Goal: Task Accomplishment & Management: Manage account settings

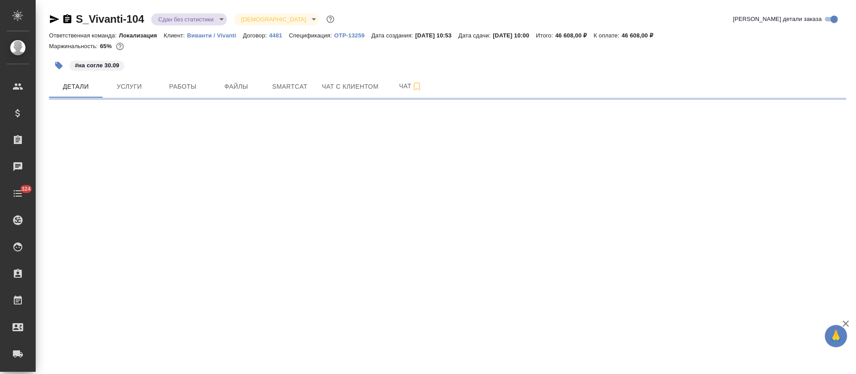
select select "RU"
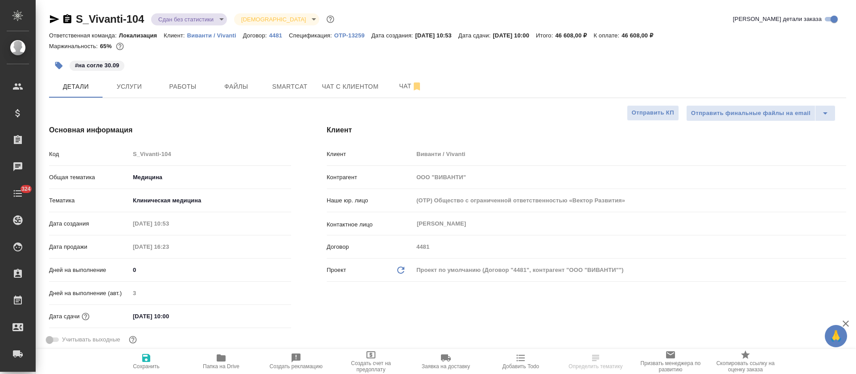
type textarea "x"
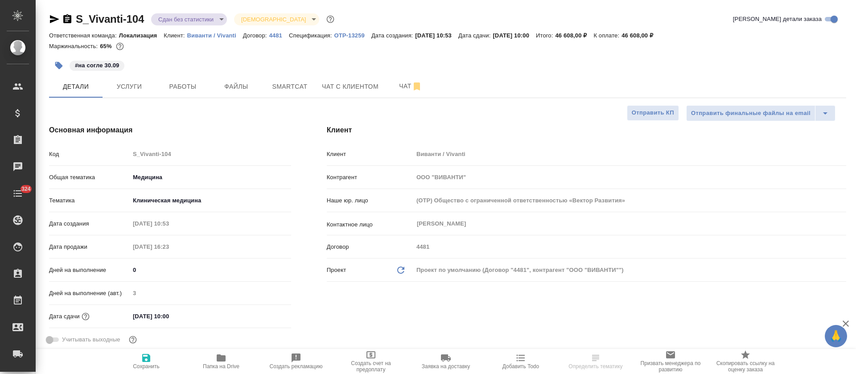
type textarea "x"
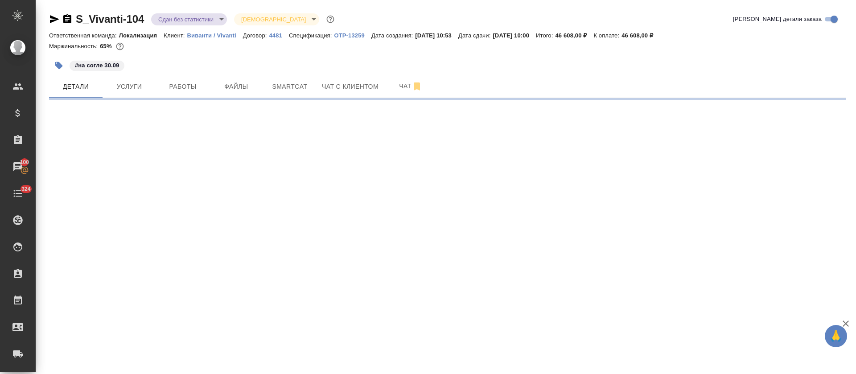
select select "RU"
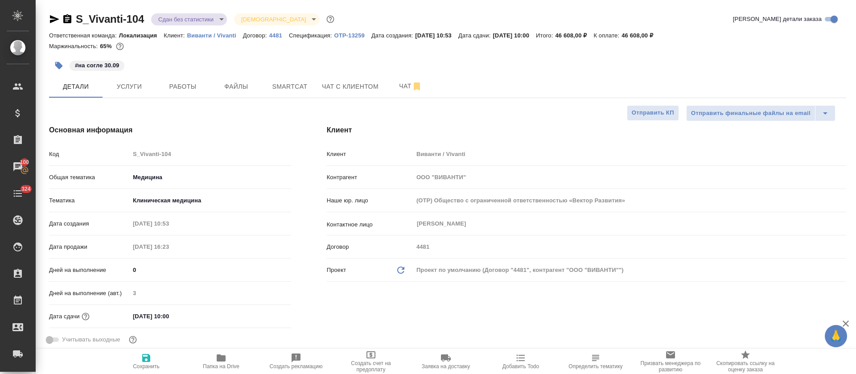
type textarea "x"
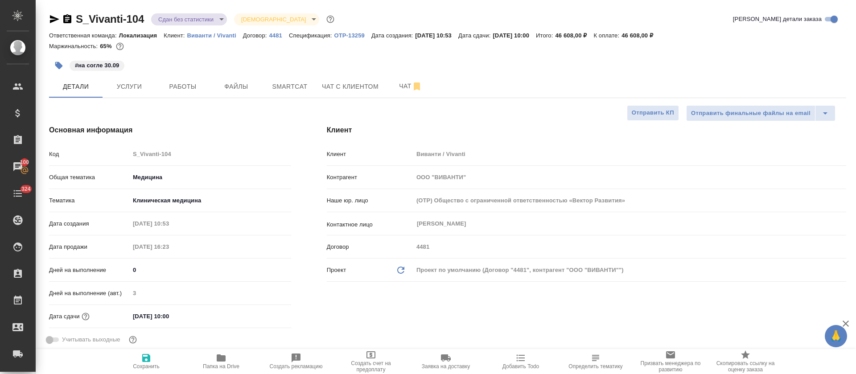
type textarea "x"
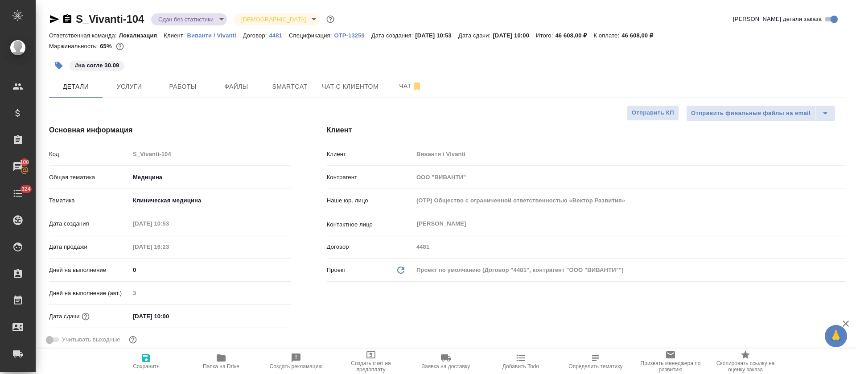
type textarea "x"
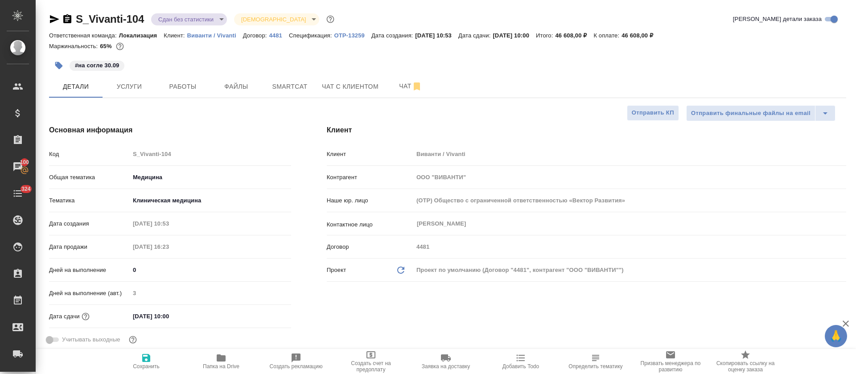
type textarea "x"
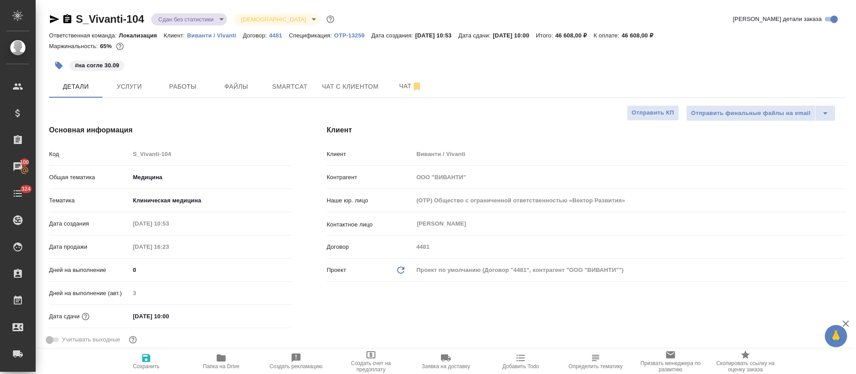
type textarea "x"
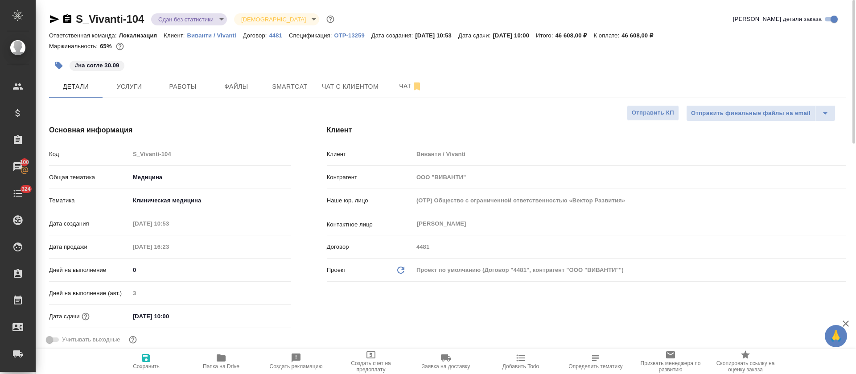
type textarea "x"
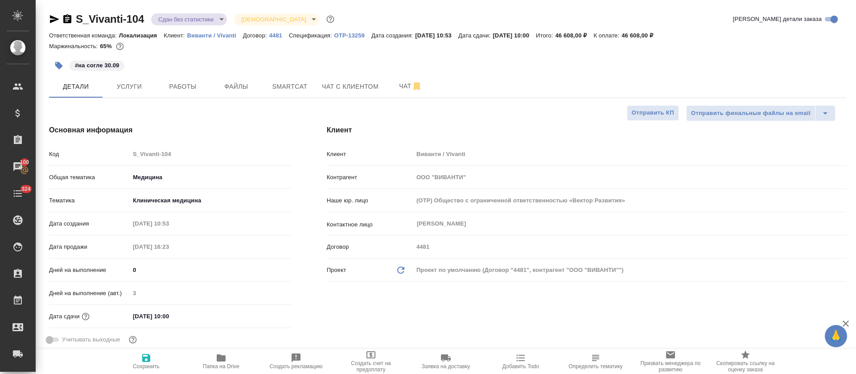
type textarea "x"
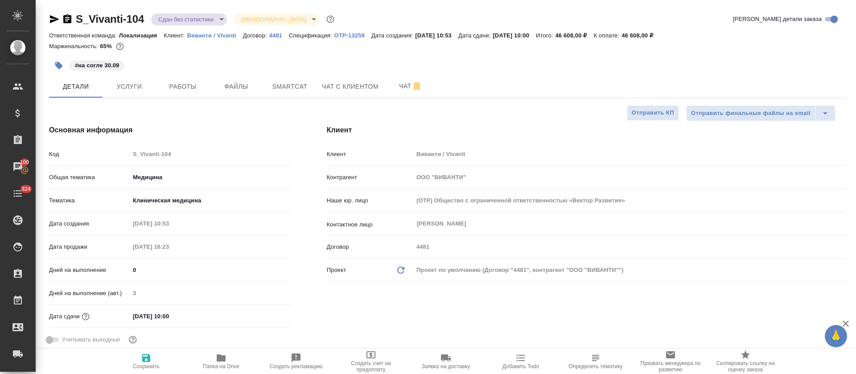
type textarea "x"
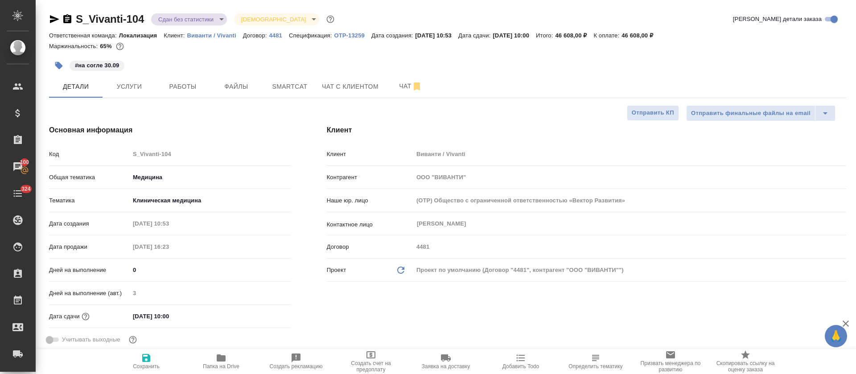
type textarea "x"
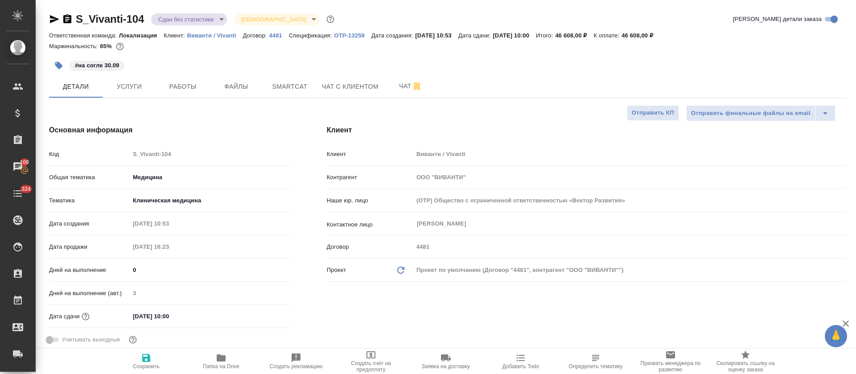
type textarea "x"
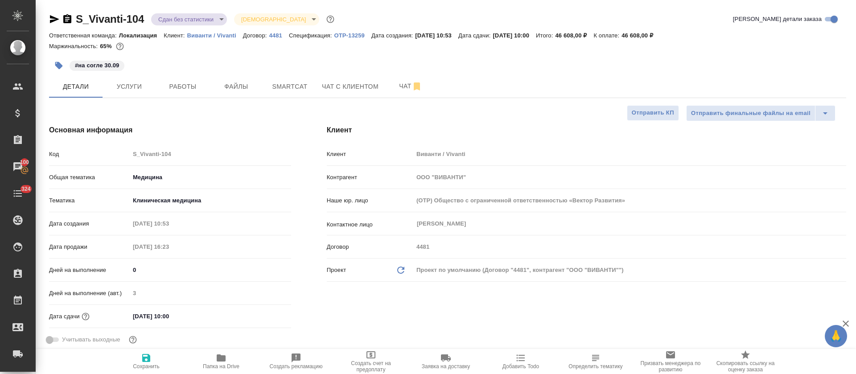
type textarea "x"
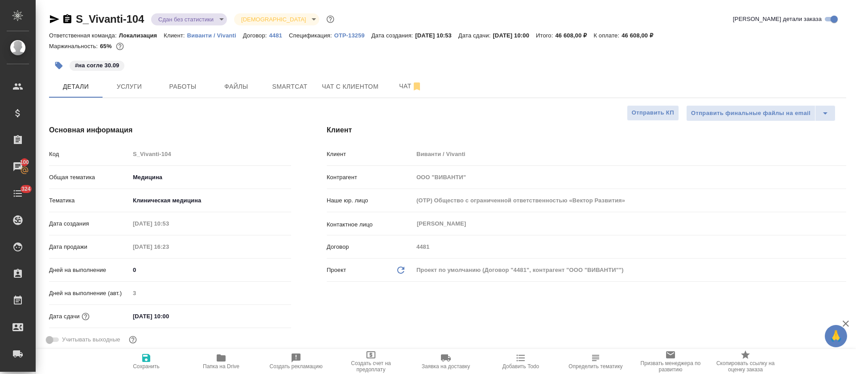
type textarea "x"
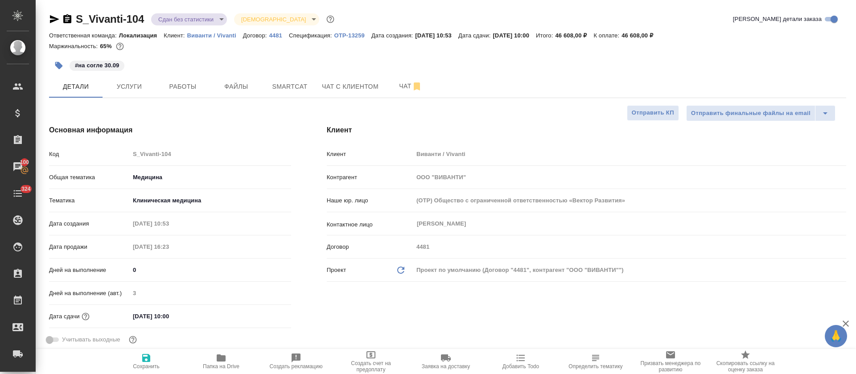
type textarea "x"
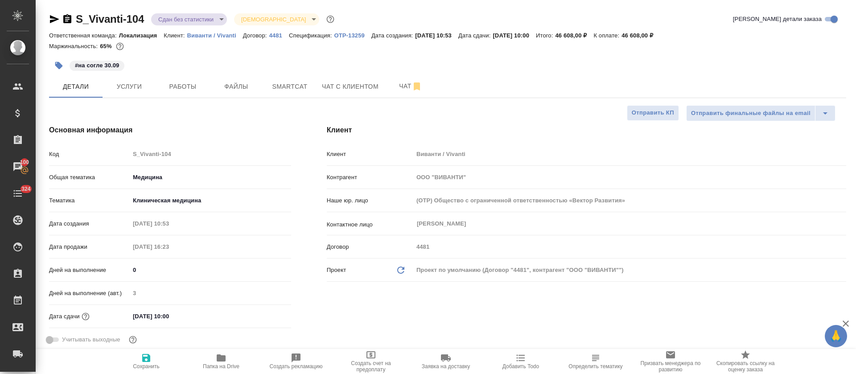
type textarea "x"
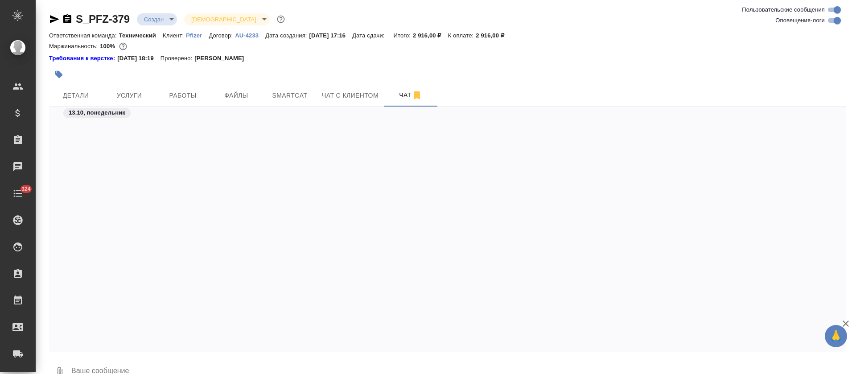
scroll to position [3370, 0]
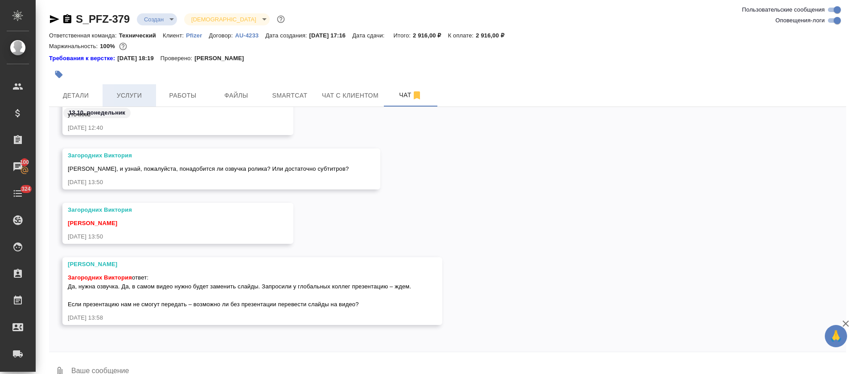
click at [133, 100] on span "Услуги" at bounding box center [129, 95] width 43 height 11
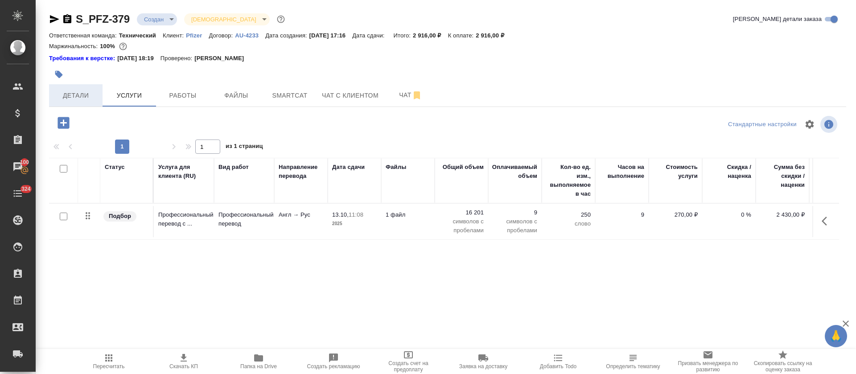
click at [82, 98] on span "Детали" at bounding box center [75, 95] width 43 height 11
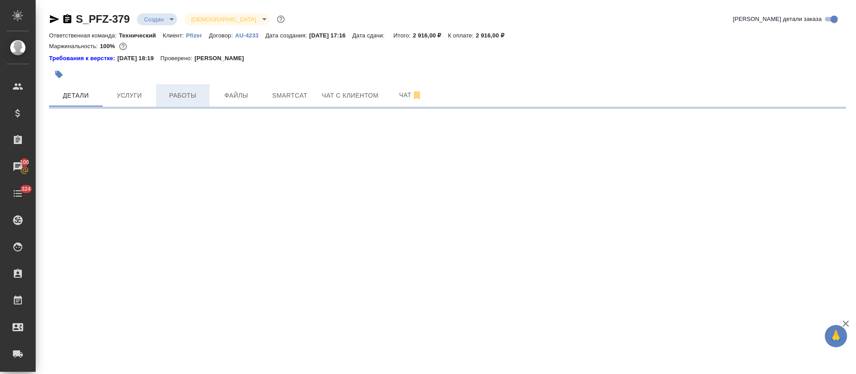
select select "RU"
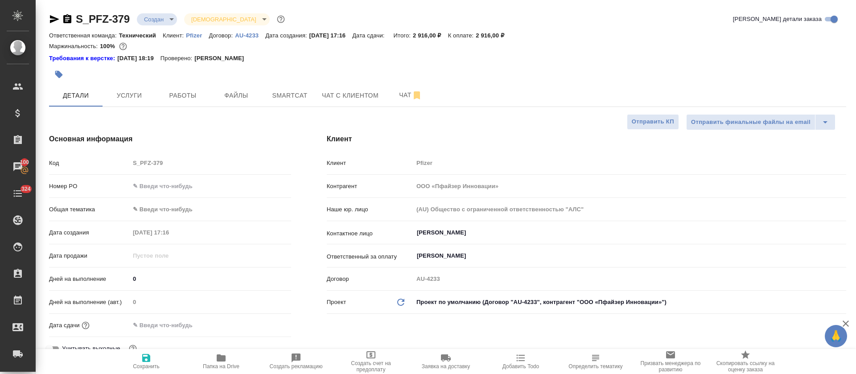
type textarea "x"
click at [404, 99] on span "Чат" at bounding box center [410, 95] width 43 height 11
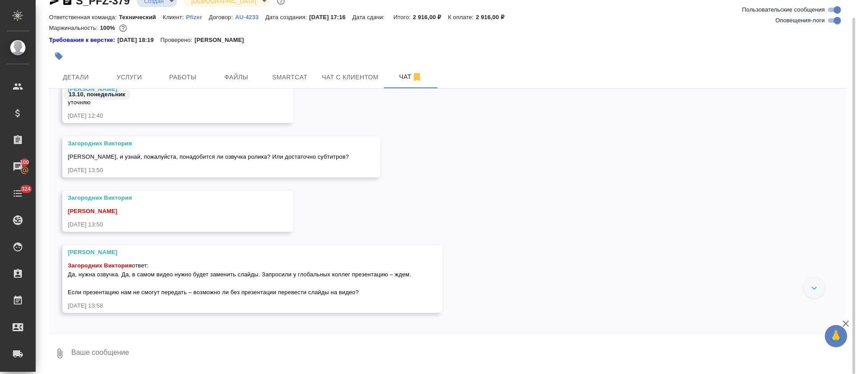
scroll to position [1103, 0]
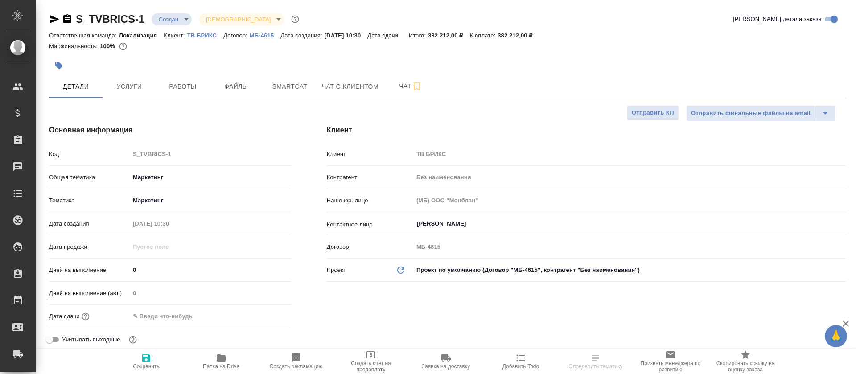
select select "RU"
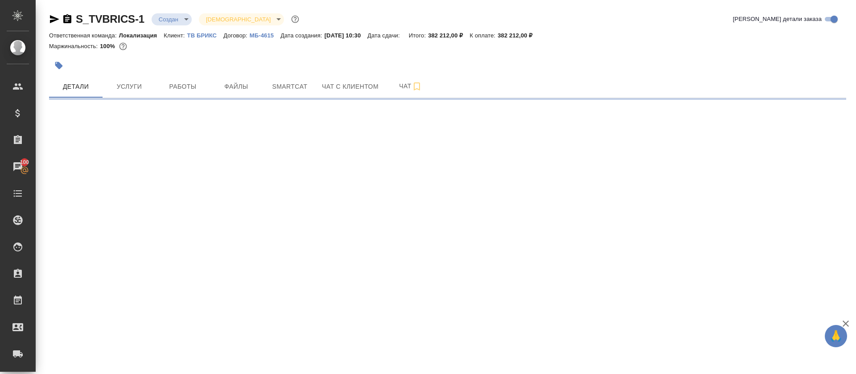
select select "RU"
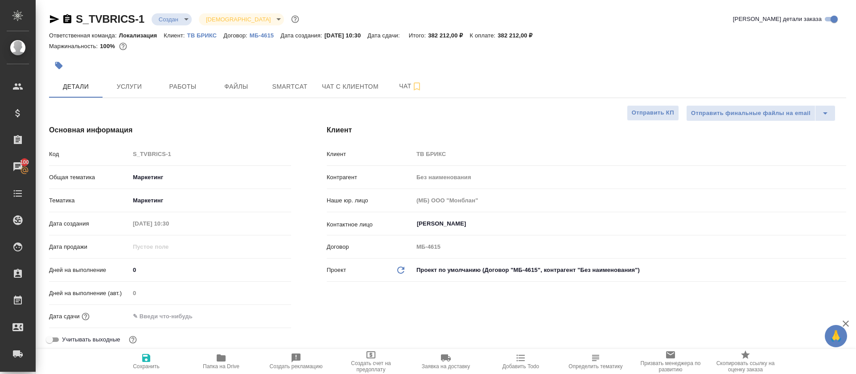
type textarea "x"
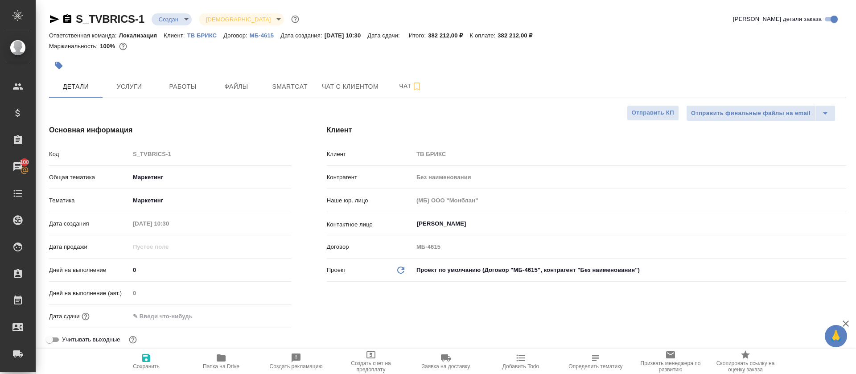
type textarea "x"
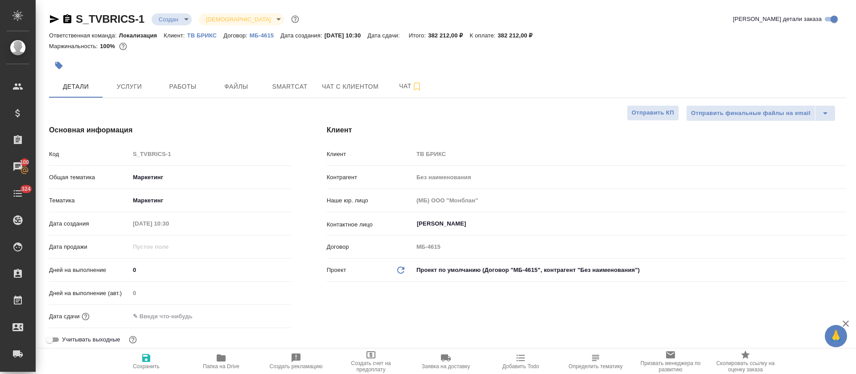
type textarea "x"
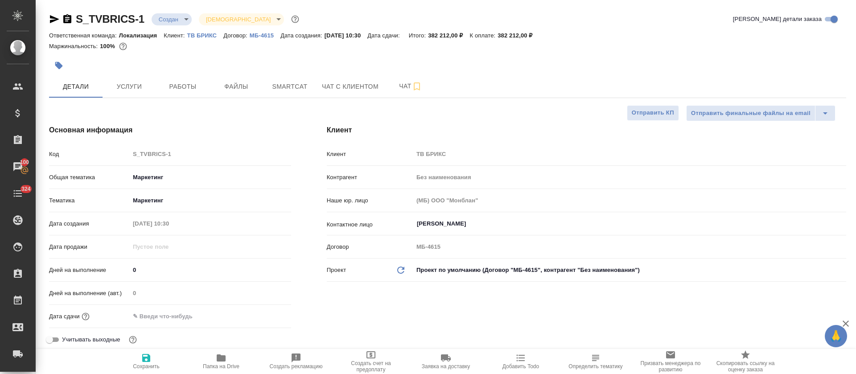
type textarea "x"
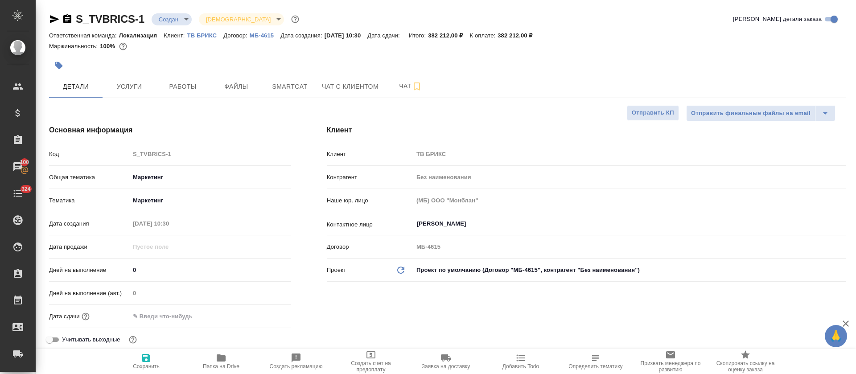
type textarea "x"
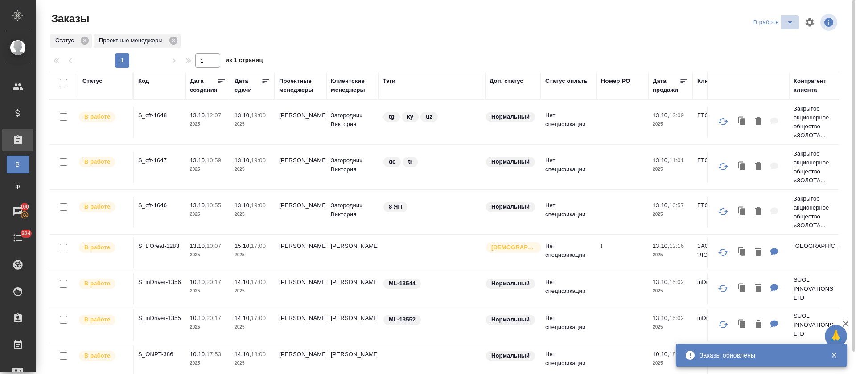
click at [788, 23] on icon "split button" at bounding box center [790, 22] width 11 height 11
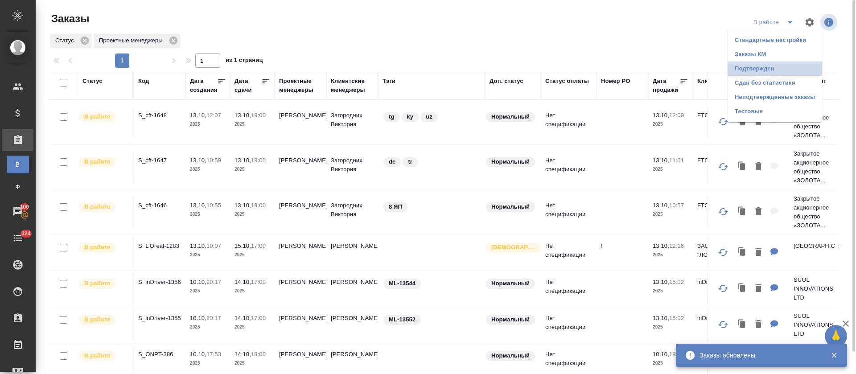
click at [776, 66] on li "Подтвержден" at bounding box center [775, 69] width 95 height 14
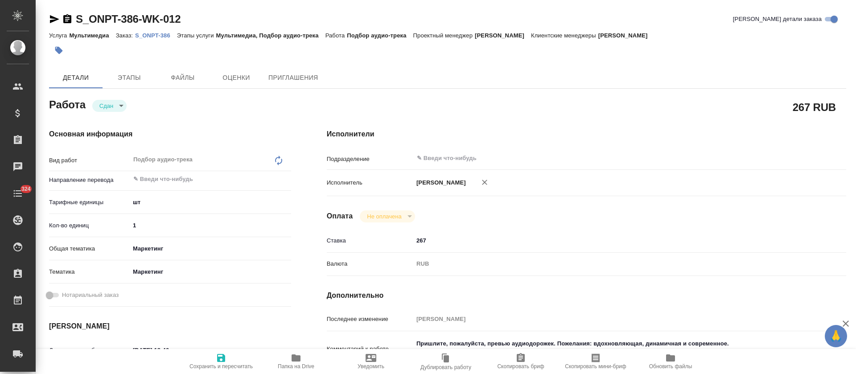
type textarea "x"
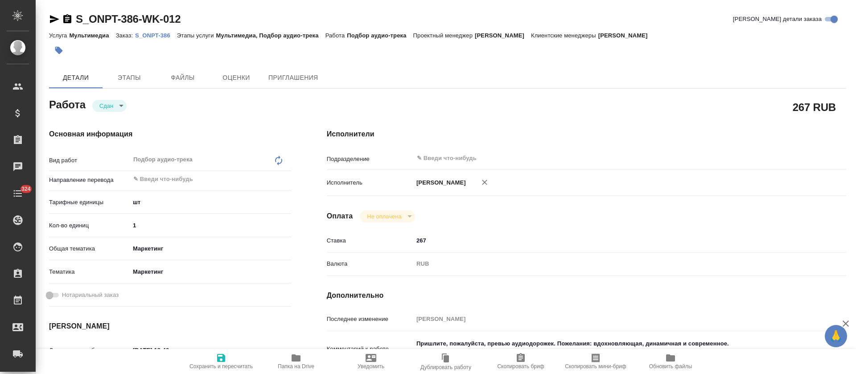
type textarea "x"
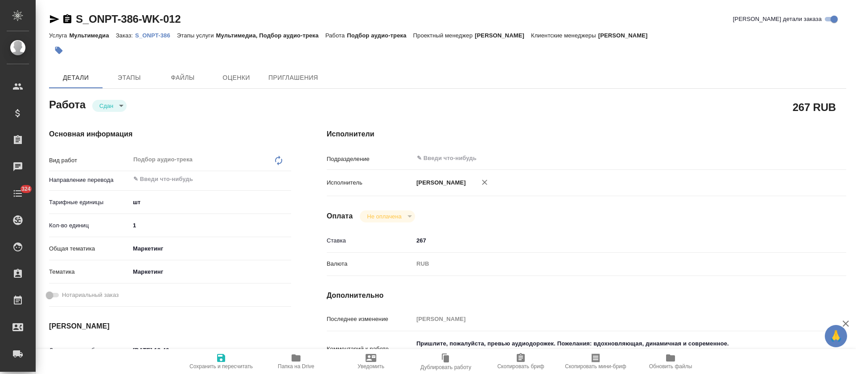
type textarea "x"
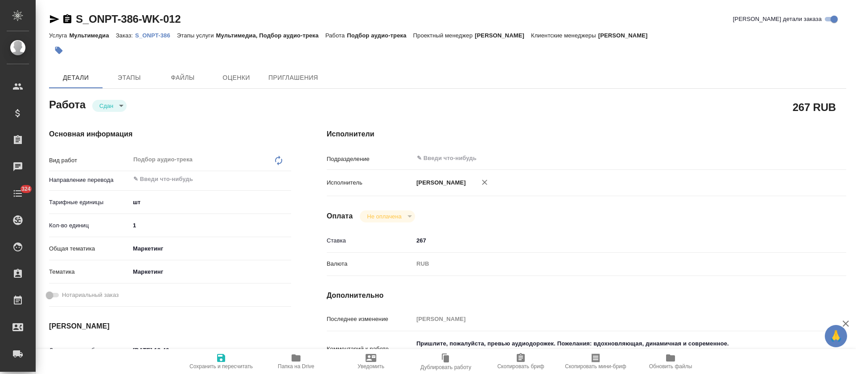
type textarea "x"
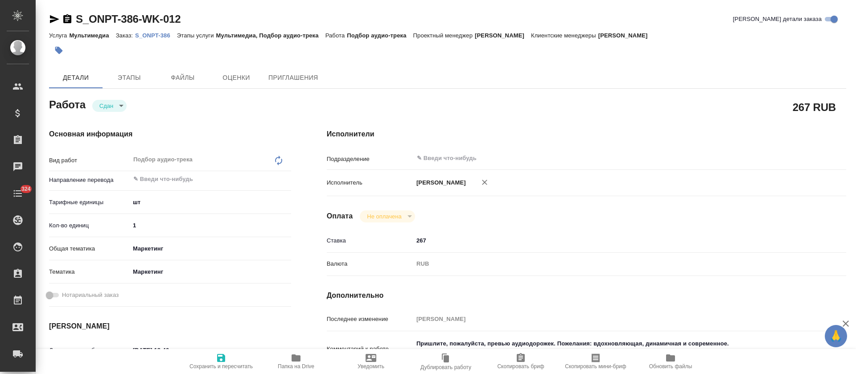
type textarea "x"
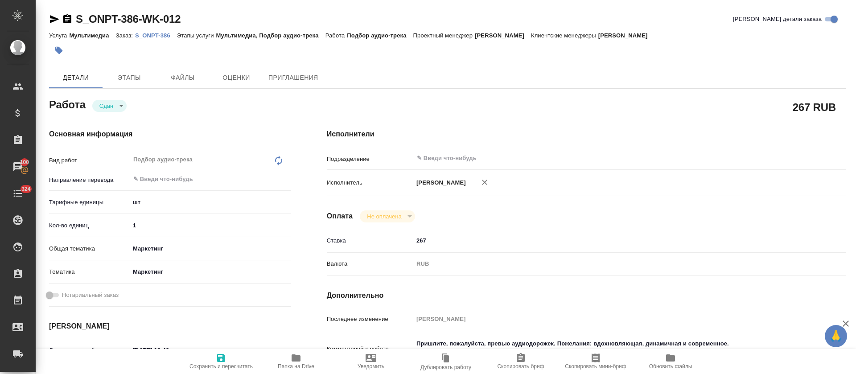
click at [161, 36] on p "S_ONPT-386" at bounding box center [156, 35] width 42 height 7
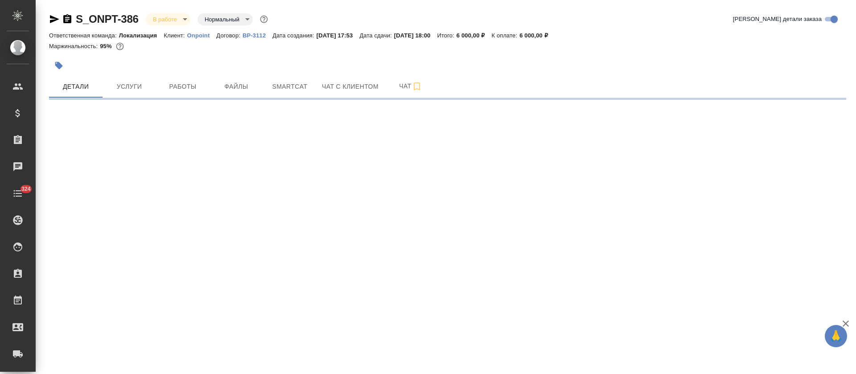
select select "RU"
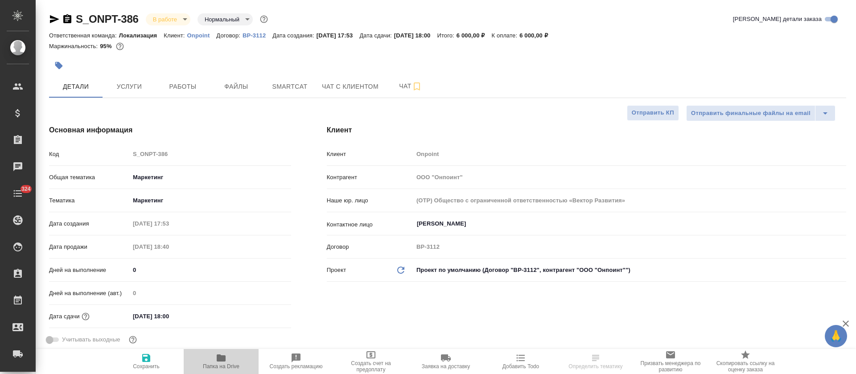
click at [216, 364] on span "Папка на Drive" at bounding box center [221, 366] width 37 height 6
type textarea "x"
type input "Третьякова Ольга"
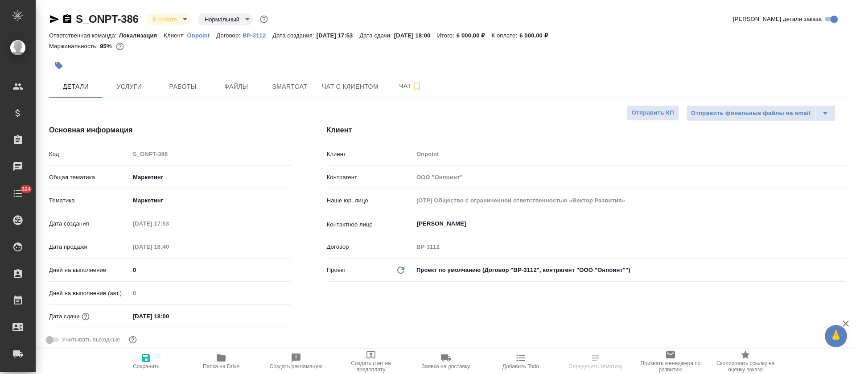
type input "Сеитов Павел"
type textarea "x"
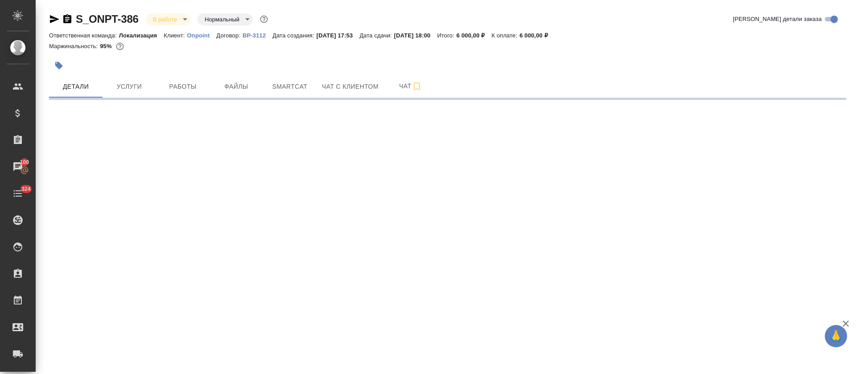
select select "RU"
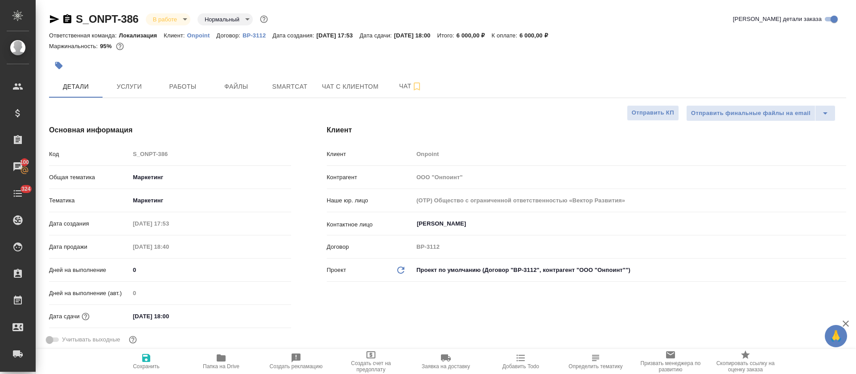
type textarea "x"
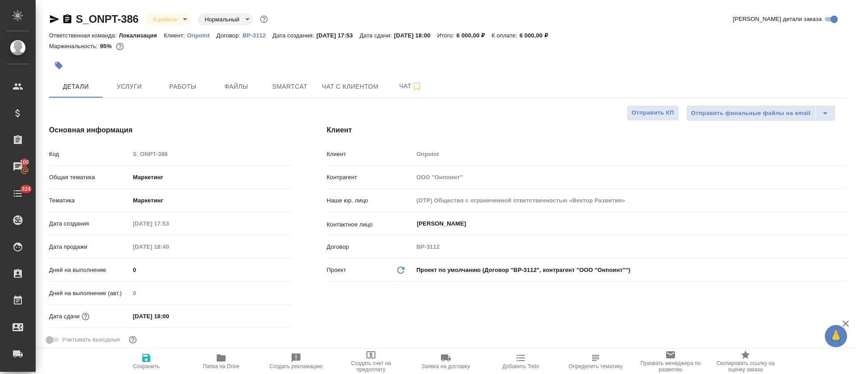
type textarea "x"
click at [195, 79] on button "Работы" at bounding box center [183, 86] width 54 height 22
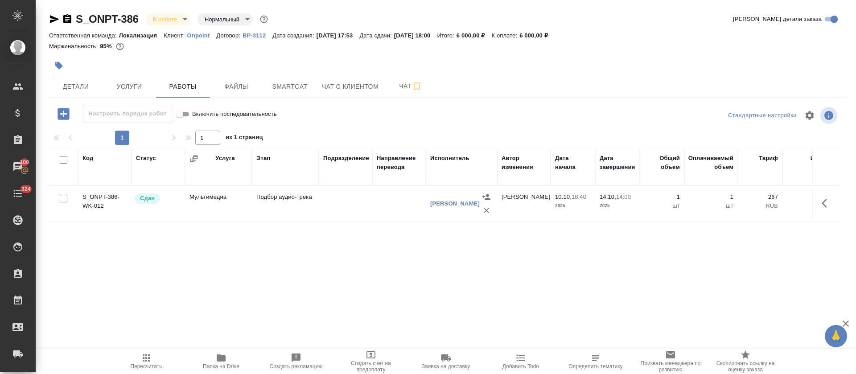
click at [57, 17] on icon "button" at bounding box center [54, 19] width 11 height 11
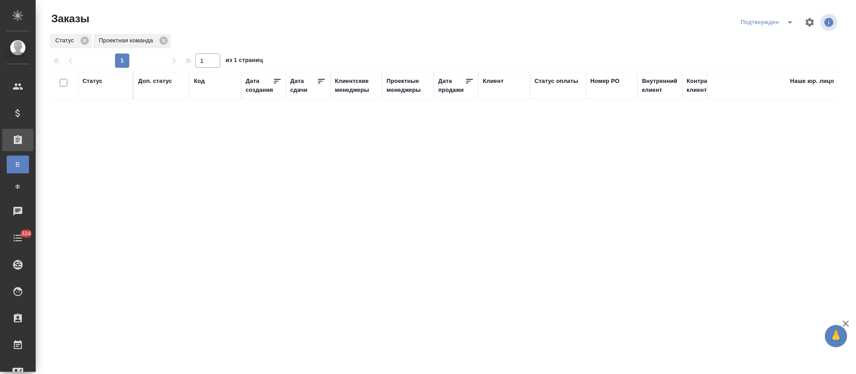
click at [785, 24] on icon "split button" at bounding box center [790, 22] width 11 height 11
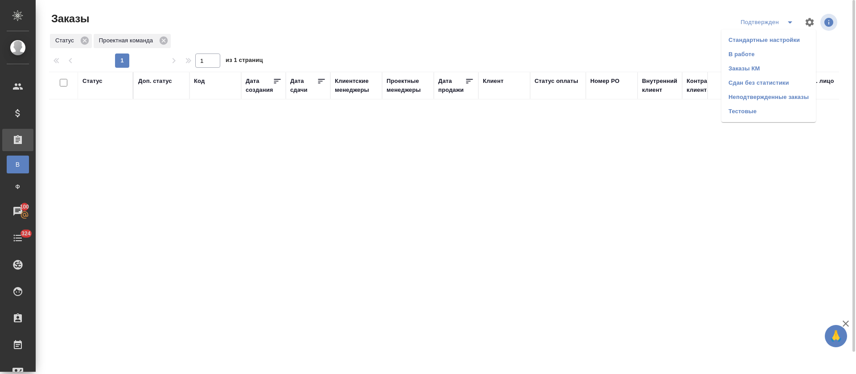
click at [767, 57] on li "В работе" at bounding box center [768, 54] width 95 height 14
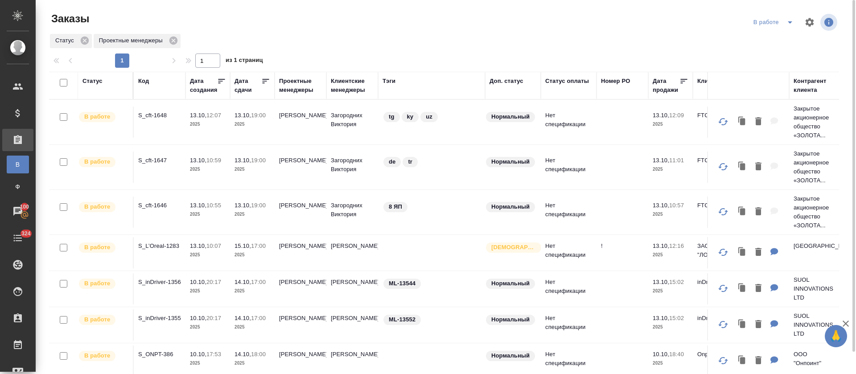
click at [372, 24] on div at bounding box center [448, 22] width 266 height 21
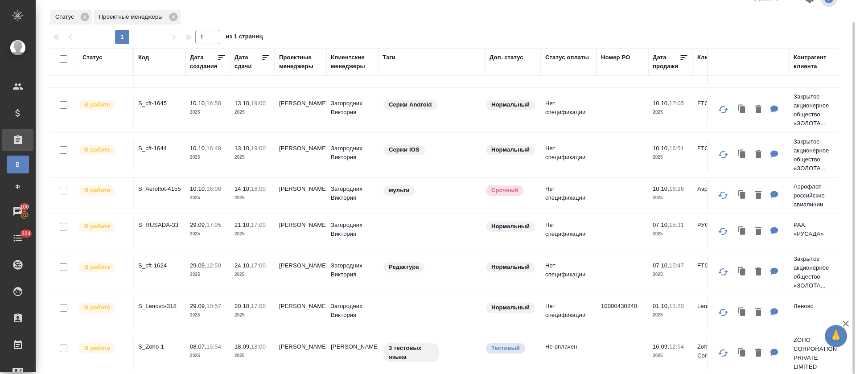
scroll to position [285, 0]
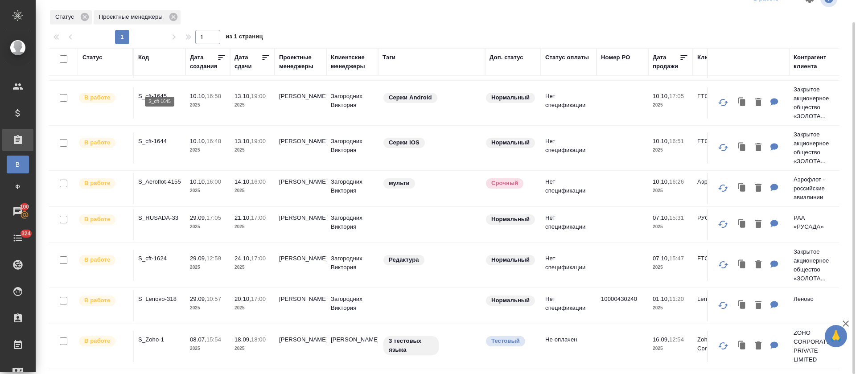
click at [166, 92] on p "S_cft-1645" at bounding box center [159, 96] width 43 height 9
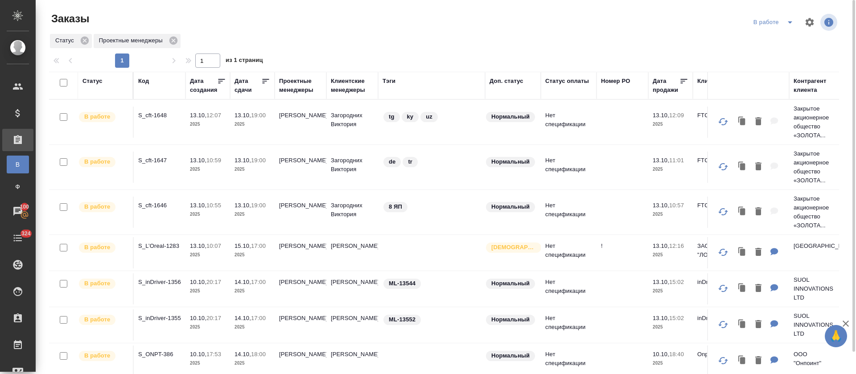
click at [174, 247] on p "S_L’Oreal-1283" at bounding box center [159, 246] width 43 height 9
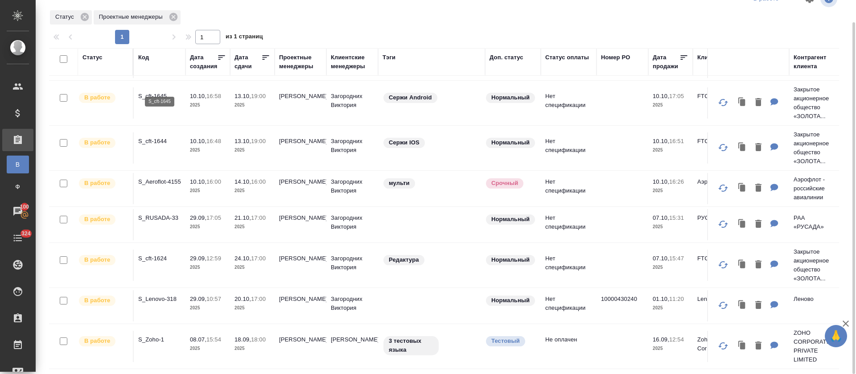
click at [154, 92] on p "S_cft-1645" at bounding box center [159, 96] width 43 height 9
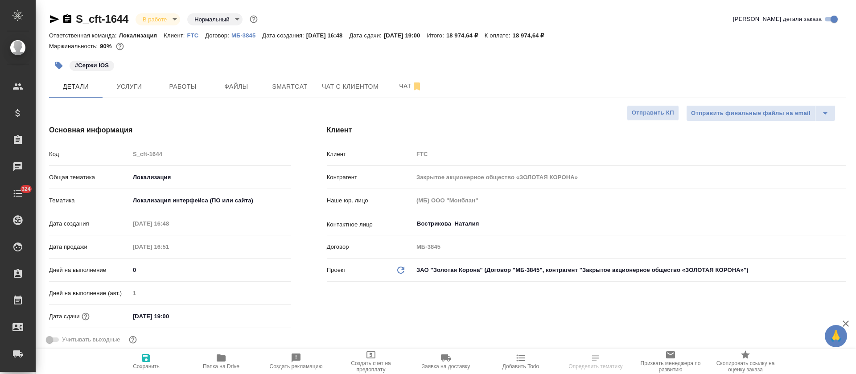
select select "RU"
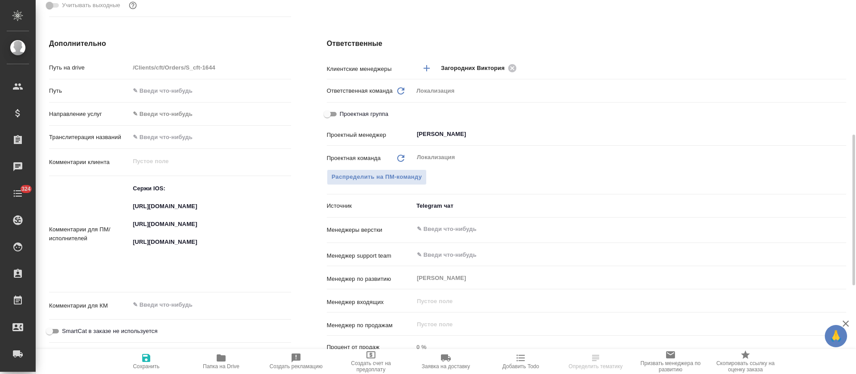
click at [183, 207] on textarea "Сержи IOS: https://smartcat.com/projects/c2167bad-6919-42f6-9136-a07398b7a8d9/f…" at bounding box center [210, 233] width 161 height 104
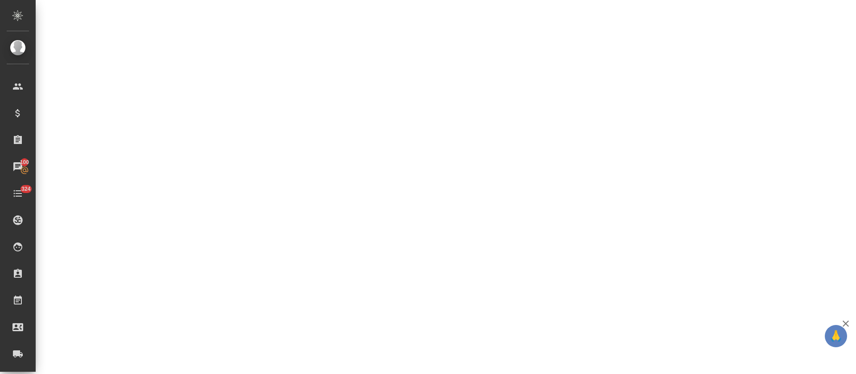
select select "RU"
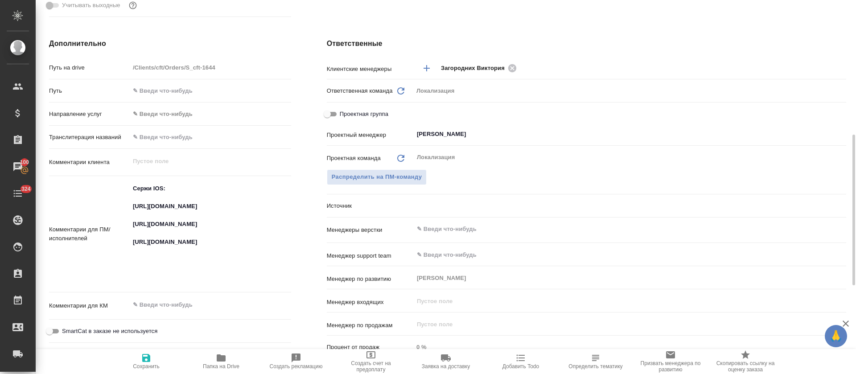
type textarea "x"
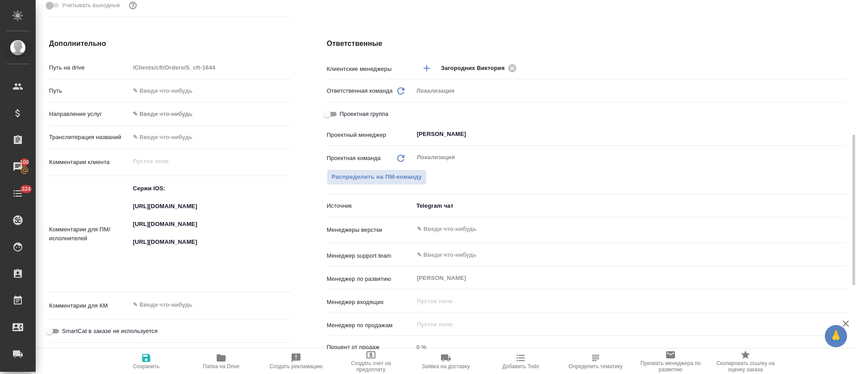
type textarea "x"
click at [202, 241] on textarea "Сержи IOS: https://smartcat.com/projects/c2167bad-6919-42f6-9136-a07398b7a8d9/f…" at bounding box center [210, 233] width 161 height 104
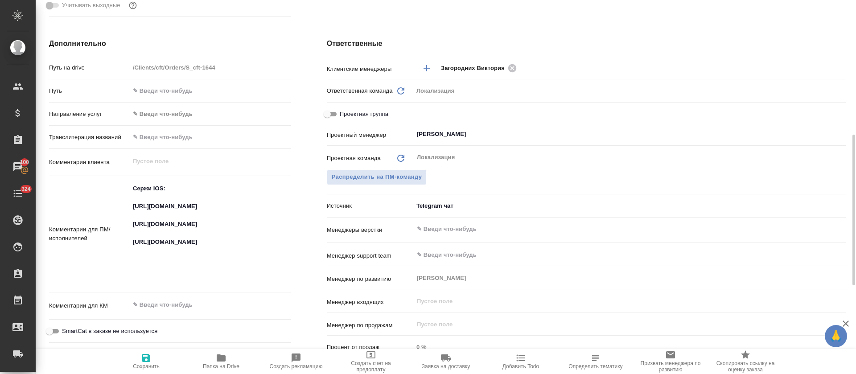
type textarea "x"
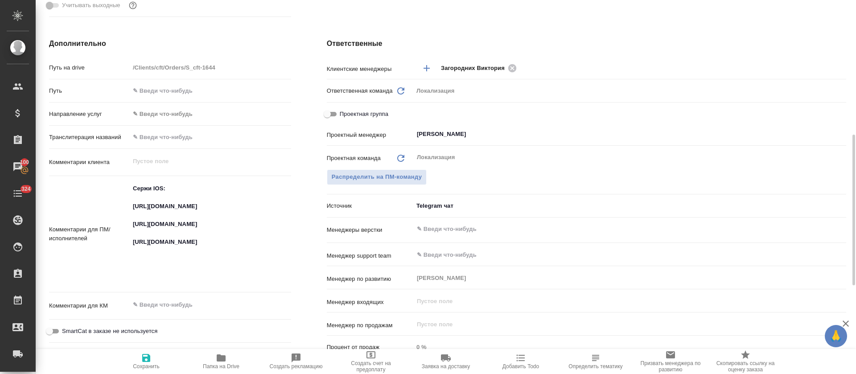
type textarea "x"
click at [143, 266] on textarea "Сержи IOS: https://smartcat.com/projects/c2167bad-6919-42f6-9136-a07398b7a8d9/f…" at bounding box center [210, 233] width 161 height 104
type textarea "x"
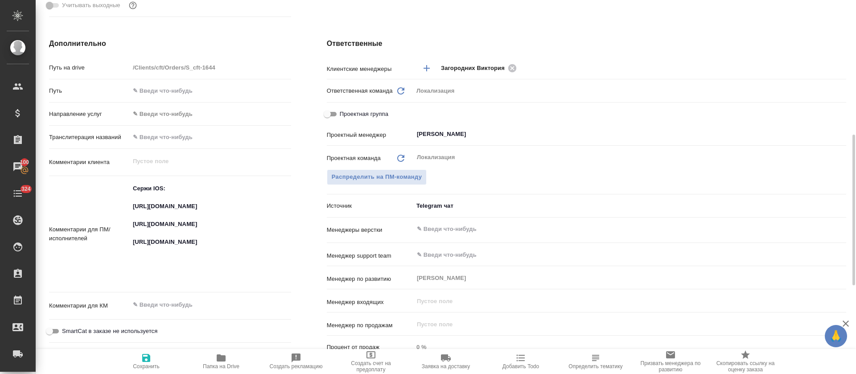
type textarea "x"
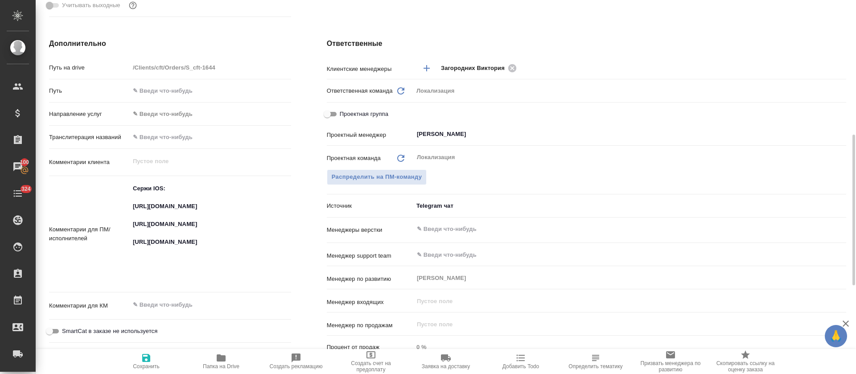
type textarea "x"
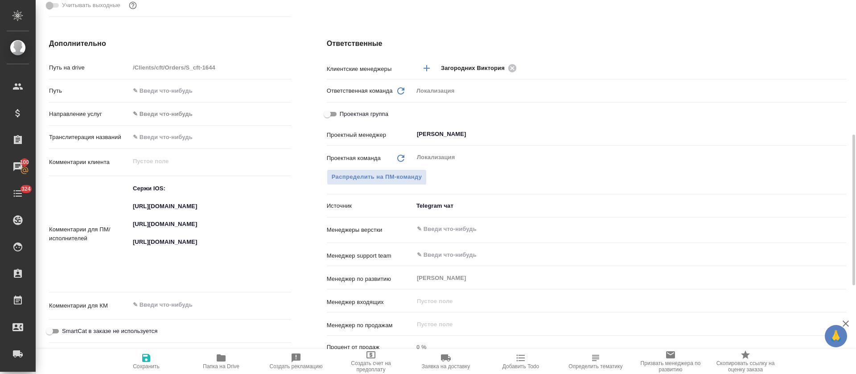
type textarea "x"
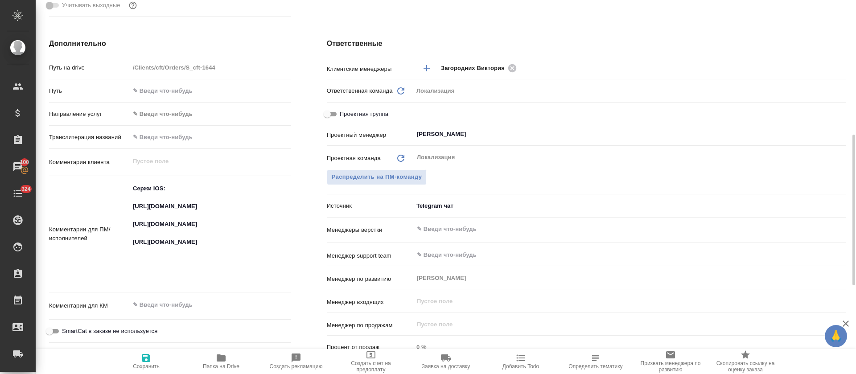
type textarea "x"
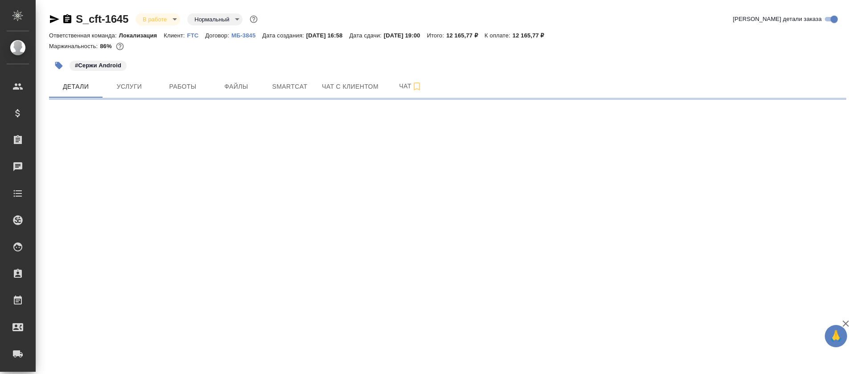
select select "RU"
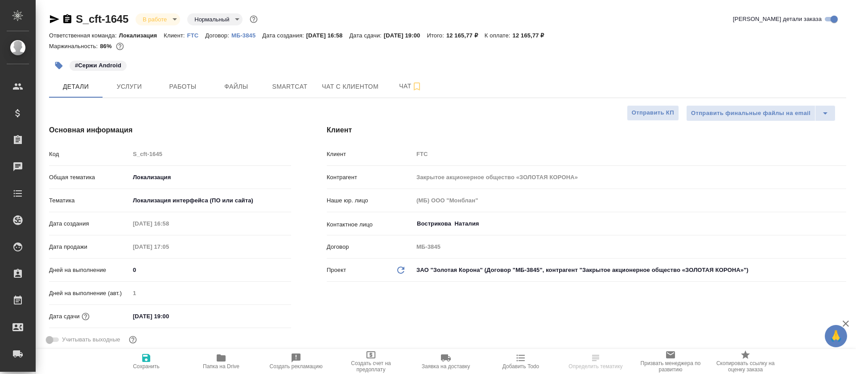
type textarea "x"
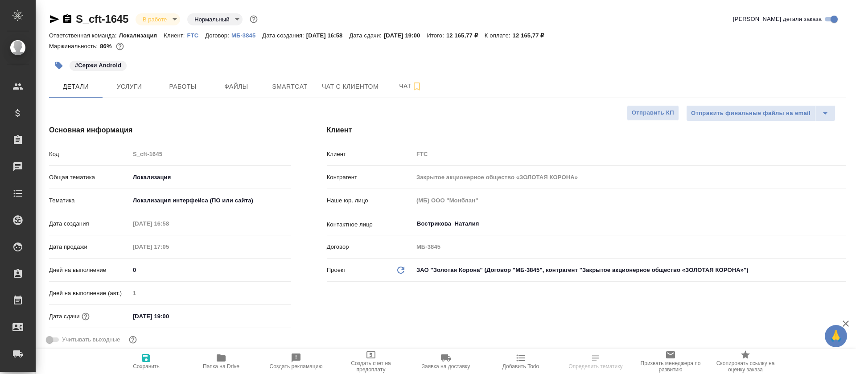
type textarea "x"
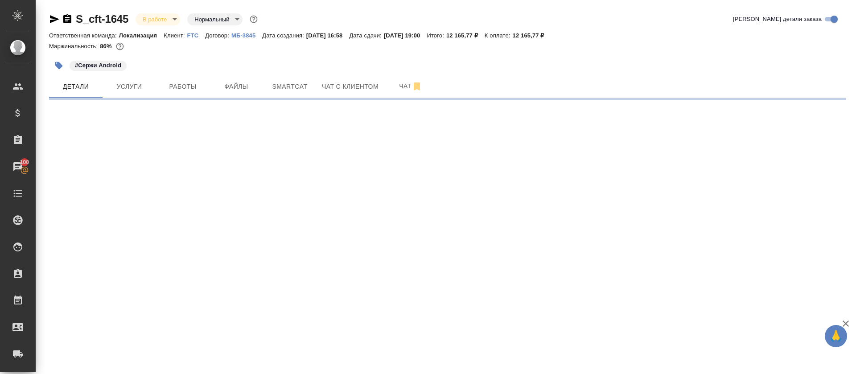
select select "RU"
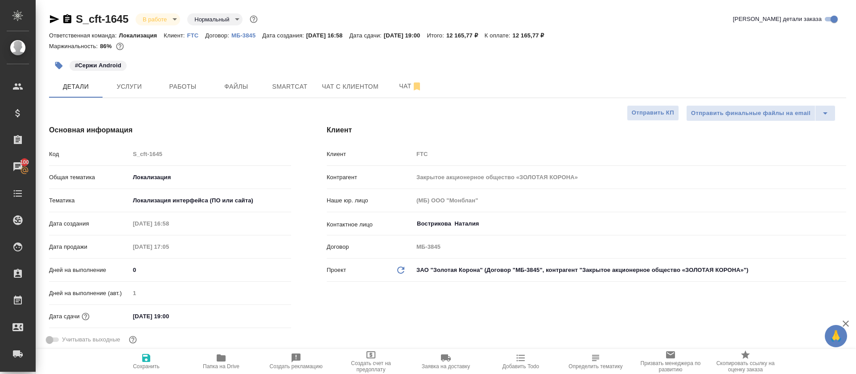
type textarea "x"
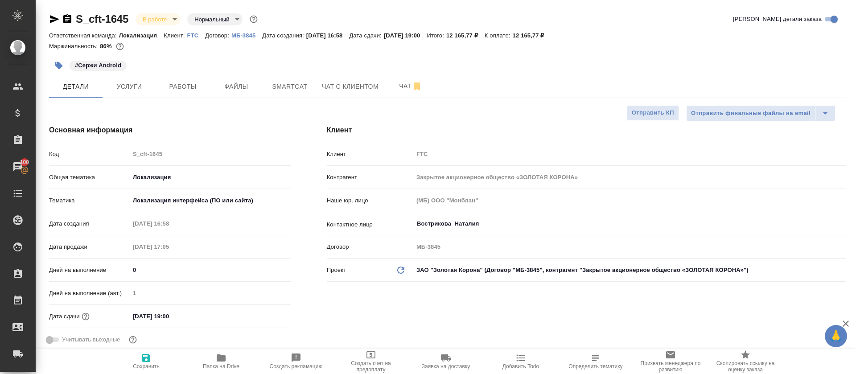
type textarea "x"
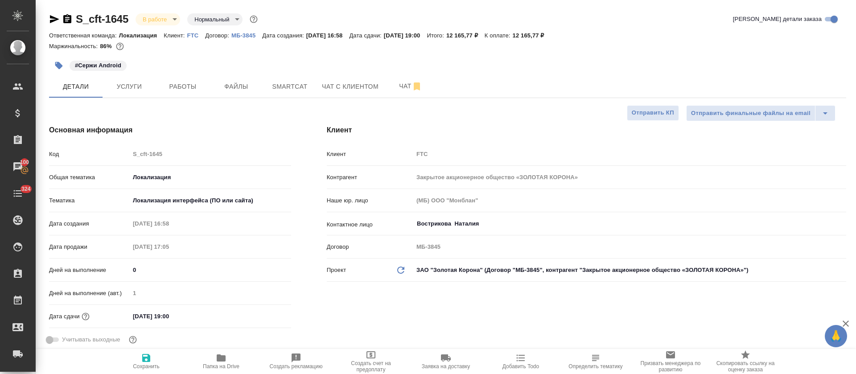
type textarea "x"
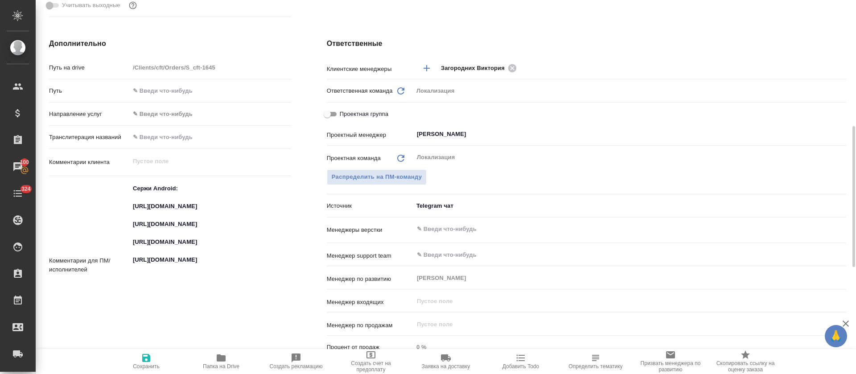
scroll to position [401, 0]
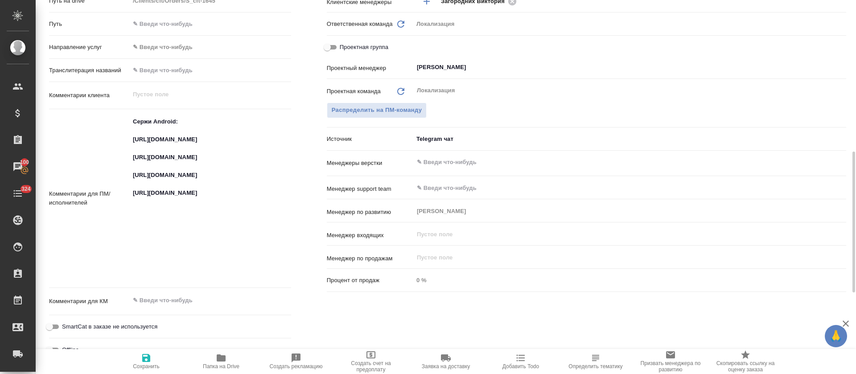
type textarea "x"
click at [167, 144] on textarea "Сержи Android: https://smartcat.com/projects/ce1e2d04-3e56-436e-975d-80da745dea…" at bounding box center [210, 197] width 161 height 167
click at [167, 144] on textarea "Сержи Android: https://smartcat.com/projects/ce1e2d04-3e56-436e-975d-80da745dea…" at bounding box center [210, 198] width 161 height 167
type textarea "x"
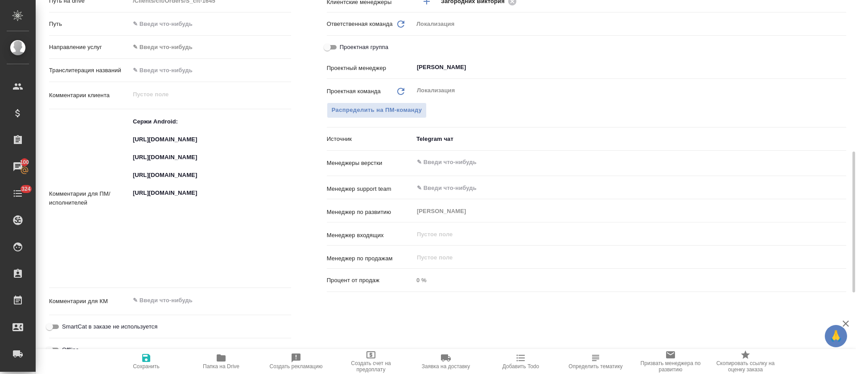
type textarea "x"
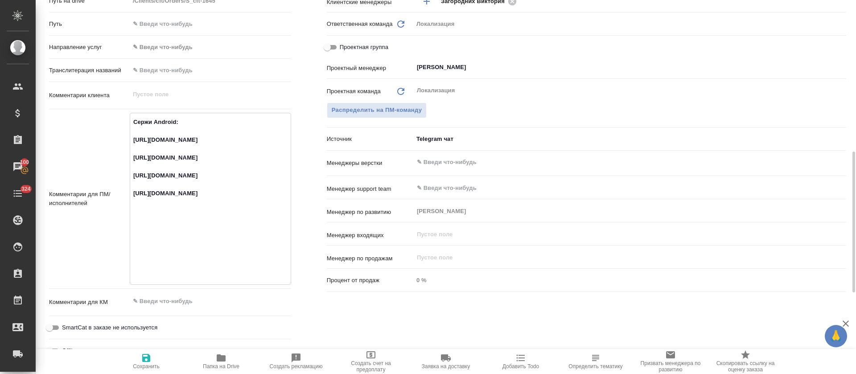
click at [151, 179] on textarea "Сержи Android: https://smartcat.com/projects/ce1e2d04-3e56-436e-975d-80da745dea…" at bounding box center [210, 198] width 161 height 167
type textarea "x"
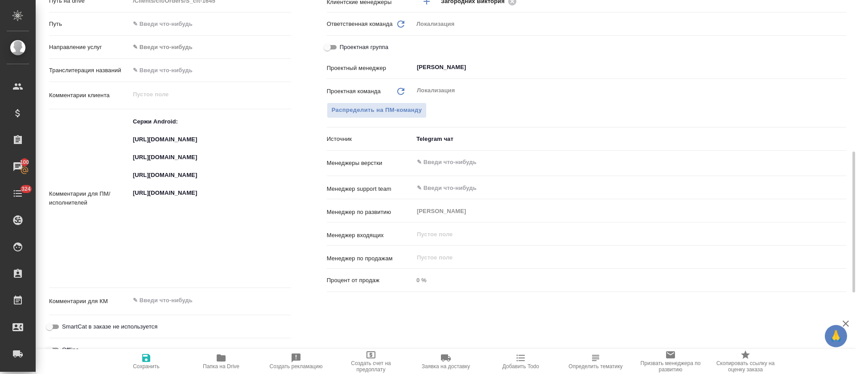
type textarea "x"
click at [178, 217] on textarea "Сержи Android: https://smartcat.com/projects/ce1e2d04-3e56-436e-975d-80da745dea…" at bounding box center [210, 198] width 161 height 167
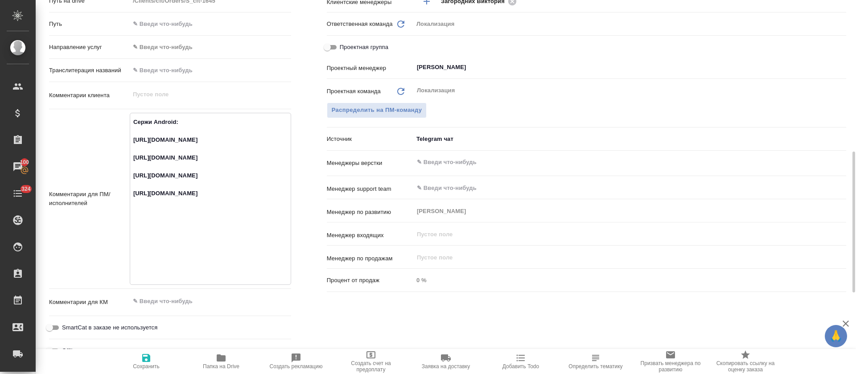
click at [178, 217] on textarea "Сержи Android: https://smartcat.com/projects/ce1e2d04-3e56-436e-975d-80da745dea…" at bounding box center [210, 198] width 161 height 167
type textarea "x"
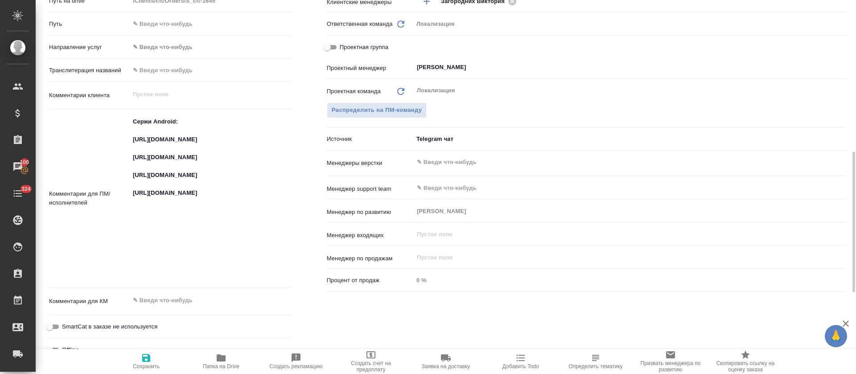
type textarea "x"
click at [171, 262] on textarea "Сержи Android: https://smartcat.com/projects/ce1e2d04-3e56-436e-975d-80da745dea…" at bounding box center [210, 198] width 161 height 167
click at [171, 262] on textarea "Сержи Android: [URL][DOMAIN_NAME] [URL][DOMAIN_NAME] [URL][DOMAIN_NAME] [URL][D…" at bounding box center [210, 198] width 161 height 167
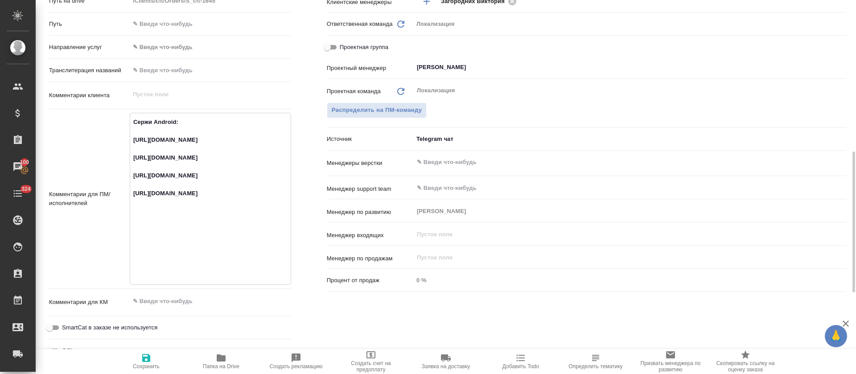
click at [171, 262] on textarea "Сержи Android: [URL][DOMAIN_NAME] [URL][DOMAIN_NAME] [URL][DOMAIN_NAME] [URL][D…" at bounding box center [210, 198] width 161 height 167
type textarea "x"
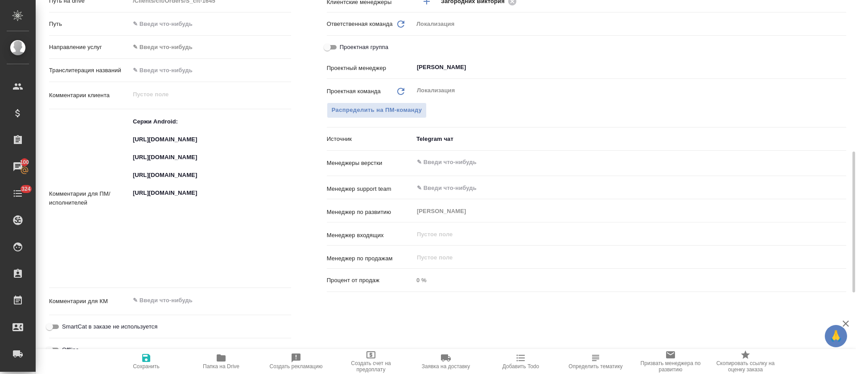
type textarea "x"
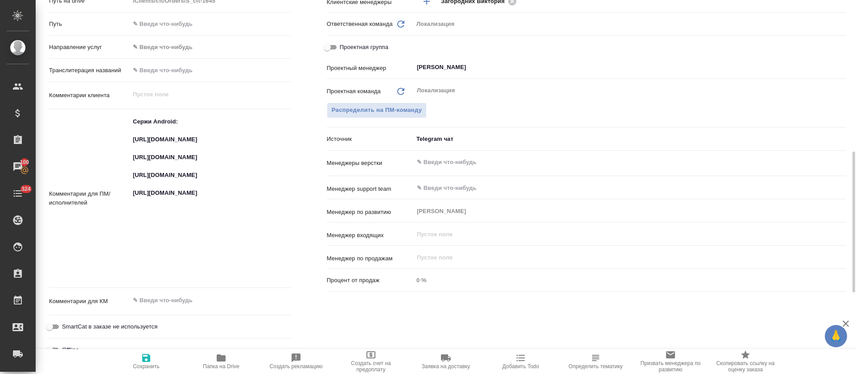
type textarea "x"
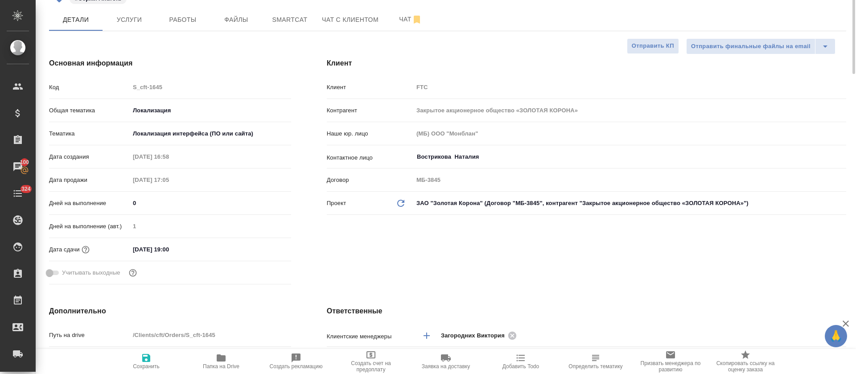
scroll to position [0, 0]
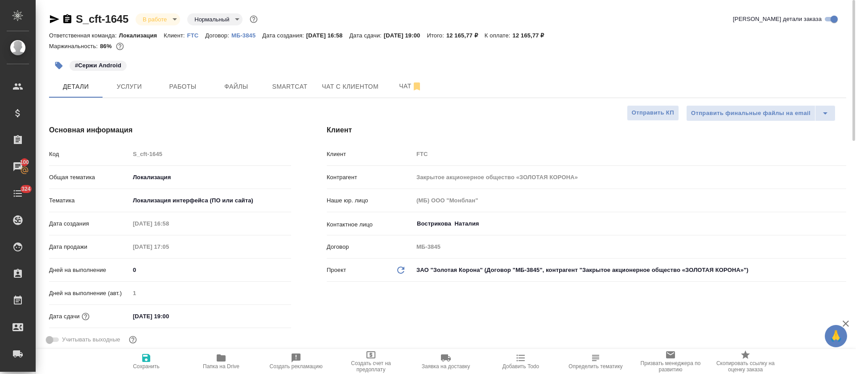
type textarea "x"
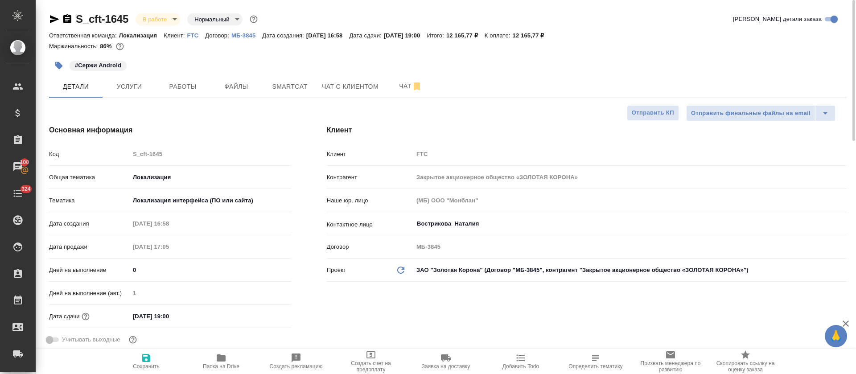
type textarea "x"
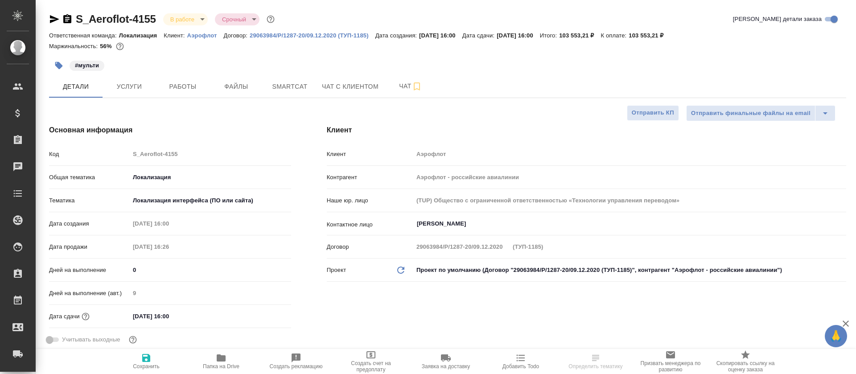
select select "RU"
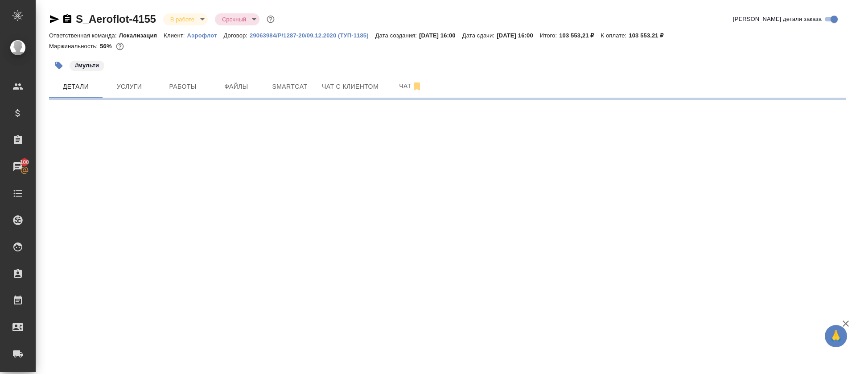
select select "RU"
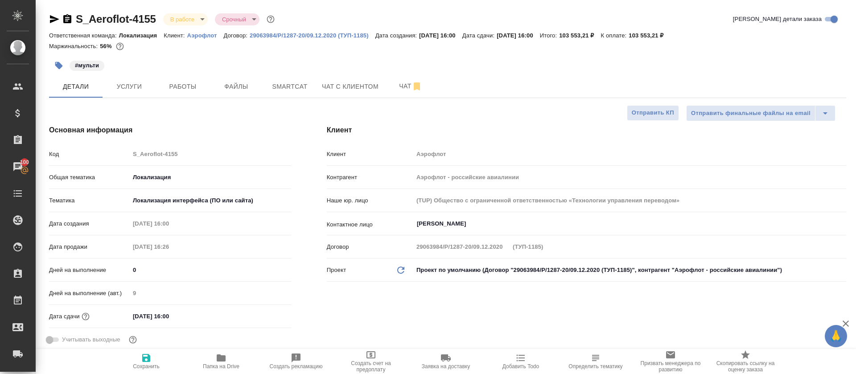
type textarea "x"
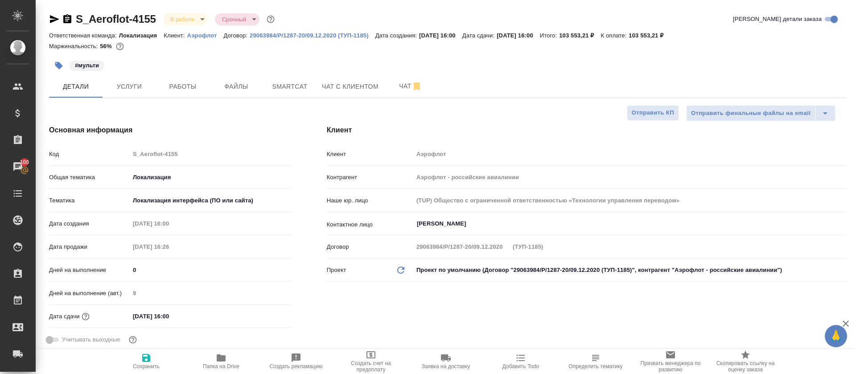
type textarea "x"
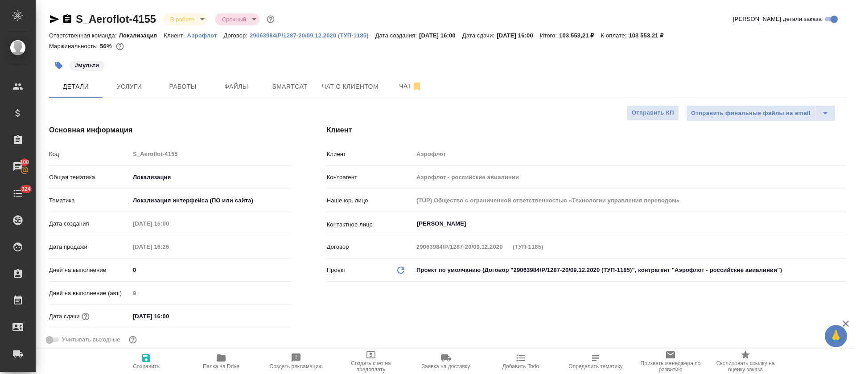
type textarea "x"
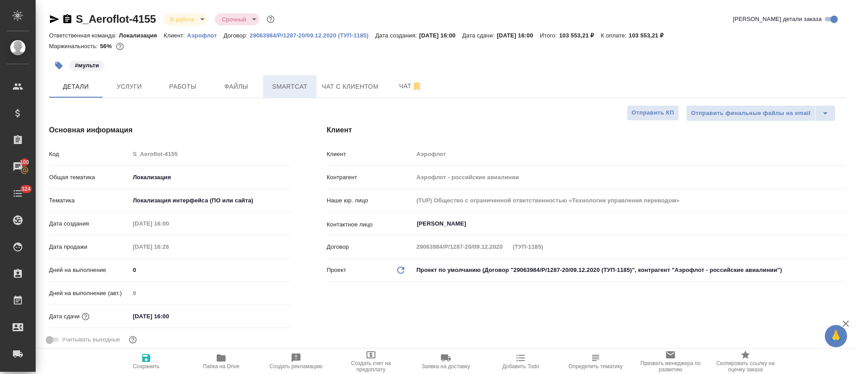
click at [299, 84] on span "Smartcat" at bounding box center [289, 86] width 43 height 11
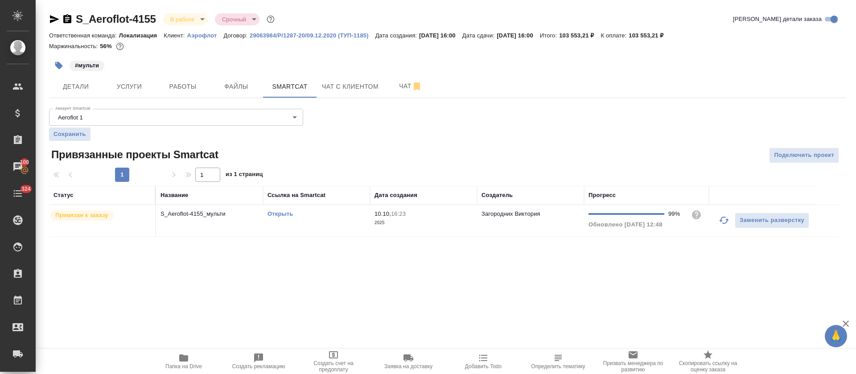
click at [718, 221] on button "button" at bounding box center [723, 220] width 21 height 21
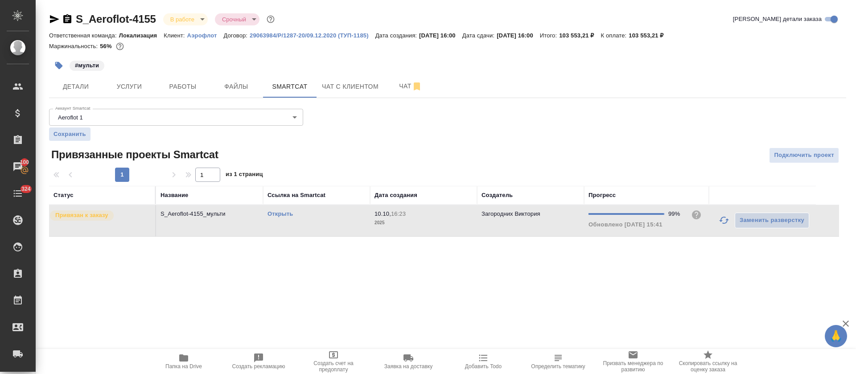
click at [278, 214] on link "Открыть" at bounding box center [280, 213] width 25 height 7
click at [206, 104] on div "S_Aeroflot-4155 В работе inProgress Срочный urgent Кратко детали заказа Ответст…" at bounding box center [447, 129] width 807 height 259
click at [200, 84] on span "Работы" at bounding box center [182, 86] width 43 height 11
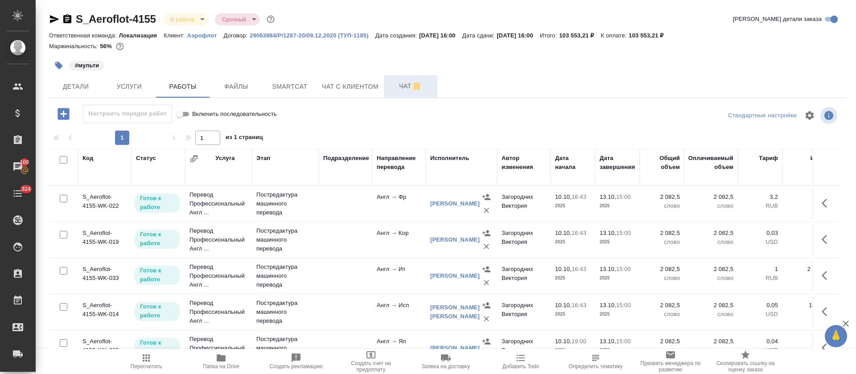
click at [398, 89] on span "Чат" at bounding box center [410, 86] width 43 height 11
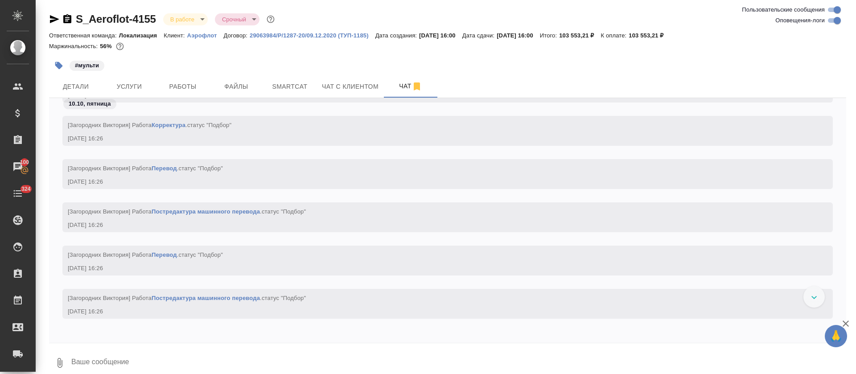
scroll to position [1496, 0]
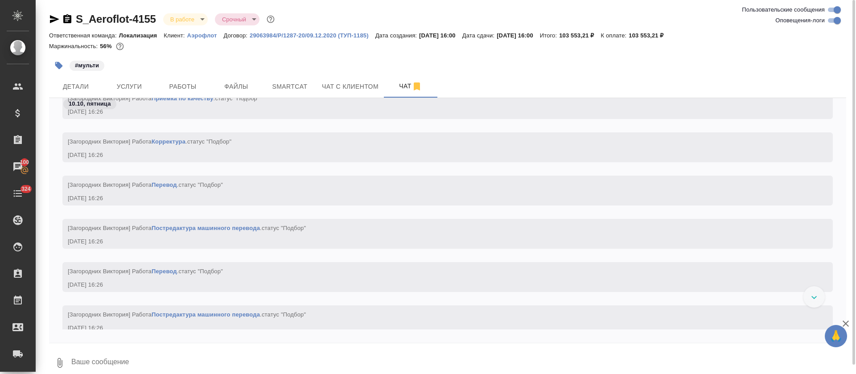
click at [815, 297] on icon at bounding box center [813, 297] width 5 height 3
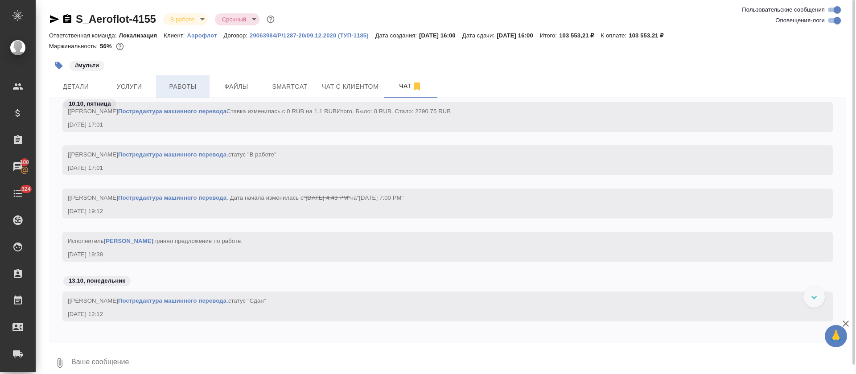
click at [186, 88] on span "Работы" at bounding box center [182, 86] width 43 height 11
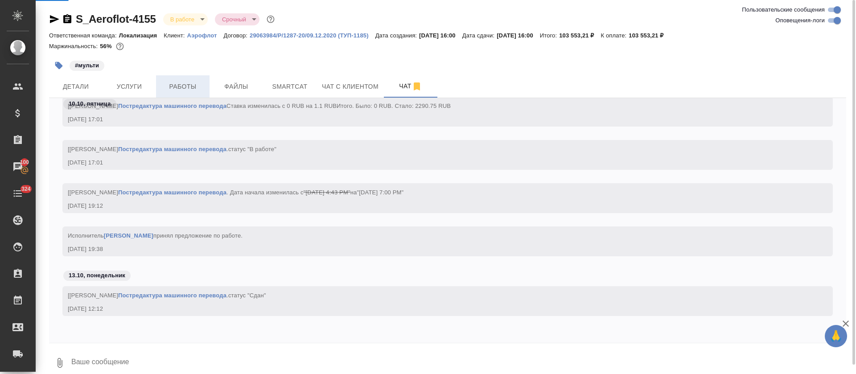
scroll to position [3703, 0]
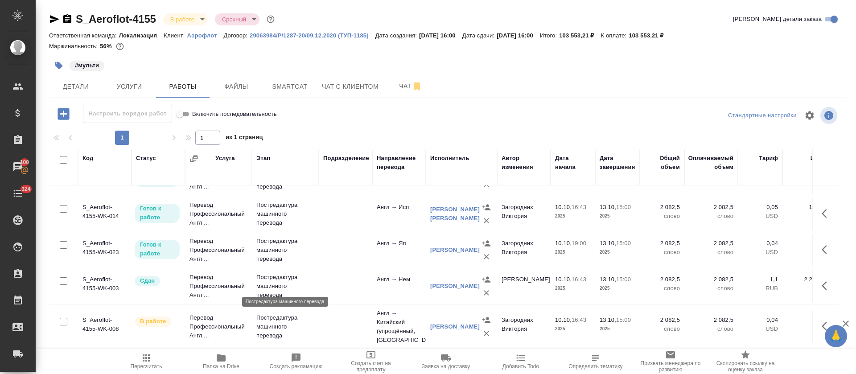
scroll to position [41, 0]
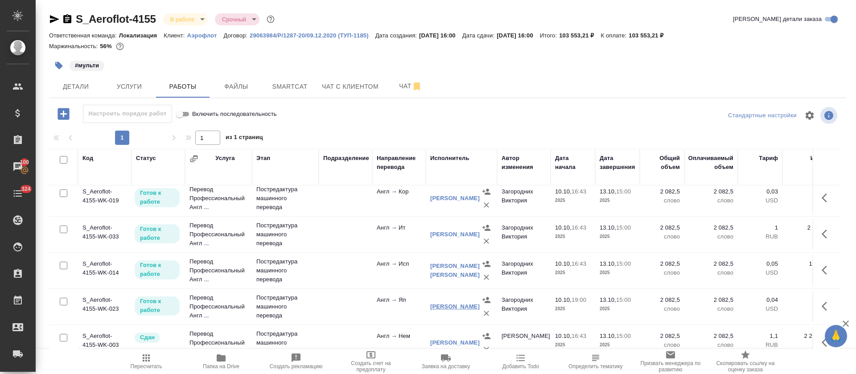
click at [451, 305] on link "Shishido Noriko" at bounding box center [454, 306] width 49 height 7
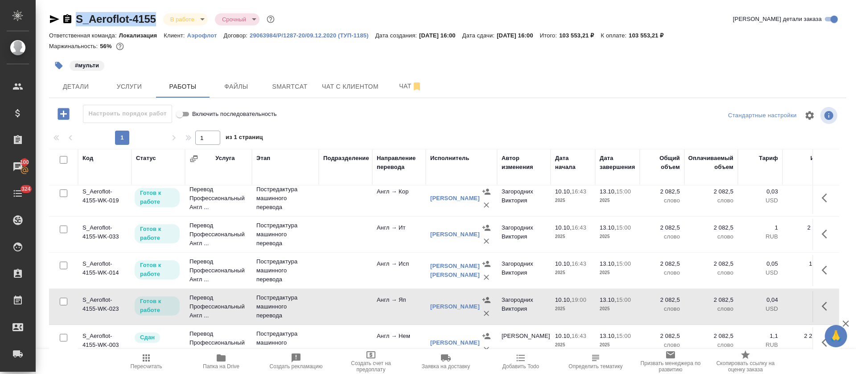
drag, startPoint x: 156, startPoint y: 5, endPoint x: 76, endPoint y: 21, distance: 81.5
click at [76, 21] on div "S_Aeroflot-4155 В работе inProgress Срочный urgent Кратко детали заказа Ответст…" at bounding box center [447, 186] width 807 height 372
copy link "S_Aeroflot-4155"
click at [270, 77] on button "Smartcat" at bounding box center [290, 86] width 54 height 22
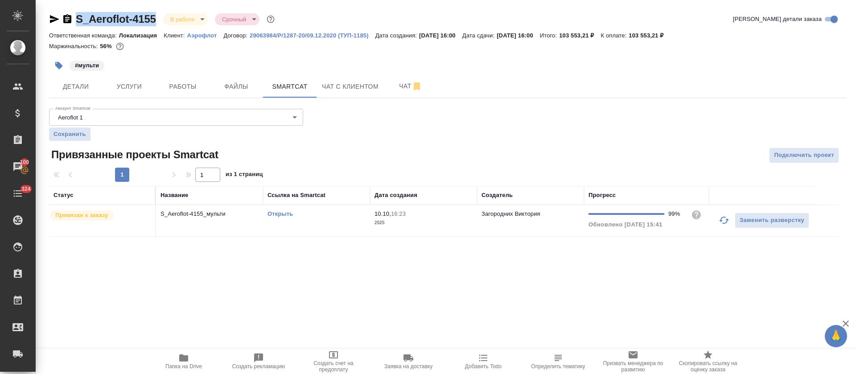
click at [284, 213] on link "Открыть" at bounding box center [280, 213] width 25 height 7
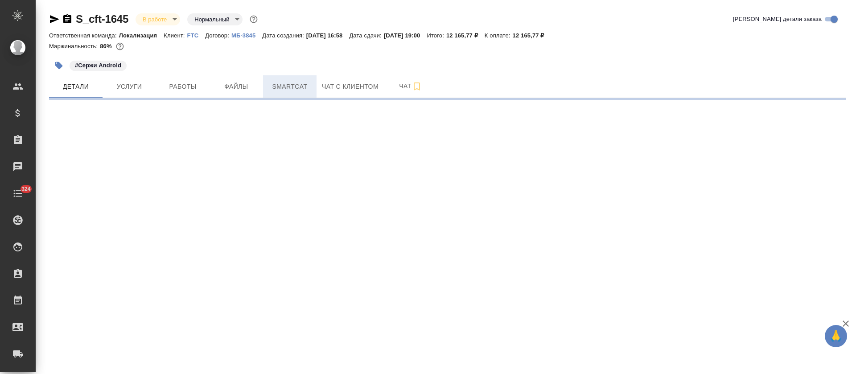
select select "RU"
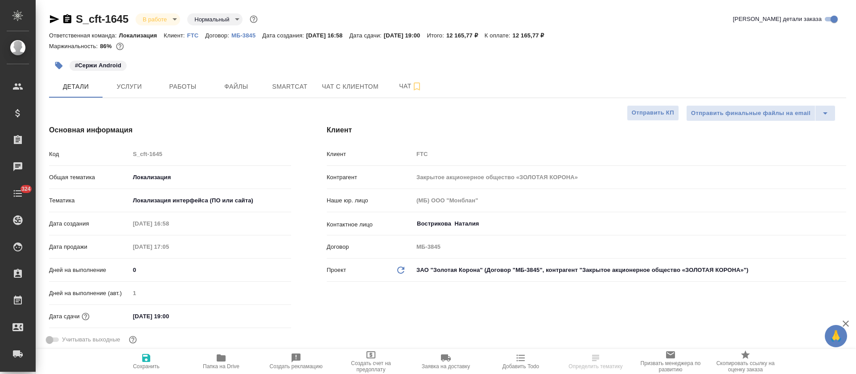
type textarea "x"
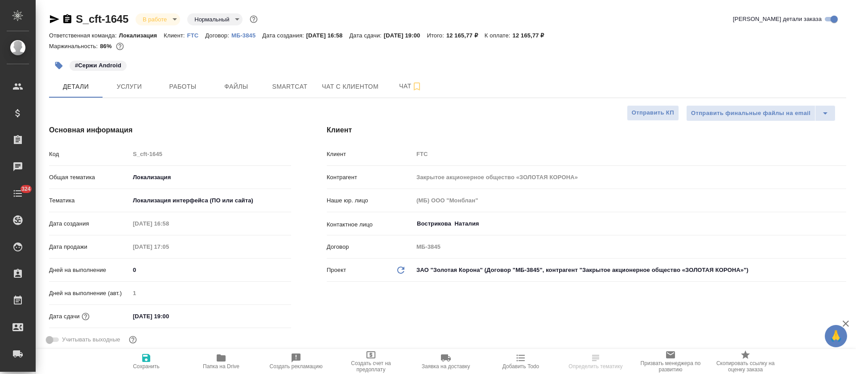
type textarea "x"
click at [187, 95] on button "Работы" at bounding box center [183, 86] width 54 height 22
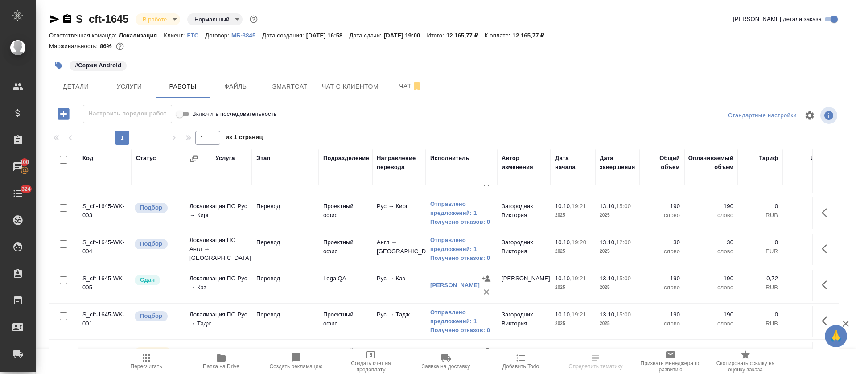
scroll to position [201, 0]
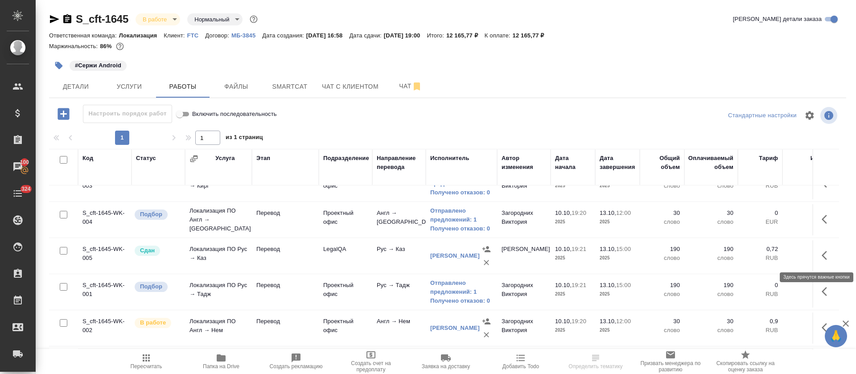
click at [822, 260] on icon "button" at bounding box center [827, 255] width 11 height 11
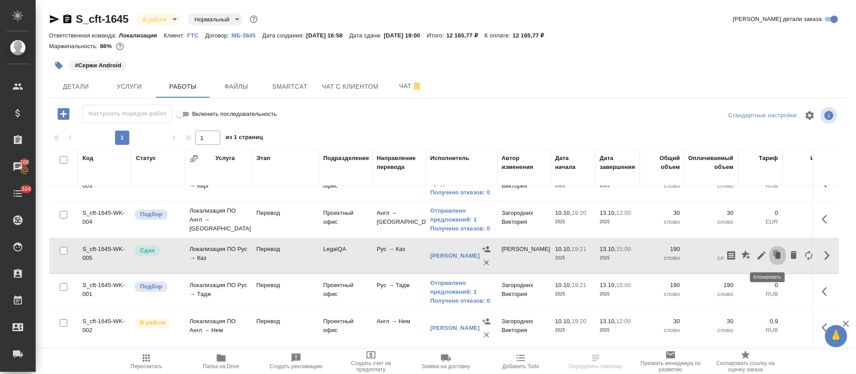
click at [769, 255] on button "button" at bounding box center [777, 255] width 17 height 21
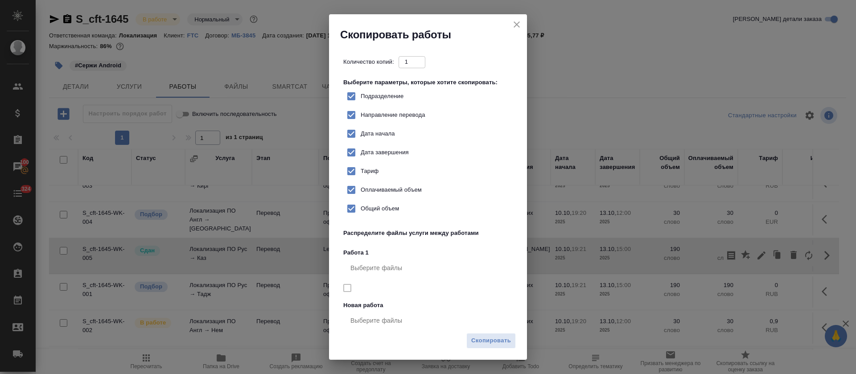
click at [518, 27] on icon "close" at bounding box center [516, 24] width 11 height 11
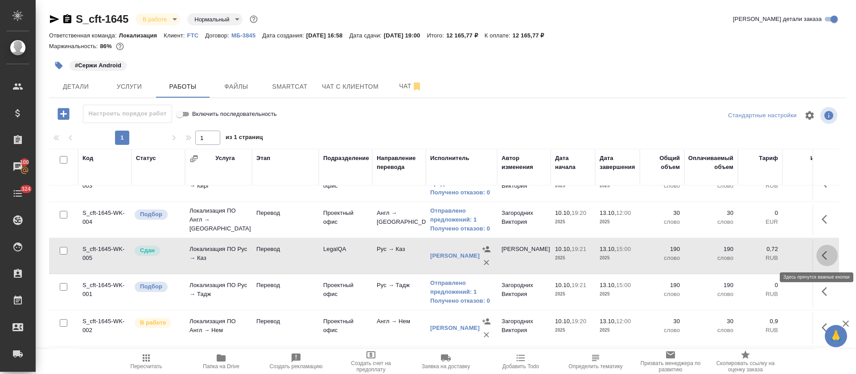
click at [822, 255] on icon "button" at bounding box center [824, 255] width 5 height 9
click at [756, 254] on icon "button" at bounding box center [761, 255] width 11 height 11
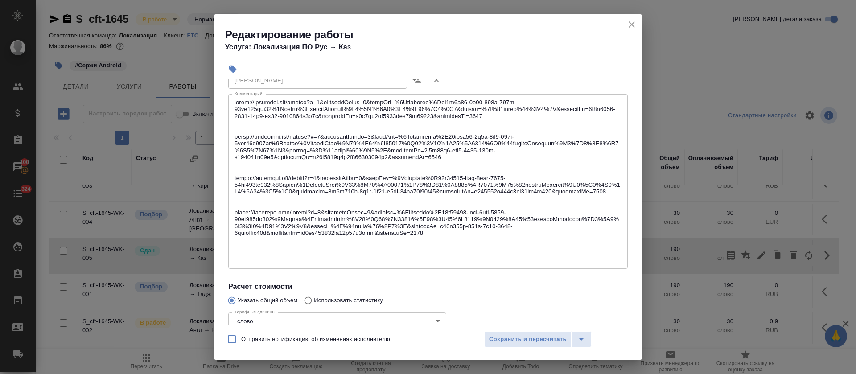
scroll to position [134, 0]
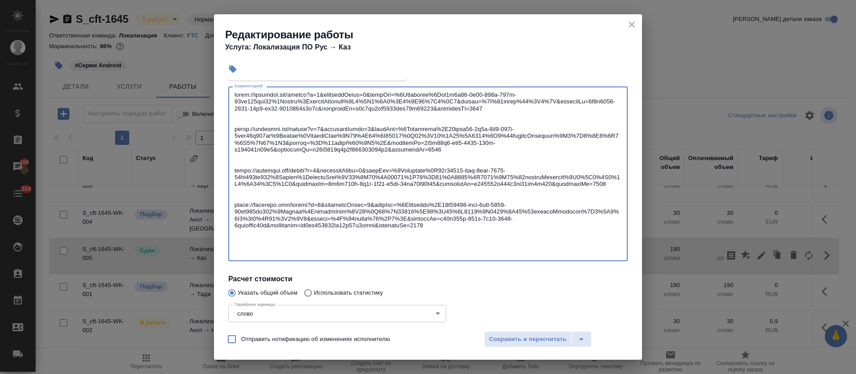
drag, startPoint x: 463, startPoint y: 240, endPoint x: 225, endPoint y: 93, distance: 280.1
click at [225, 93] on div "Вид работ Перевод Вид работ Направление перевода рус-каз Направление перевода Д…" at bounding box center [428, 205] width 407 height 468
click at [633, 25] on icon "close" at bounding box center [632, 24] width 6 height 6
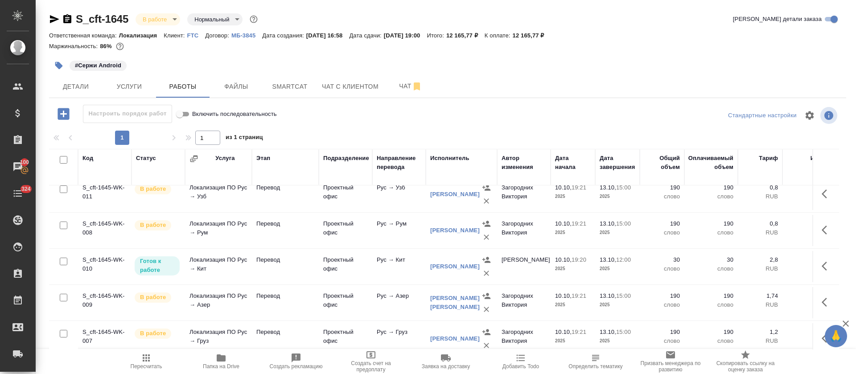
scroll to position [0, 0]
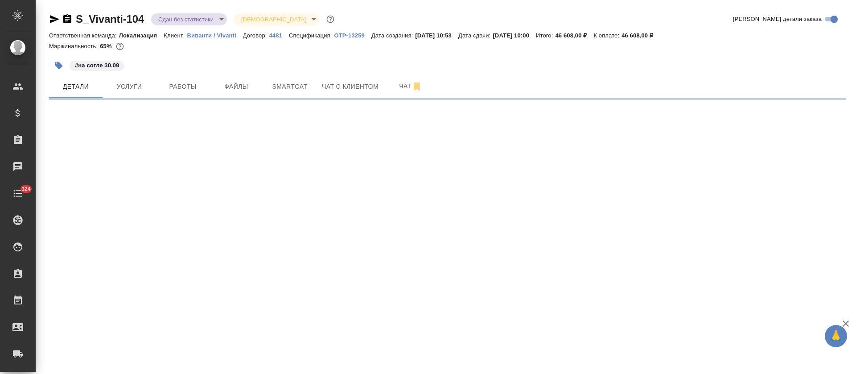
select select "RU"
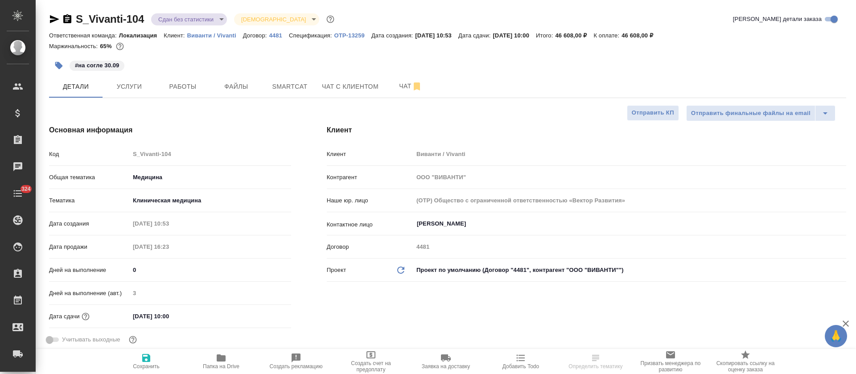
type textarea "x"
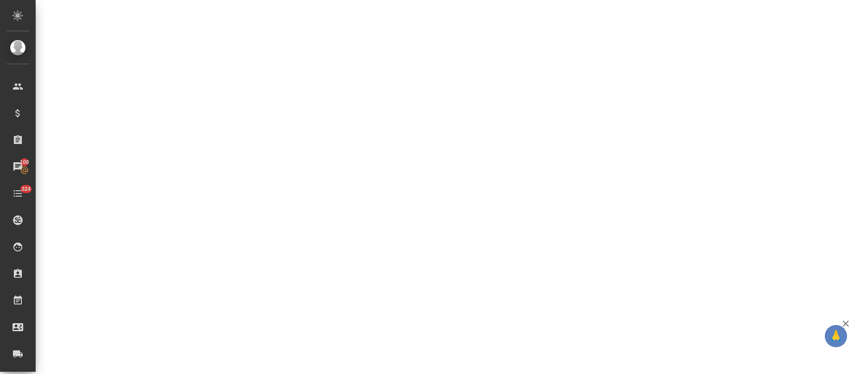
select select "RU"
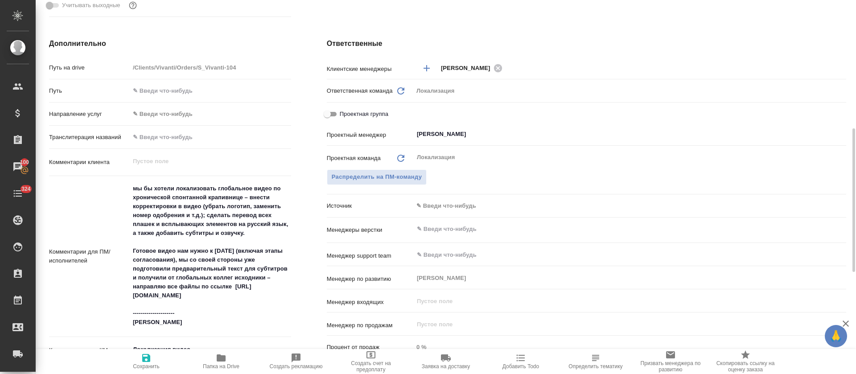
type textarea "x"
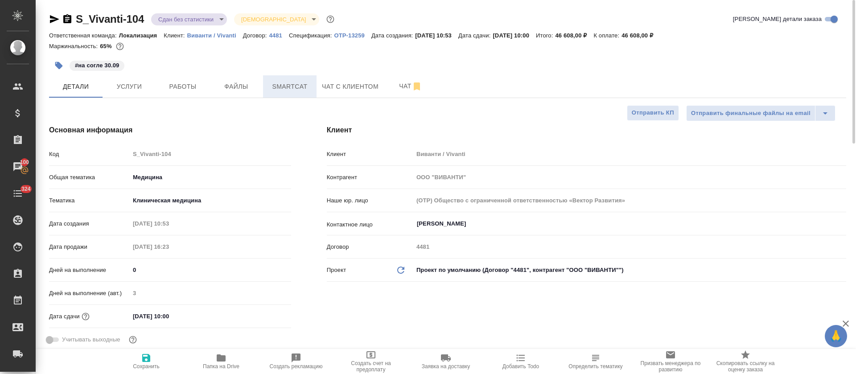
type textarea "x"
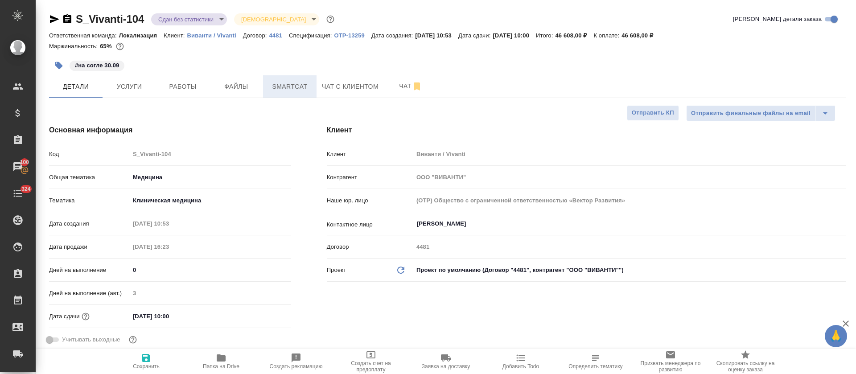
type textarea "x"
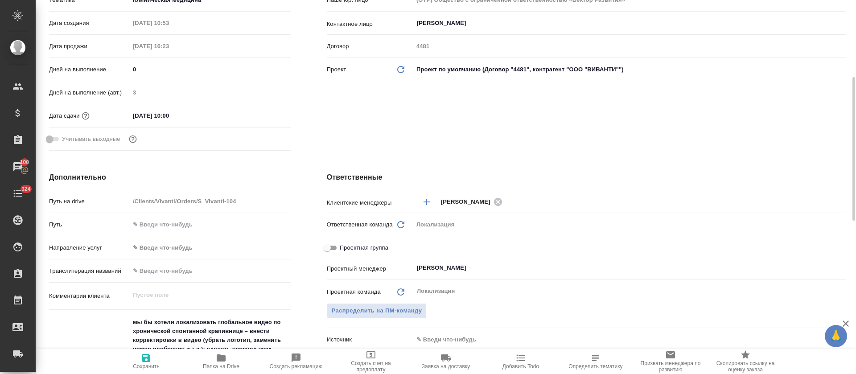
scroll to position [401, 0]
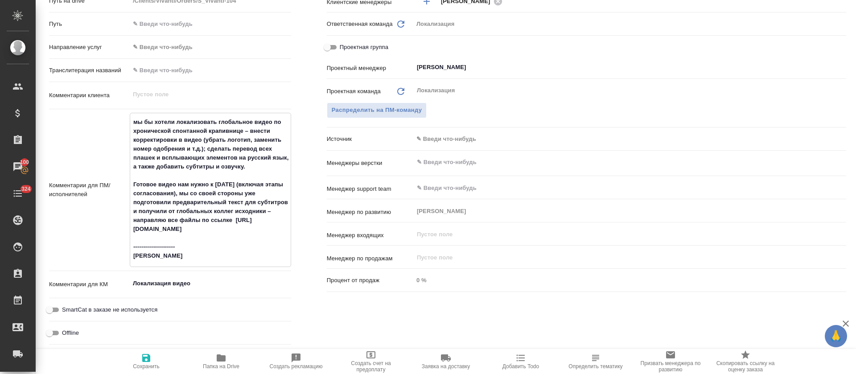
drag, startPoint x: 132, startPoint y: 181, endPoint x: 194, endPoint y: 195, distance: 64.3
click at [194, 195] on textarea "мы бы хотели локализовать глобальное видео по хронической спонтанной крапивнице…" at bounding box center [210, 189] width 161 height 149
type textarea "x"
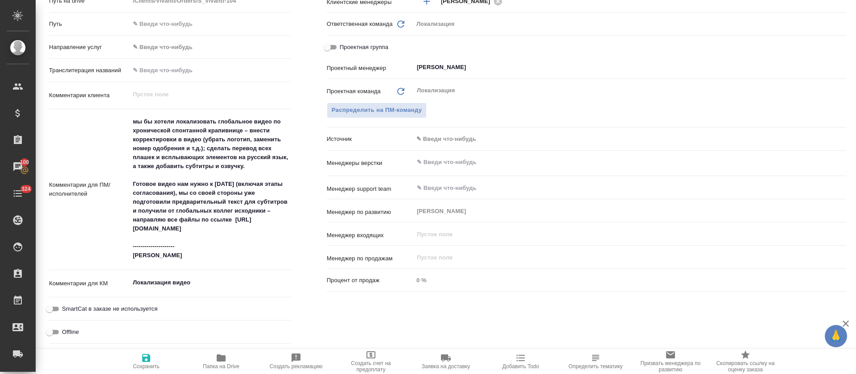
type textarea "x"
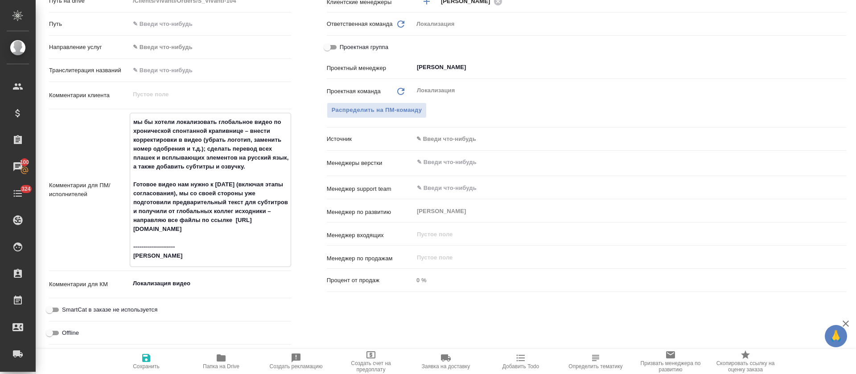
scroll to position [0, 0]
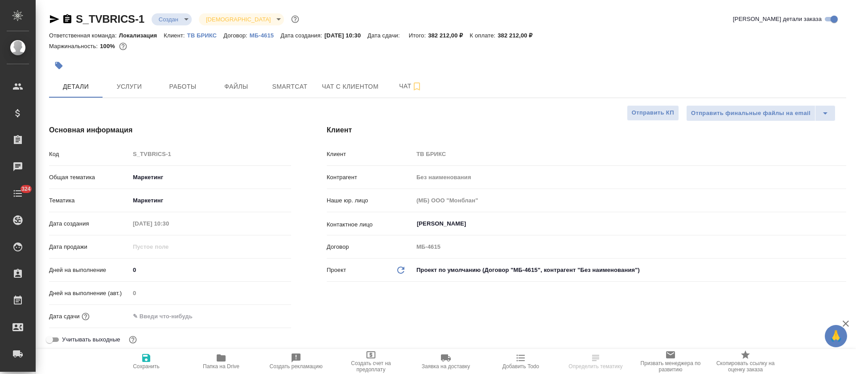
select select "RU"
type textarea "x"
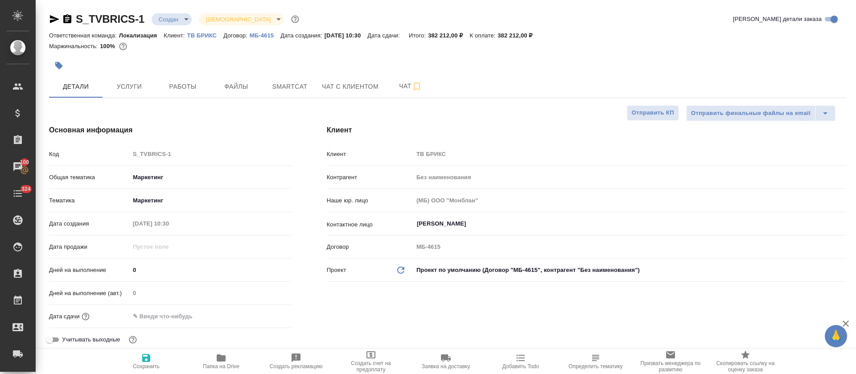
type textarea "x"
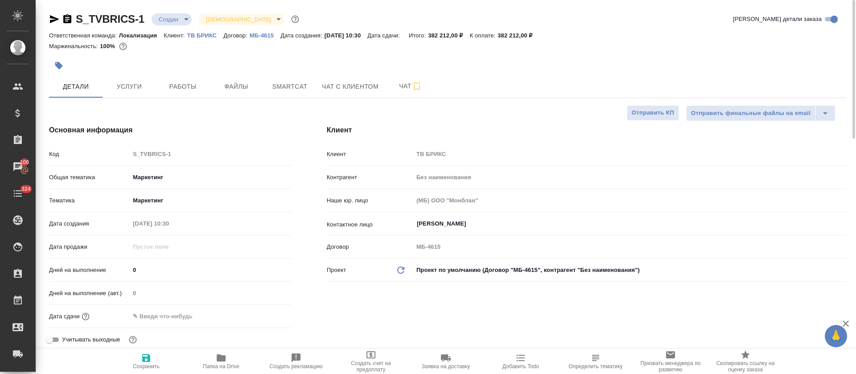
type textarea "x"
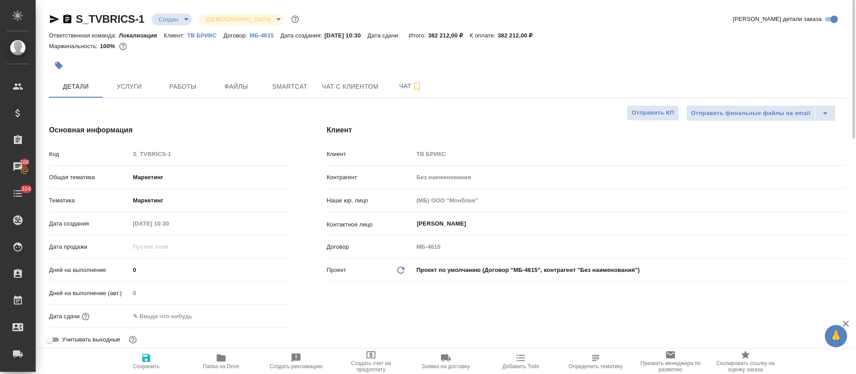
type textarea "x"
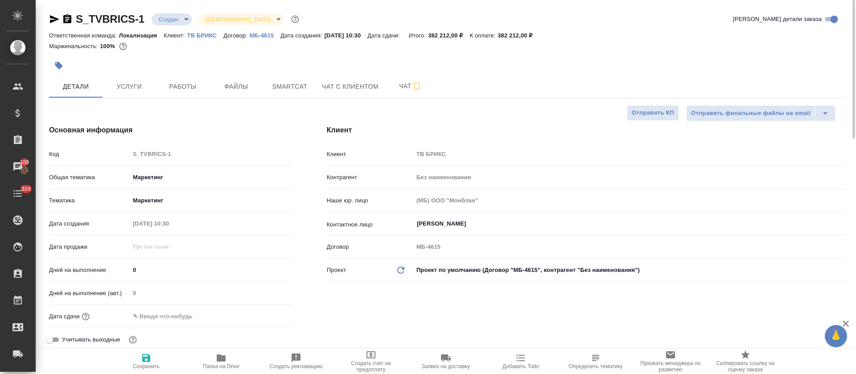
type textarea "x"
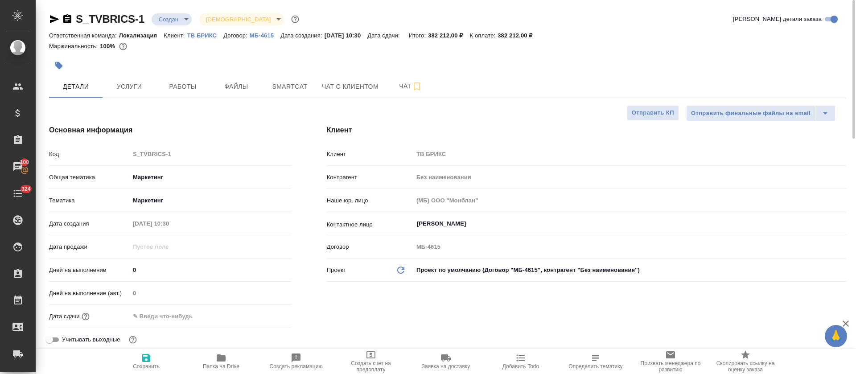
type textarea "x"
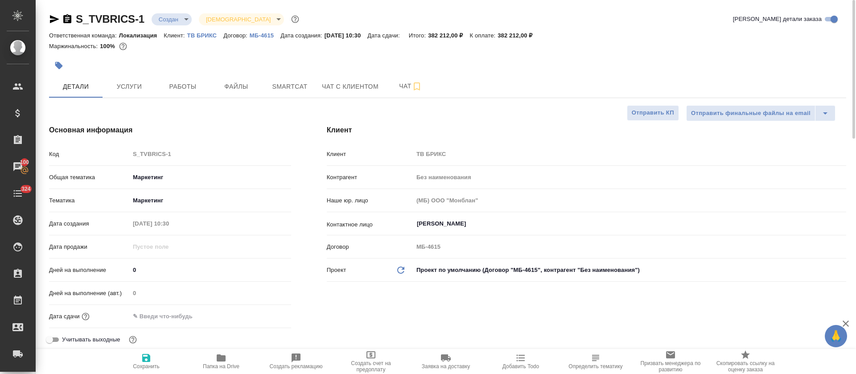
type textarea "x"
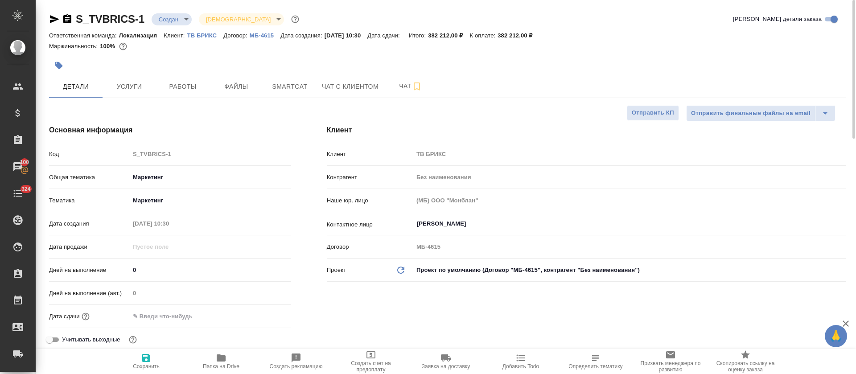
type textarea "x"
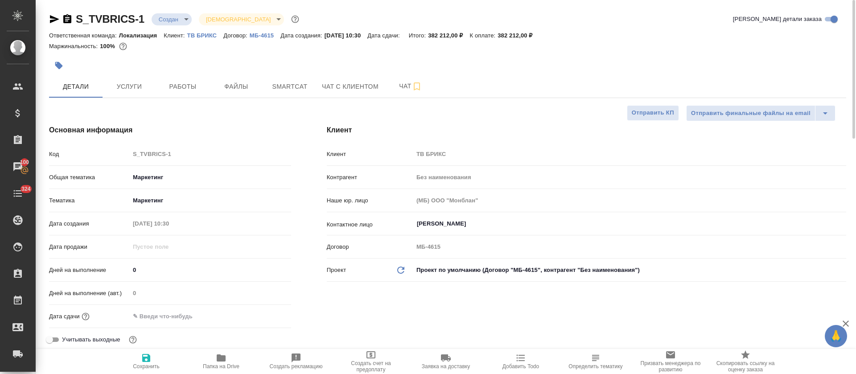
type textarea "x"
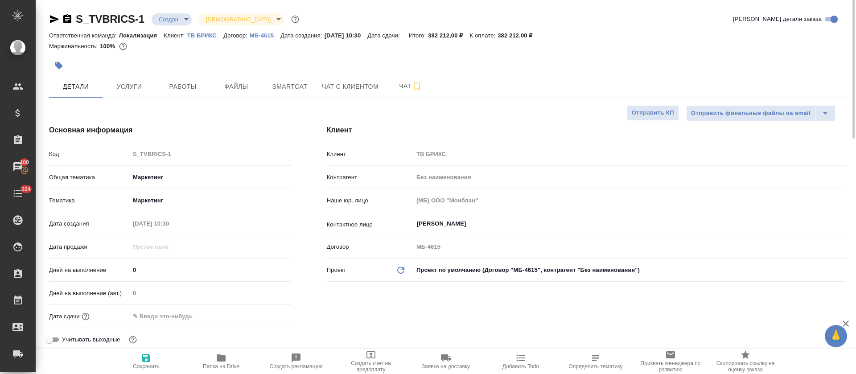
type textarea "x"
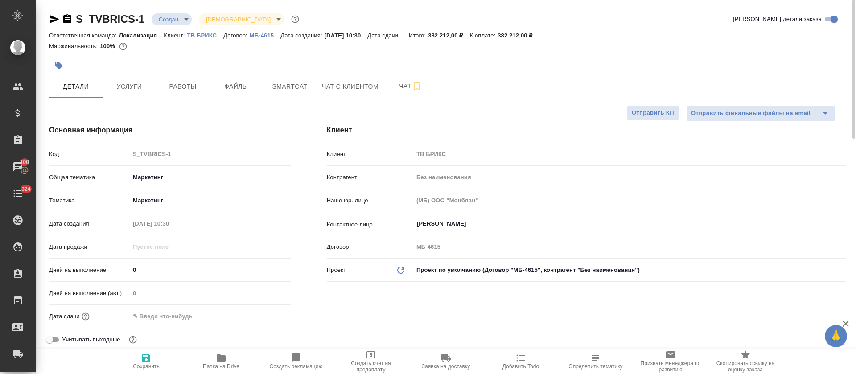
type textarea "x"
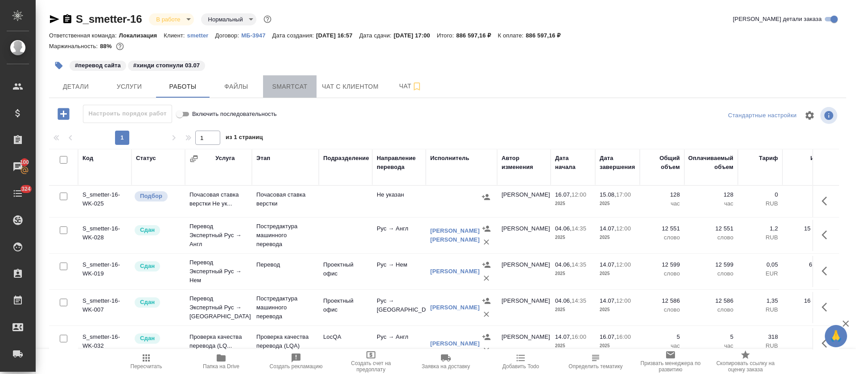
click at [288, 81] on span "Smartcat" at bounding box center [289, 86] width 43 height 11
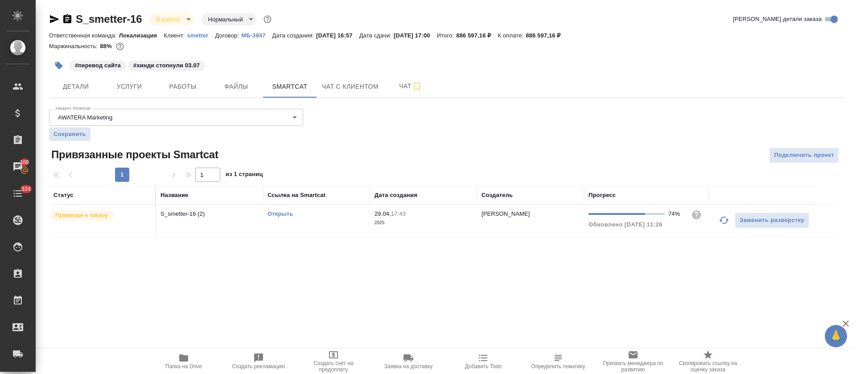
click at [285, 213] on link "Открыть" at bounding box center [280, 213] width 25 height 7
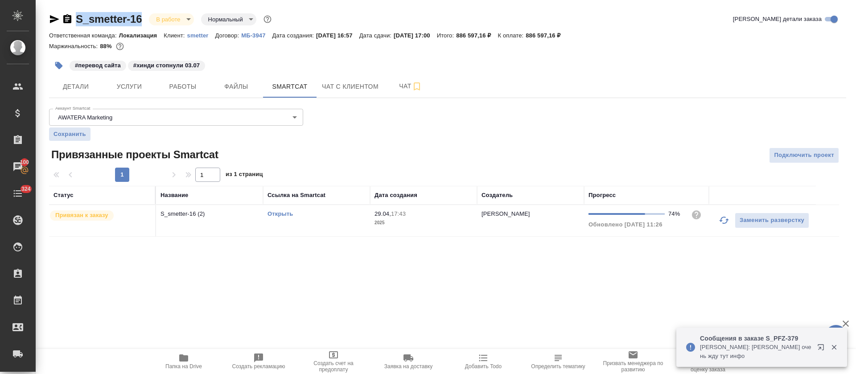
drag, startPoint x: 146, startPoint y: 6, endPoint x: 75, endPoint y: 16, distance: 71.6
click at [75, 16] on div "S_smetter-16 В работе inProgress Нормальный normal Кратко детали заказа Ответст…" at bounding box center [447, 129] width 807 height 259
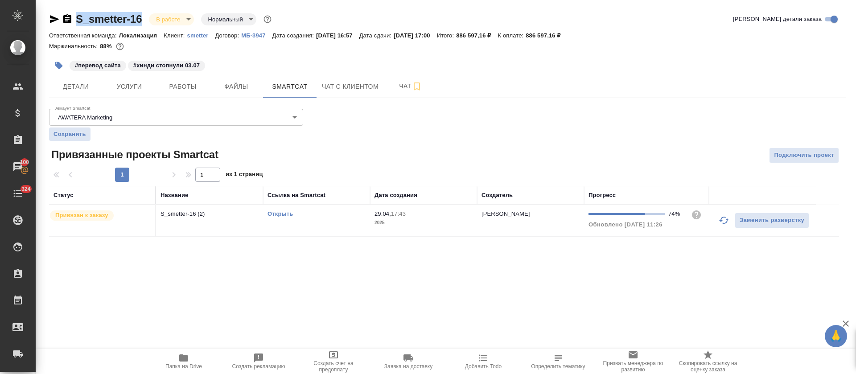
copy link "S_smetter-16"
click at [173, 94] on button "Работы" at bounding box center [183, 86] width 54 height 22
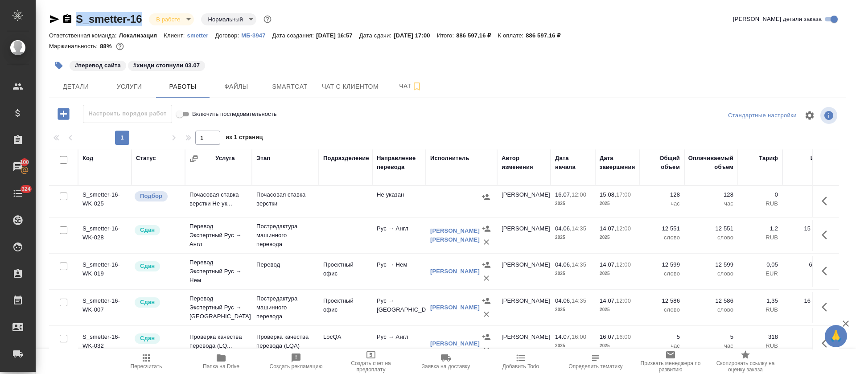
click at [451, 272] on link "[PERSON_NAME]" at bounding box center [454, 271] width 49 height 7
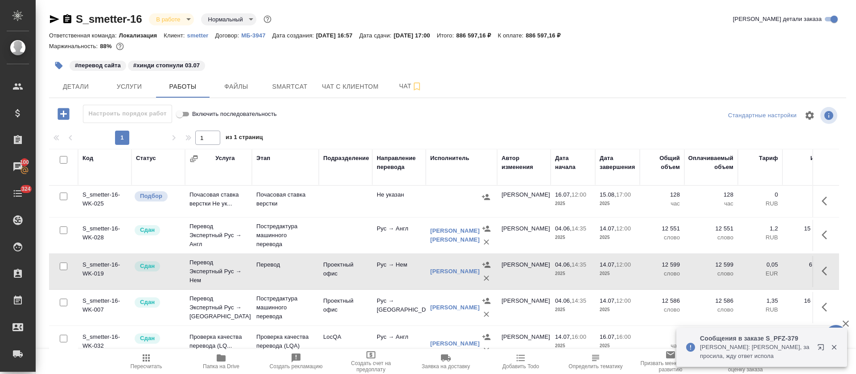
click at [593, 73] on div "#перевод сайта #хинди стопнули 03.07" at bounding box center [447, 66] width 797 height 20
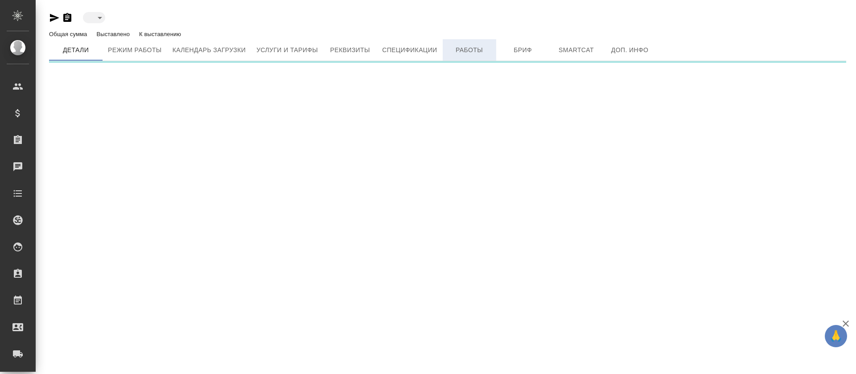
type input "active"
click at [517, 53] on span "Бриф" at bounding box center [523, 50] width 43 height 11
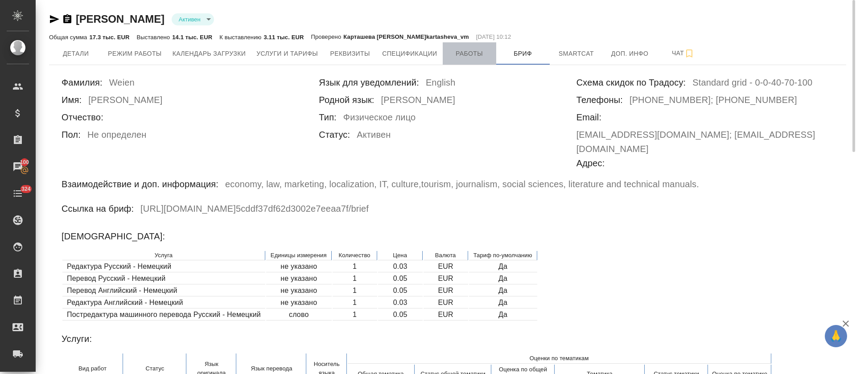
click at [470, 54] on span "Работы" at bounding box center [469, 53] width 43 height 11
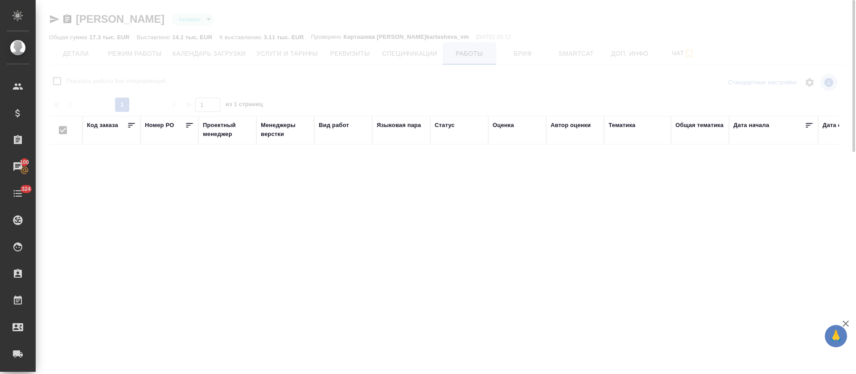
checkbox input "false"
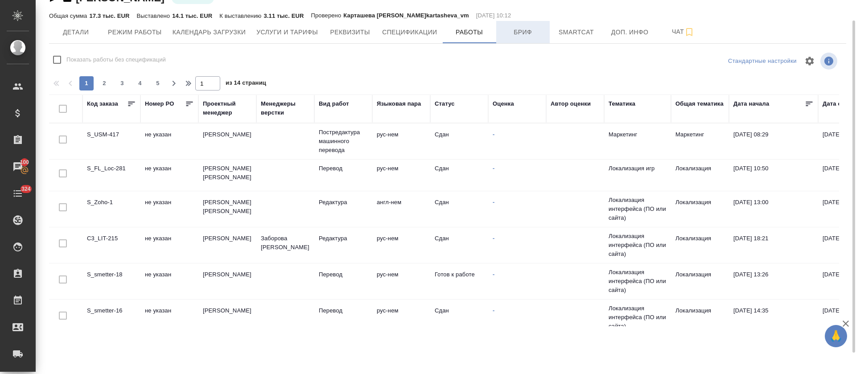
click at [516, 35] on span "Бриф" at bounding box center [523, 32] width 43 height 11
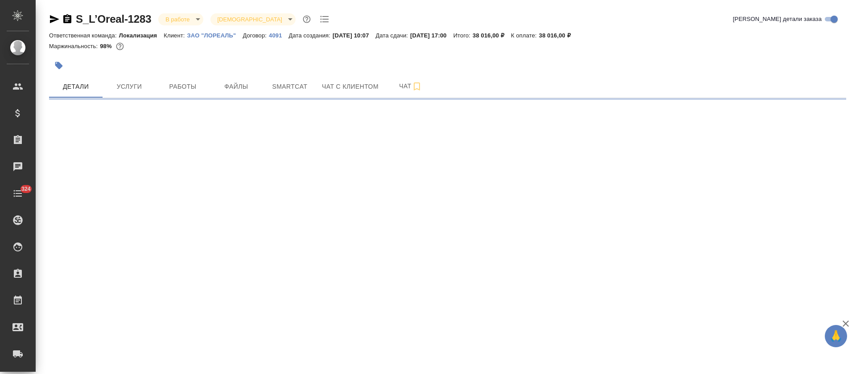
select select "RU"
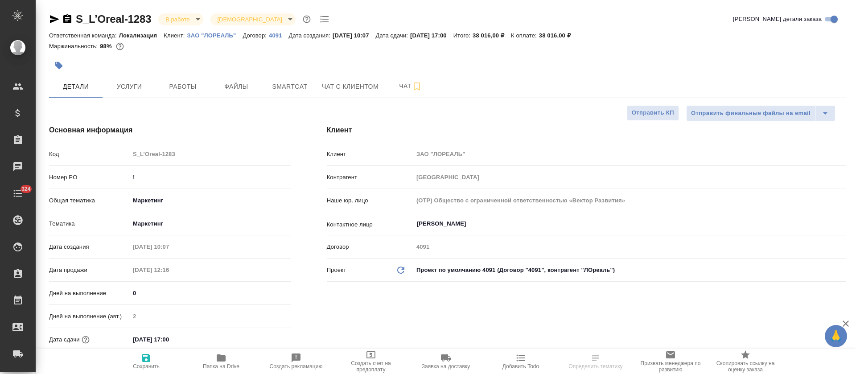
type textarea "x"
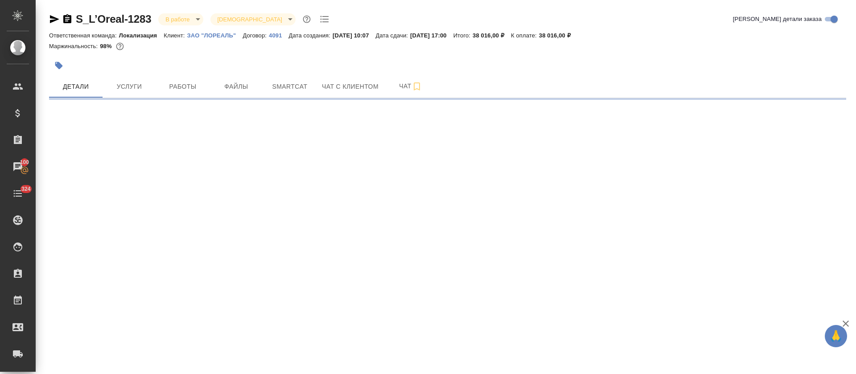
select select "RU"
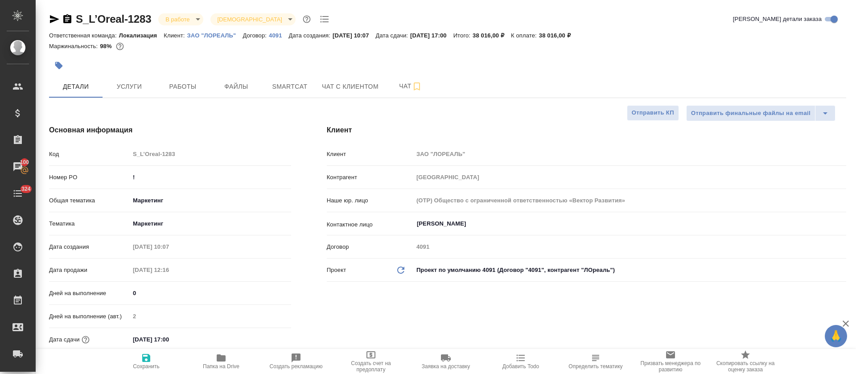
type textarea "x"
click at [222, 361] on icon "button" at bounding box center [221, 357] width 9 height 7
type textarea "x"
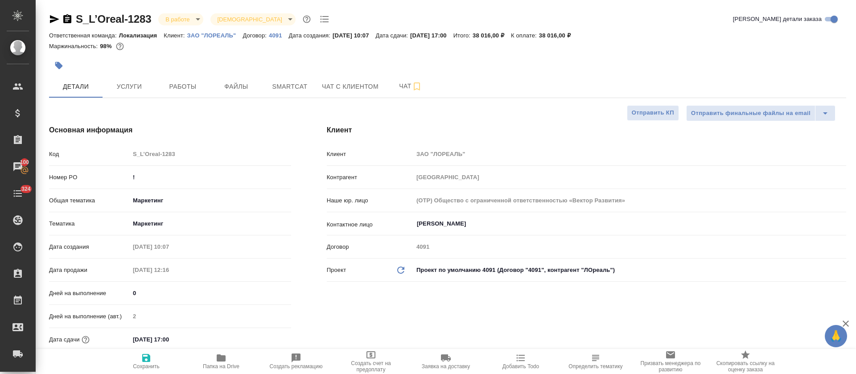
type textarea "x"
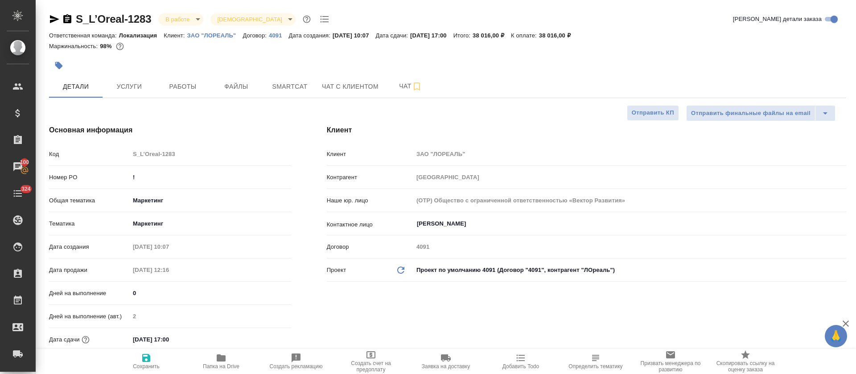
click at [53, 17] on icon "button" at bounding box center [54, 19] width 9 height 8
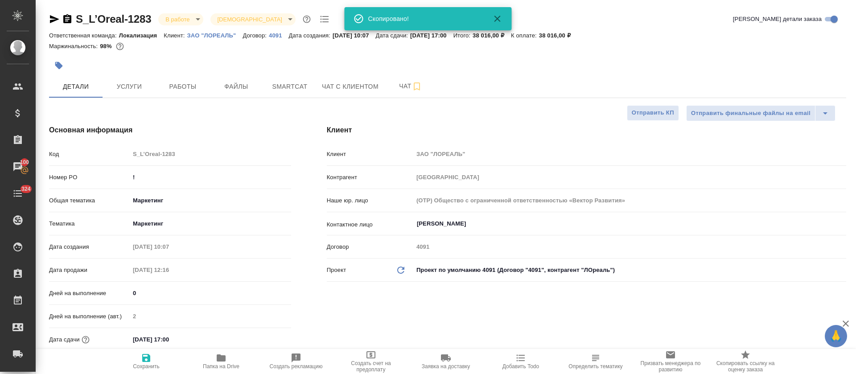
type textarea "x"
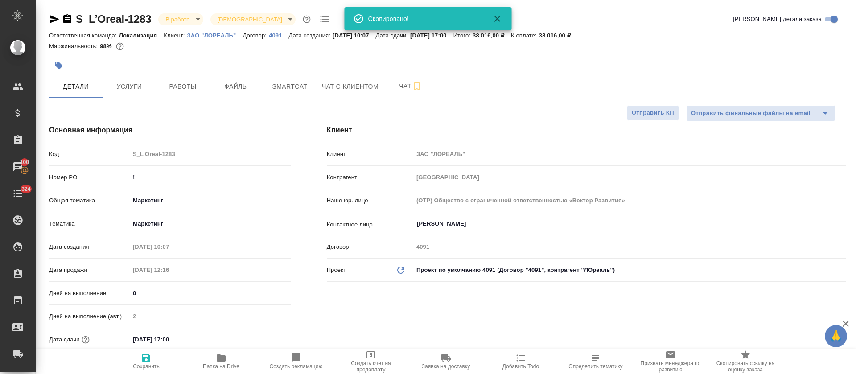
type textarea "x"
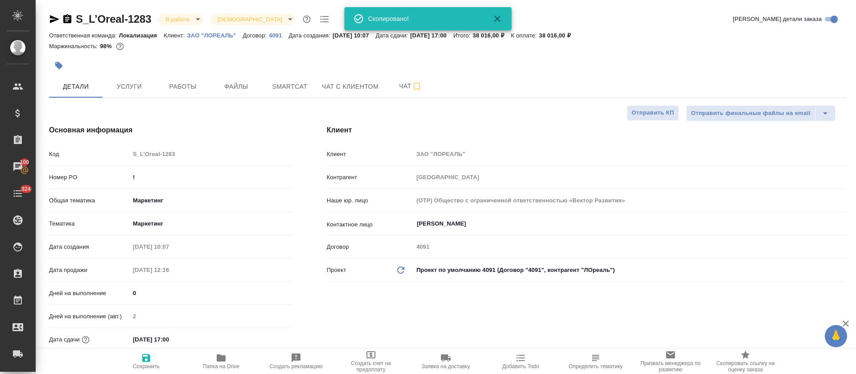
type textarea "x"
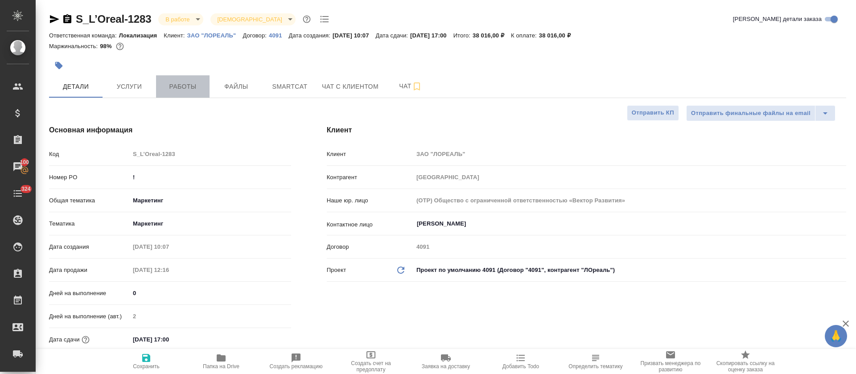
click at [183, 86] on span "Работы" at bounding box center [182, 86] width 43 height 11
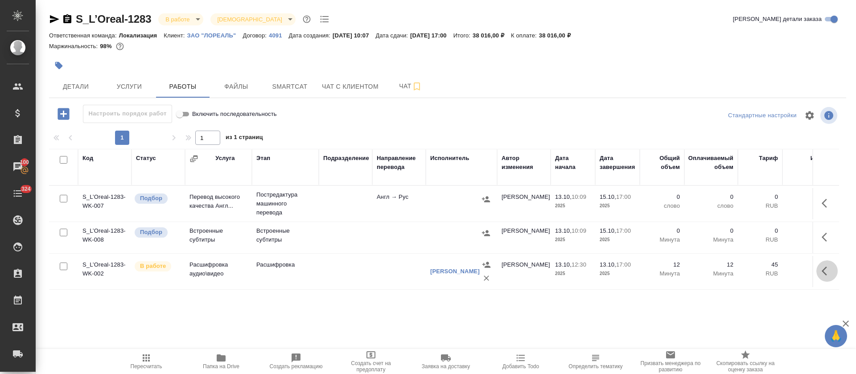
click at [823, 267] on icon "button" at bounding box center [827, 271] width 11 height 11
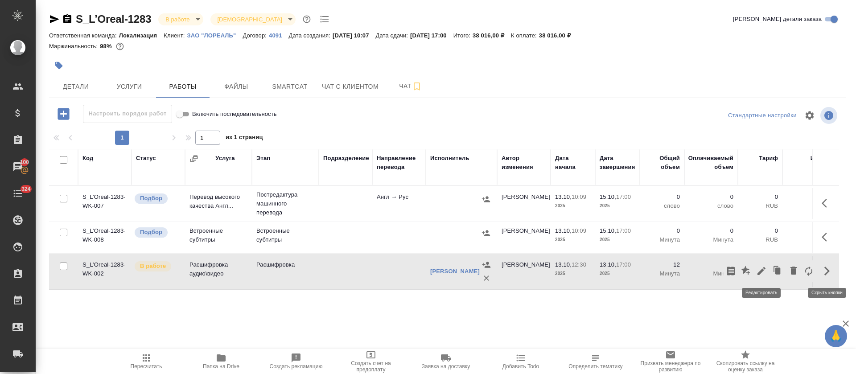
click at [756, 274] on button "button" at bounding box center [761, 270] width 15 height 21
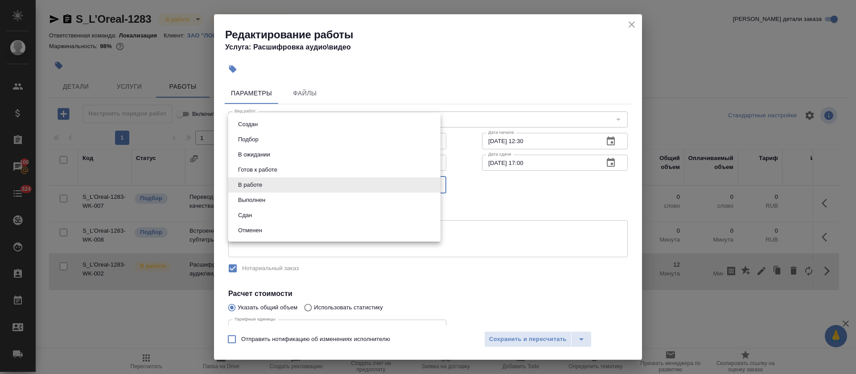
click at [269, 190] on body "🙏 .cls-1 fill:#fff; AWATERA Tretyakova Olga Клиенты Спецификации Заказы 100 Чат…" at bounding box center [428, 187] width 856 height 374
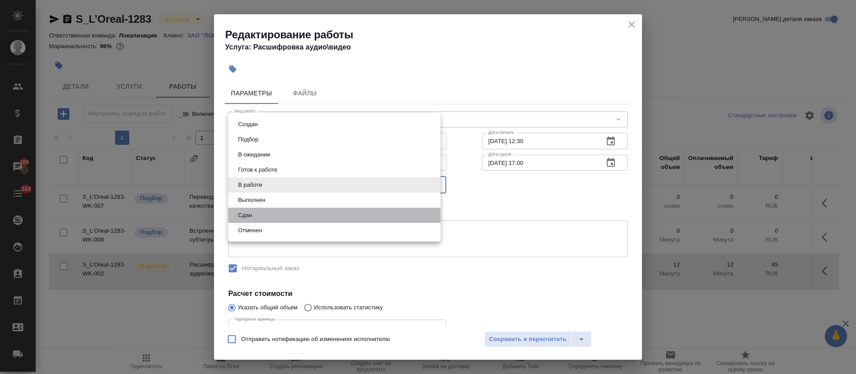
click at [259, 213] on li "Сдан" at bounding box center [334, 215] width 212 height 15
type input "closed"
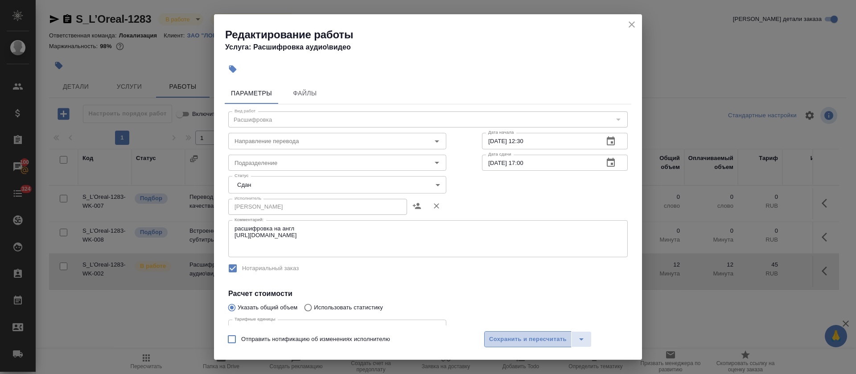
click at [502, 333] on button "Сохранить и пересчитать" at bounding box center [527, 339] width 87 height 16
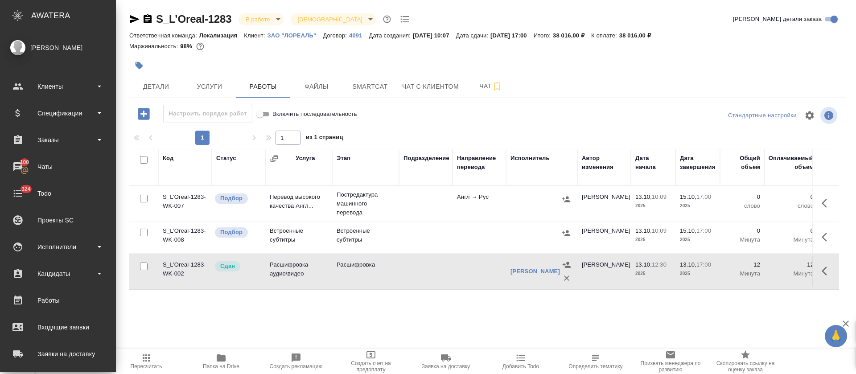
click at [225, 360] on icon "button" at bounding box center [221, 357] width 9 height 7
click at [362, 87] on span "Smartcat" at bounding box center [370, 86] width 43 height 11
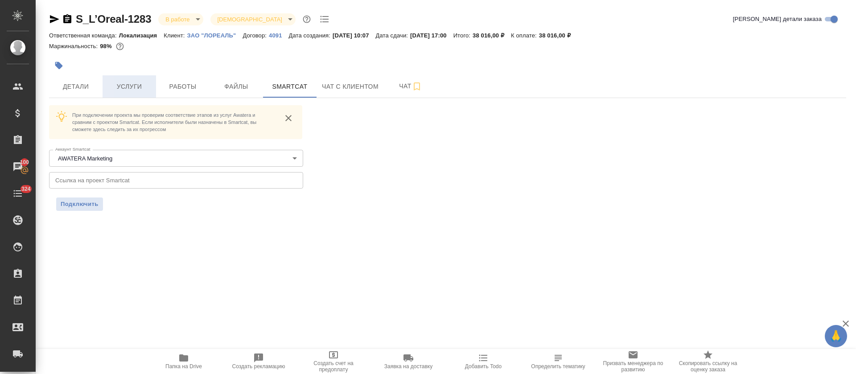
click at [133, 88] on span "Услуги" at bounding box center [129, 86] width 43 height 11
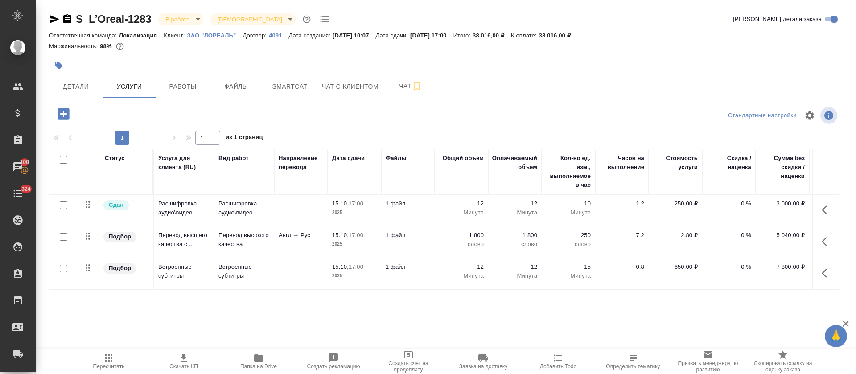
click at [64, 236] on input "checkbox" at bounding box center [64, 237] width 8 height 8
checkbox input "true"
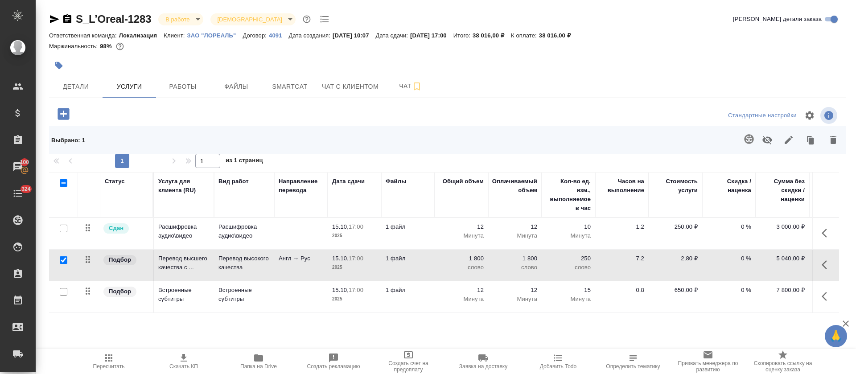
click at [744, 143] on icon "button" at bounding box center [749, 139] width 11 height 11
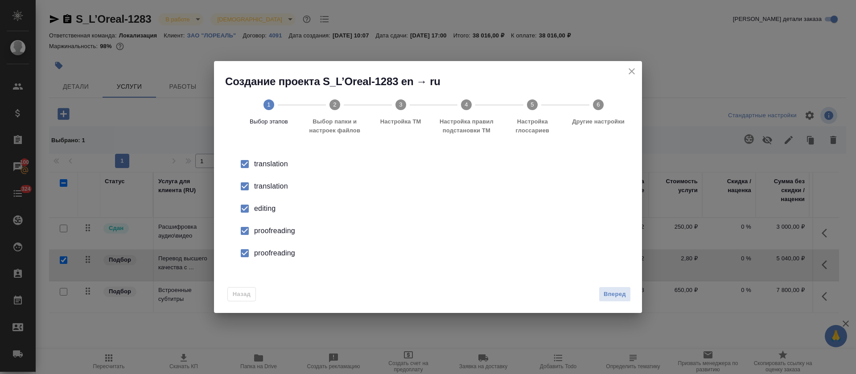
click at [279, 182] on div "translation" at bounding box center [437, 186] width 366 height 11
click at [264, 209] on div "editing" at bounding box center [437, 208] width 366 height 11
click at [265, 237] on li "proofreading" at bounding box center [427, 231] width 399 height 22
click at [267, 254] on div "proofreading" at bounding box center [437, 253] width 366 height 11
click at [608, 297] on span "Вперед" at bounding box center [615, 294] width 22 height 10
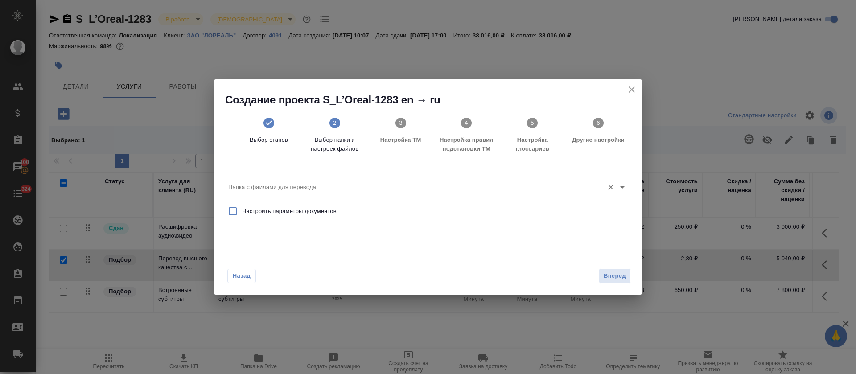
click at [328, 185] on input "Папка с файлами для перевода" at bounding box center [413, 187] width 371 height 11
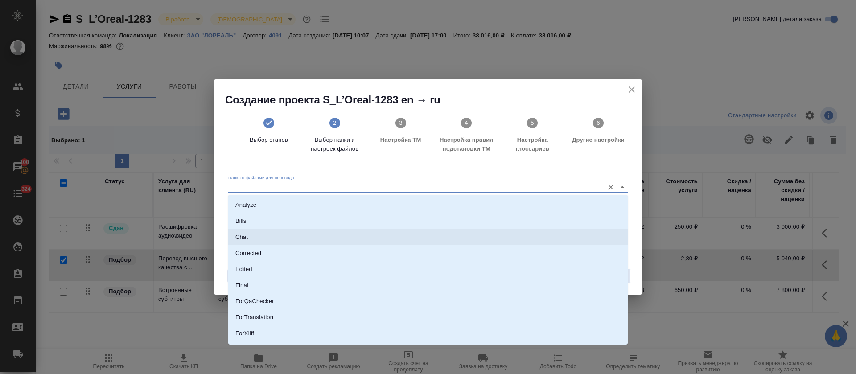
scroll to position [94, 0]
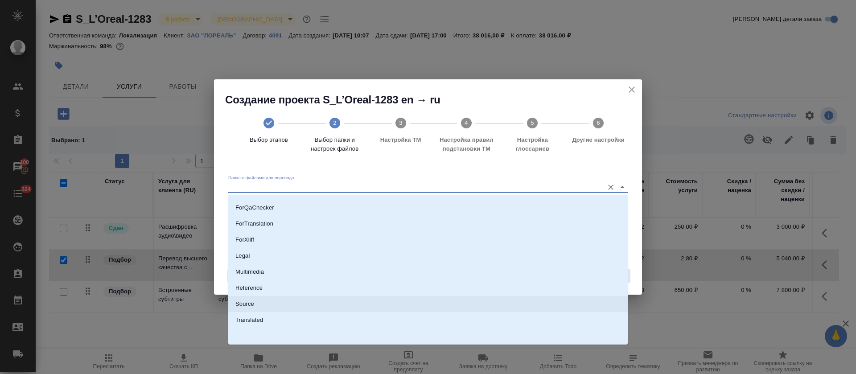
click at [309, 311] on li "Source" at bounding box center [427, 304] width 399 height 16
type input "Source"
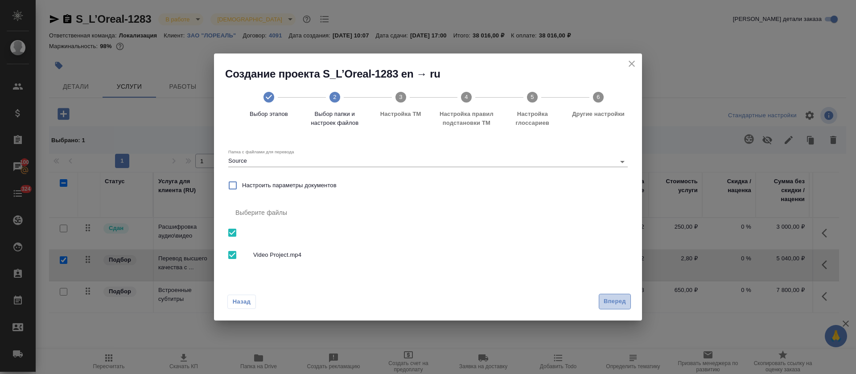
click at [613, 306] on span "Вперед" at bounding box center [615, 301] width 22 height 10
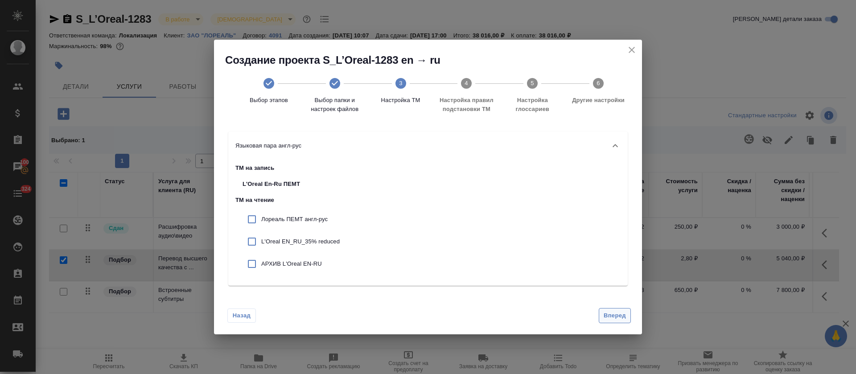
click at [608, 313] on span "Вперед" at bounding box center [615, 316] width 22 height 10
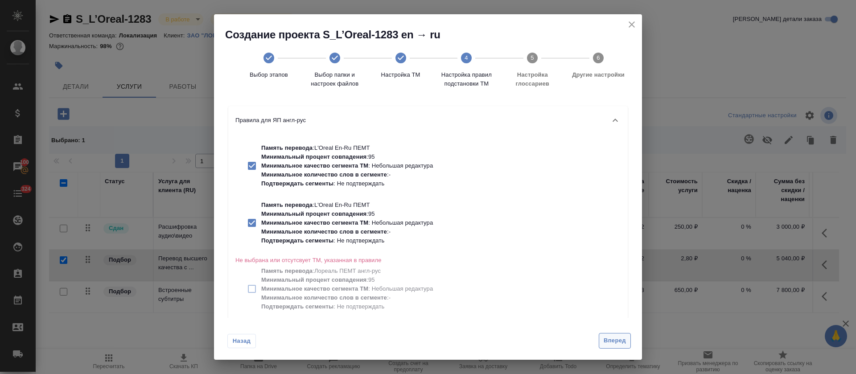
click at [614, 339] on span "Вперед" at bounding box center [615, 341] width 22 height 10
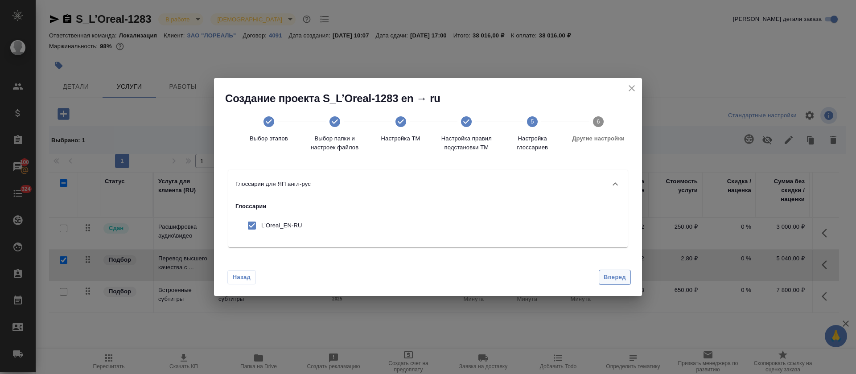
click at [609, 274] on span "Вперед" at bounding box center [615, 277] width 22 height 10
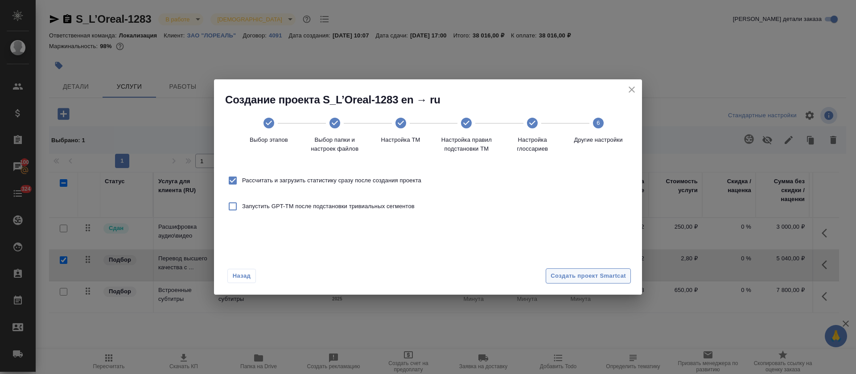
click at [609, 274] on span "Создать проект Smartcat" at bounding box center [588, 276] width 75 height 10
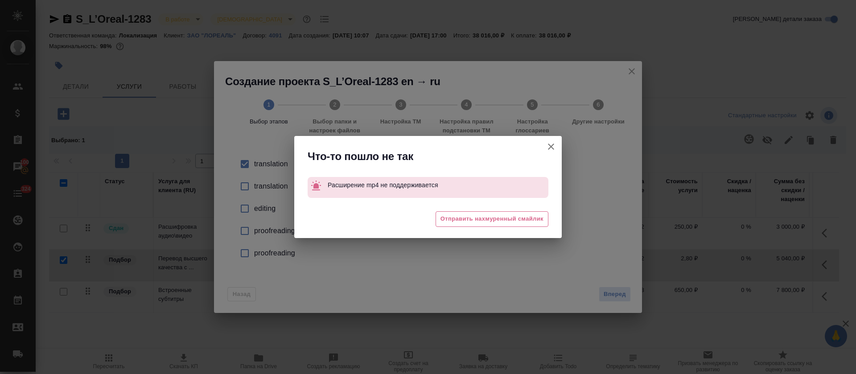
click at [552, 142] on icon "button" at bounding box center [551, 146] width 11 height 11
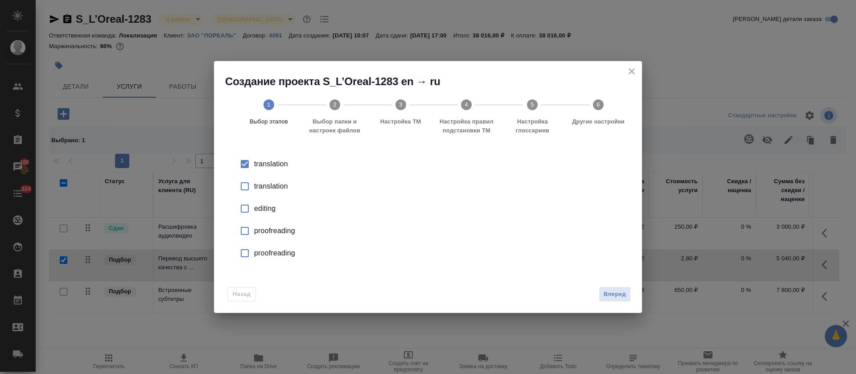
click at [630, 70] on icon "close" at bounding box center [631, 71] width 11 height 11
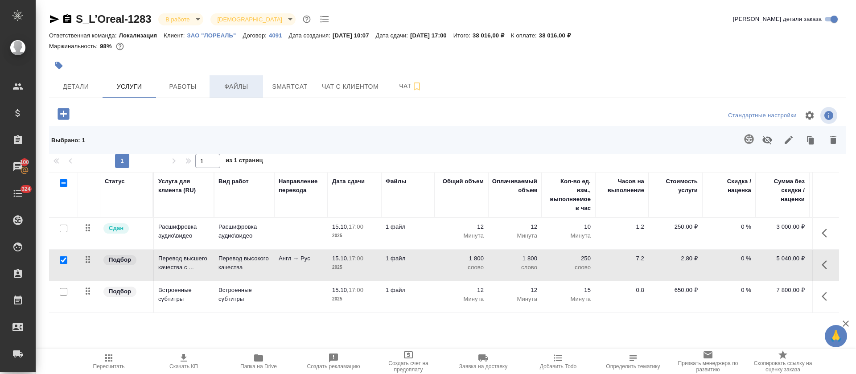
click at [241, 89] on span "Файлы" at bounding box center [236, 86] width 43 height 11
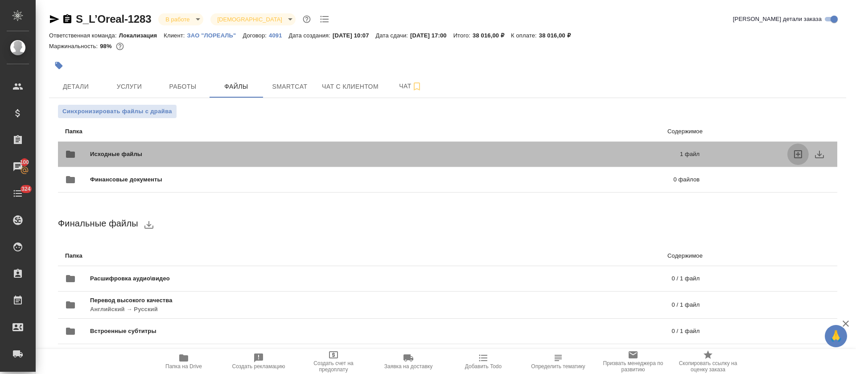
click at [794, 156] on icon "uploadFiles" at bounding box center [798, 154] width 8 height 8
click at [0, 0] on input "uploadFiles" at bounding box center [0, 0] width 0 height 0
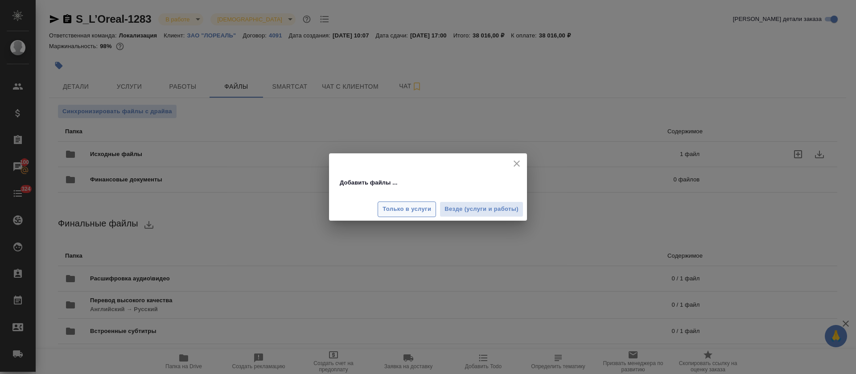
click at [402, 205] on span "Только в услуги" at bounding box center [407, 209] width 49 height 10
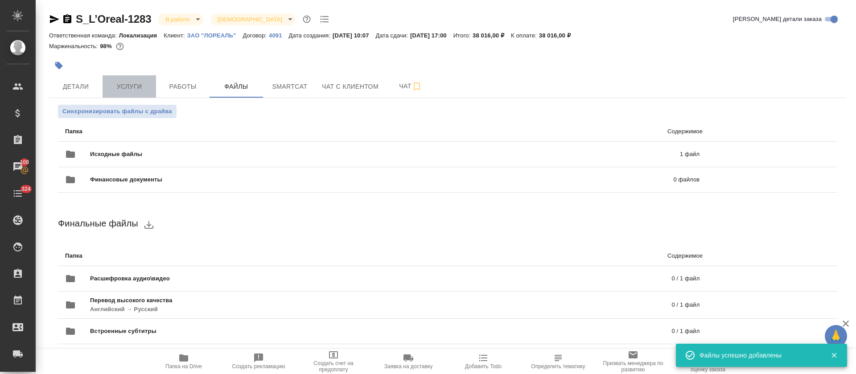
click at [123, 92] on button "Услуги" at bounding box center [130, 86] width 54 height 22
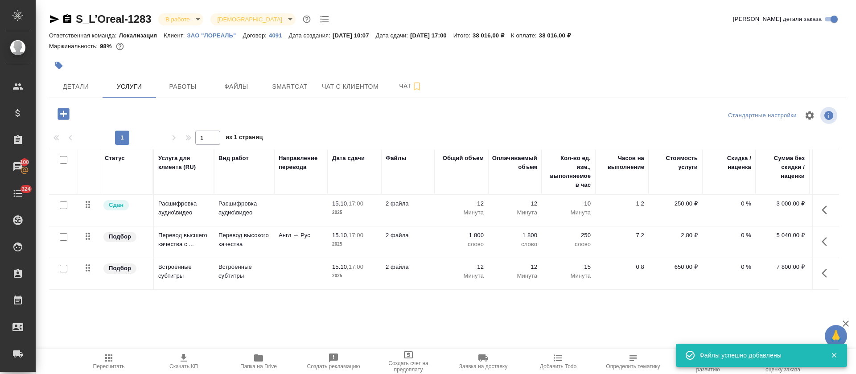
click at [65, 237] on input "checkbox" at bounding box center [64, 237] width 8 height 8
checkbox input "true"
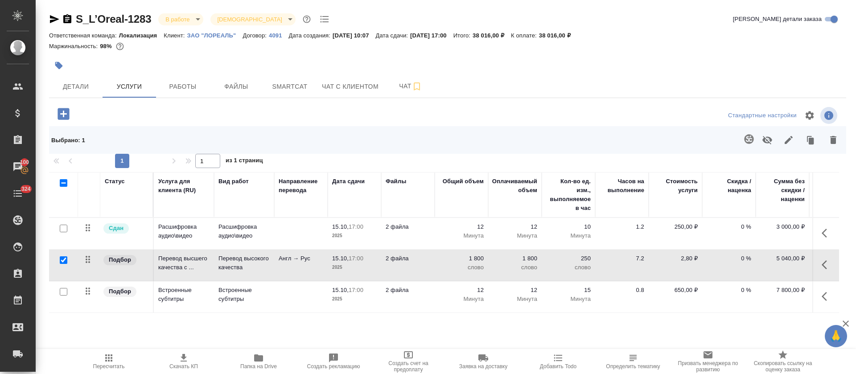
click at [744, 141] on icon "button" at bounding box center [748, 138] width 9 height 9
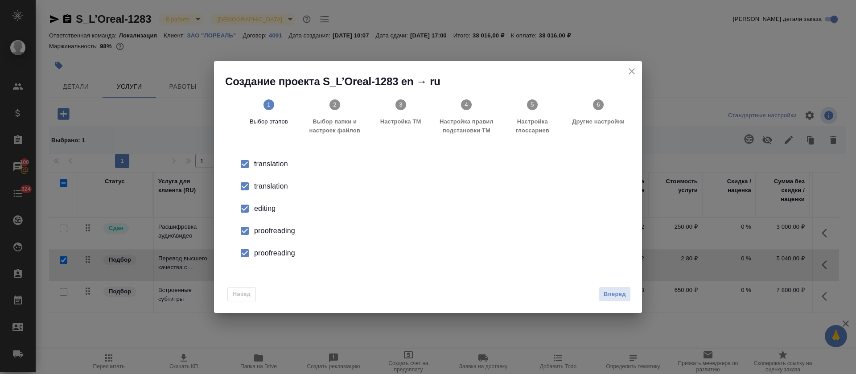
click at [261, 188] on div "translation" at bounding box center [437, 186] width 366 height 11
click at [257, 210] on div "editing" at bounding box center [437, 208] width 366 height 11
click at [261, 239] on li "proofreading" at bounding box center [427, 231] width 399 height 22
click at [261, 250] on div "proofreading" at bounding box center [437, 253] width 366 height 11
click at [614, 291] on span "Вперед" at bounding box center [615, 294] width 22 height 10
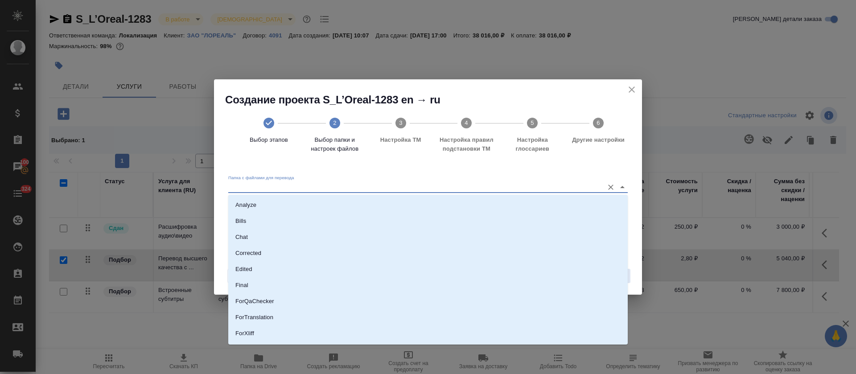
click at [285, 189] on input "Папка с файлами для перевода" at bounding box center [413, 187] width 371 height 11
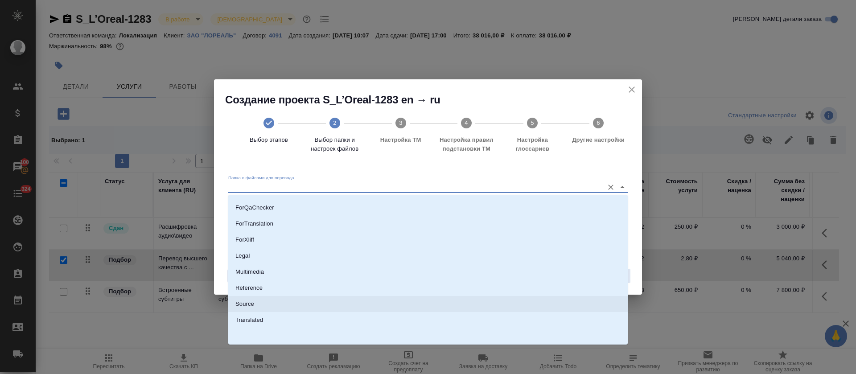
click at [299, 305] on li "Source" at bounding box center [427, 304] width 399 height 16
type input "Source"
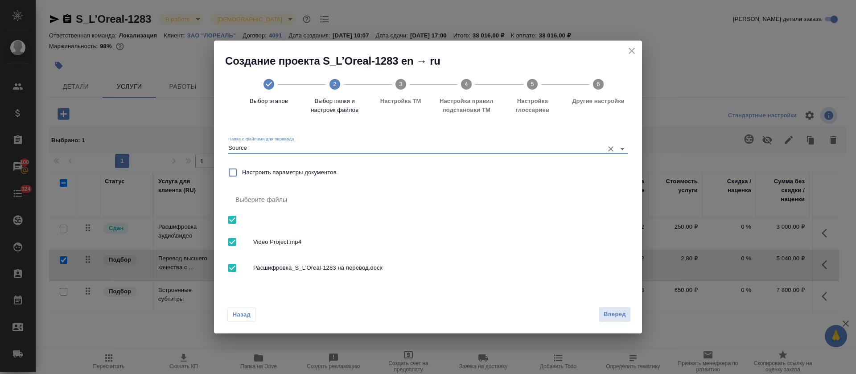
click at [286, 239] on span "Video Project.mp4" at bounding box center [436, 242] width 367 height 9
checkbox input "false"
click at [602, 317] on button "Вперед" at bounding box center [615, 315] width 32 height 16
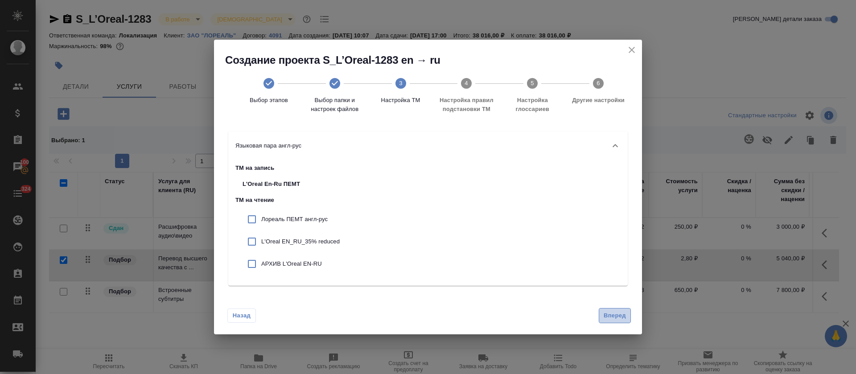
click at [604, 309] on button "Вперед" at bounding box center [615, 316] width 32 height 16
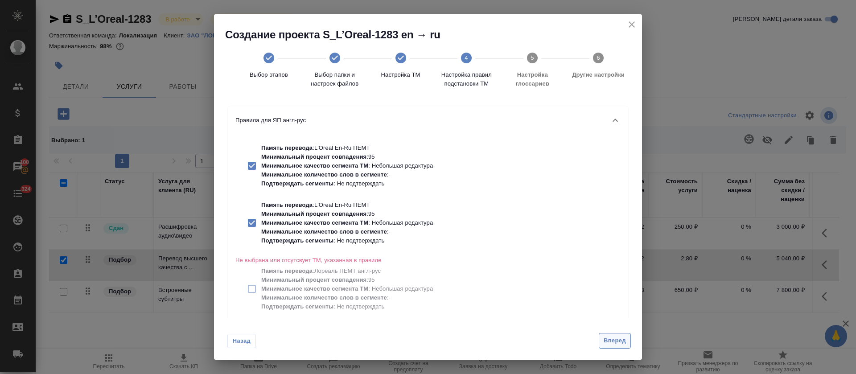
click at [616, 336] on div "Назад Вперед" at bounding box center [428, 339] width 428 height 42
click at [609, 340] on span "Вперед" at bounding box center [615, 341] width 22 height 10
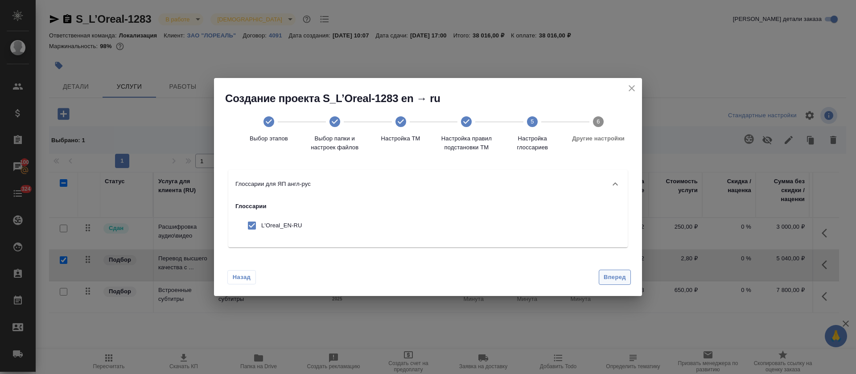
click at [605, 282] on span "Вперед" at bounding box center [615, 277] width 22 height 10
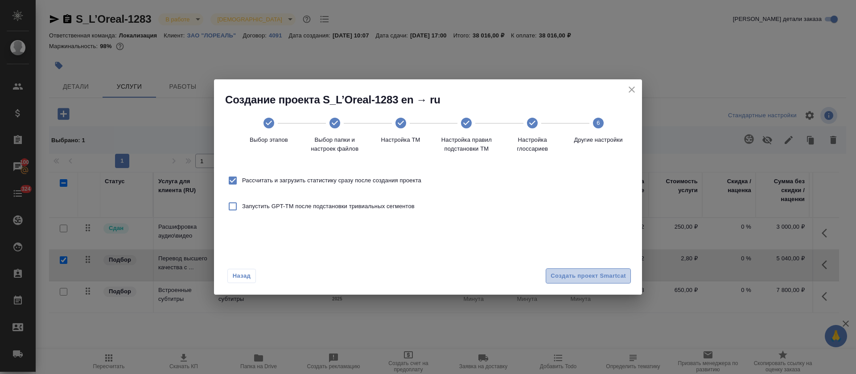
click at [605, 280] on span "Создать проект Smartcat" at bounding box center [588, 276] width 75 height 10
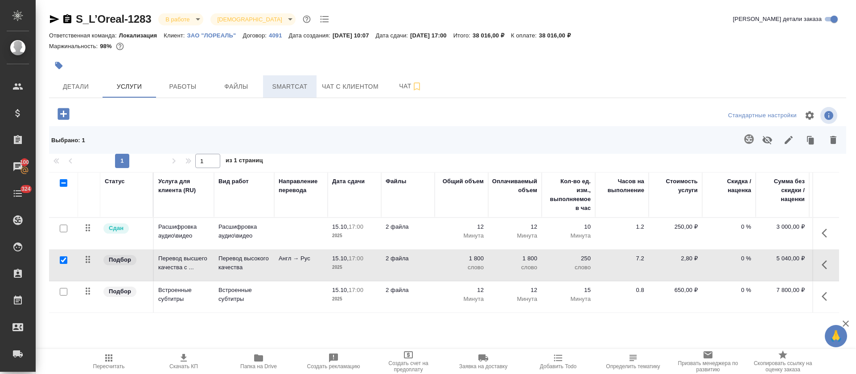
click at [299, 90] on span "Smartcat" at bounding box center [289, 86] width 43 height 11
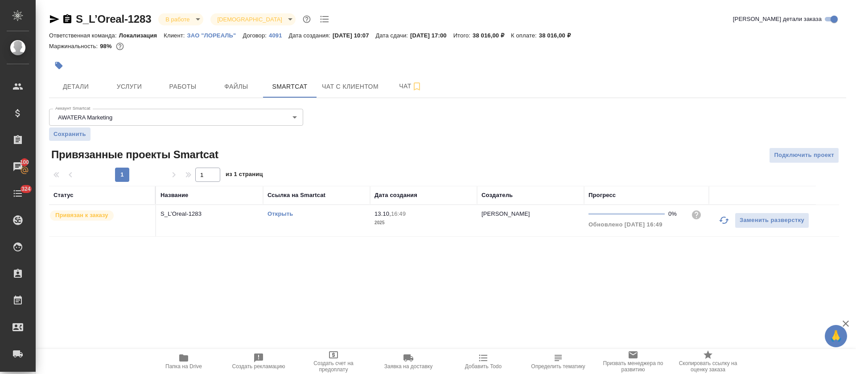
click at [274, 216] on link "Открыть" at bounding box center [280, 213] width 25 height 7
click at [175, 91] on span "Работы" at bounding box center [182, 86] width 43 height 11
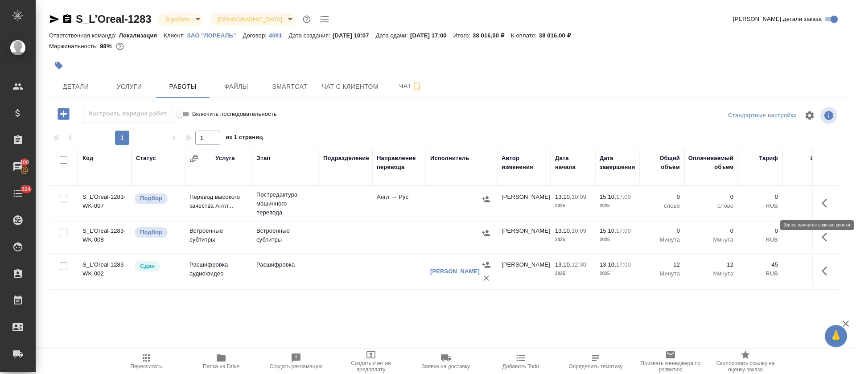
click at [828, 202] on icon "button" at bounding box center [827, 203] width 11 height 11
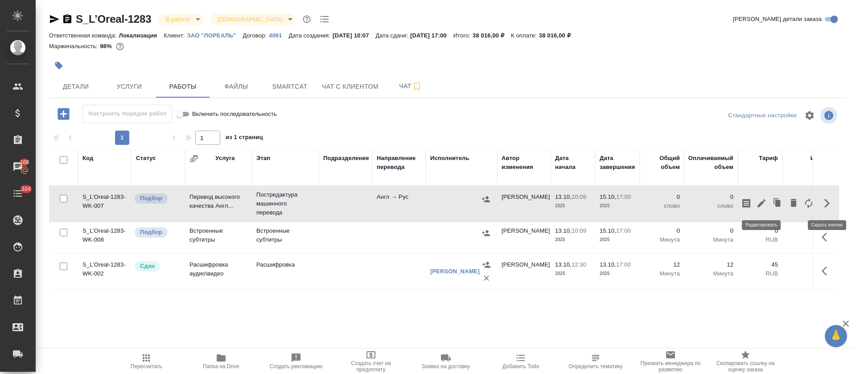
click at [761, 204] on icon "button" at bounding box center [761, 203] width 8 height 8
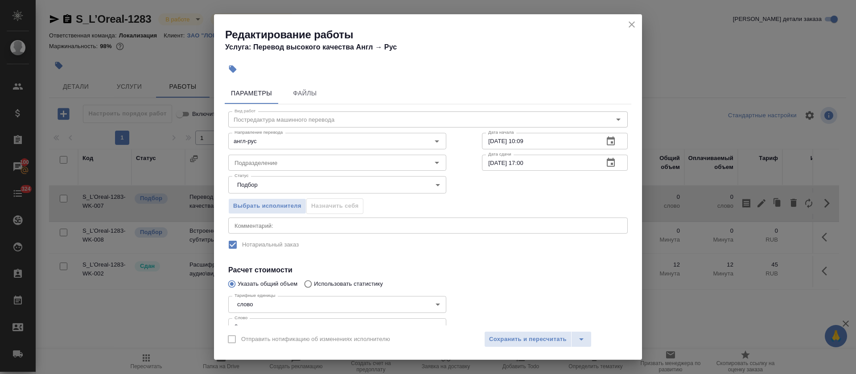
click at [293, 96] on span "Файлы" at bounding box center [305, 93] width 43 height 11
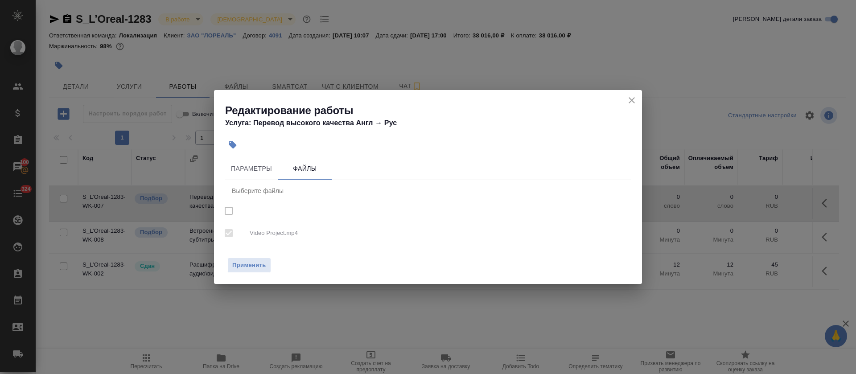
checkbox input "true"
click at [256, 180] on div "Выберите файлы" at bounding box center [428, 190] width 407 height 21
click at [255, 177] on button "Параметры" at bounding box center [252, 168] width 54 height 21
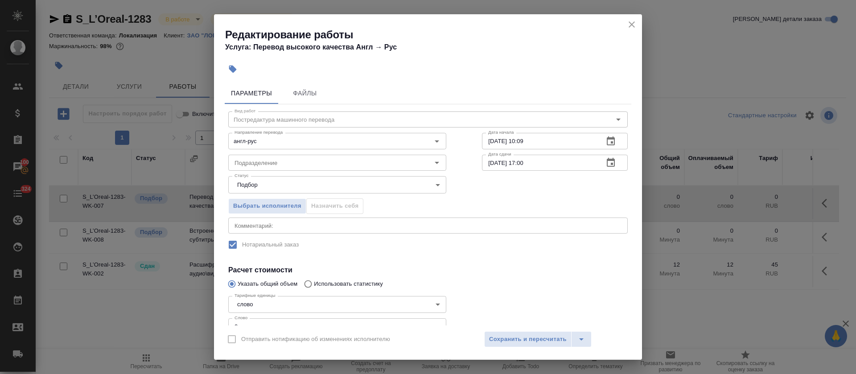
click at [238, 246] on label "Нотариальный заказ" at bounding box center [422, 244] width 398 height 19
click at [233, 246] on label "Нотариальный заказ" at bounding box center [422, 244] width 398 height 19
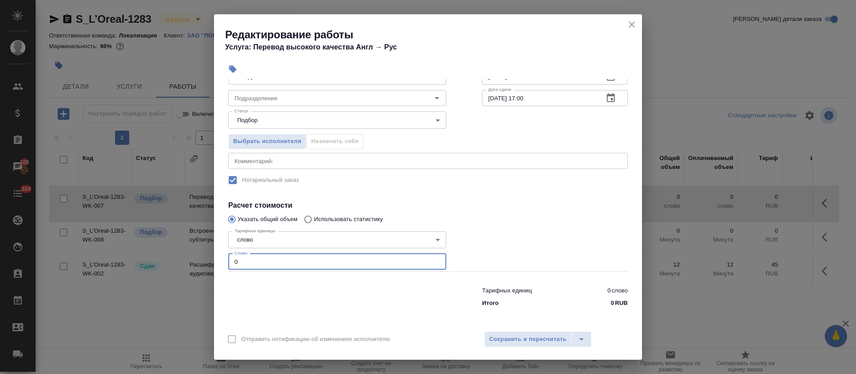
drag, startPoint x: 243, startPoint y: 260, endPoint x: 224, endPoint y: 260, distance: 18.7
click at [224, 260] on div "Параметры Файлы Вид работ Постредактура машинного перевода Вид работ Направлени…" at bounding box center [428, 202] width 428 height 247
paste input "1772"
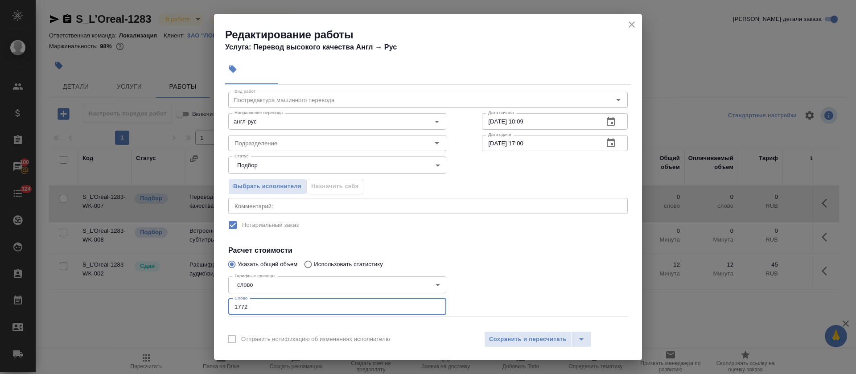
scroll to position [0, 0]
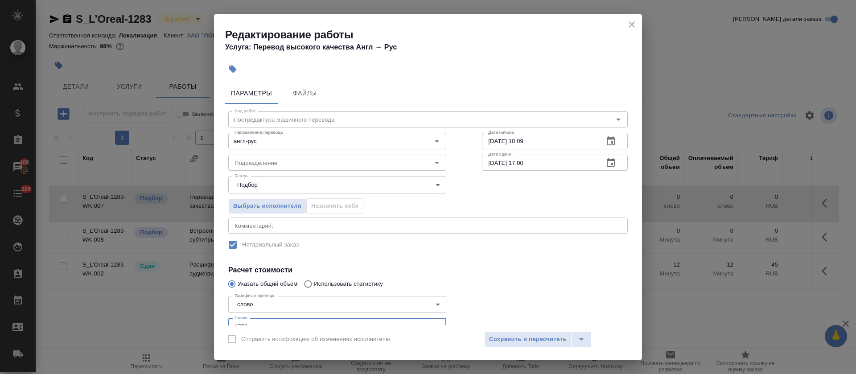
type input "1772"
click at [607, 141] on icon "button" at bounding box center [611, 140] width 8 height 9
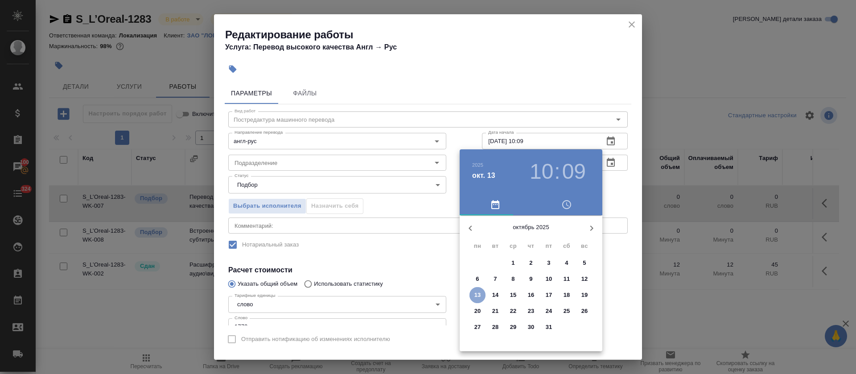
click at [476, 295] on p "13" at bounding box center [477, 295] width 7 height 9
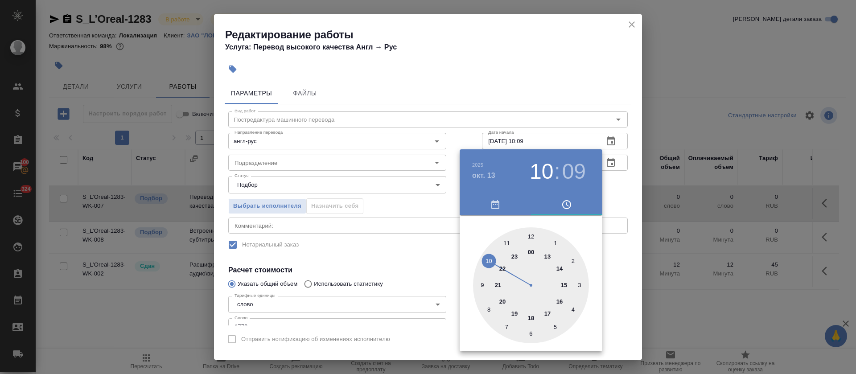
click at [559, 301] on div at bounding box center [531, 285] width 116 height 116
click at [506, 243] on div at bounding box center [531, 285] width 116 height 116
type input "13.10.2025 16:55"
click at [441, 247] on div at bounding box center [428, 187] width 856 height 374
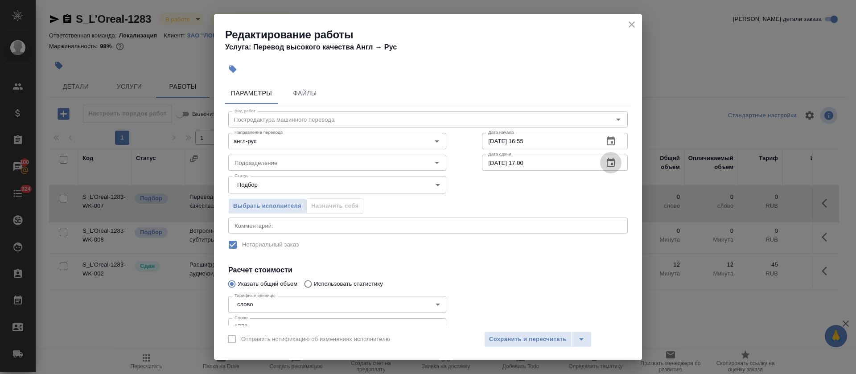
click at [605, 161] on icon "button" at bounding box center [610, 162] width 11 height 11
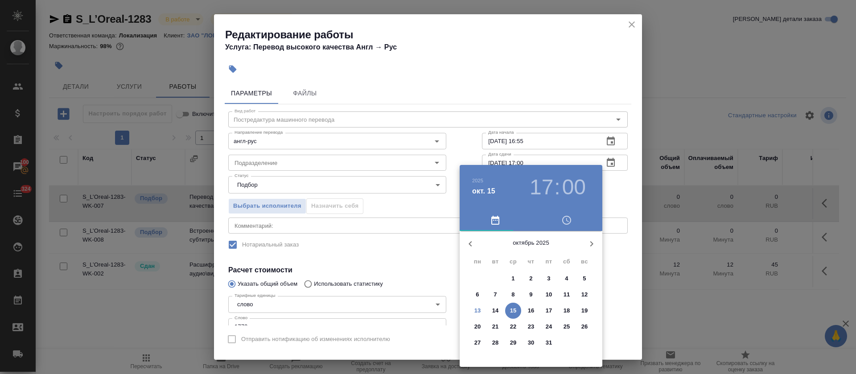
click at [492, 313] on p "14" at bounding box center [495, 310] width 7 height 9
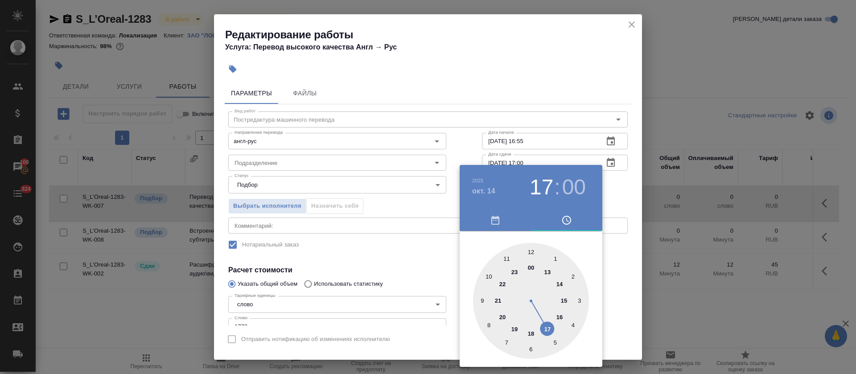
click at [552, 274] on div at bounding box center [531, 301] width 116 height 116
type input "14.10.2025 13:00"
click at [429, 256] on div at bounding box center [428, 187] width 856 height 374
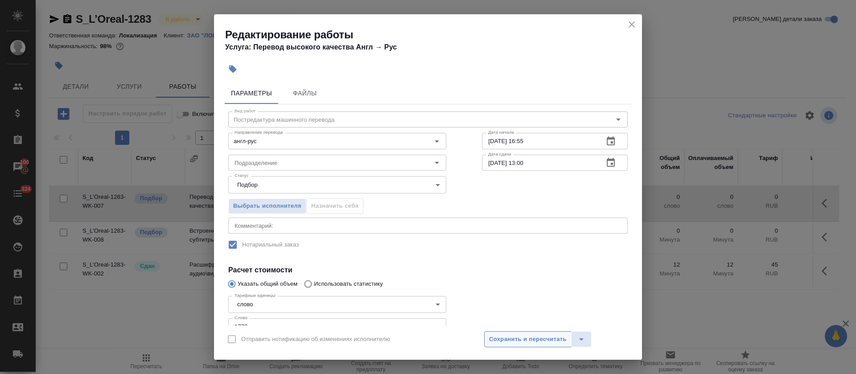
click at [531, 342] on span "Сохранить и пересчитать" at bounding box center [528, 339] width 78 height 10
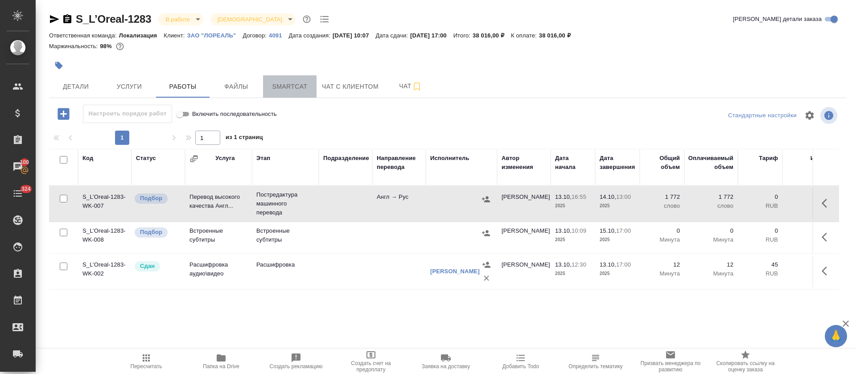
click at [285, 86] on span "Smartcat" at bounding box center [289, 86] width 43 height 11
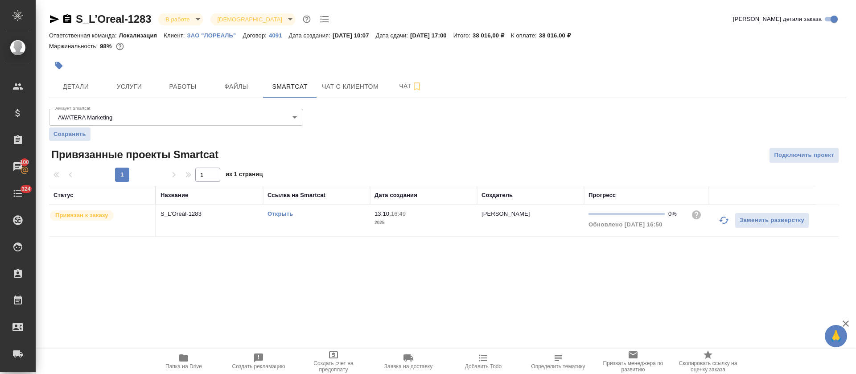
click at [333, 227] on td "Открыть" at bounding box center [316, 220] width 107 height 31
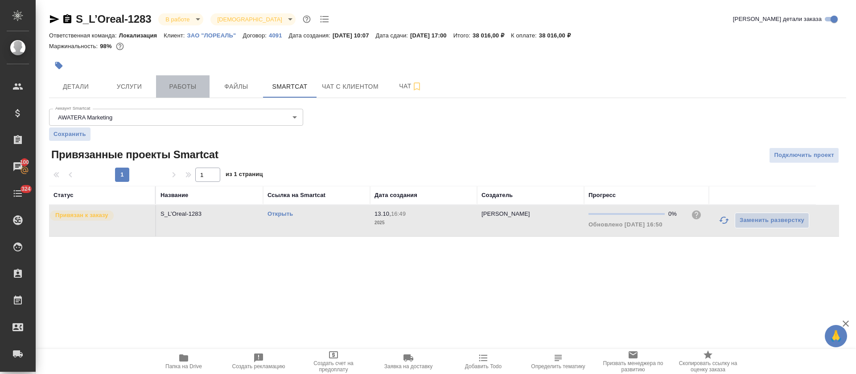
click at [193, 82] on span "Работы" at bounding box center [182, 86] width 43 height 11
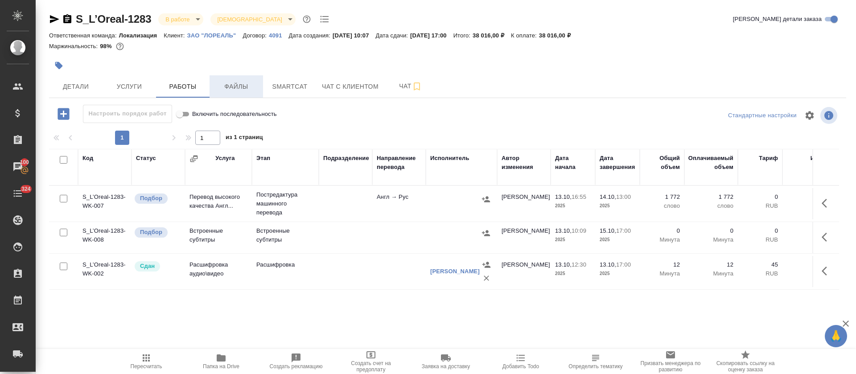
click at [248, 96] on button "Файлы" at bounding box center [237, 86] width 54 height 22
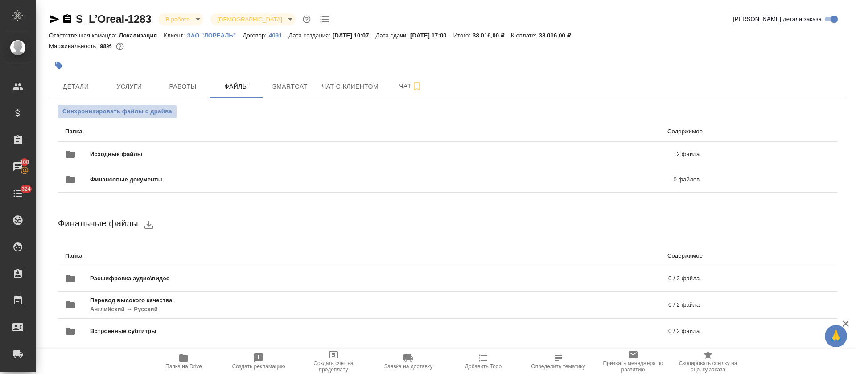
click at [141, 113] on span "Синхронизировать файлы с драйва" at bounding box center [117, 111] width 110 height 9
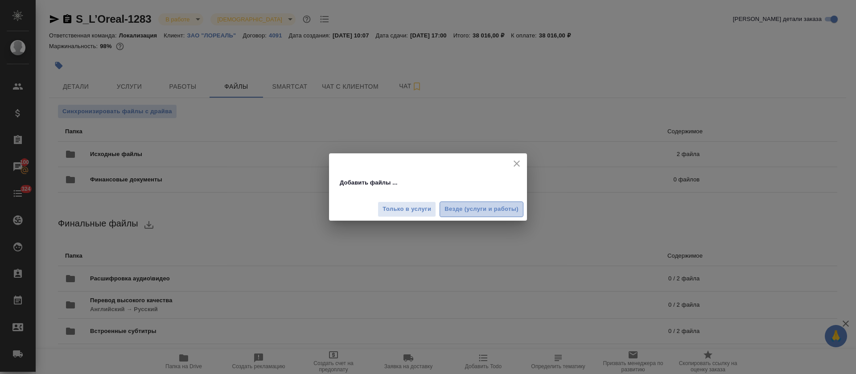
click at [460, 213] on span "Везде (услуги и работы)" at bounding box center [481, 209] width 74 height 10
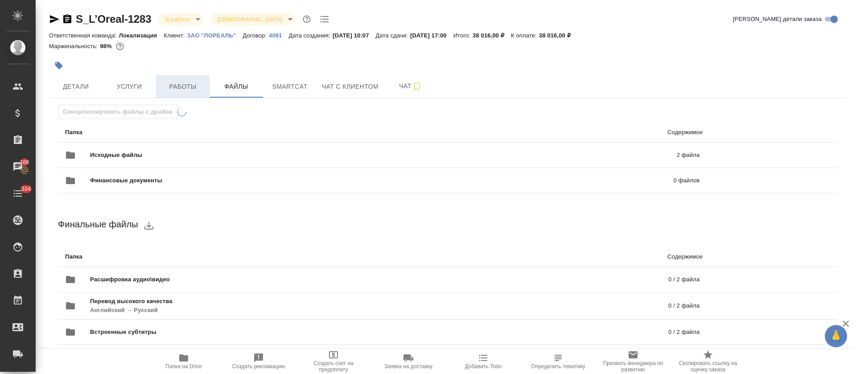
click at [185, 83] on span "Работы" at bounding box center [182, 86] width 43 height 11
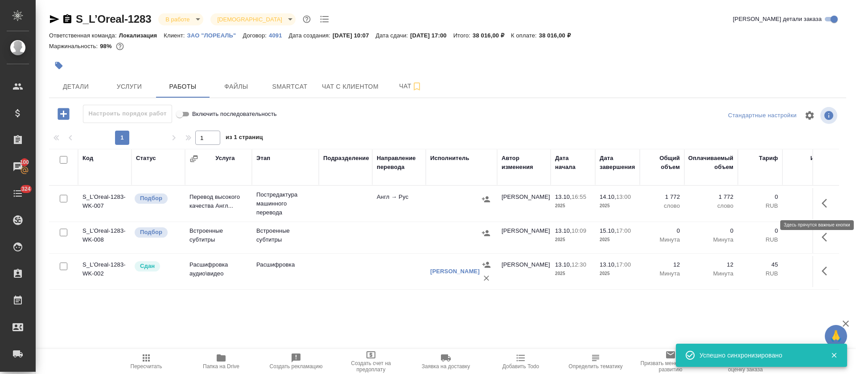
click at [827, 196] on button "button" at bounding box center [826, 203] width 21 height 21
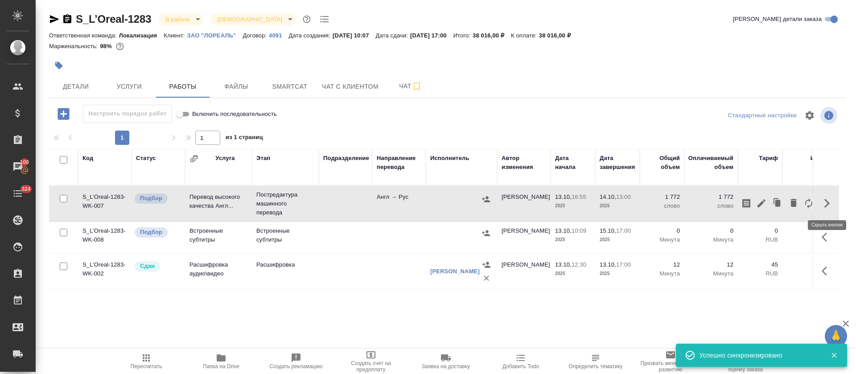
click at [798, 203] on div at bounding box center [778, 203] width 78 height 21
click at [764, 203] on icon "button" at bounding box center [761, 203] width 11 height 11
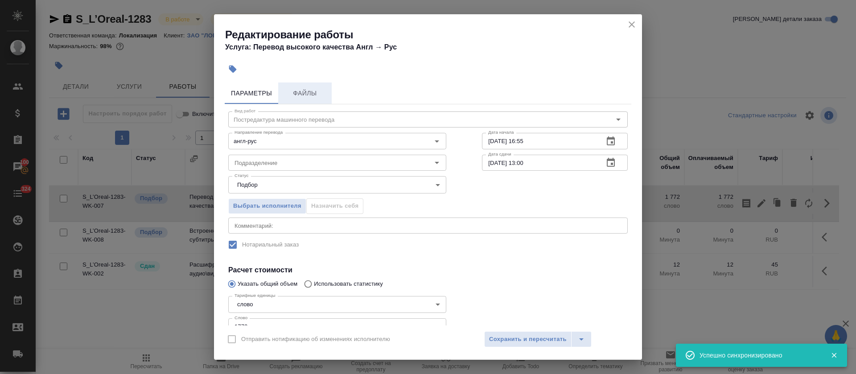
click at [313, 96] on span "Файлы" at bounding box center [305, 93] width 43 height 11
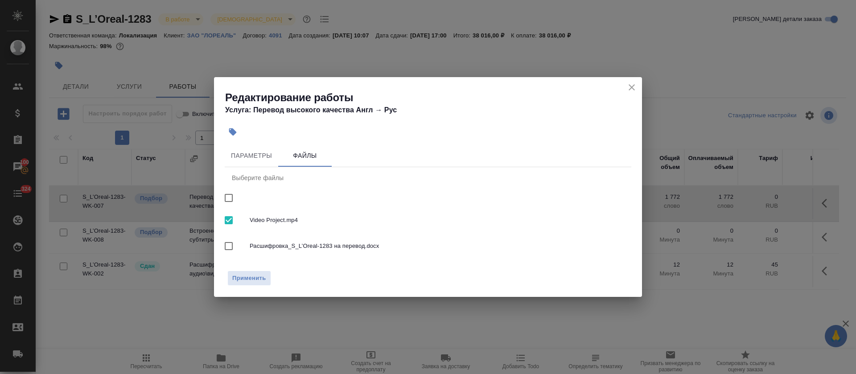
click at [277, 242] on span "Расшифровка_S_L’Oreal-1283 на перевод.docx" at bounding box center [437, 246] width 375 height 9
checkbox input "true"
click at [274, 222] on span "Video Project.mp4" at bounding box center [437, 220] width 375 height 9
checkbox input "false"
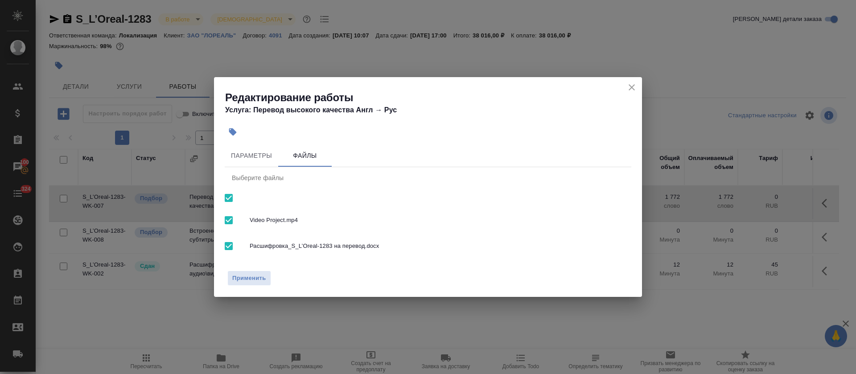
checkbox input "false"
click at [253, 280] on span "Применить" at bounding box center [249, 278] width 34 height 10
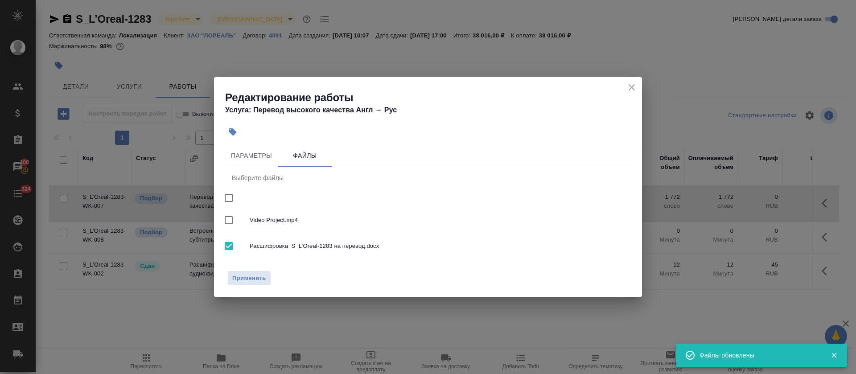
click at [634, 85] on icon "close" at bounding box center [632, 87] width 6 height 6
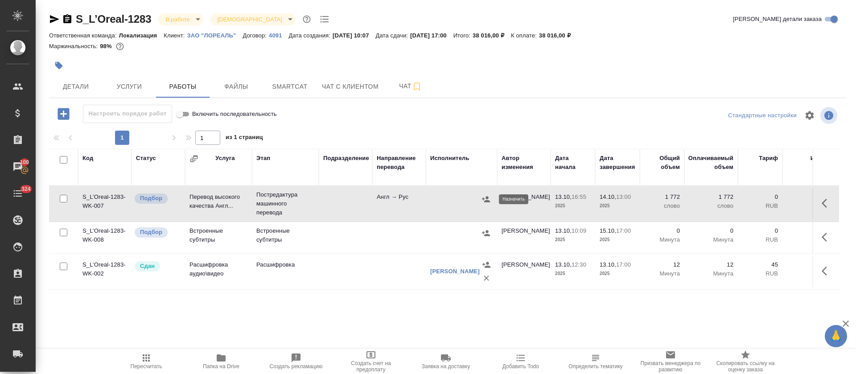
click at [487, 200] on icon "button" at bounding box center [486, 199] width 8 height 6
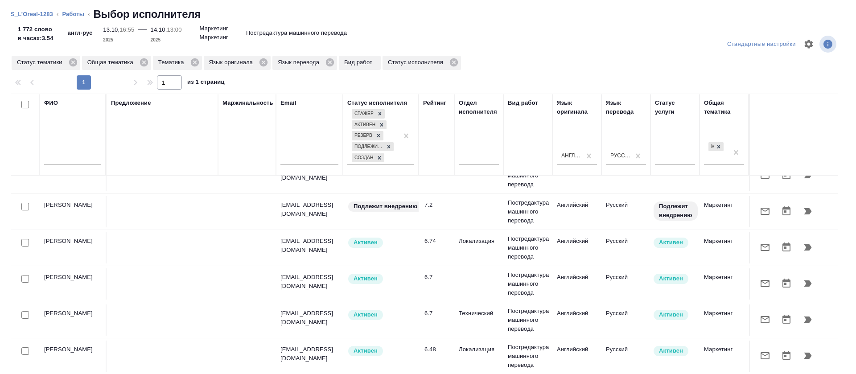
scroll to position [615, 0]
click at [78, 14] on link "Работы" at bounding box center [73, 14] width 22 height 7
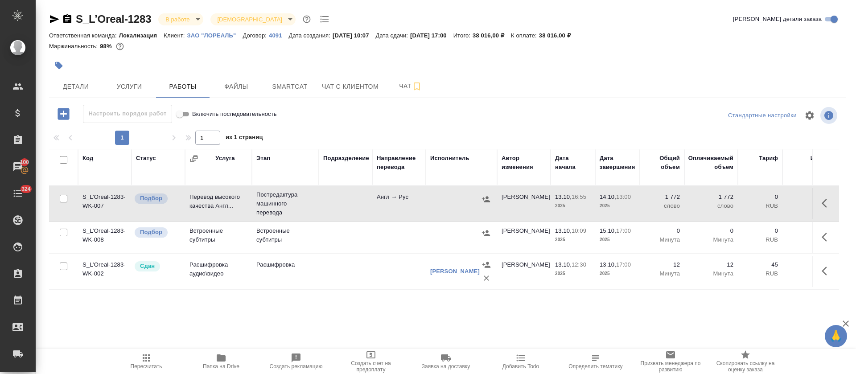
click at [218, 34] on p "ЗАО "ЛОРЕАЛЬ"" at bounding box center [215, 35] width 56 height 7
click at [487, 195] on icon "button" at bounding box center [486, 199] width 9 height 9
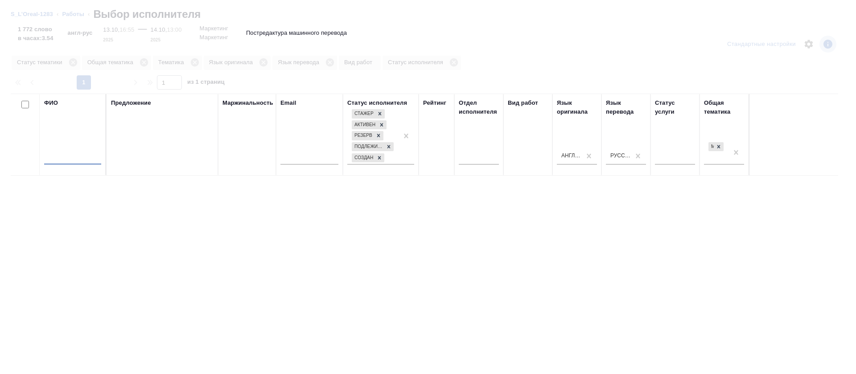
click at [66, 155] on input "text" at bounding box center [72, 158] width 57 height 11
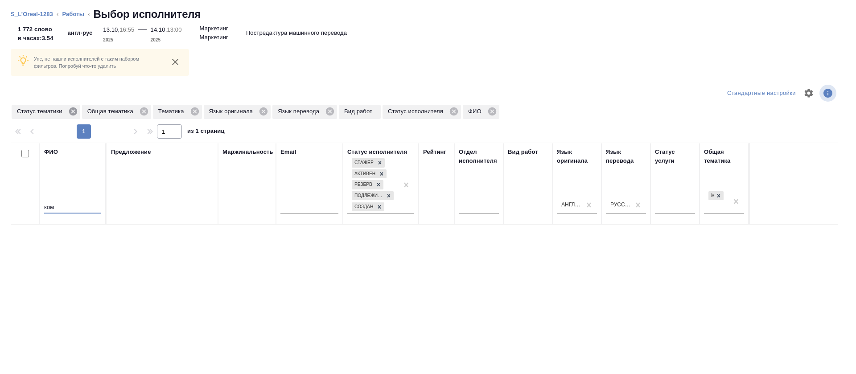
type input "ком"
click at [76, 110] on icon at bounding box center [73, 111] width 8 height 8
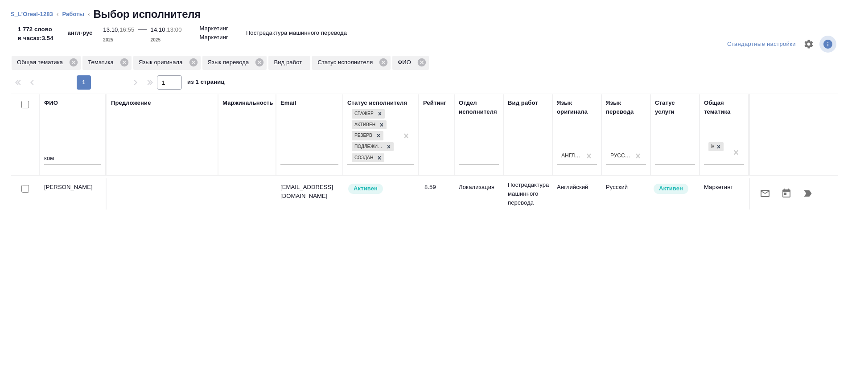
click at [754, 187] on button "button" at bounding box center [764, 193] width 21 height 21
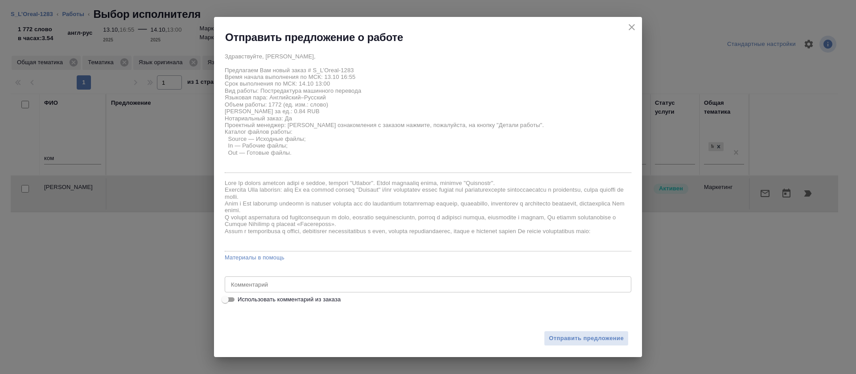
click at [269, 300] on span "Использовать комментарий из заказа" at bounding box center [289, 299] width 103 height 9
click at [241, 300] on input "Использовать комментарий из заказа" at bounding box center [225, 299] width 32 height 11
checkbox input "true"
type textarea "Для Лореаль нужно перевести видео – наложить субтитры на русском, но т.к. в вид…"
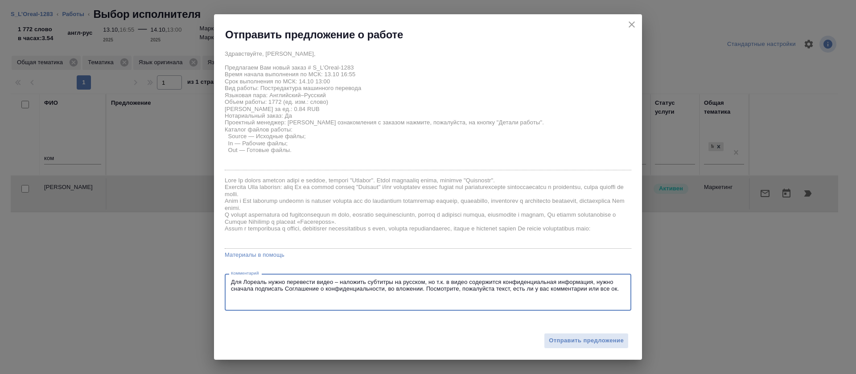
drag, startPoint x: 288, startPoint y: 306, endPoint x: 215, endPoint y: 265, distance: 83.6
click at [215, 265] on div "Здравствуйте, Вера, Предлагаем Вам новый заказ # S_L’Oreal-1283 Время начала вы…" at bounding box center [428, 176] width 428 height 269
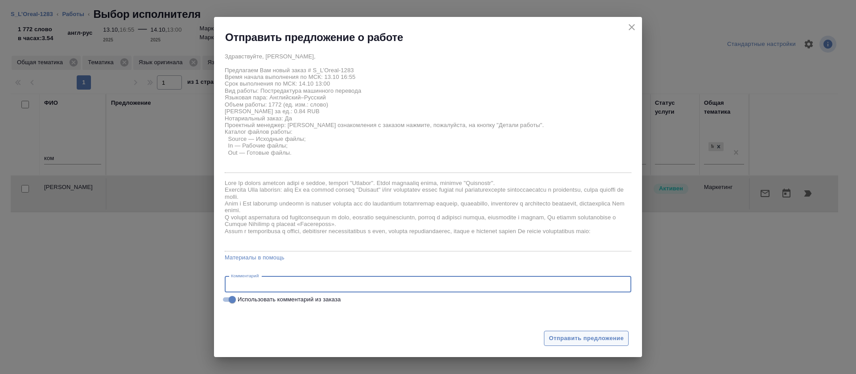
click at [560, 337] on span "Отправить предложение" at bounding box center [586, 338] width 75 height 10
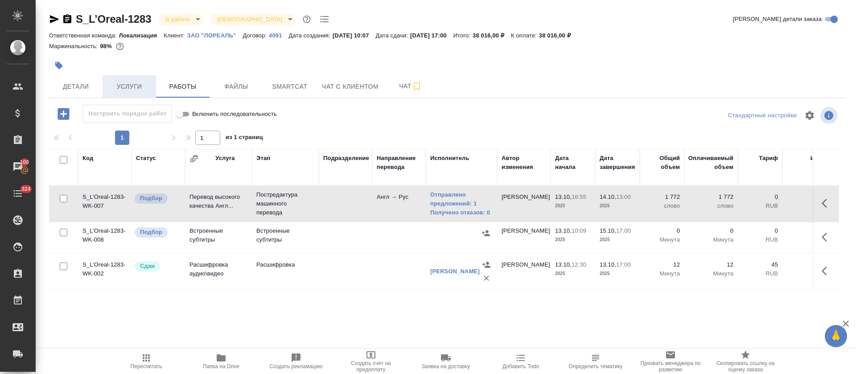
click at [126, 87] on span "Услуги" at bounding box center [129, 86] width 43 height 11
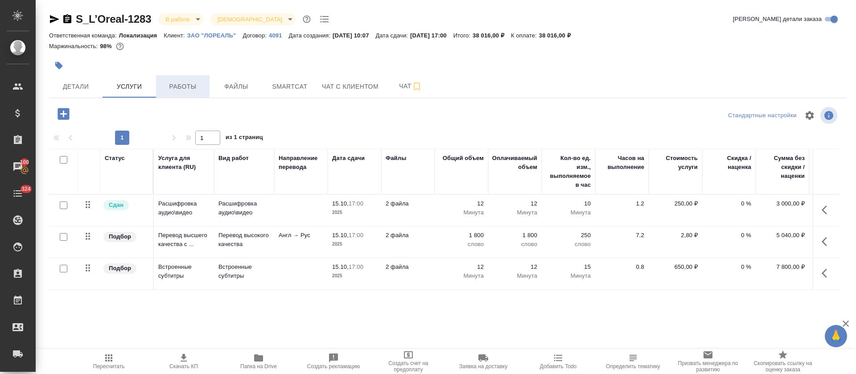
click at [182, 89] on span "Работы" at bounding box center [182, 86] width 43 height 11
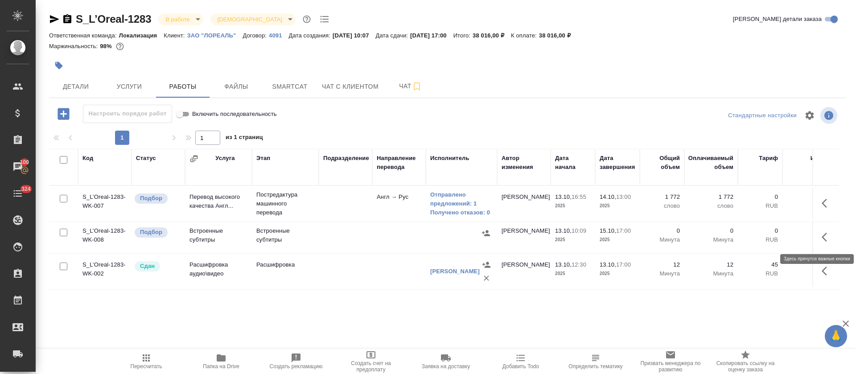
click at [828, 239] on icon "button" at bounding box center [827, 237] width 11 height 11
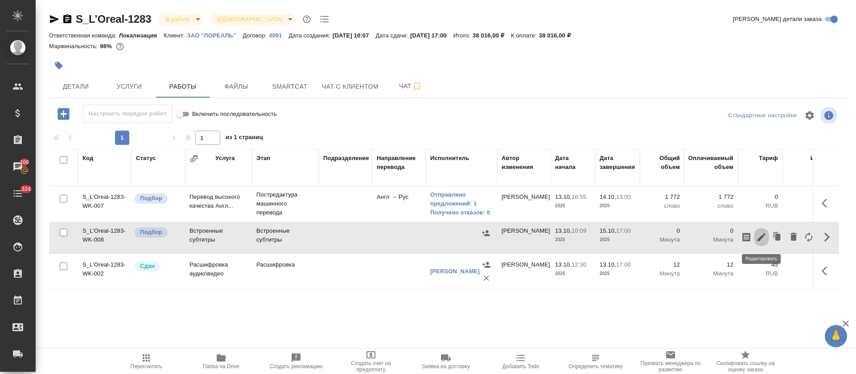
click at [756, 242] on icon "button" at bounding box center [761, 237] width 11 height 11
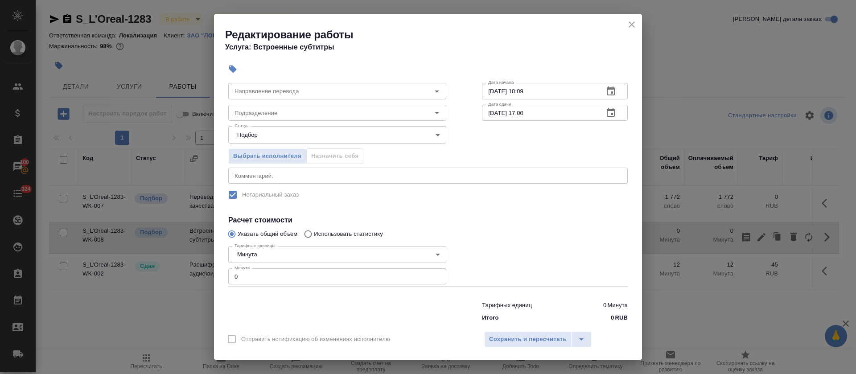
scroll to position [65, 0]
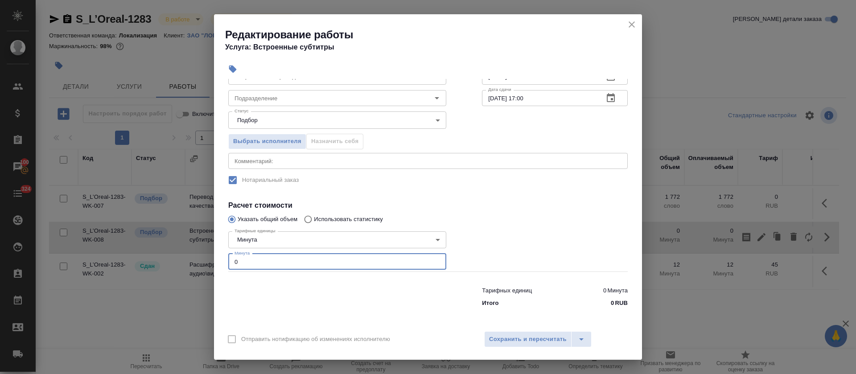
drag, startPoint x: 242, startPoint y: 260, endPoint x: 222, endPoint y: 256, distance: 19.5
click at [222, 257] on div "Параметры Файлы Вид работ Встроенные субтитры Вид работ Направление перевода На…" at bounding box center [428, 202] width 428 height 247
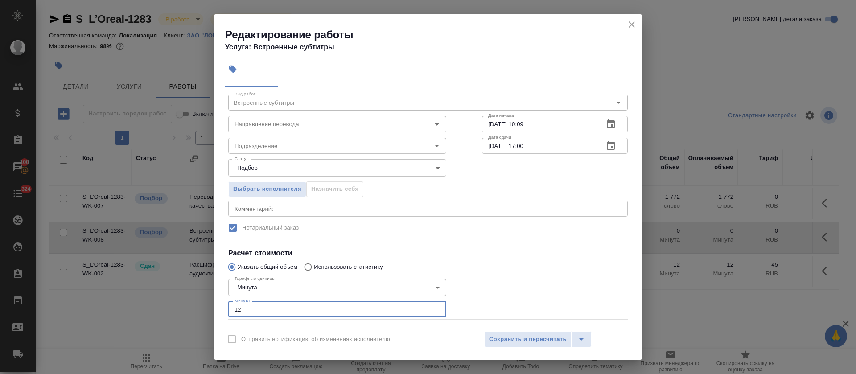
scroll to position [0, 0]
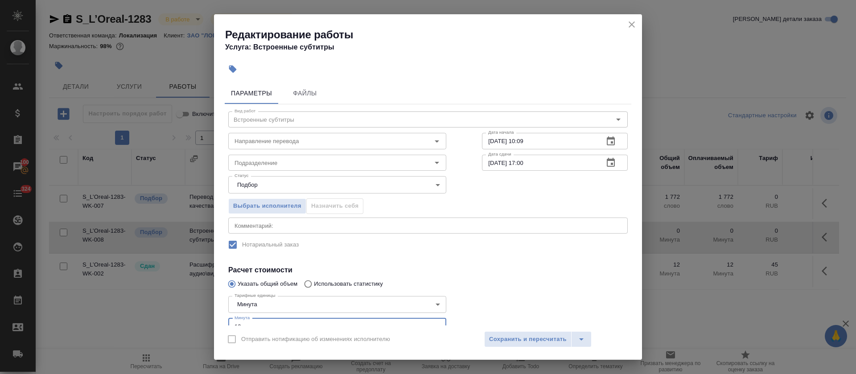
type input "12"
click at [607, 138] on icon "button" at bounding box center [611, 140] width 8 height 9
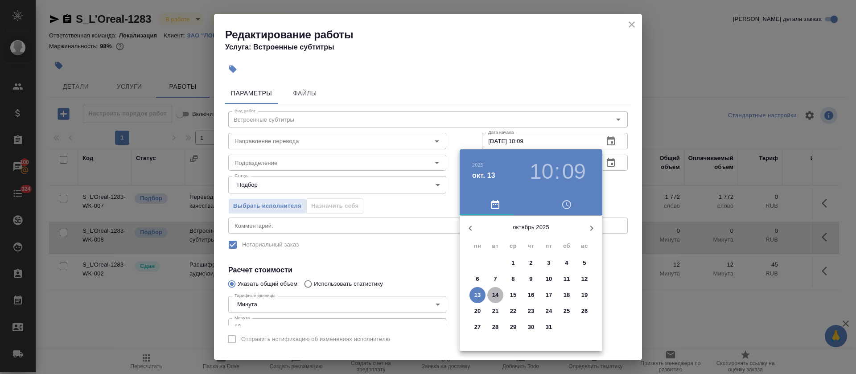
click at [494, 297] on p "14" at bounding box center [495, 295] width 7 height 9
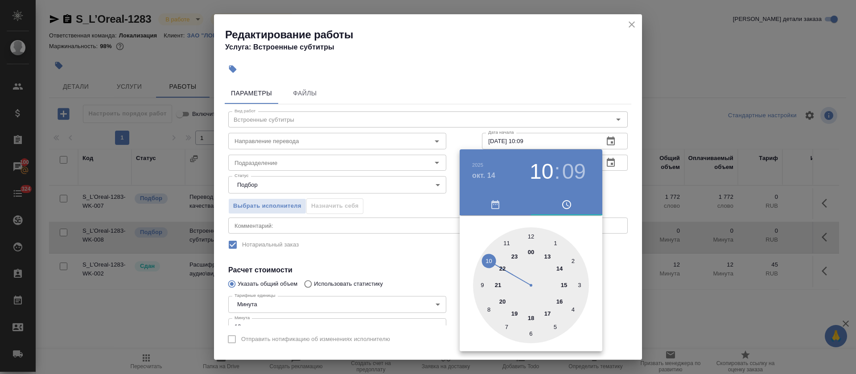
click at [564, 286] on div at bounding box center [531, 285] width 116 height 116
click at [530, 235] on div at bounding box center [531, 285] width 116 height 116
type input "14.10.2025 15:00"
click at [407, 235] on div at bounding box center [428, 187] width 856 height 374
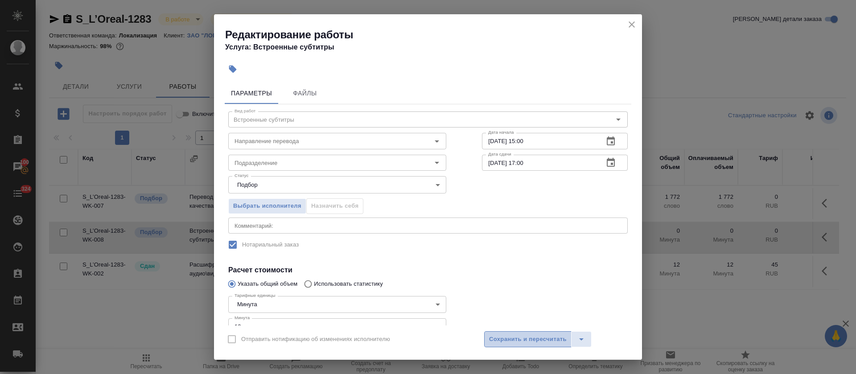
click at [498, 340] on span "Сохранить и пересчитать" at bounding box center [528, 339] width 78 height 10
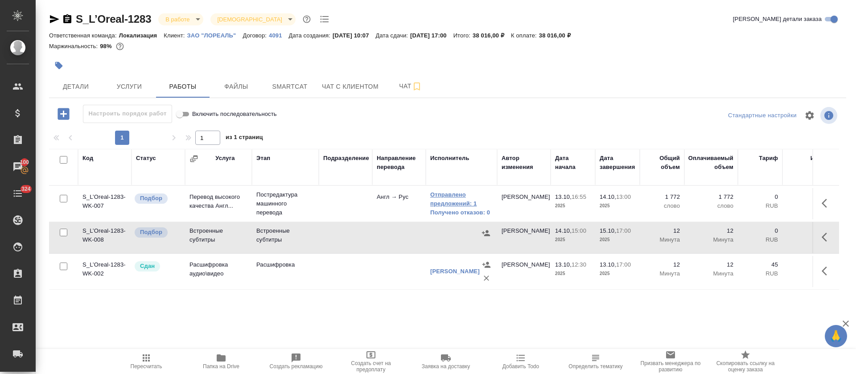
click at [457, 200] on link "Отправлено предложений: 1" at bounding box center [461, 199] width 62 height 18
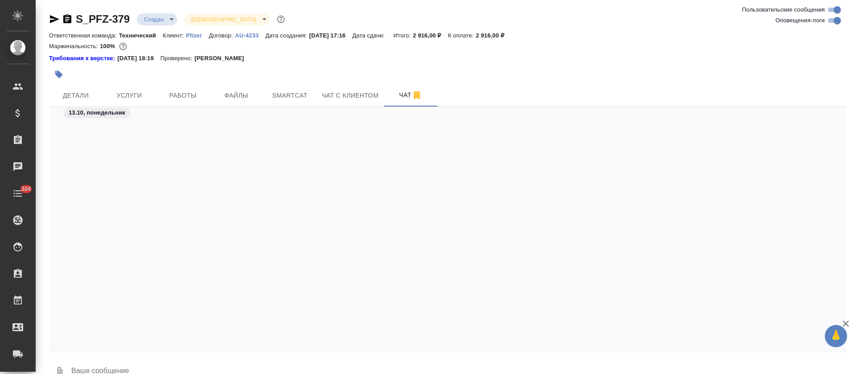
scroll to position [3813, 0]
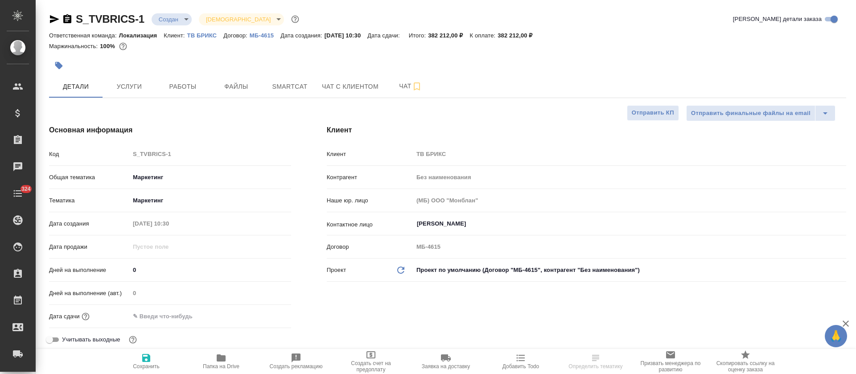
select select "RU"
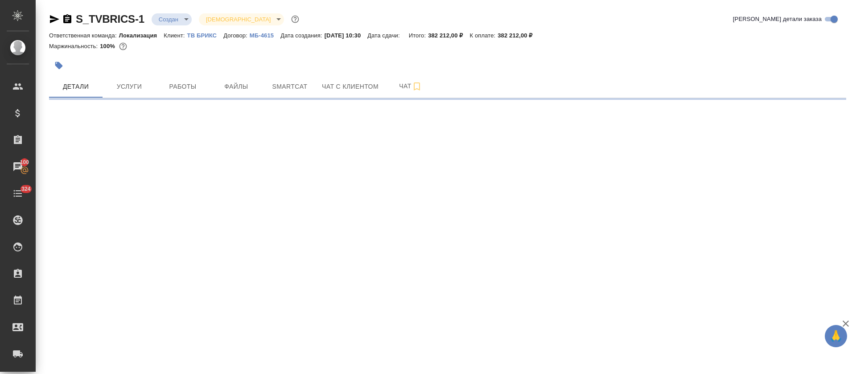
select select "RU"
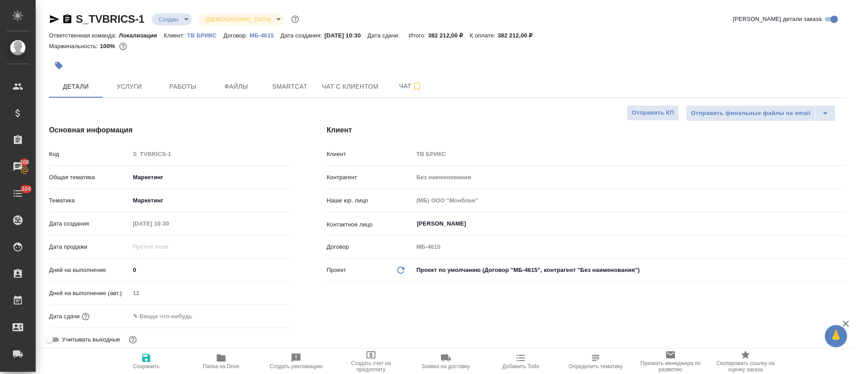
type textarea "x"
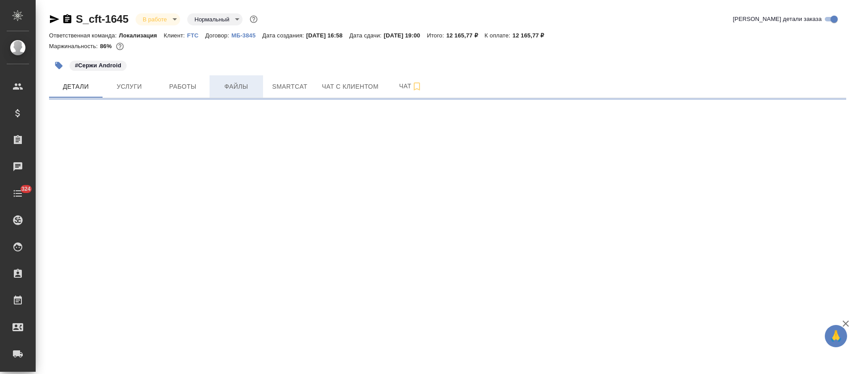
select select "RU"
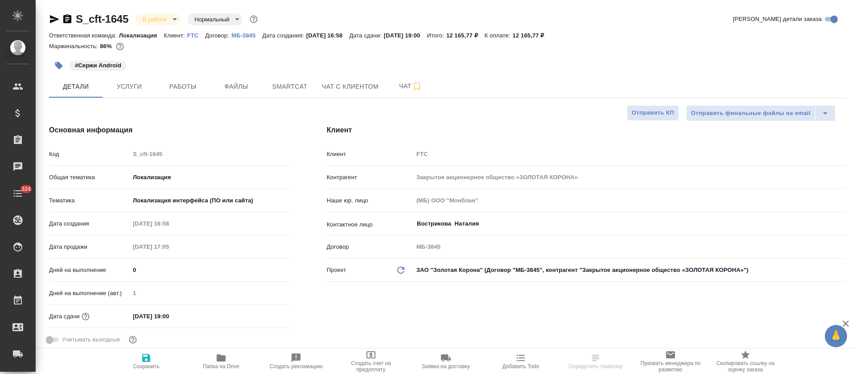
type textarea "x"
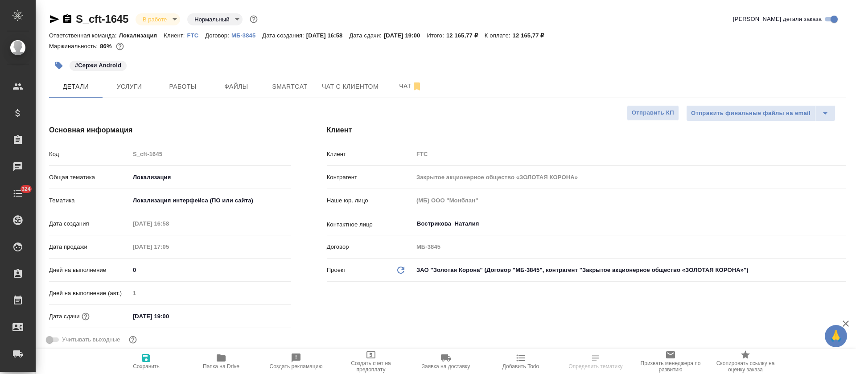
type textarea "x"
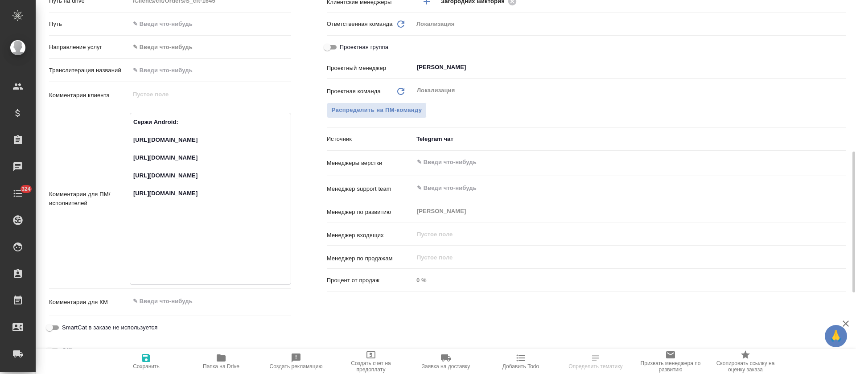
click at [178, 140] on textarea "Сержи Android: https://smartcat.com/projects/ce1e2d04-3e56-436e-975d-80da745dea…" at bounding box center [210, 198] width 161 height 167
type textarea "x"
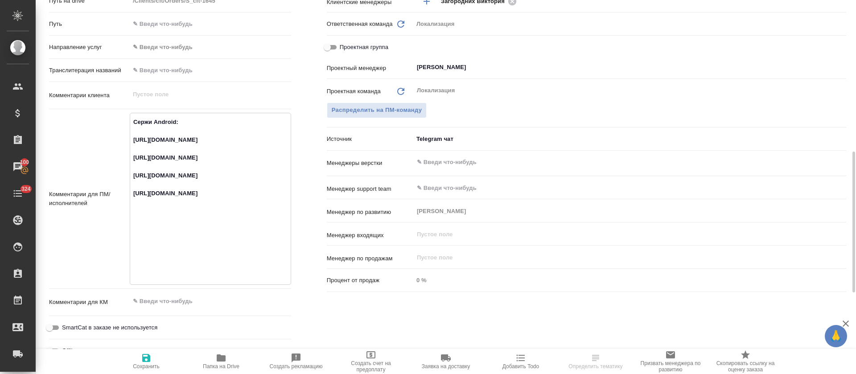
type textarea "x"
click at [164, 173] on textarea "Сержи Android: https://smartcat.com/projects/ce1e2d04-3e56-436e-975d-80da745dea…" at bounding box center [210, 198] width 161 height 167
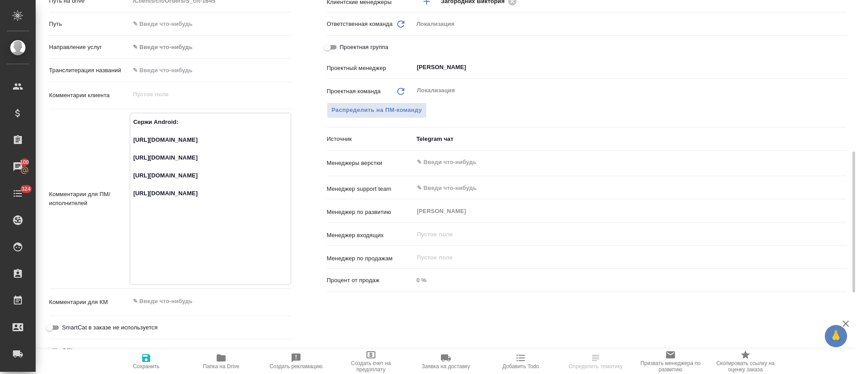
click at [164, 173] on textarea "Сержи Android: https://smartcat.com/projects/ce1e2d04-3e56-436e-975d-80da745dea…" at bounding box center [210, 198] width 161 height 167
type textarea "x"
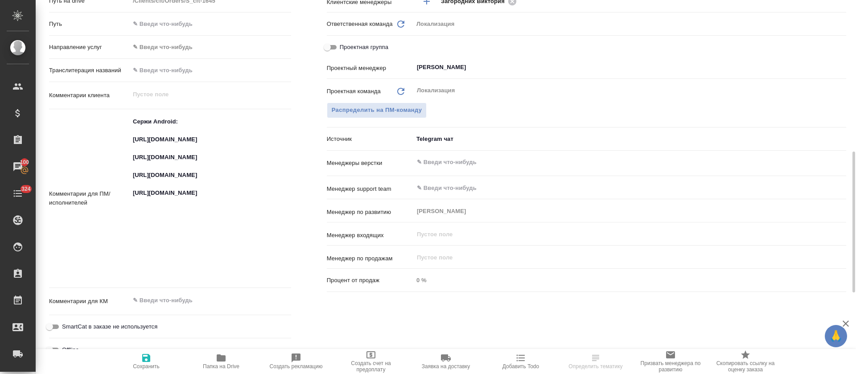
type textarea "x"
click at [155, 225] on textarea "Сержи Android: https://smartcat.com/projects/ce1e2d04-3e56-436e-975d-80da745dea…" at bounding box center [210, 198] width 161 height 167
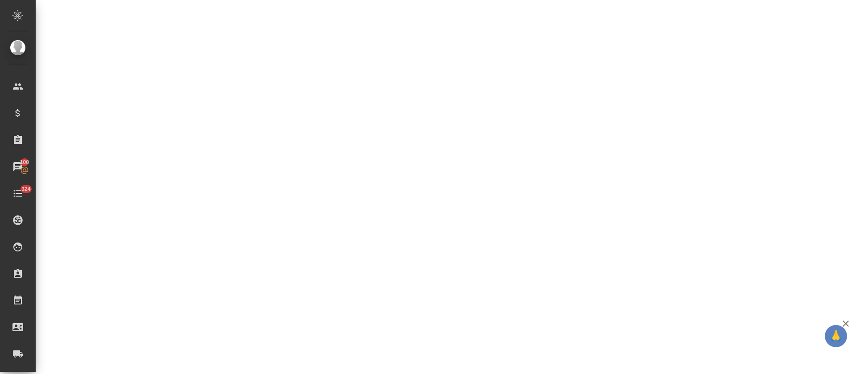
select select "RU"
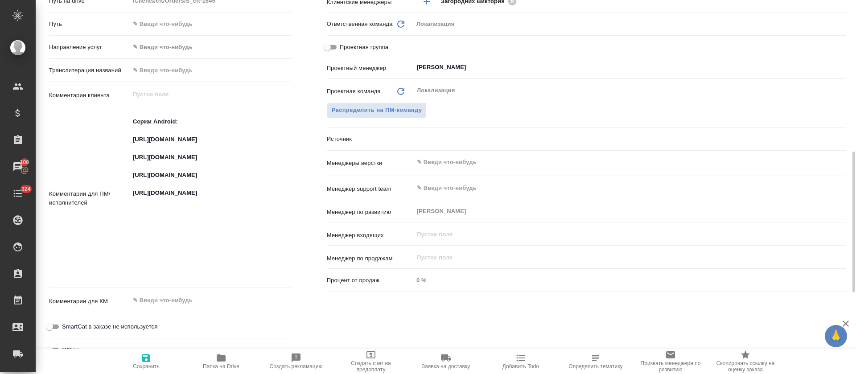
drag, startPoint x: 175, startPoint y: 228, endPoint x: 144, endPoint y: 221, distance: 31.5
click at [138, 228] on textarea "Сержи Android: https://smartcat.com/projects/ce1e2d04-3e56-436e-975d-80da745dea…" at bounding box center [210, 197] width 161 height 167
type textarea "x"
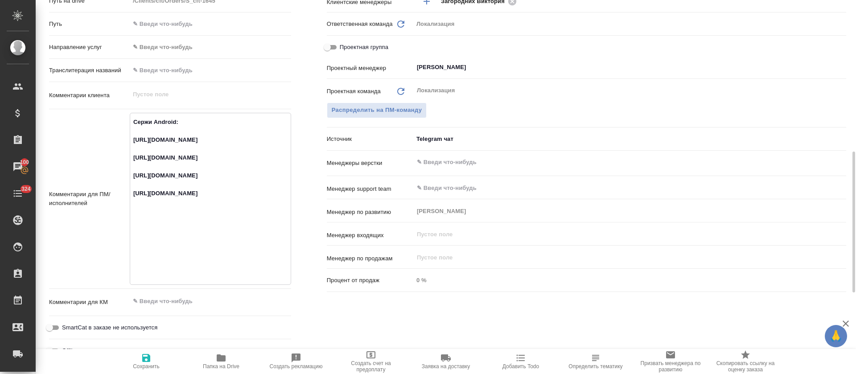
click at [144, 221] on textarea "Сержи Android: https://smartcat.com/projects/ce1e2d04-3e56-436e-975d-80da745dea…" at bounding box center [210, 198] width 161 height 167
type textarea "x"
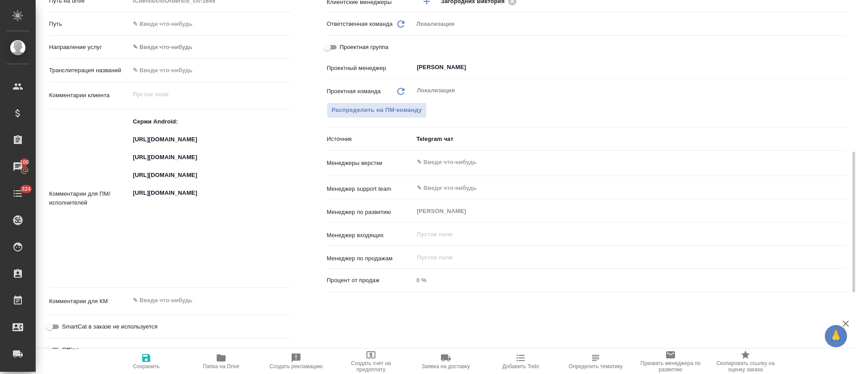
type textarea "x"
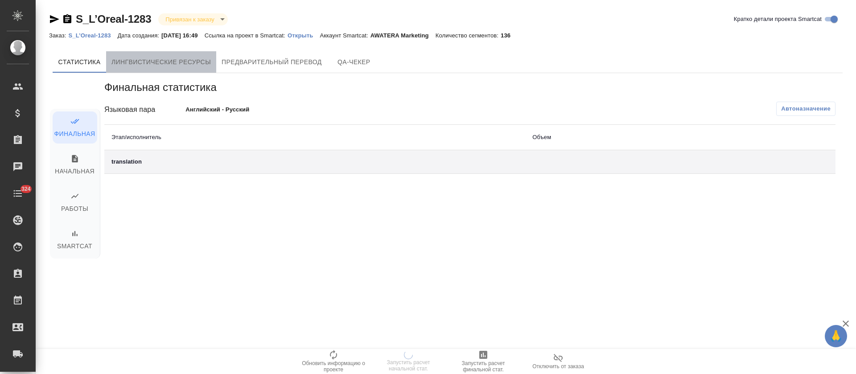
click at [178, 55] on button "Лингвистические ресурсы" at bounding box center [161, 61] width 110 height 21
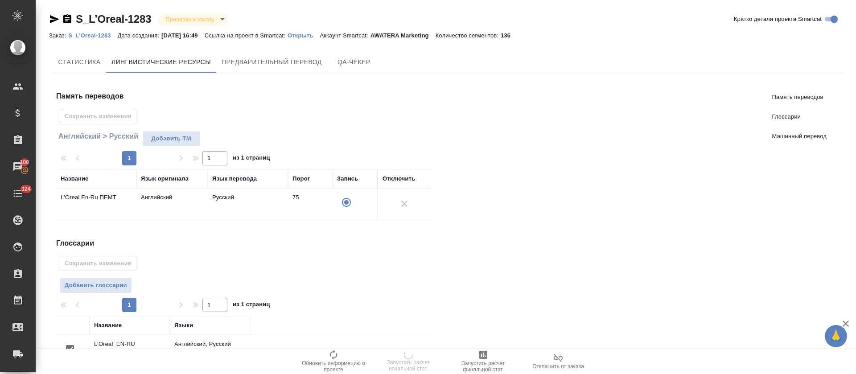
scroll to position [161, 0]
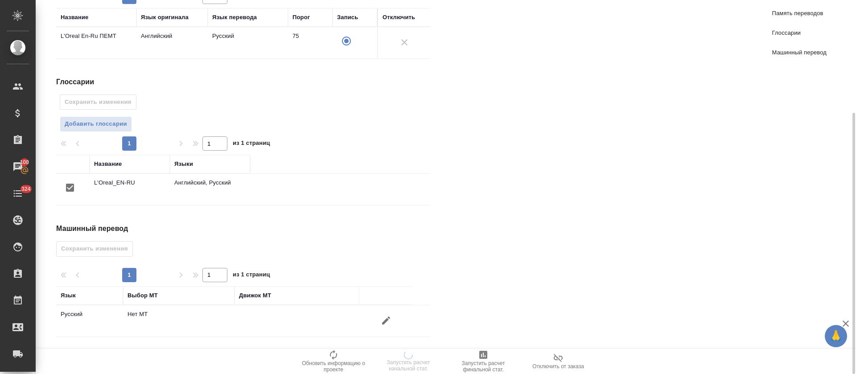
drag, startPoint x: 368, startPoint y: 322, endPoint x: 382, endPoint y: 322, distance: 13.8
click at [374, 322] on div at bounding box center [386, 320] width 45 height 21
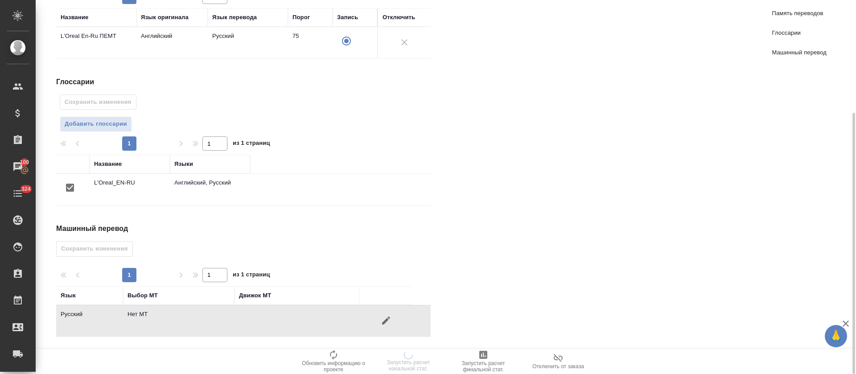
click at [383, 321] on icon "button" at bounding box center [386, 320] width 11 height 11
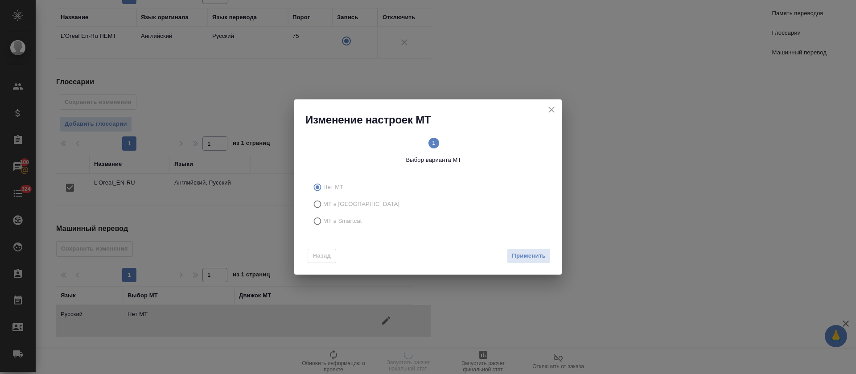
click at [354, 203] on label "МТ в Тере" at bounding box center [426, 204] width 235 height 17
click at [323, 203] on input "МТ в Тере" at bounding box center [316, 204] width 14 height 17
radio input "true"
click at [350, 217] on span "МТ в Smartcat" at bounding box center [342, 221] width 39 height 9
click at [323, 217] on input "МТ в Smartcat" at bounding box center [316, 221] width 14 height 17
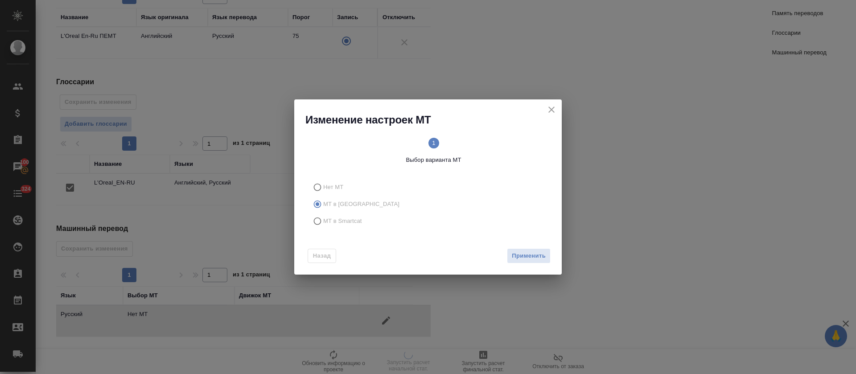
radio input "true"
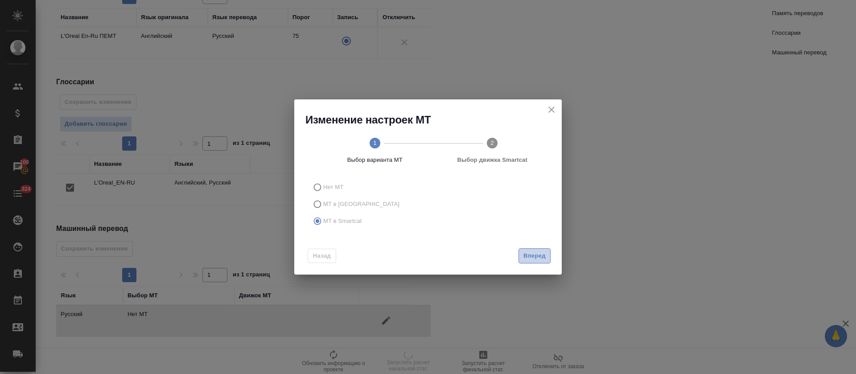
click at [532, 259] on span "Вперед" at bounding box center [534, 256] width 22 height 10
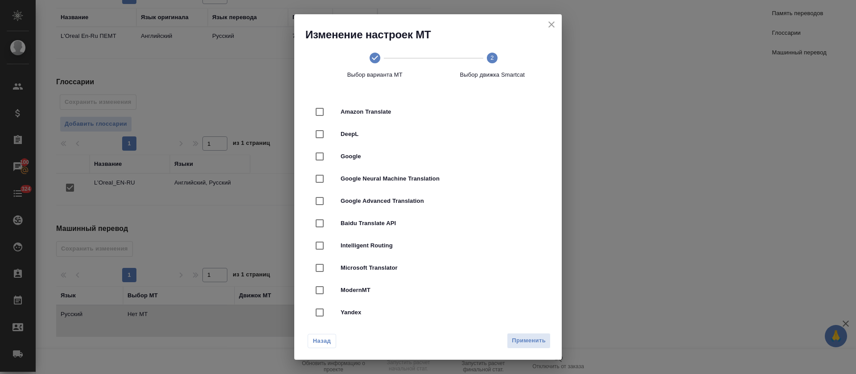
click at [442, 130] on span "DeepL" at bounding box center [441, 134] width 200 height 9
checkbox input "true"
click at [532, 343] on span "Применить" at bounding box center [529, 341] width 34 height 10
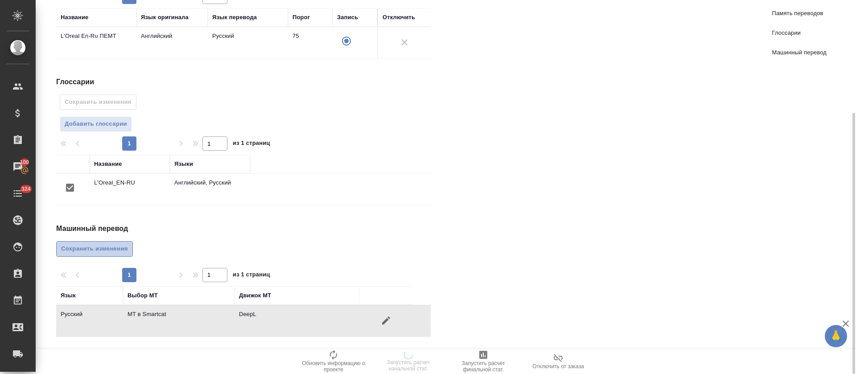
click at [125, 254] on span "Сохранить изменения" at bounding box center [94, 249] width 67 height 10
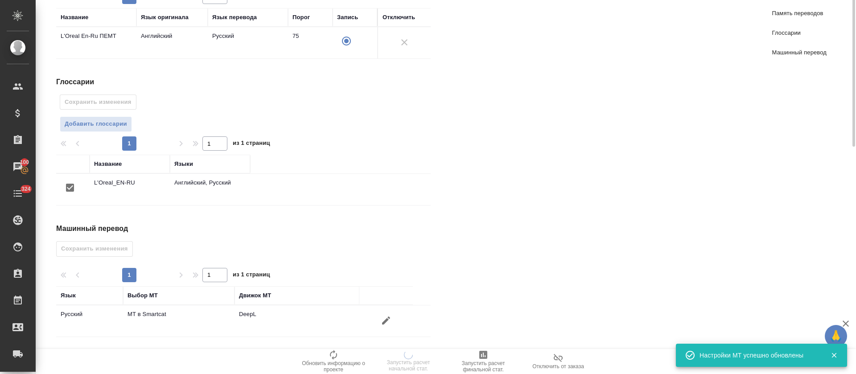
scroll to position [0, 0]
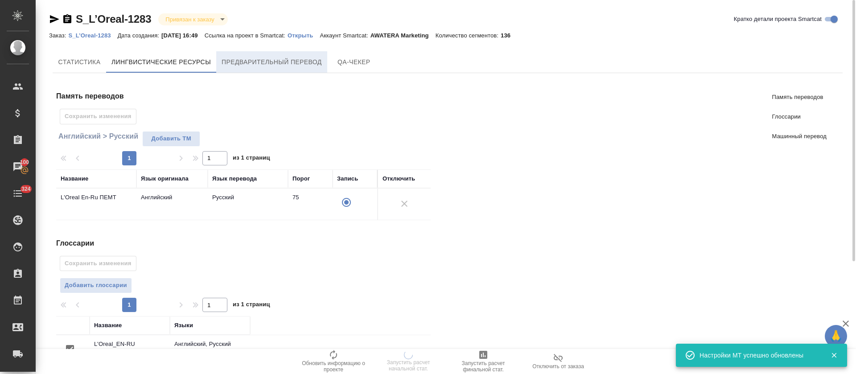
click at [227, 60] on span "Предварительный перевод" at bounding box center [272, 62] width 100 height 11
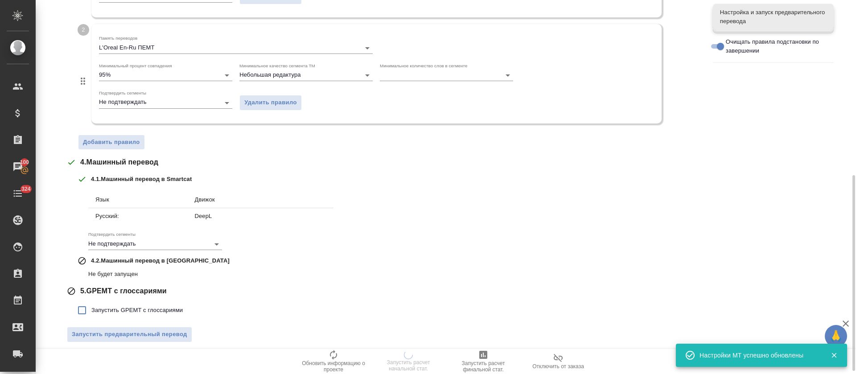
scroll to position [340, 0]
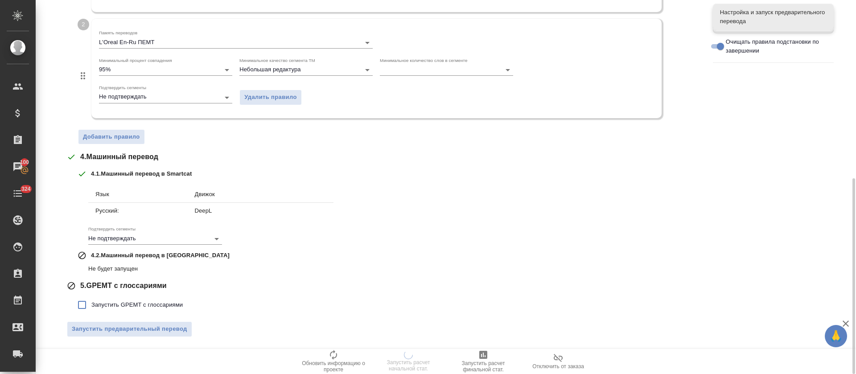
click at [180, 301] on span "Запустить GPEMT с глоссариями" at bounding box center [136, 304] width 91 height 9
click at [91, 301] on input "Запустить GPEMT с глоссариями" at bounding box center [82, 305] width 19 height 19
checkbox input "true"
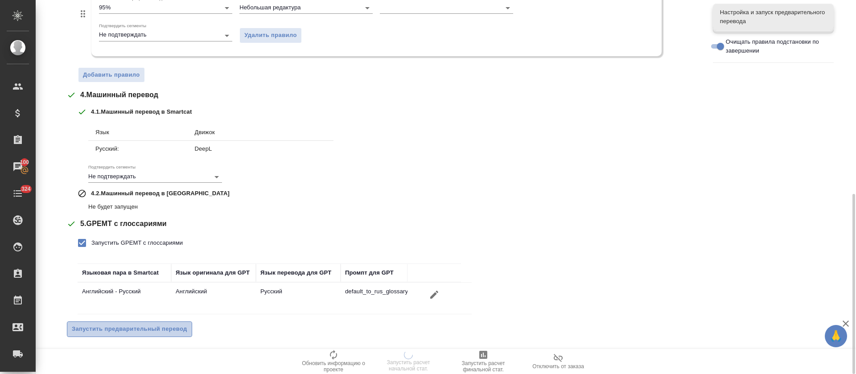
click at [173, 333] on span "Запустить предварительный перевод" at bounding box center [129, 329] width 115 height 10
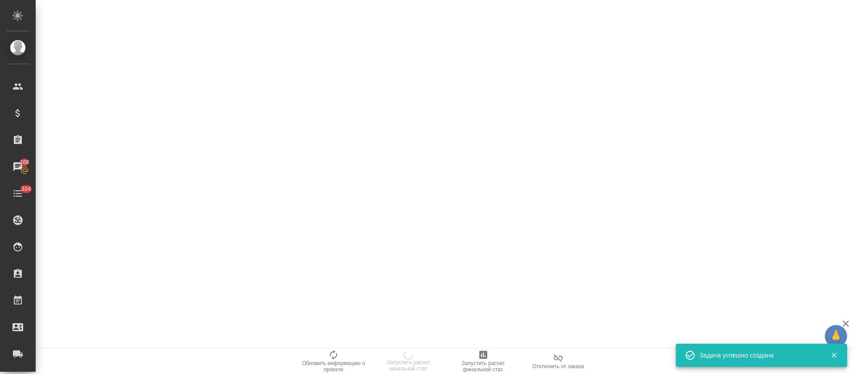
scroll to position [0, 0]
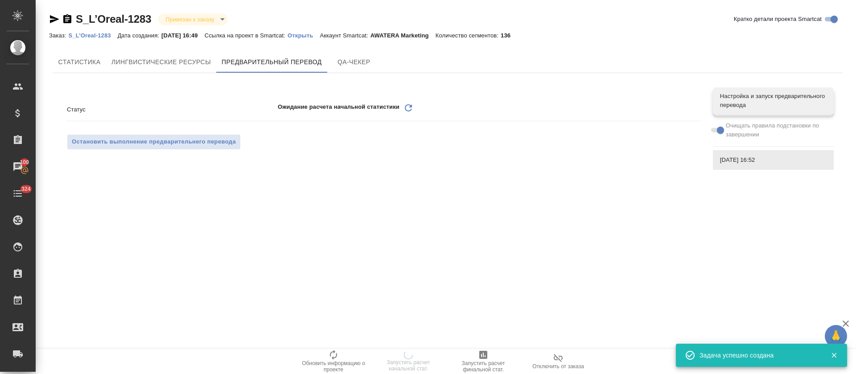
click at [408, 107] on icon "Обновить" at bounding box center [408, 108] width 11 height 11
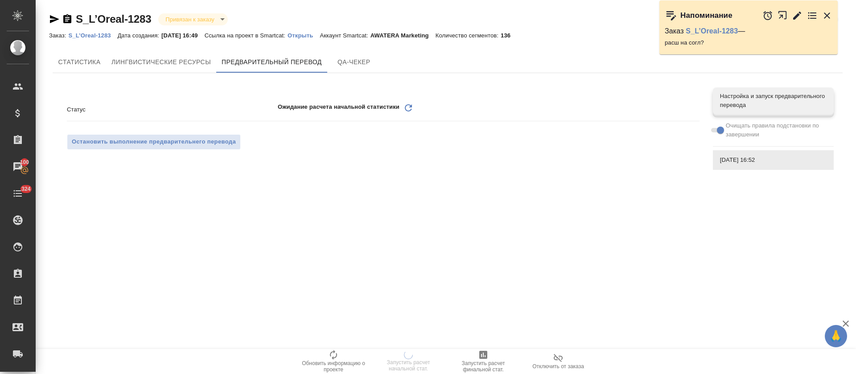
click at [795, 14] on icon "button" at bounding box center [797, 15] width 11 height 11
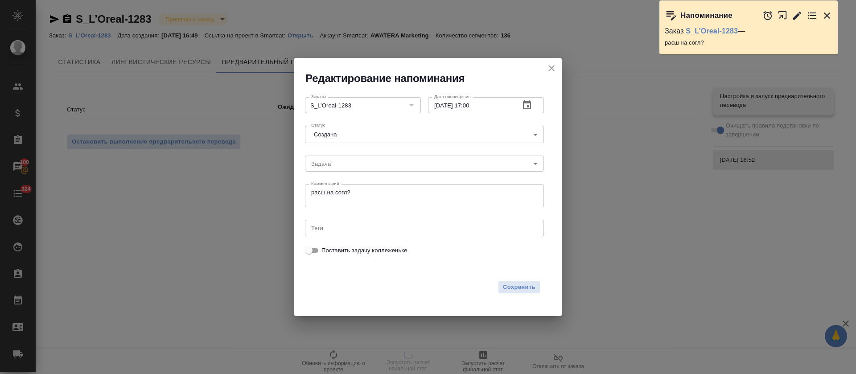
click at [332, 130] on body "🙏 .cls-1 fill:#fff; AWATERA Tretyakova Olga Клиенты Спецификации Заказы 100 Чат…" at bounding box center [428, 187] width 856 height 374
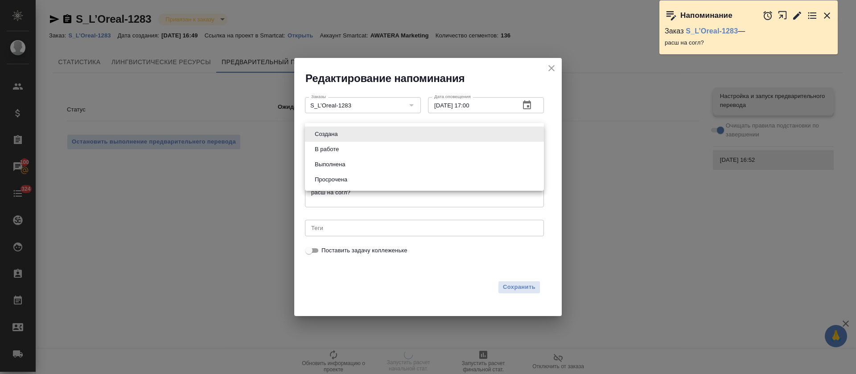
click at [324, 163] on button "Выполнена" at bounding box center [330, 165] width 36 height 10
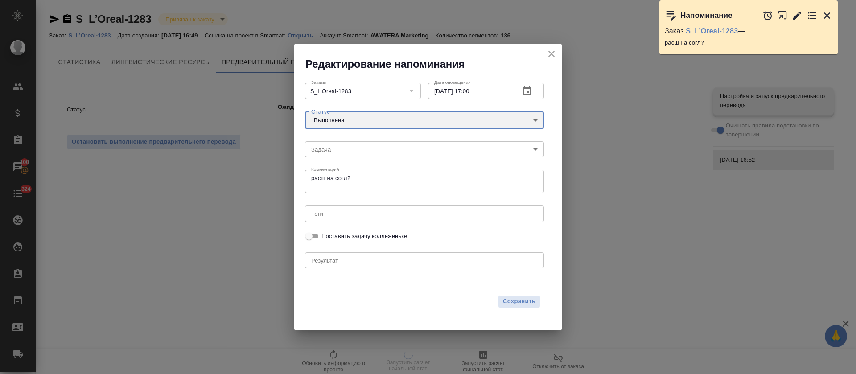
type input "completed"
click at [528, 300] on span "Сохранить" at bounding box center [519, 301] width 33 height 10
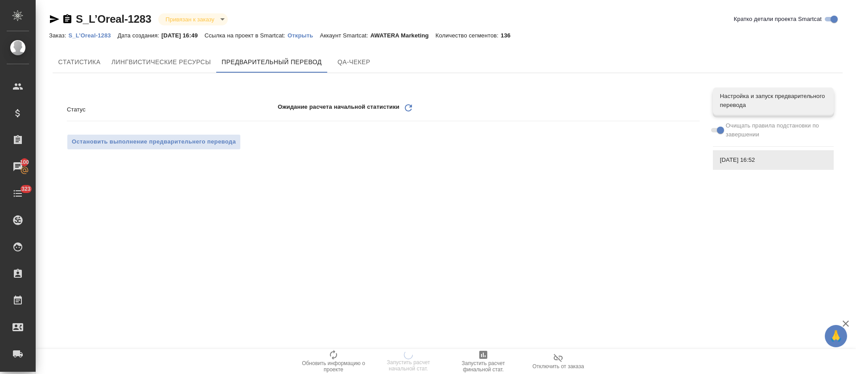
click at [435, 196] on div ".cls-1 fill:#fff; AWATERA Tretyakova Olga Клиенты Спецификации Заказы 100 Чаты …" at bounding box center [428, 187] width 856 height 374
click at [408, 108] on icon "Обновить" at bounding box center [408, 108] width 11 height 11
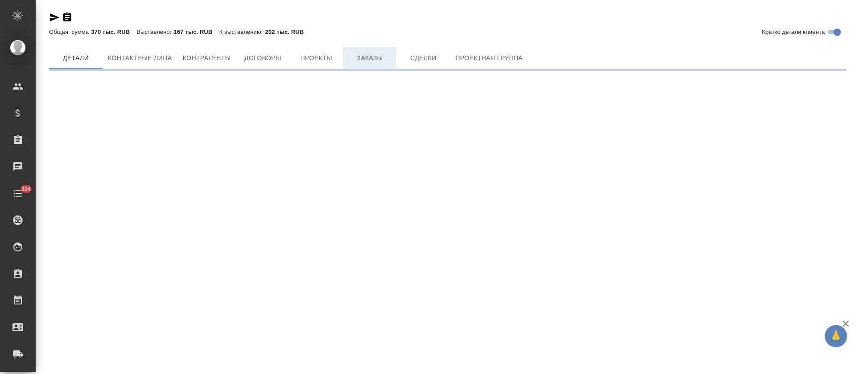
click at [371, 56] on div "Кратко детали клиента Общая сумма 370 тыс. RUB Выставлено: 167 тыс. RUB К выста…" at bounding box center [447, 38] width 807 height 76
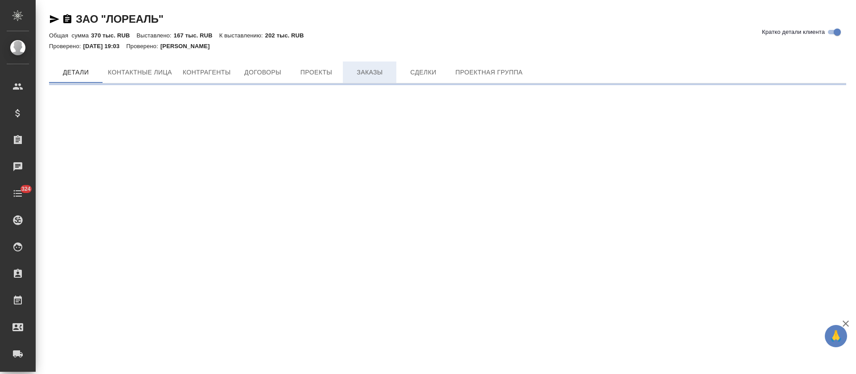
click at [366, 76] on span "Заказы" at bounding box center [369, 72] width 43 height 11
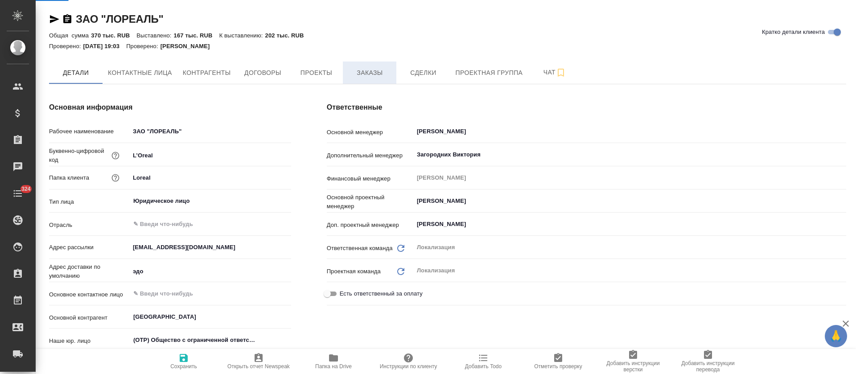
type textarea "x"
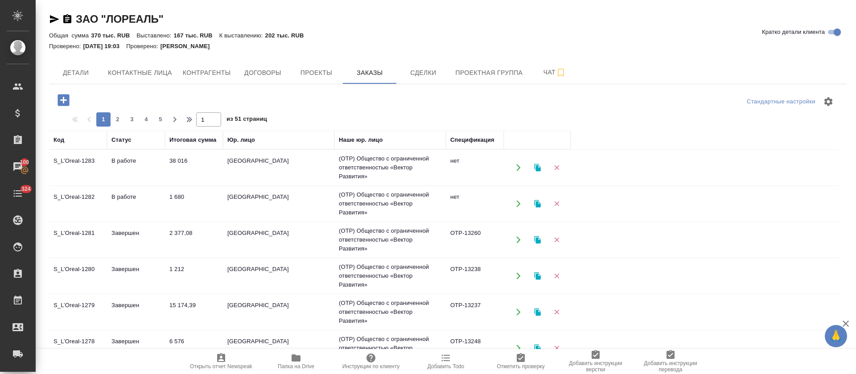
click at [132, 192] on td "В работе" at bounding box center [136, 203] width 58 height 31
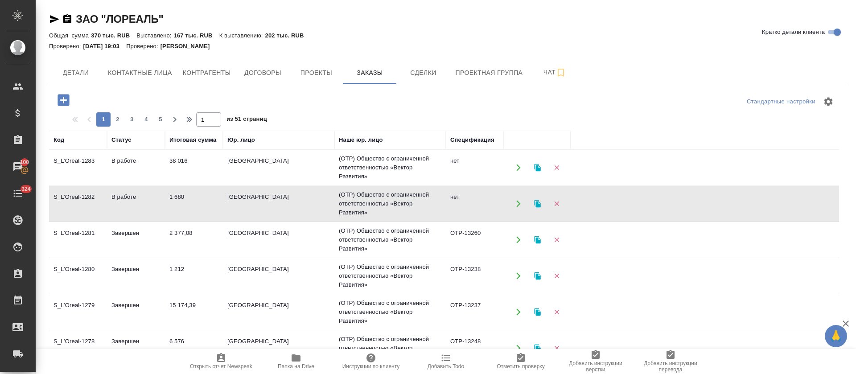
click at [132, 192] on td "В работе" at bounding box center [136, 203] width 58 height 31
click at [136, 235] on td "Завершен" at bounding box center [136, 239] width 58 height 31
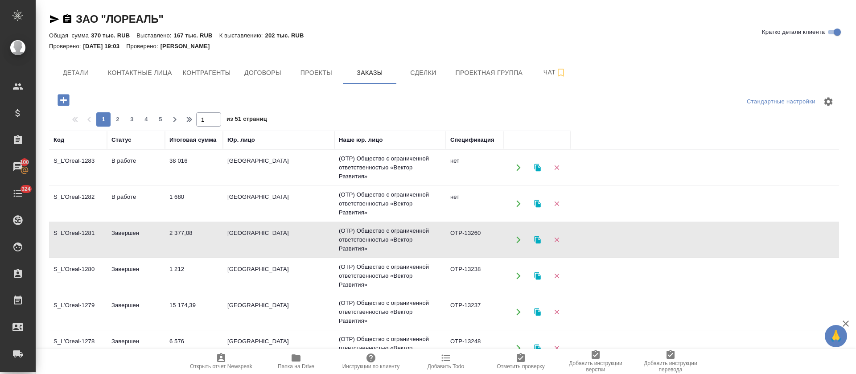
click at [152, 305] on td "Завершен" at bounding box center [136, 311] width 58 height 31
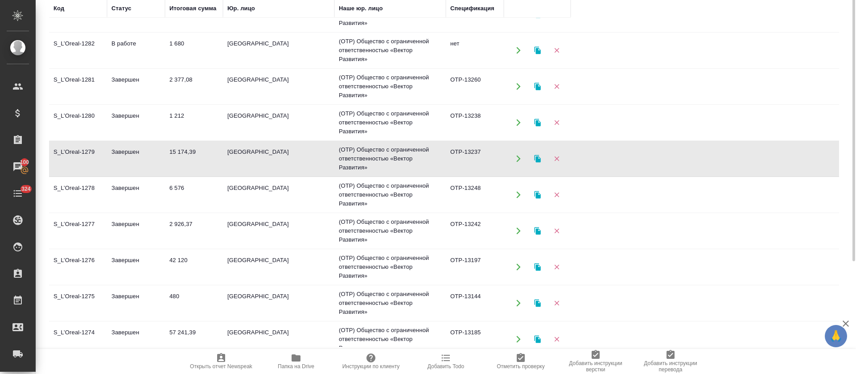
scroll to position [67, 0]
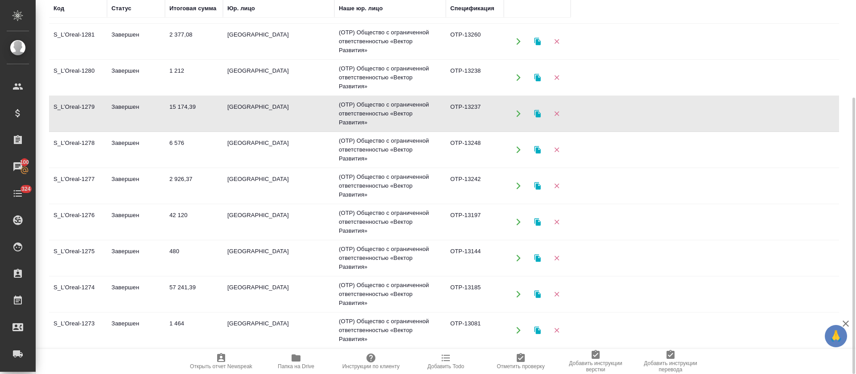
click at [171, 213] on td "42 120" at bounding box center [194, 221] width 58 height 31
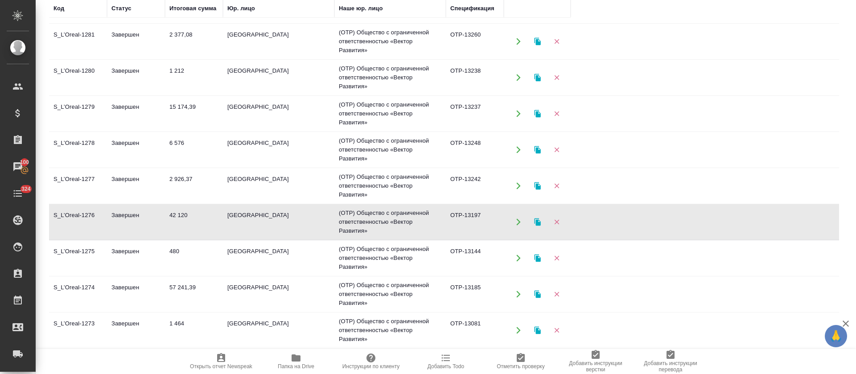
click at [181, 178] on td "2 926,37" at bounding box center [194, 185] width 58 height 31
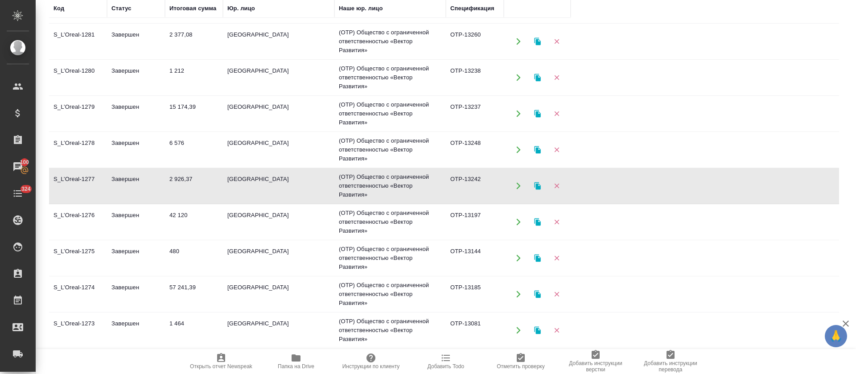
click at [181, 178] on td "2 926,37" at bounding box center [194, 185] width 58 height 31
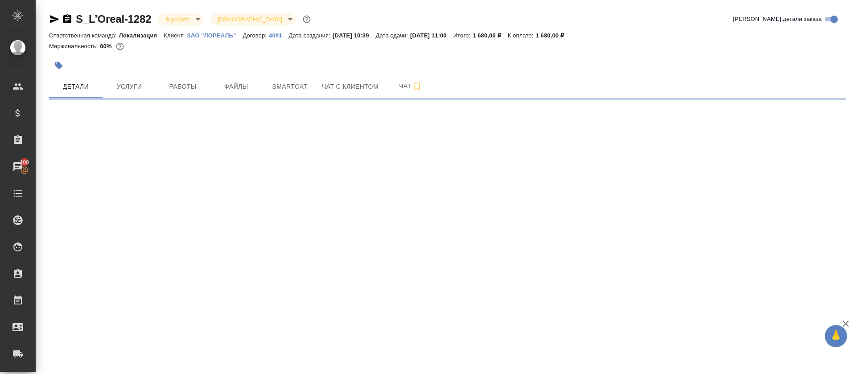
select select "RU"
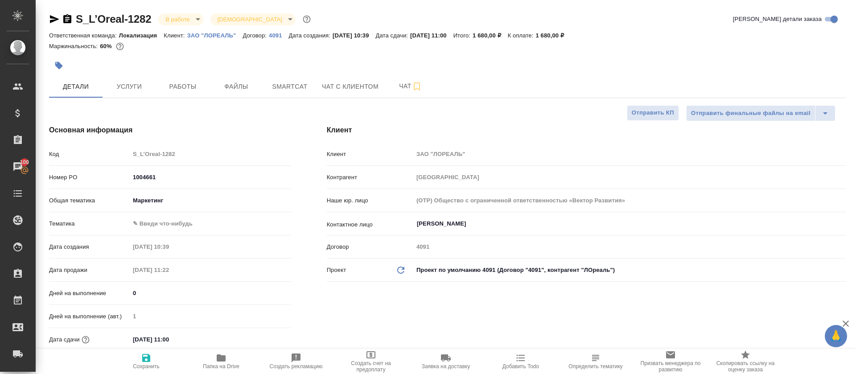
type textarea "x"
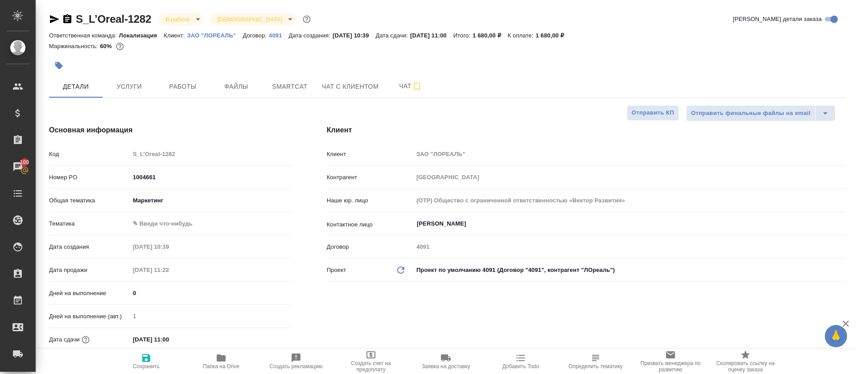
type textarea "x"
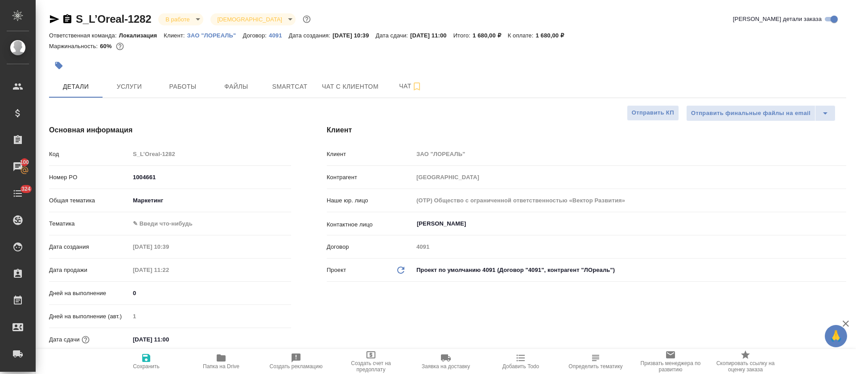
type textarea "x"
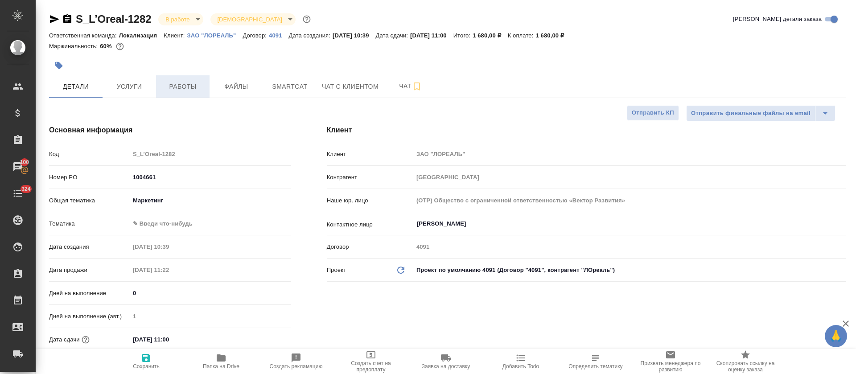
click at [195, 87] on span "Работы" at bounding box center [182, 86] width 43 height 11
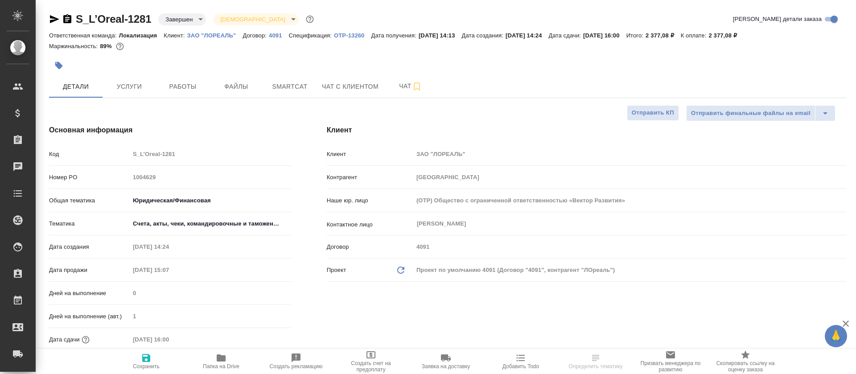
select select "RU"
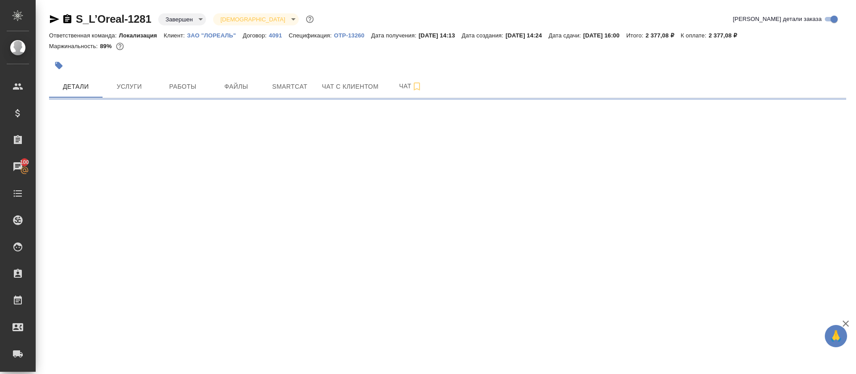
select select "RU"
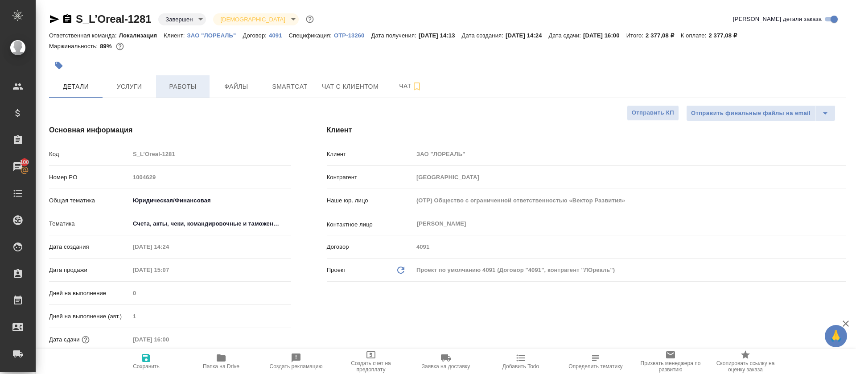
type textarea "x"
click at [193, 91] on span "Работы" at bounding box center [182, 86] width 43 height 11
type textarea "x"
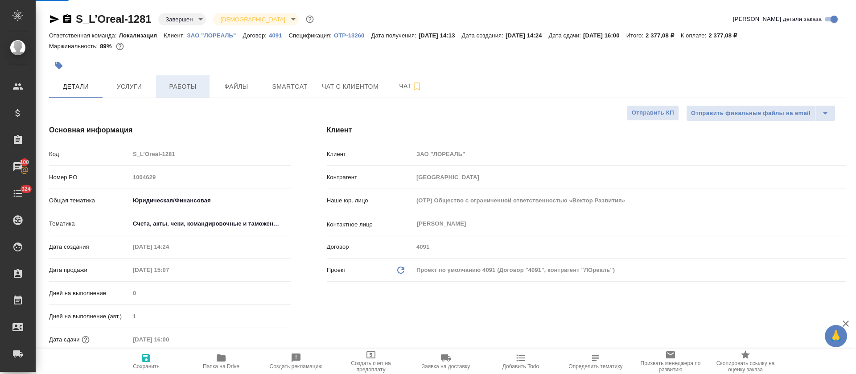
type textarea "x"
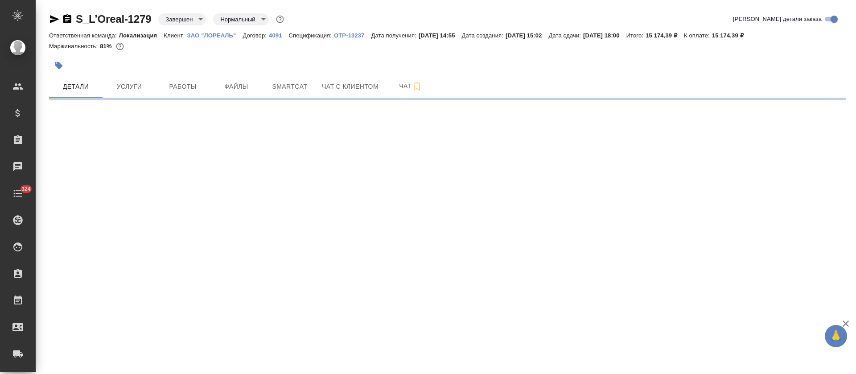
click at [173, 91] on span "Работы" at bounding box center [182, 86] width 43 height 11
select select "RU"
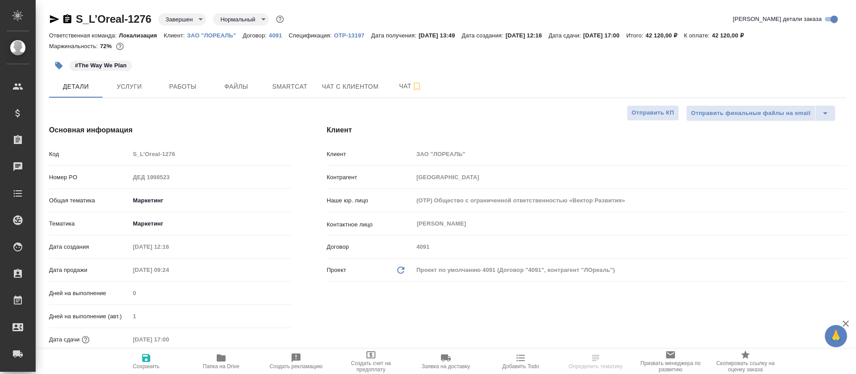
select select "RU"
click at [186, 89] on span "Работы" at bounding box center [182, 86] width 43 height 11
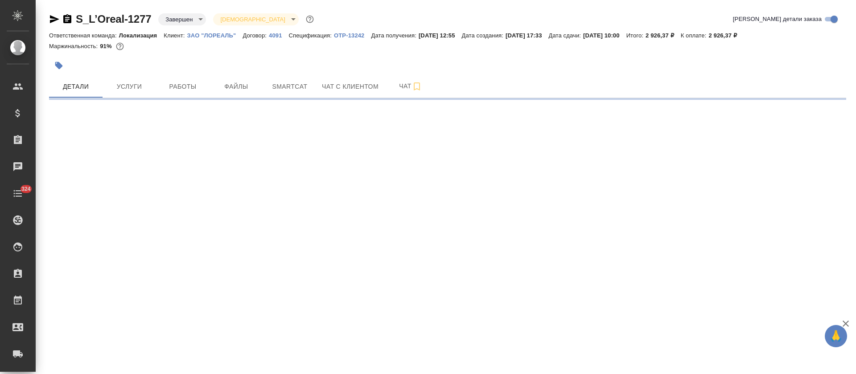
click at [170, 95] on button "Работы" at bounding box center [183, 86] width 54 height 22
select select "RU"
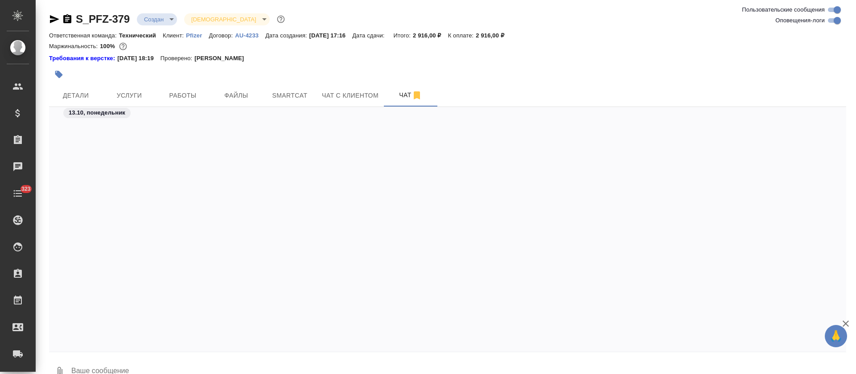
scroll to position [3813, 0]
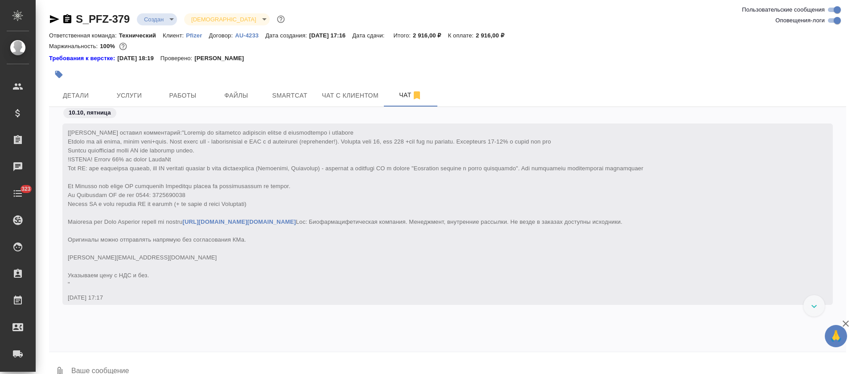
scroll to position [4034, 0]
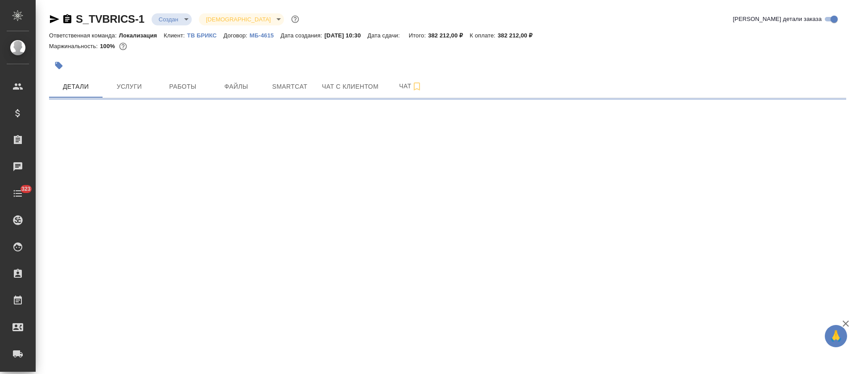
select select "RU"
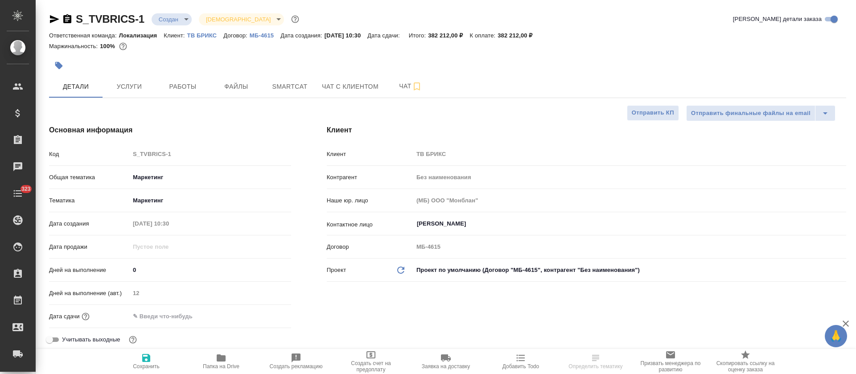
type textarea "x"
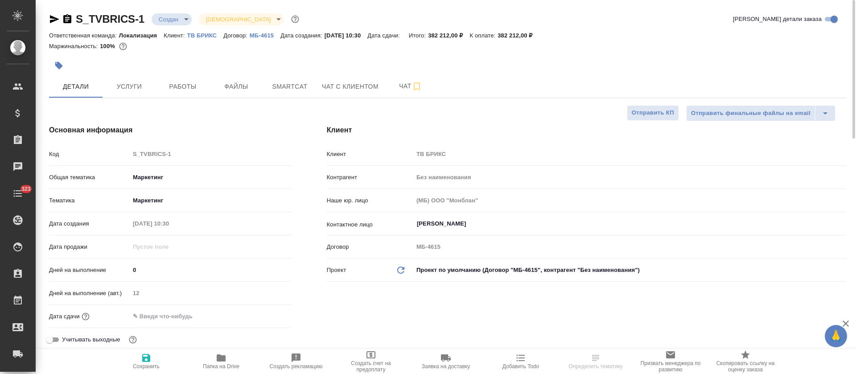
type textarea "x"
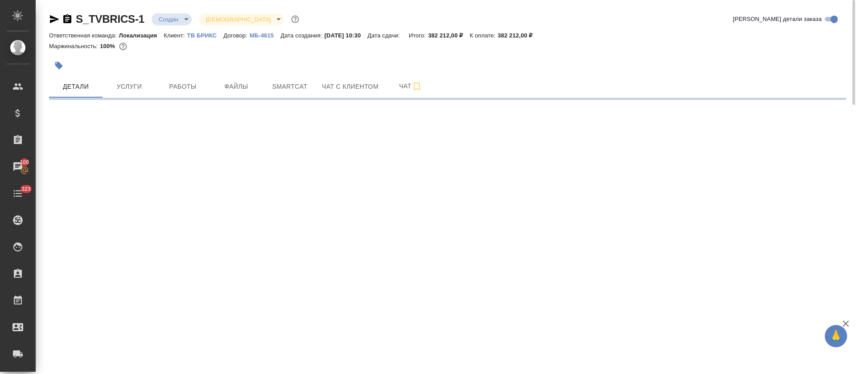
select select "RU"
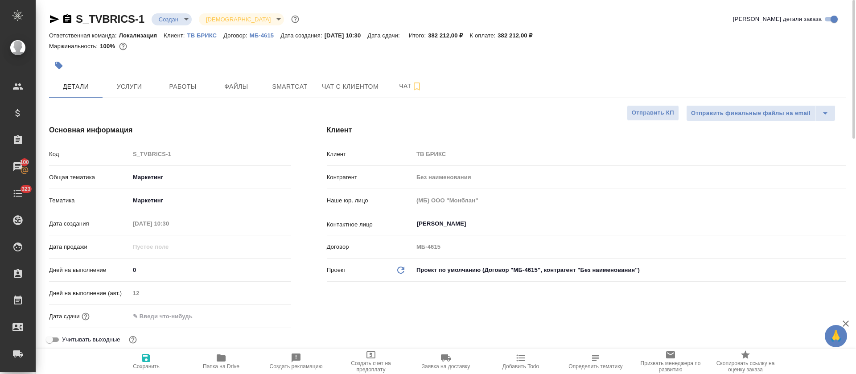
type textarea "x"
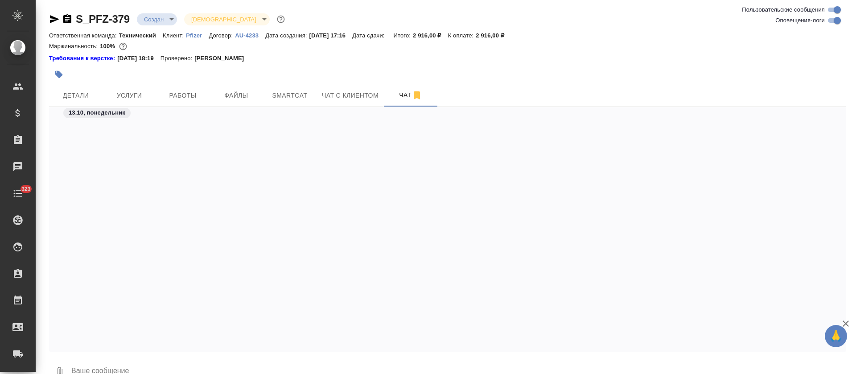
scroll to position [4089, 0]
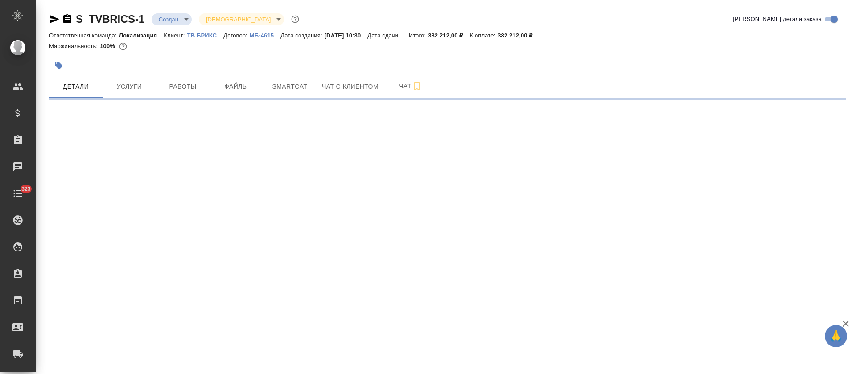
select select "RU"
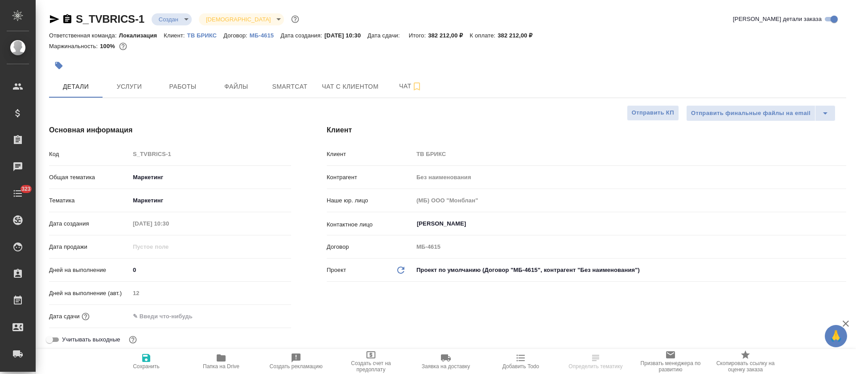
type textarea "x"
select select "RU"
type textarea "x"
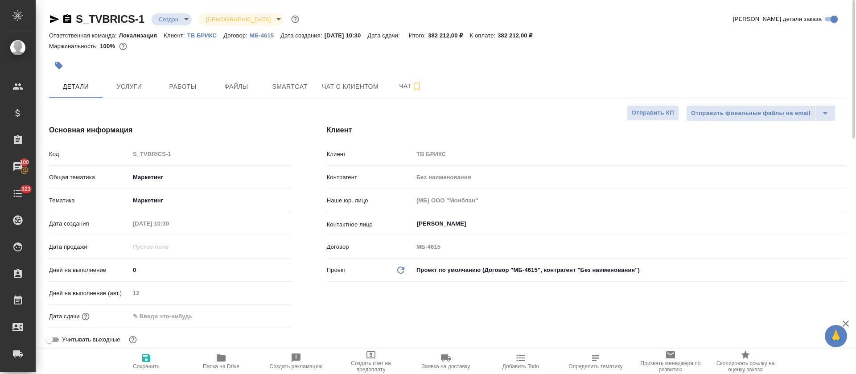
type textarea "x"
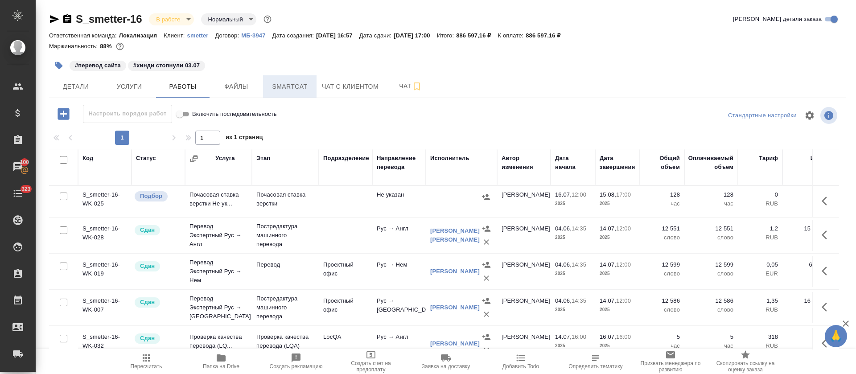
click at [288, 92] on button "Smartcat" at bounding box center [290, 86] width 54 height 22
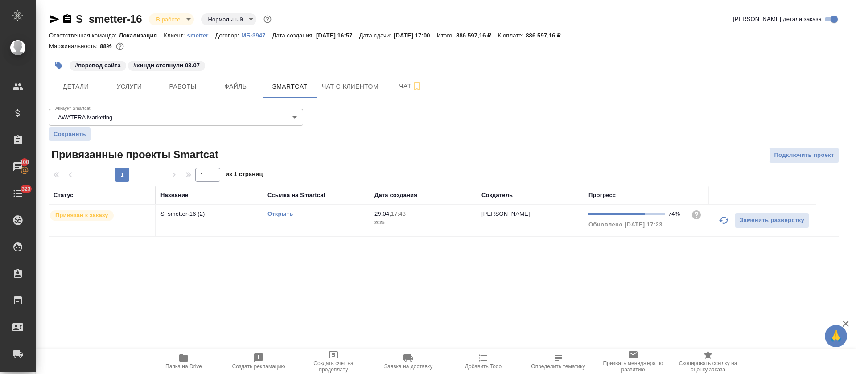
click at [291, 214] on link "Открыть" at bounding box center [280, 213] width 25 height 7
click at [181, 362] on icon "button" at bounding box center [183, 358] width 11 height 11
click at [185, 362] on icon "button" at bounding box center [183, 358] width 11 height 11
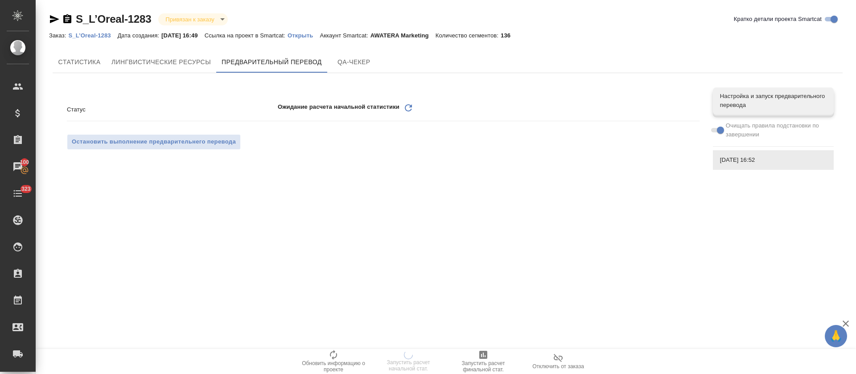
click at [411, 110] on icon at bounding box center [408, 107] width 7 height 7
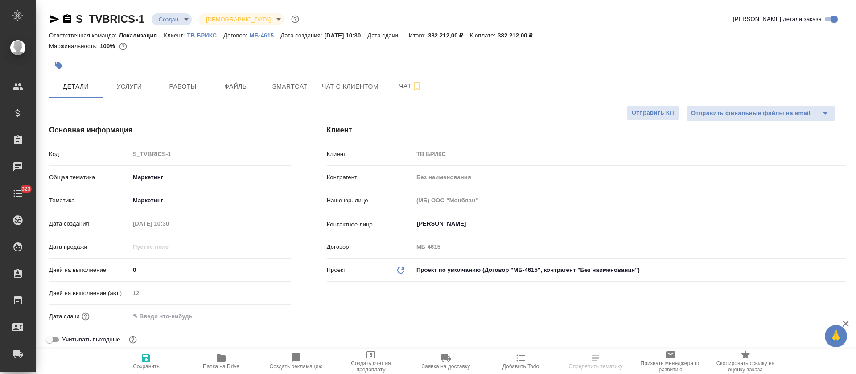
select select "RU"
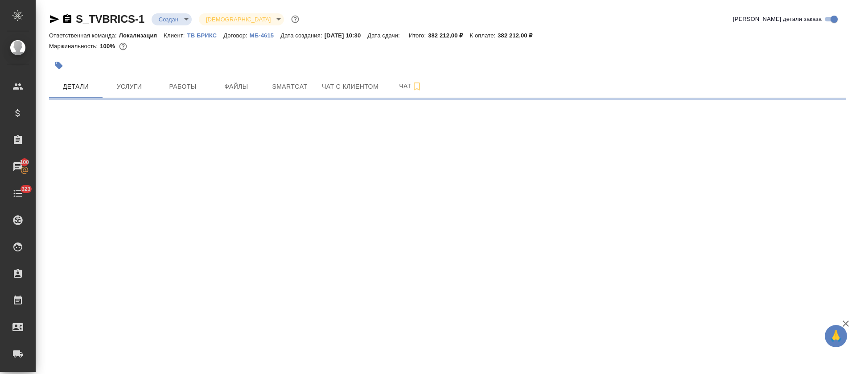
select select "RU"
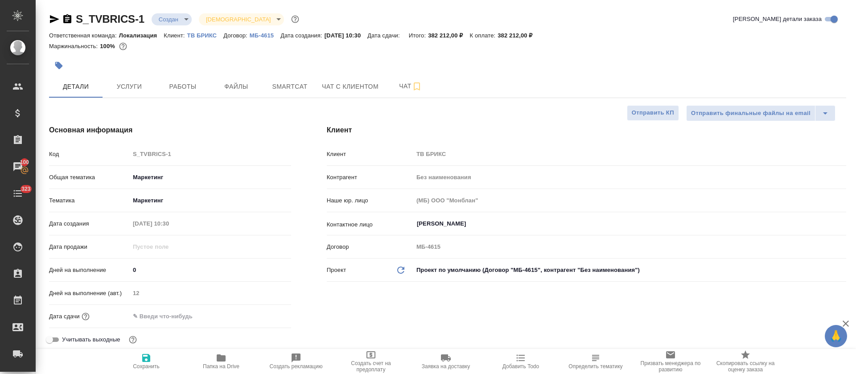
type textarea "x"
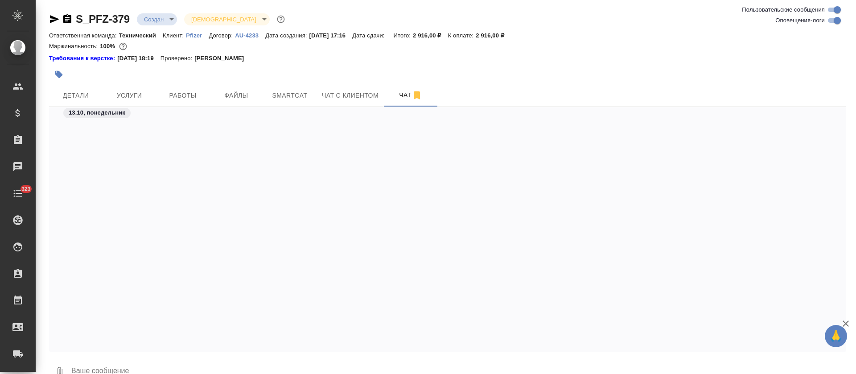
scroll to position [4089, 0]
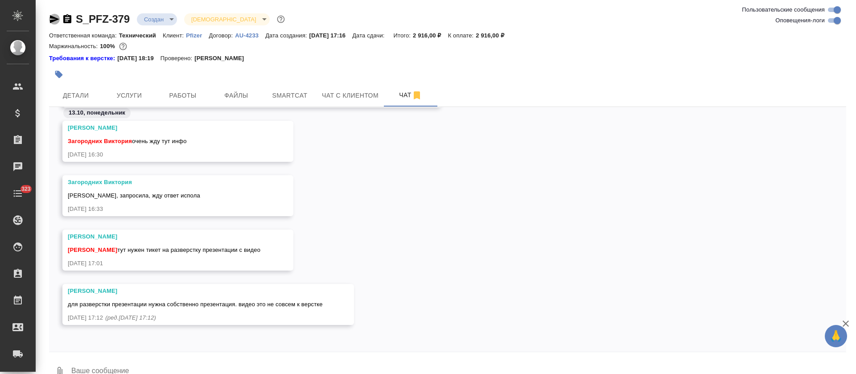
click at [52, 19] on icon "button" at bounding box center [54, 19] width 11 height 11
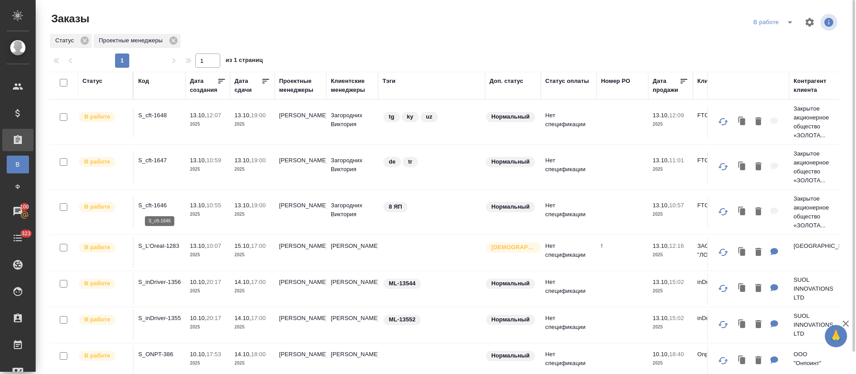
drag, startPoint x: 153, startPoint y: 206, endPoint x: 152, endPoint y: 158, distance: 47.7
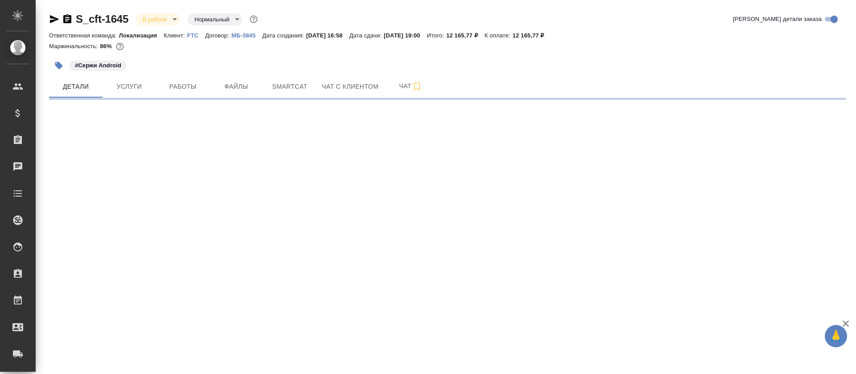
select select "RU"
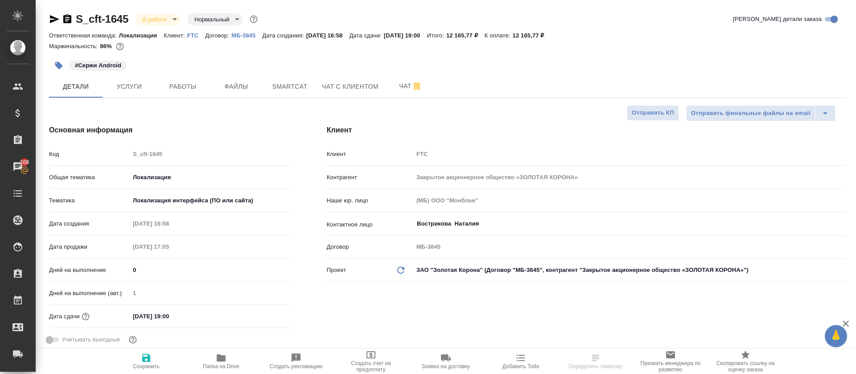
type textarea "x"
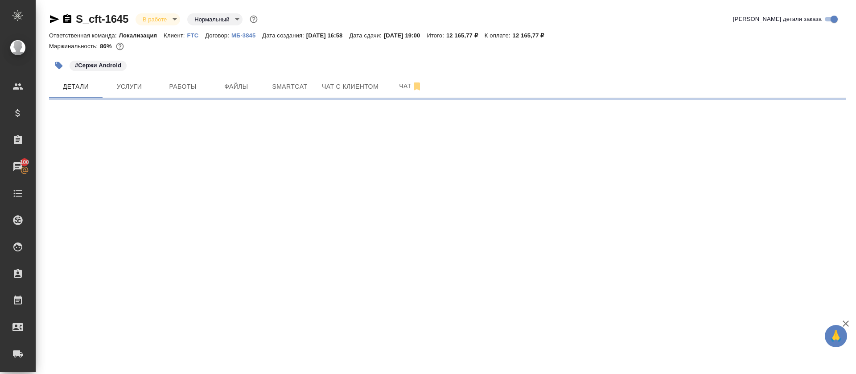
select select "RU"
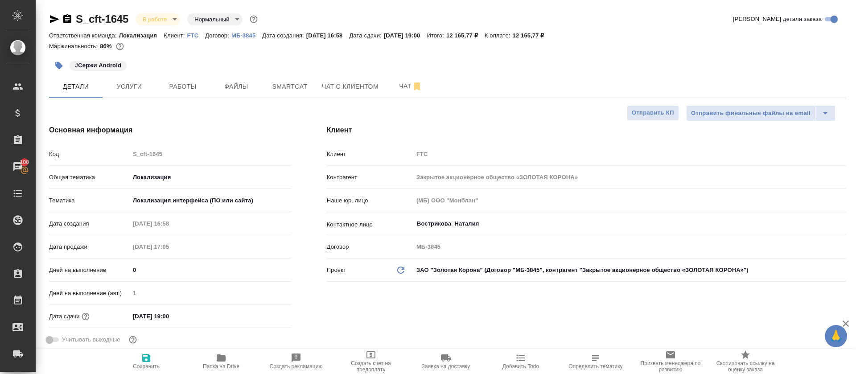
type textarea "x"
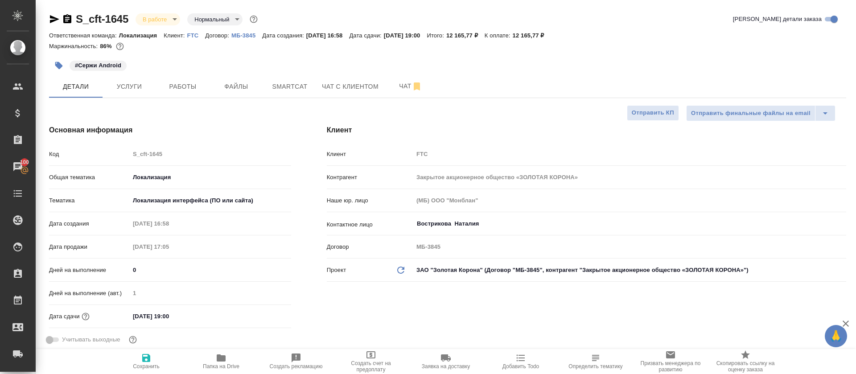
type textarea "x"
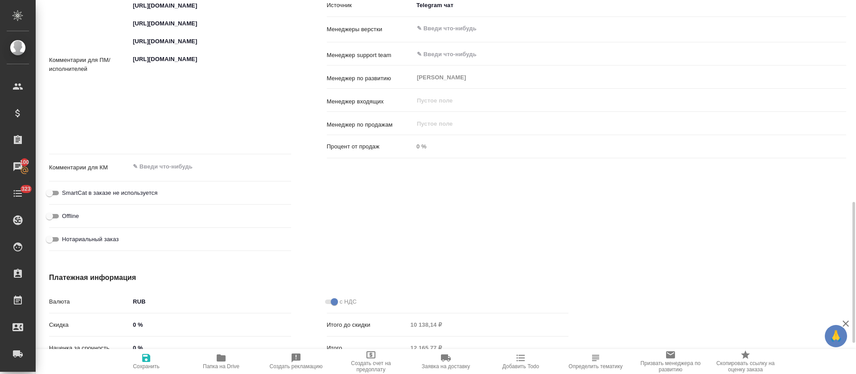
scroll to position [468, 0]
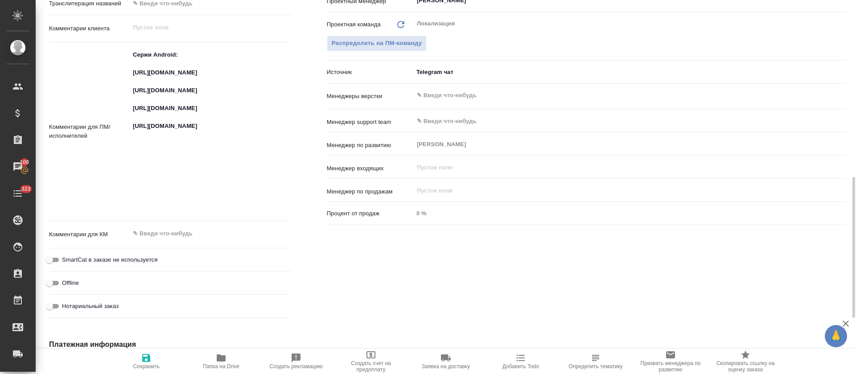
click at [152, 78] on textarea "Сержи Android: https://smartcat.com/projects/ce1e2d04-3e56-436e-975d-80da745dea…" at bounding box center [210, 130] width 161 height 167
type textarea "x"
click at [152, 78] on textarea "Сержи Android: https://smartcat.com/projects/ce1e2d04-3e56-436e-975d-80da745dea…" at bounding box center [210, 131] width 161 height 167
type textarea "x"
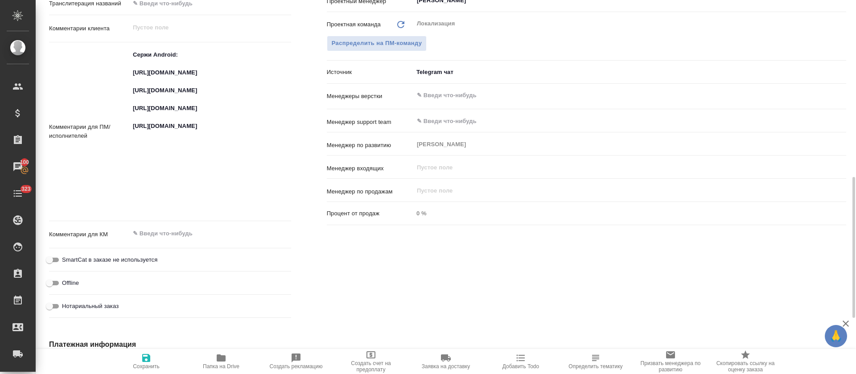
type textarea "x"
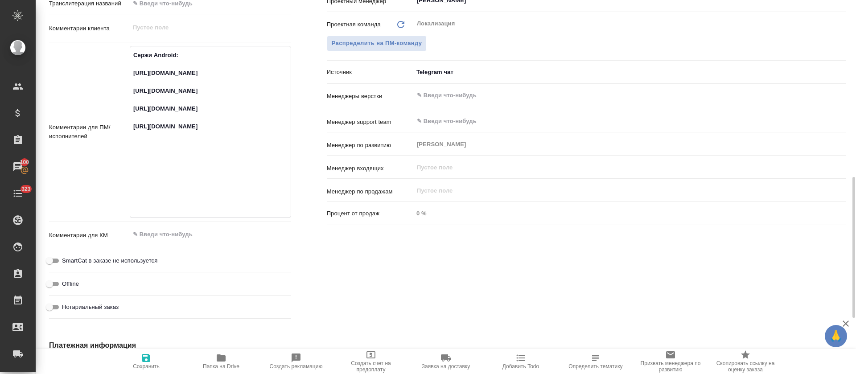
click at [138, 109] on textarea "Сержи Android: https://smartcat.com/projects/ce1e2d04-3e56-436e-975d-80da745dea…" at bounding box center [210, 131] width 161 height 167
type textarea "x"
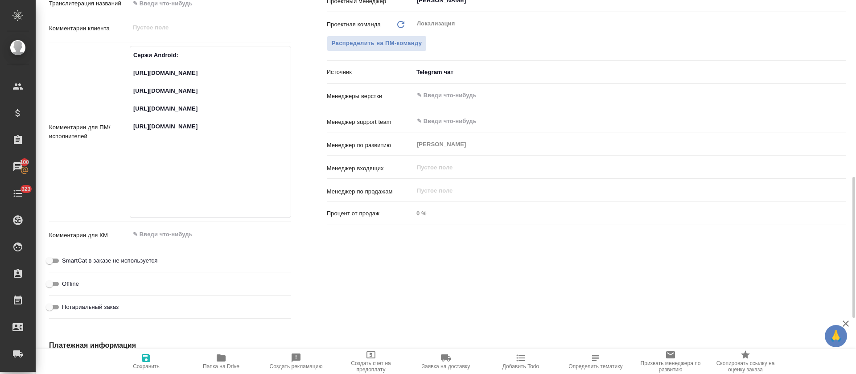
type textarea "x"
click at [154, 160] on textarea "Сержи Android: https://smartcat.com/projects/ce1e2d04-3e56-436e-975d-80da745dea…" at bounding box center [210, 131] width 161 height 167
click at [153, 159] on textarea "Сержи Android: https://smartcat.com/projects/ce1e2d04-3e56-436e-975d-80da745dea…" at bounding box center [210, 131] width 161 height 167
type textarea "x"
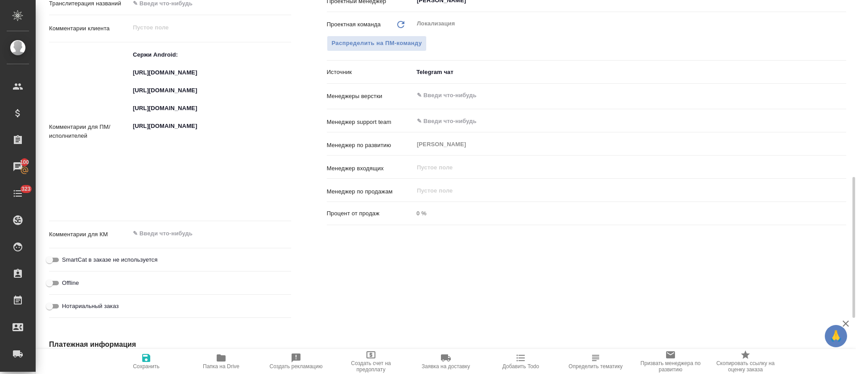
type textarea "x"
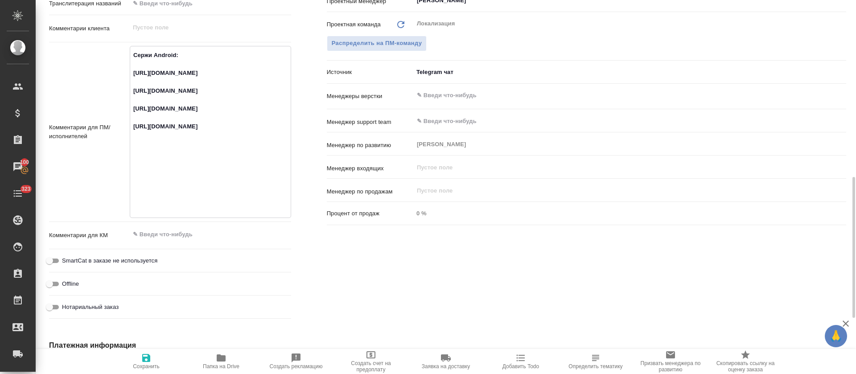
click at [194, 206] on textarea "Сержи Android: https://smartcat.com/projects/ce1e2d04-3e56-436e-975d-80da745dea…" at bounding box center [210, 131] width 161 height 167
type textarea "x"
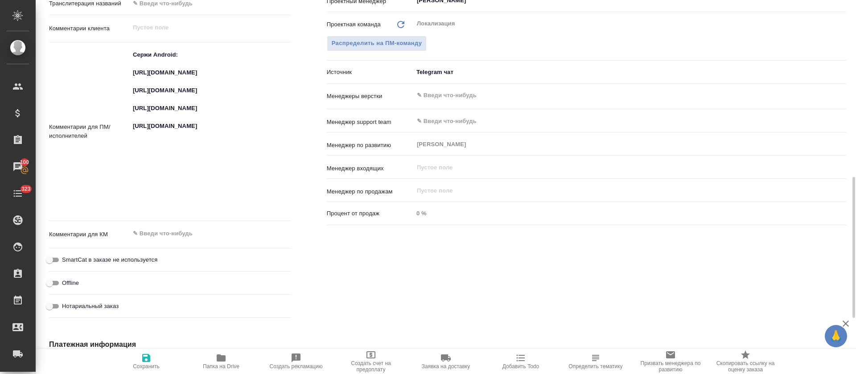
type textarea "x"
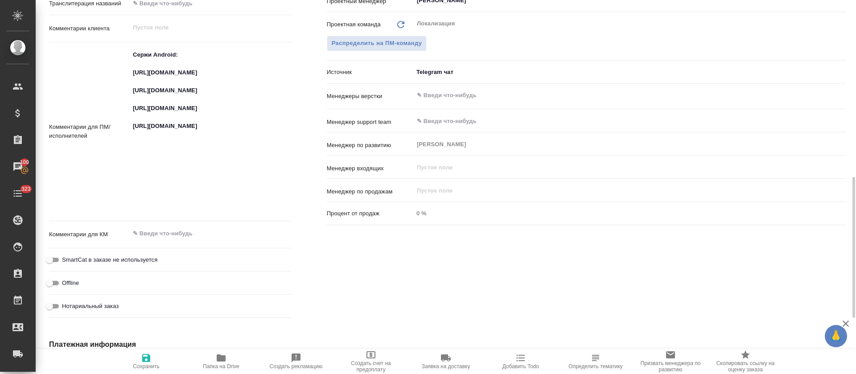
type textarea "x"
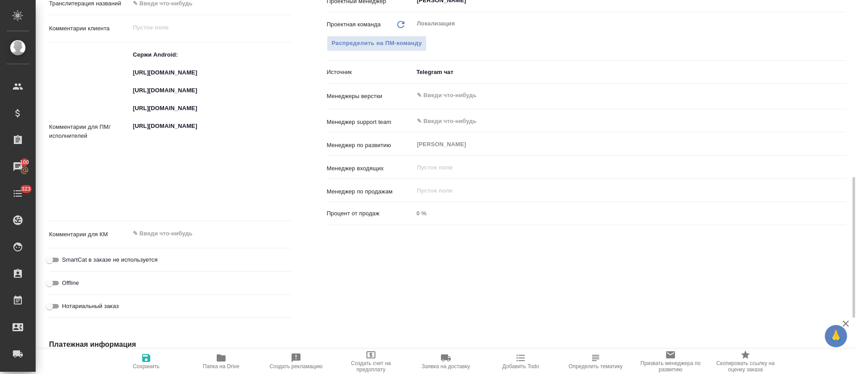
type textarea "x"
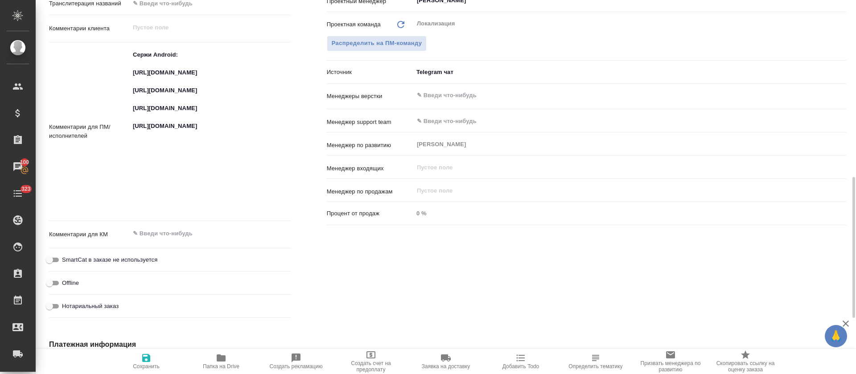
type textarea "x"
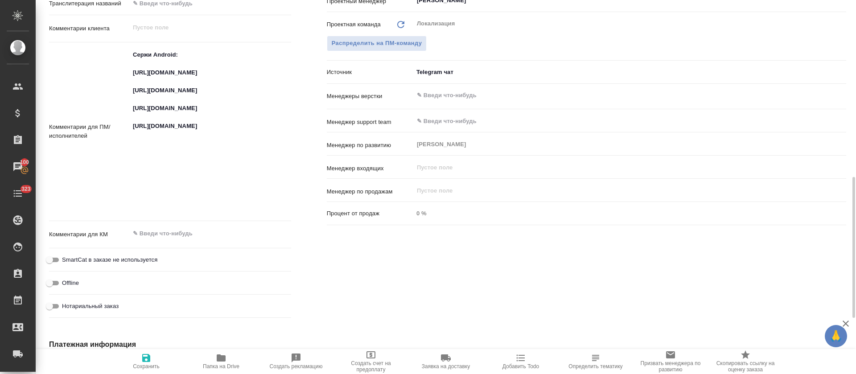
type textarea "x"
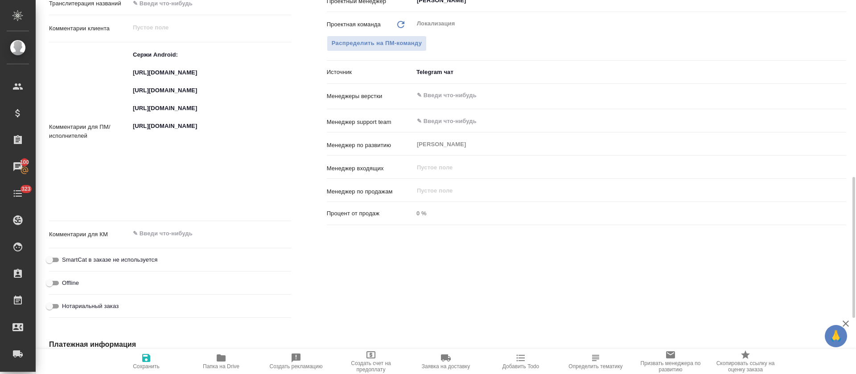
type textarea "x"
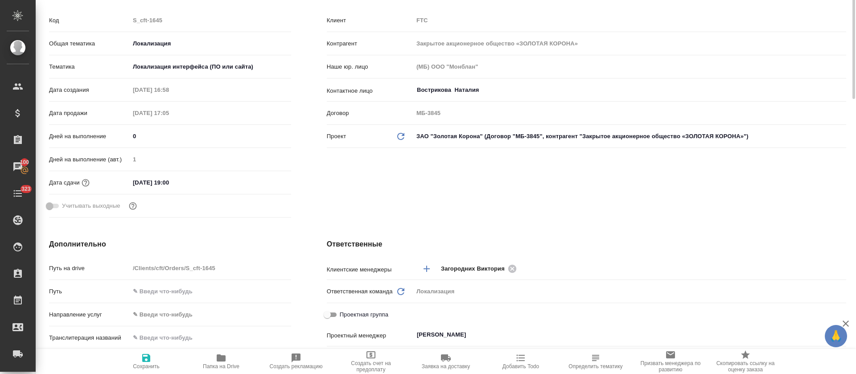
scroll to position [0, 0]
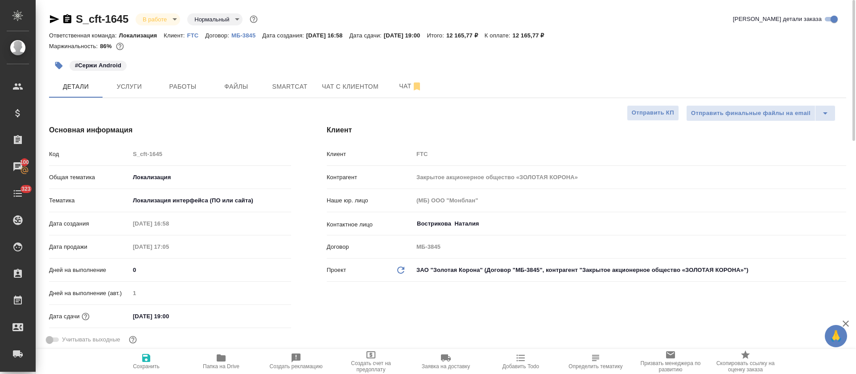
type textarea "x"
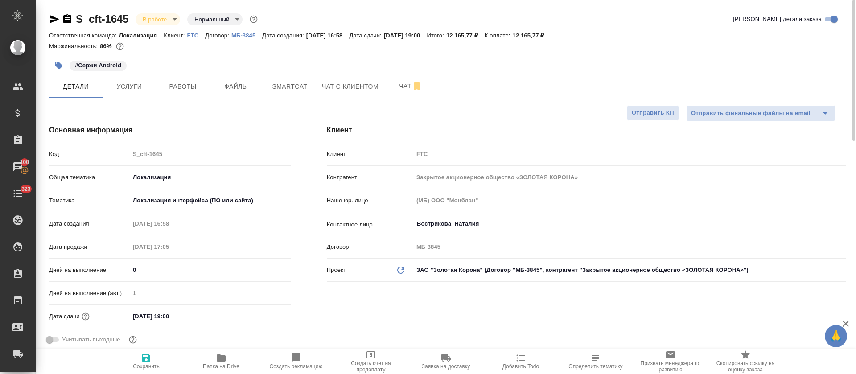
type textarea "x"
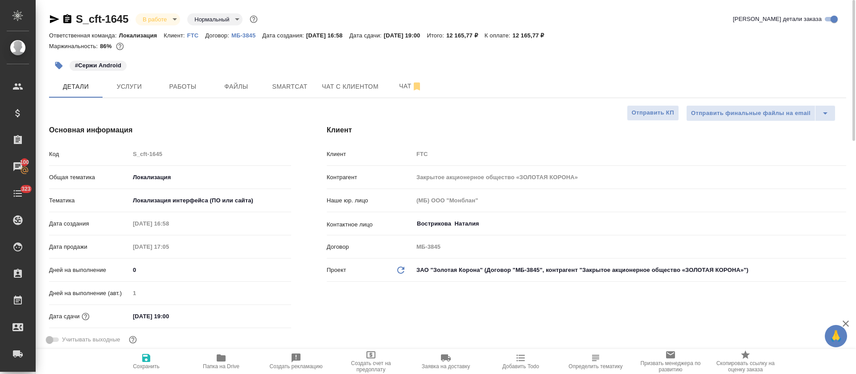
type textarea "x"
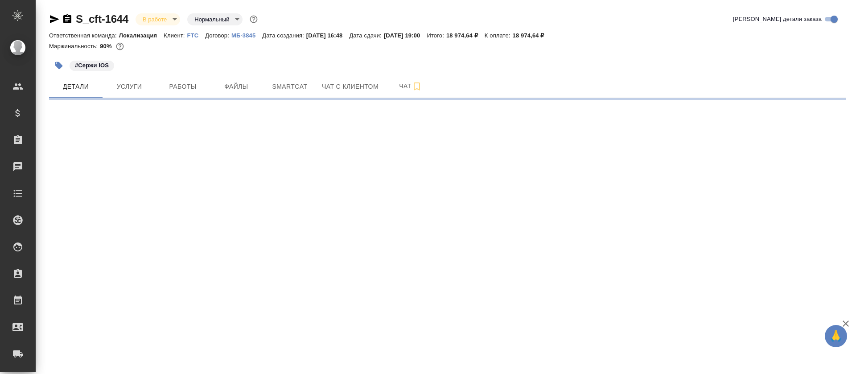
select select "RU"
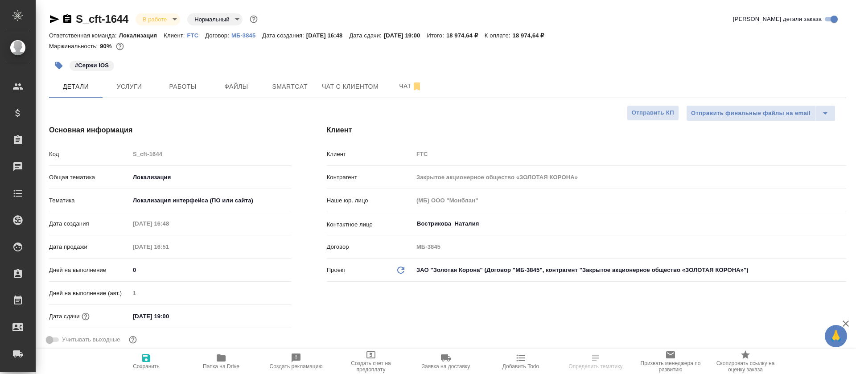
type textarea "x"
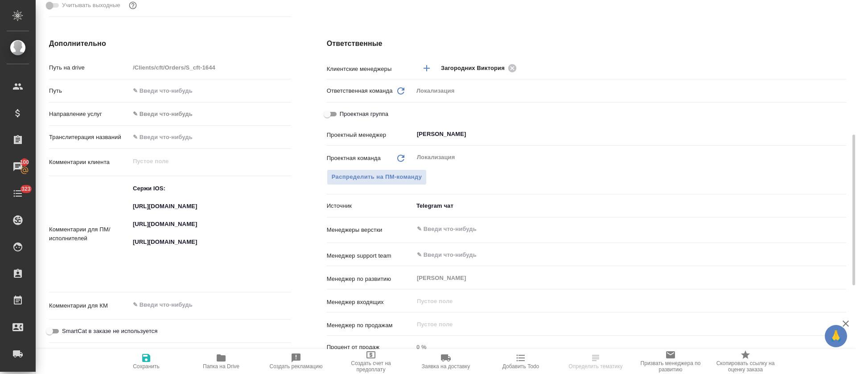
click at [195, 214] on textarea "Сержи IOS: https://smartcat.com/projects/c2167bad-6919-42f6-9136-a07398b7a8d9/f…" at bounding box center [210, 233] width 161 height 104
drag, startPoint x: 195, startPoint y: 214, endPoint x: 195, endPoint y: 208, distance: 5.4
click at [195, 214] on div ".cls-1 fill:#fff; AWATERA Tretyakova Olga Клиенты Спецификации Заказы 100 Чаты …" at bounding box center [428, 187] width 856 height 374
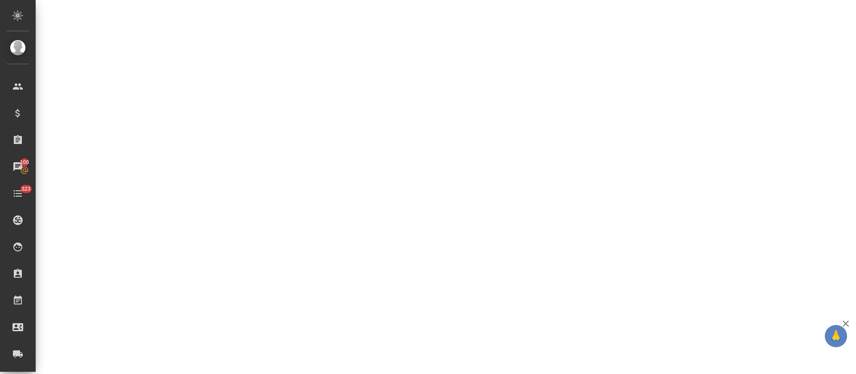
select select "RU"
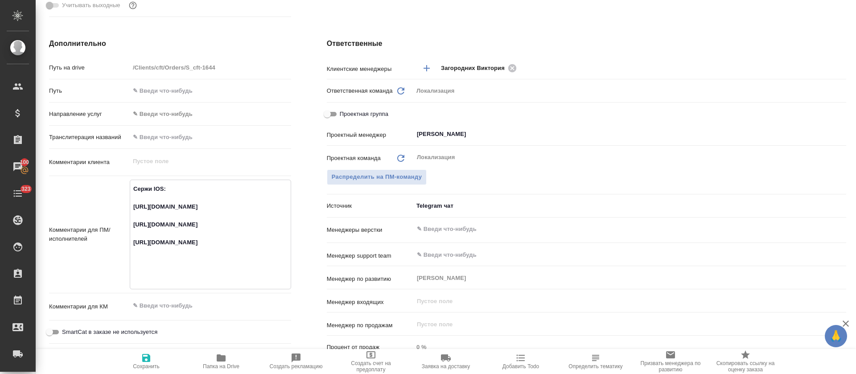
type textarea "x"
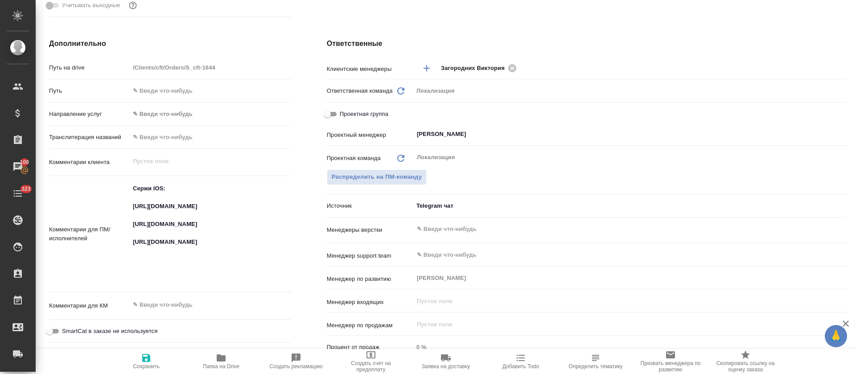
type textarea "x"
click at [185, 237] on textarea "Сержи IOS: https://smartcat.com/projects/c2167bad-6919-42f6-9136-a07398b7a8d9/f…" at bounding box center [210, 233] width 161 height 104
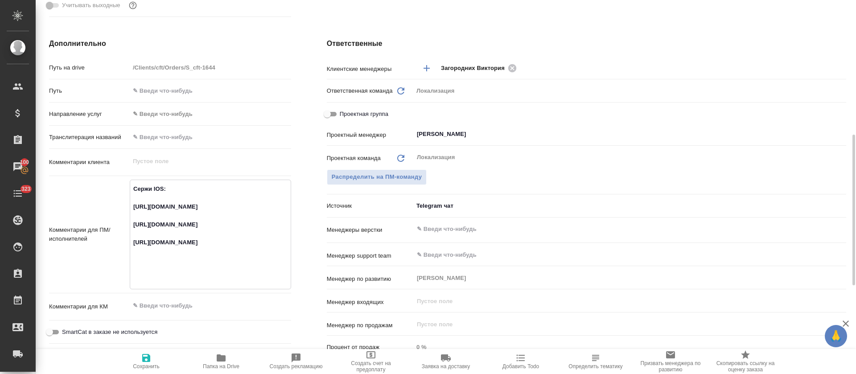
click at [185, 237] on textarea "Сержи IOS: https://smartcat.com/projects/c2167bad-6919-42f6-9136-a07398b7a8d9/f…" at bounding box center [210, 233] width 161 height 104
type textarea "x"
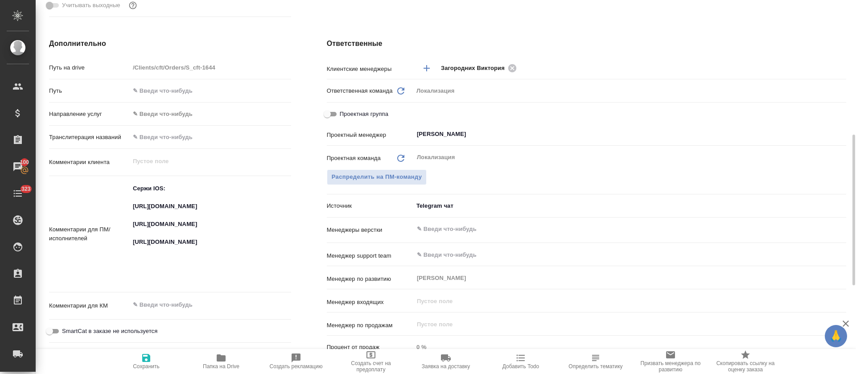
type textarea "x"
click at [156, 265] on textarea "Сержи IOS: https://smartcat.com/projects/c2167bad-6919-42f6-9136-a07398b7a8d9/f…" at bounding box center [210, 233] width 161 height 104
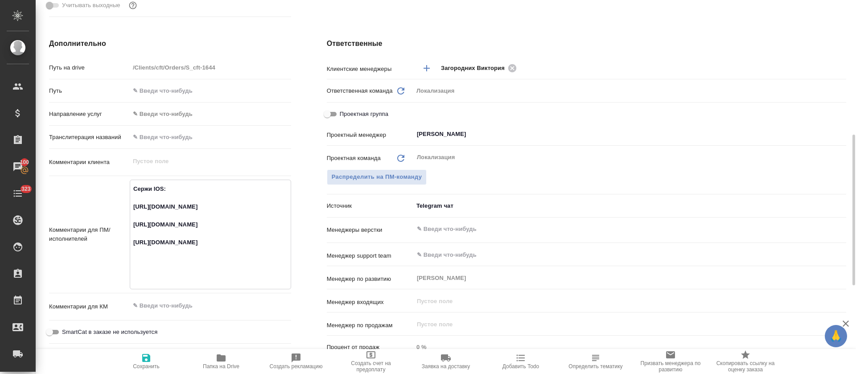
click at [156, 265] on textarea "Сержи IOS: https://smartcat.com/projects/c2167bad-6919-42f6-9136-a07398b7a8d9/f…" at bounding box center [210, 233] width 161 height 104
type textarea "x"
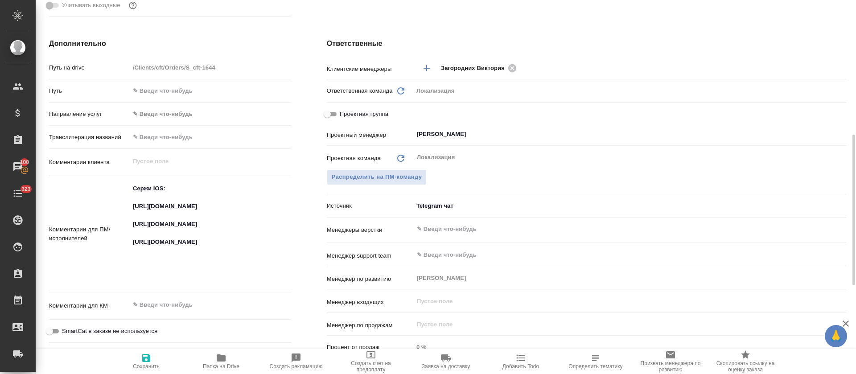
type textarea "x"
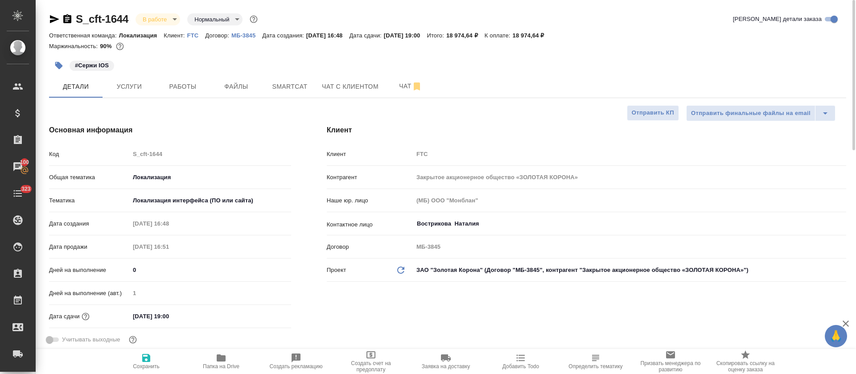
type textarea "x"
drag, startPoint x: 128, startPoint y: 20, endPoint x: 65, endPoint y: 14, distance: 63.1
copy link "S_cft-1644"
type textarea "x"
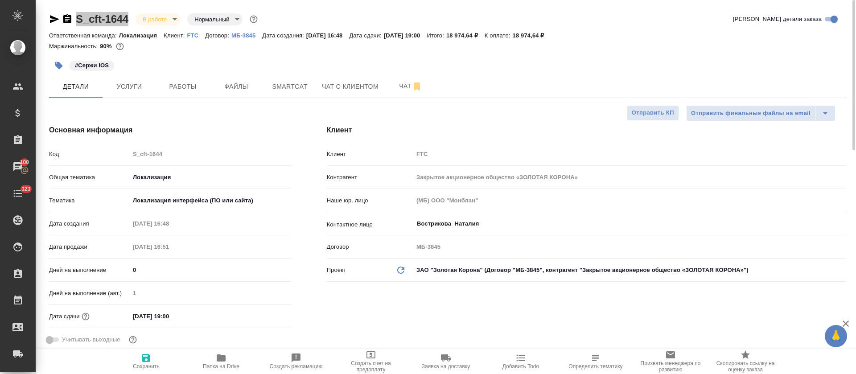
type textarea "x"
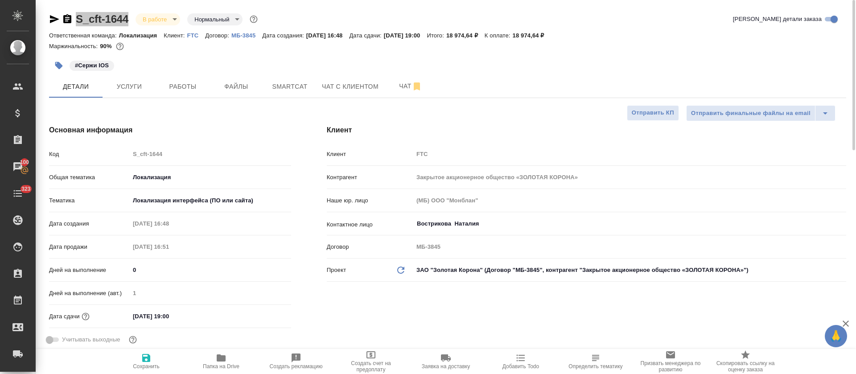
type textarea "x"
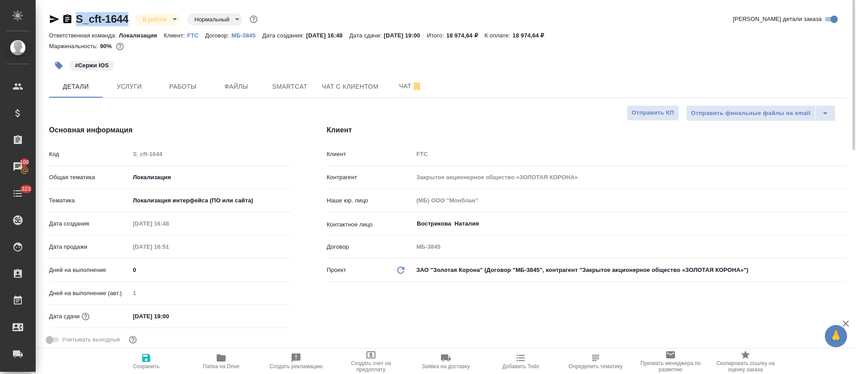
type textarea "x"
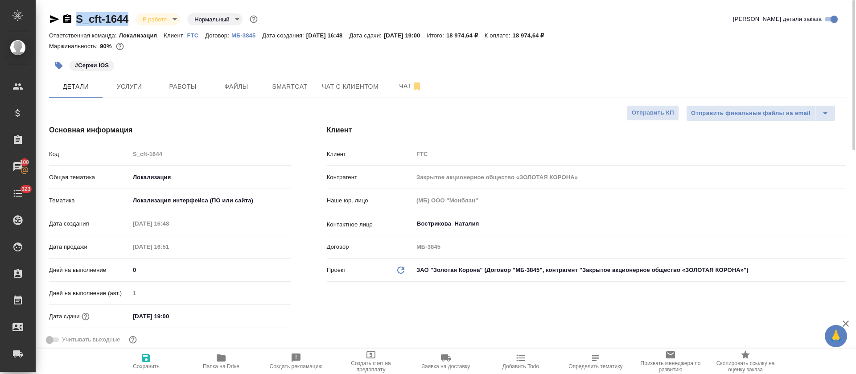
type textarea "x"
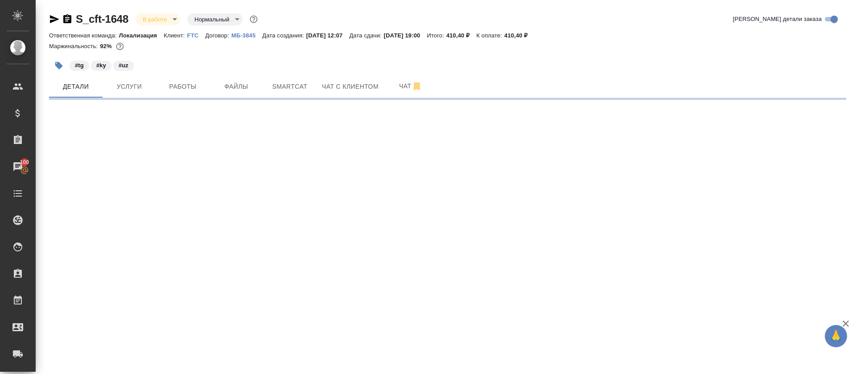
select select "RU"
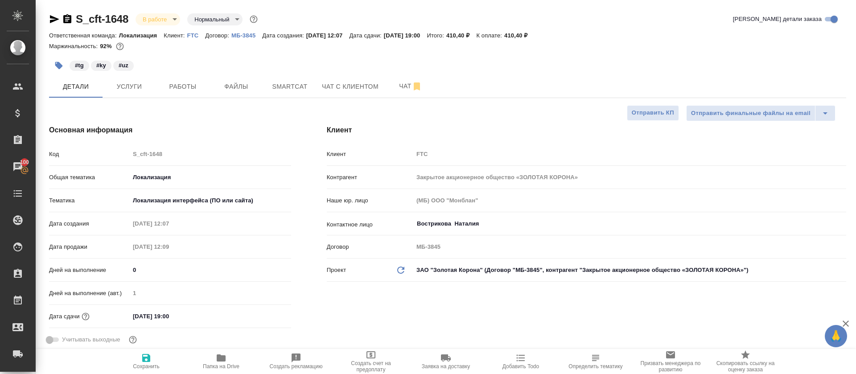
type textarea "x"
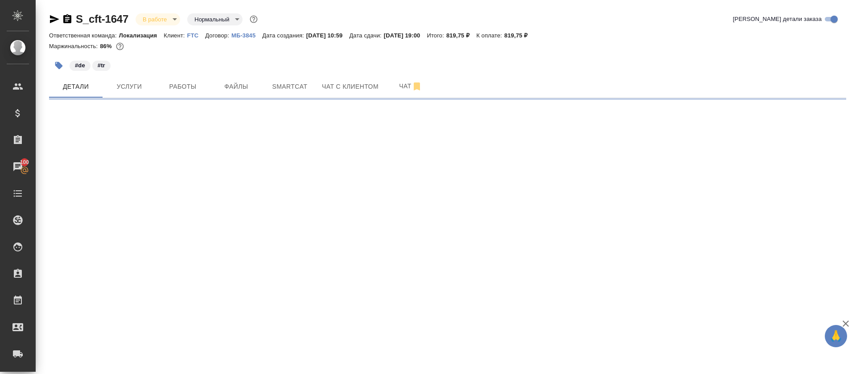
select select "RU"
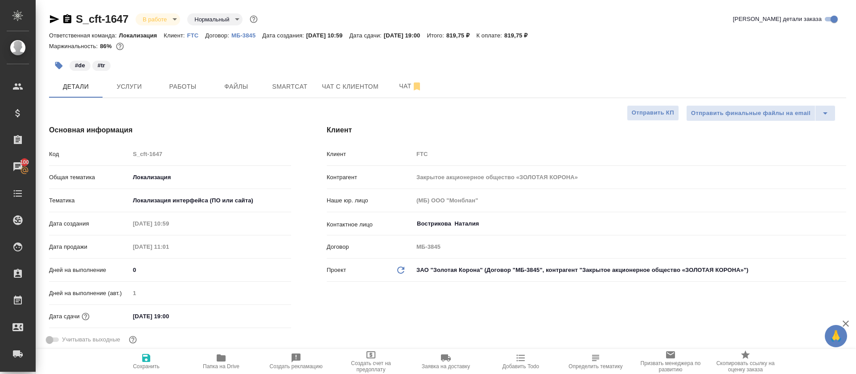
type textarea "x"
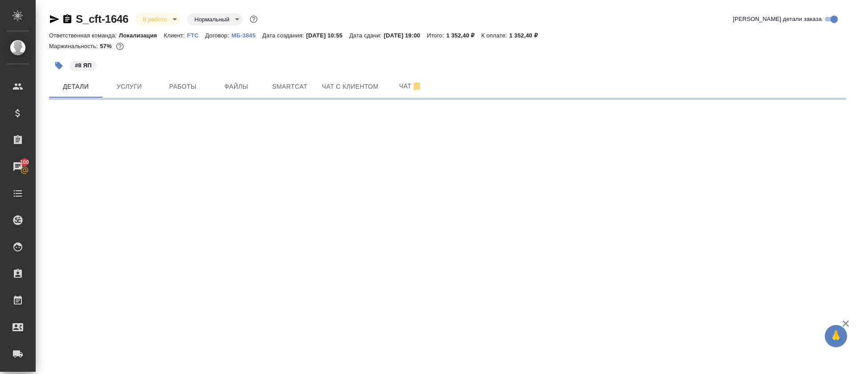
select select "RU"
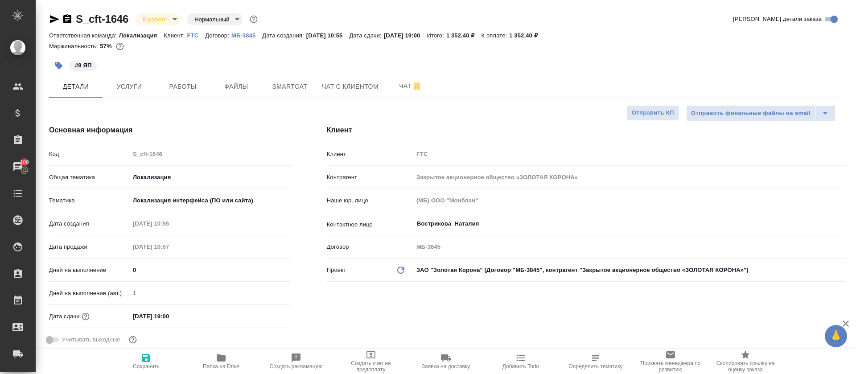
type textarea "x"
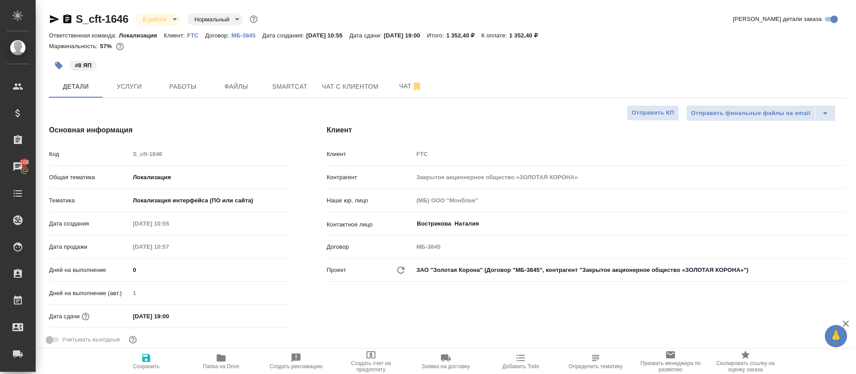
type textarea "x"
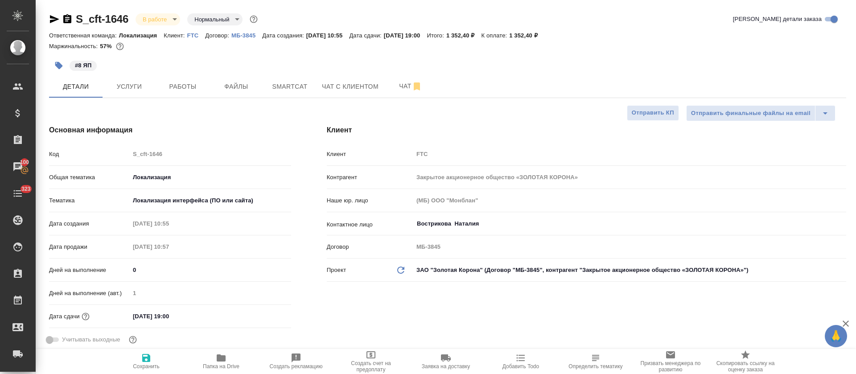
type textarea "x"
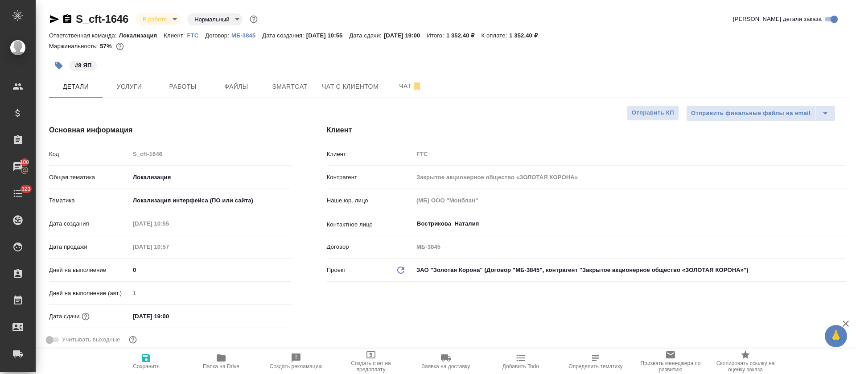
type textarea "x"
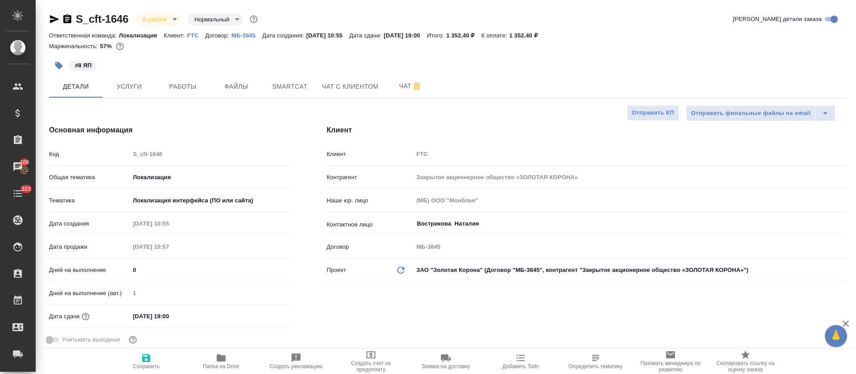
type textarea "x"
click at [281, 72] on div "#8 ЯП" at bounding box center [314, 66] width 531 height 20
click at [287, 85] on span "Smartcat" at bounding box center [289, 86] width 43 height 11
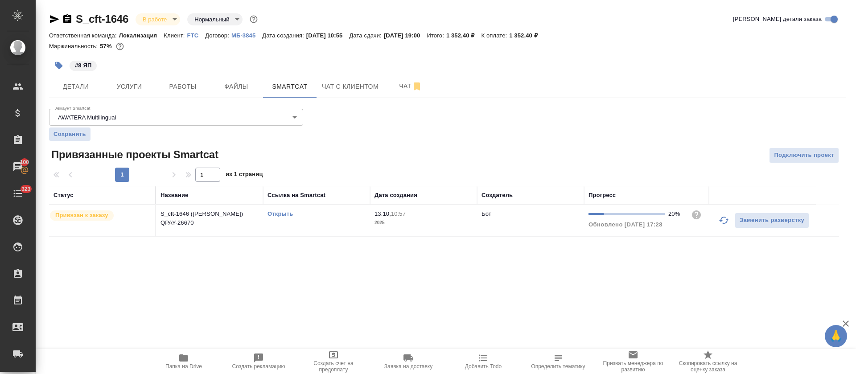
click at [718, 222] on button "button" at bounding box center [723, 220] width 21 height 21
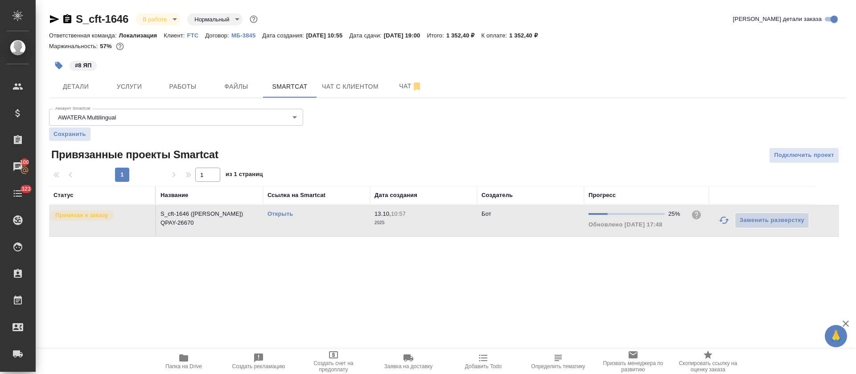
click at [284, 216] on link "Открыть" at bounding box center [280, 213] width 25 height 7
click at [174, 93] on button "Работы" at bounding box center [183, 86] width 54 height 22
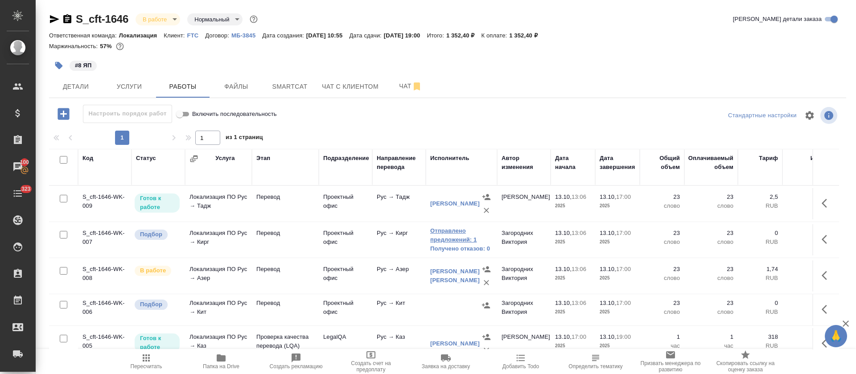
click at [466, 231] on link "Отправлено предложений: 1" at bounding box center [461, 235] width 62 height 18
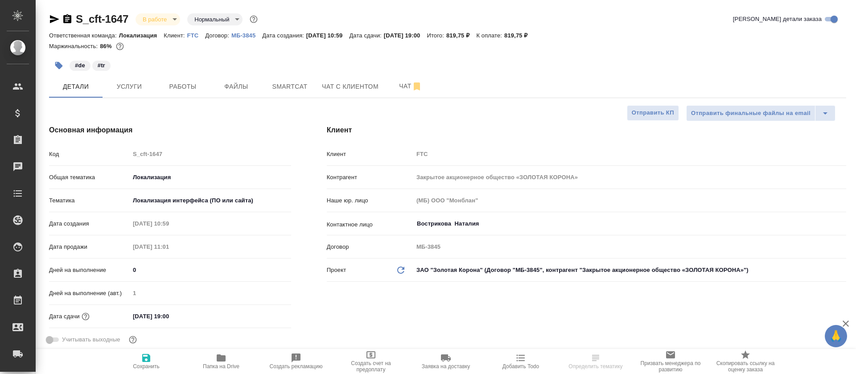
select select "RU"
click at [305, 91] on span "Smartcat" at bounding box center [289, 86] width 43 height 11
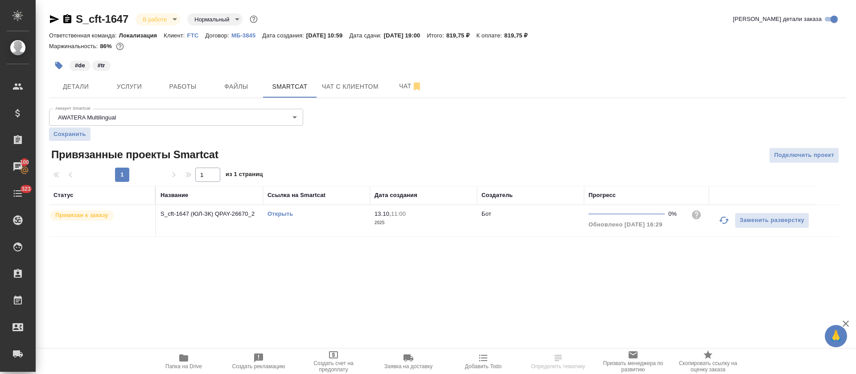
click at [720, 225] on icon "button" at bounding box center [724, 220] width 11 height 11
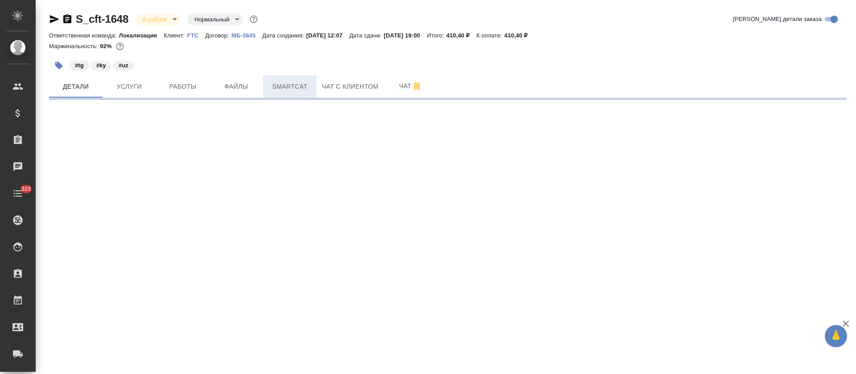
click at [291, 92] on button "Smartcat" at bounding box center [290, 86] width 54 height 22
select select "RU"
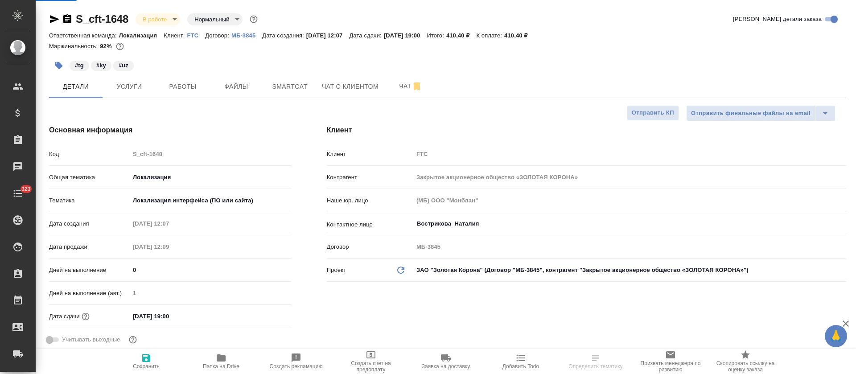
type textarea "x"
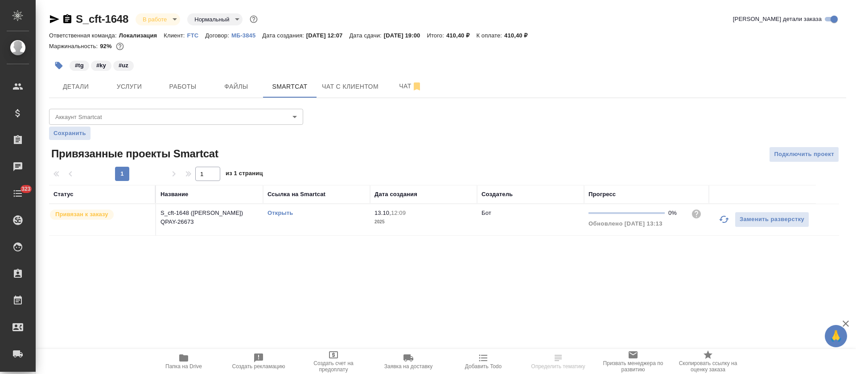
click at [723, 215] on icon "button" at bounding box center [724, 219] width 11 height 11
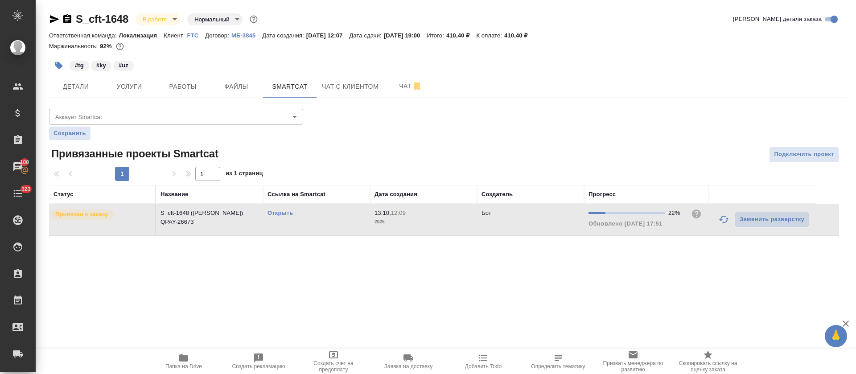
click at [287, 210] on link "Открыть" at bounding box center [280, 213] width 25 height 7
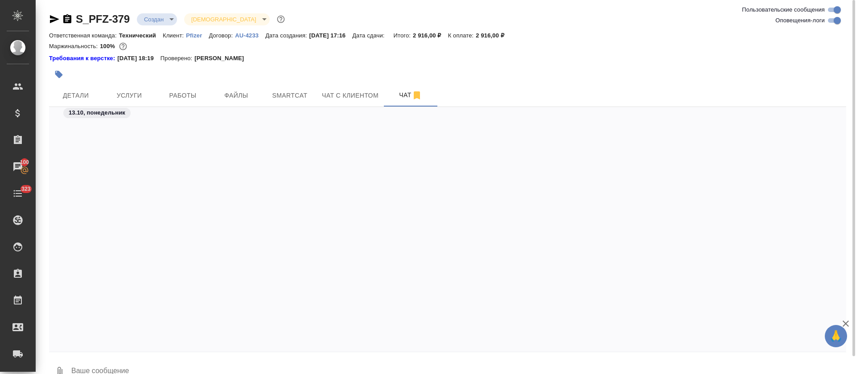
scroll to position [4517, 0]
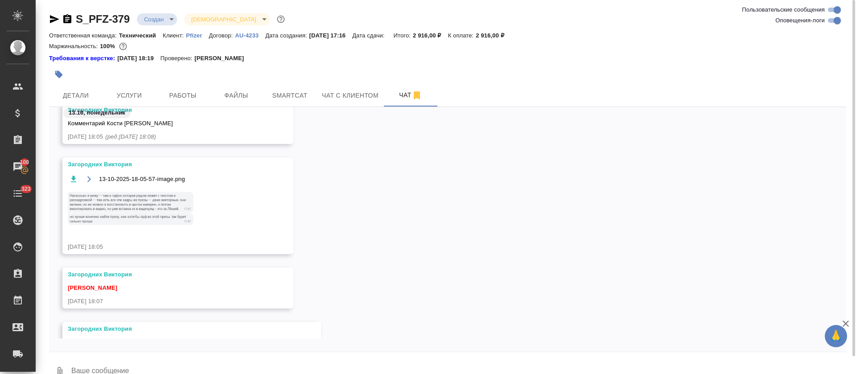
click at [149, 212] on img at bounding box center [135, 208] width 134 height 38
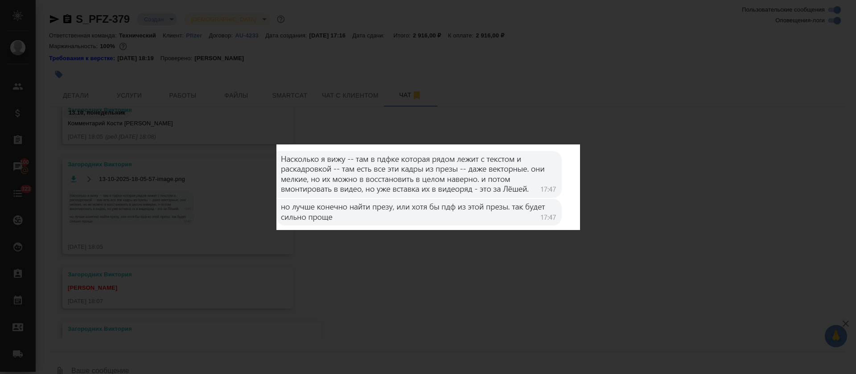
click at [425, 259] on div "13-10-2025-18-05-57-image.png 1 of 1" at bounding box center [428, 187] width 856 height 374
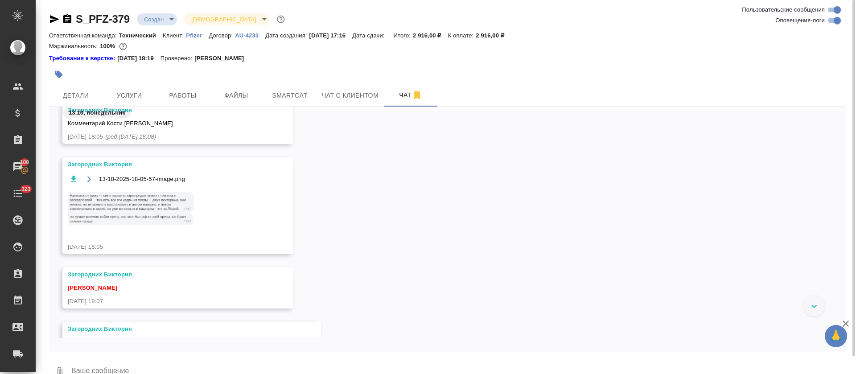
scroll to position [4555, 0]
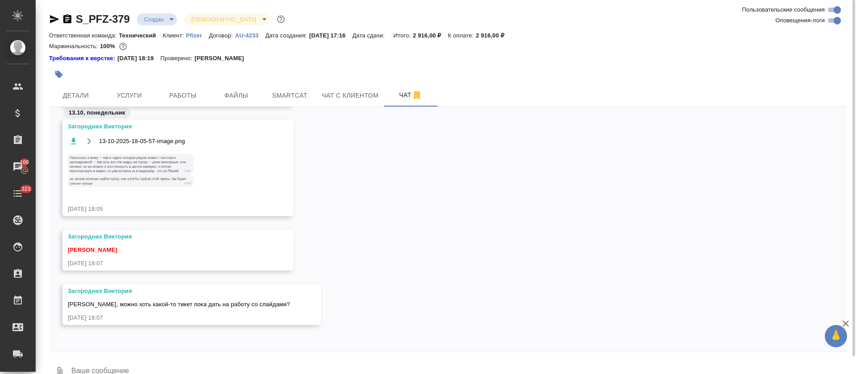
click at [135, 167] on img at bounding box center [135, 170] width 134 height 38
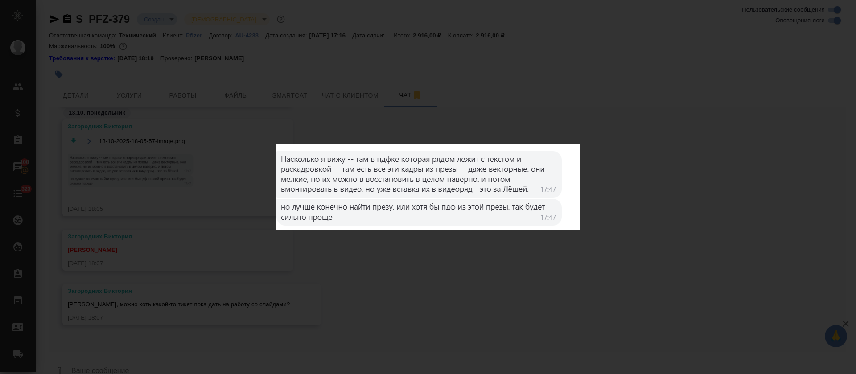
click at [370, 242] on div "13-10-2025-18-05-57-image.png 1 of 1" at bounding box center [428, 187] width 856 height 374
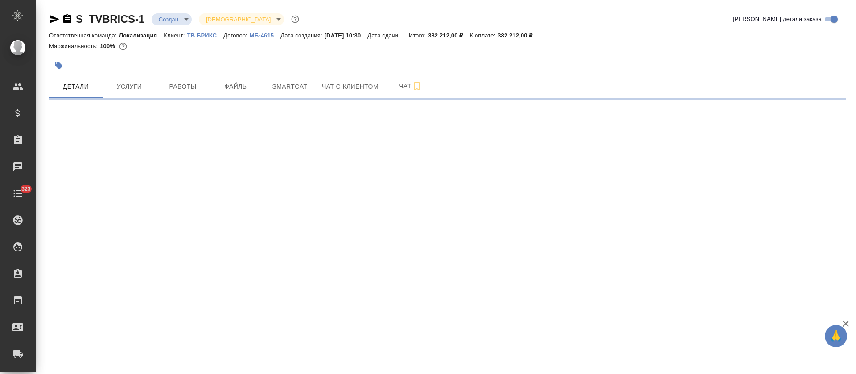
select select "RU"
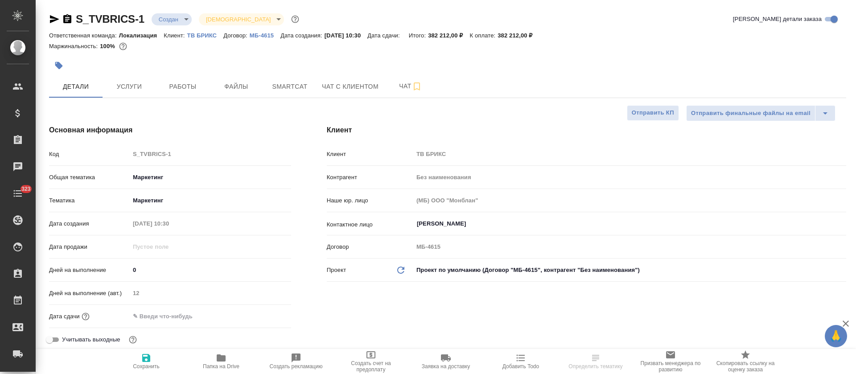
type textarea "x"
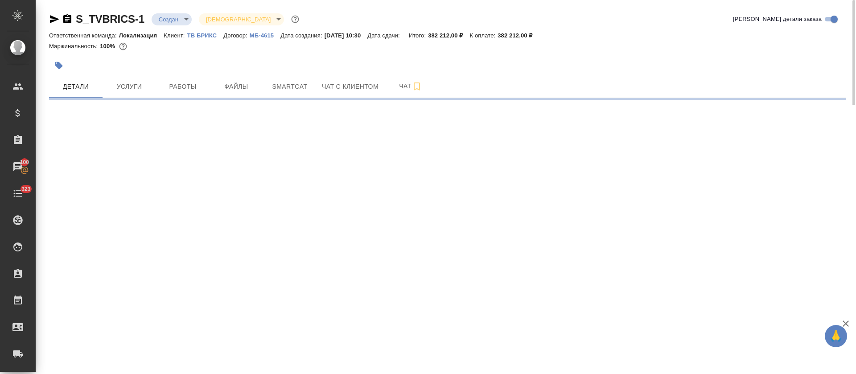
select select "RU"
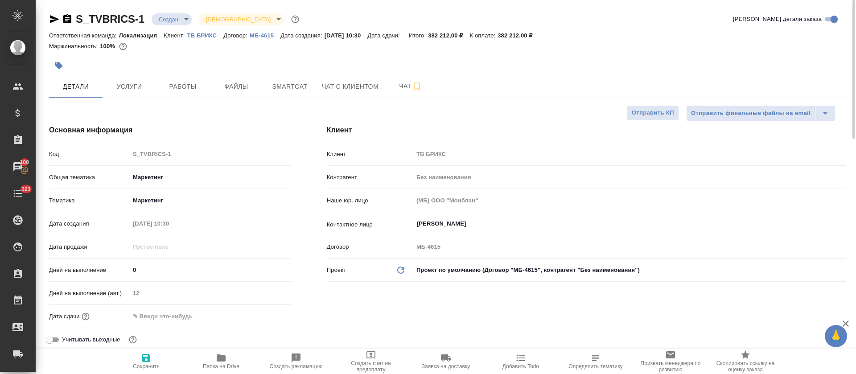
type textarea "x"
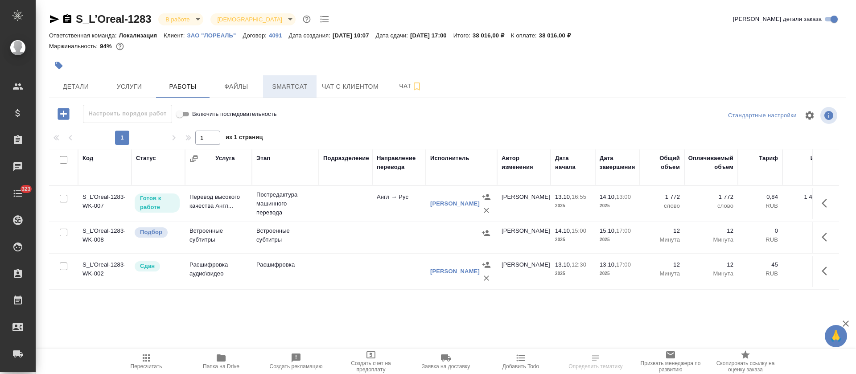
click at [309, 86] on span "Smartcat" at bounding box center [289, 86] width 43 height 11
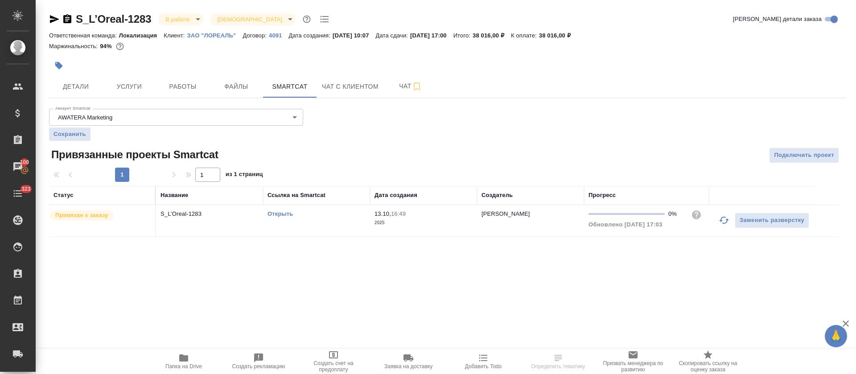
click at [724, 222] on icon "button" at bounding box center [724, 220] width 11 height 11
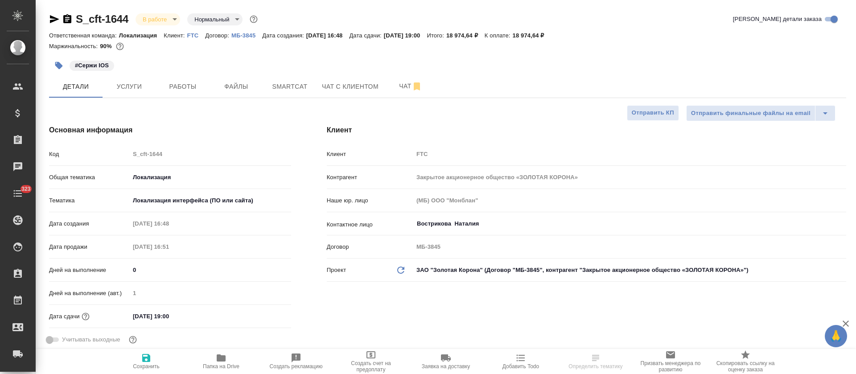
select select "RU"
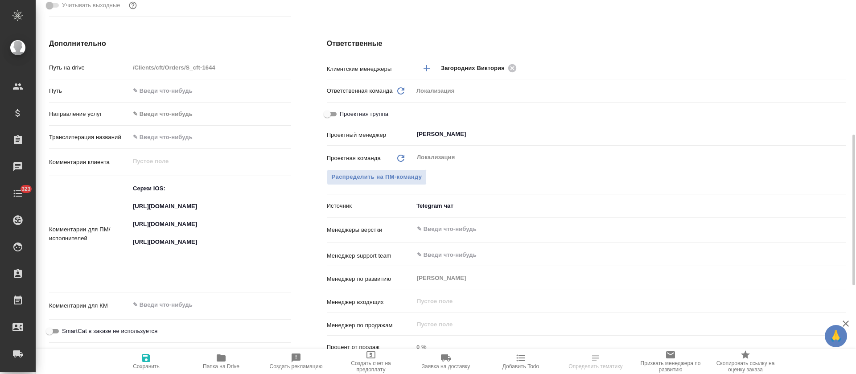
scroll to position [401, 0]
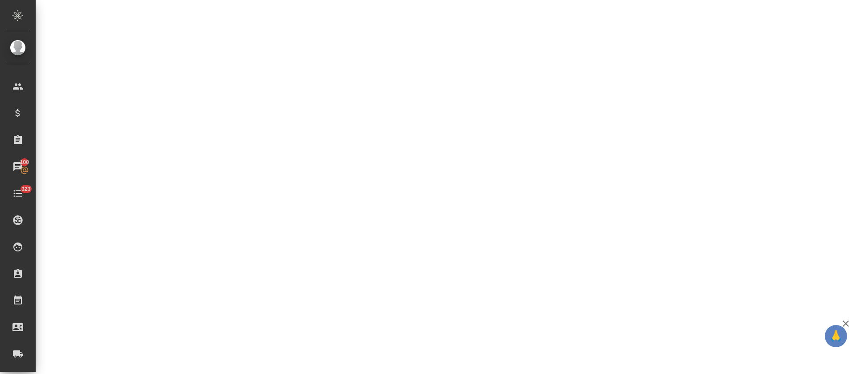
select select "RU"
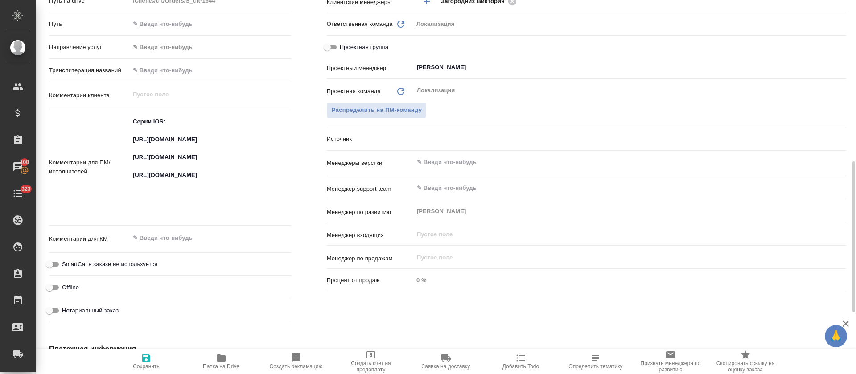
type textarea "x"
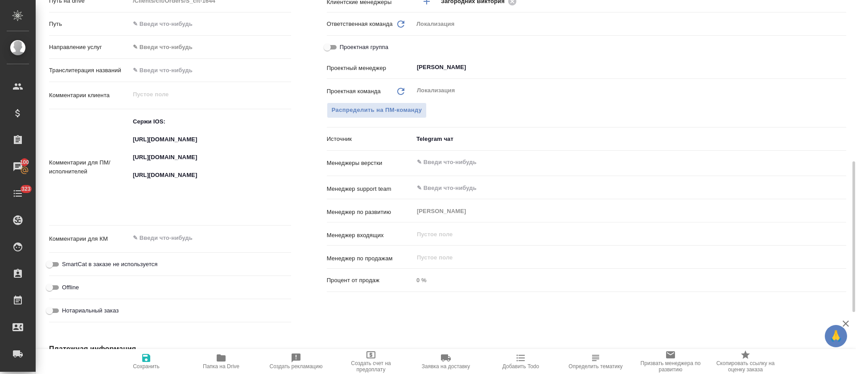
type textarea "x"
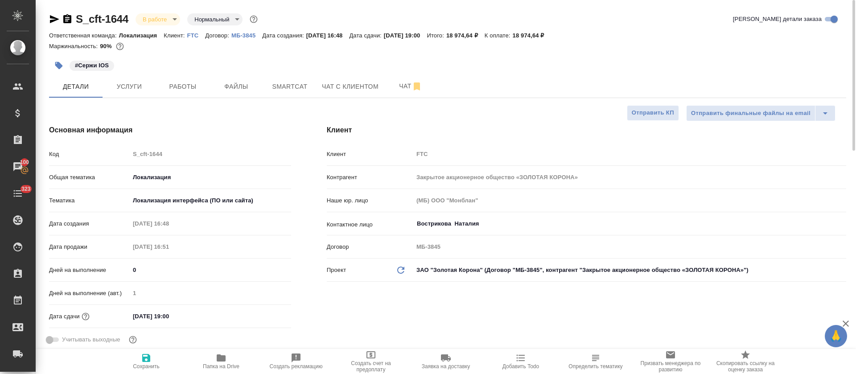
type textarea "x"
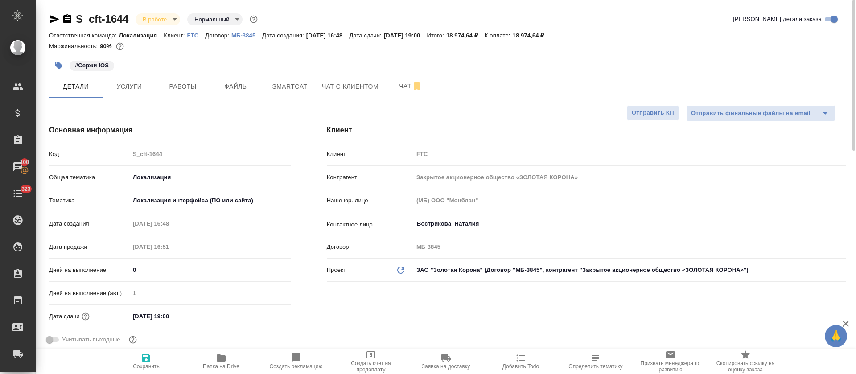
type textarea "x"
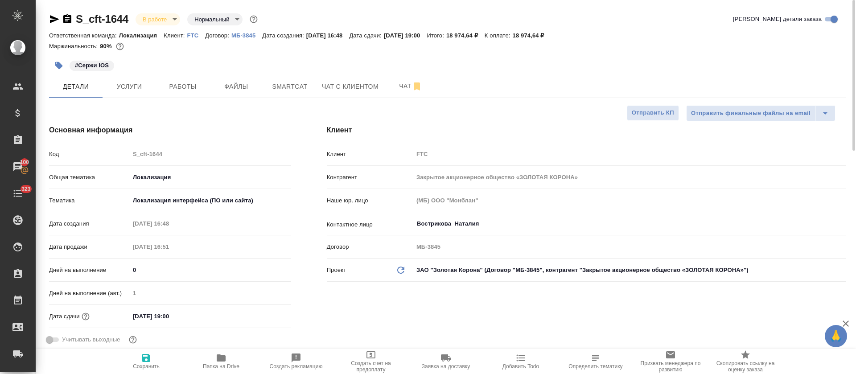
type textarea "x"
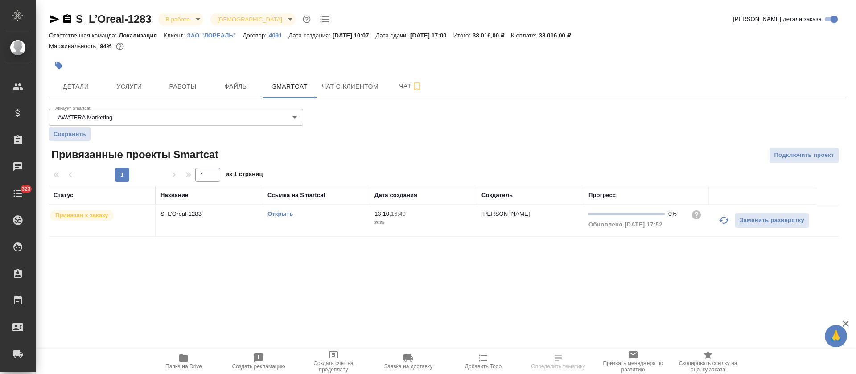
click at [723, 220] on icon "button" at bounding box center [724, 220] width 11 height 11
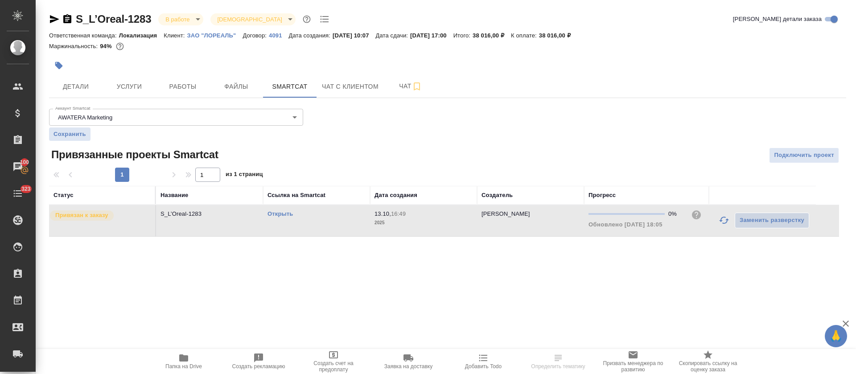
click at [335, 216] on div "Открыть" at bounding box center [317, 214] width 98 height 9
click at [569, 49] on div "Маржинальность: 94%" at bounding box center [447, 47] width 797 height 12
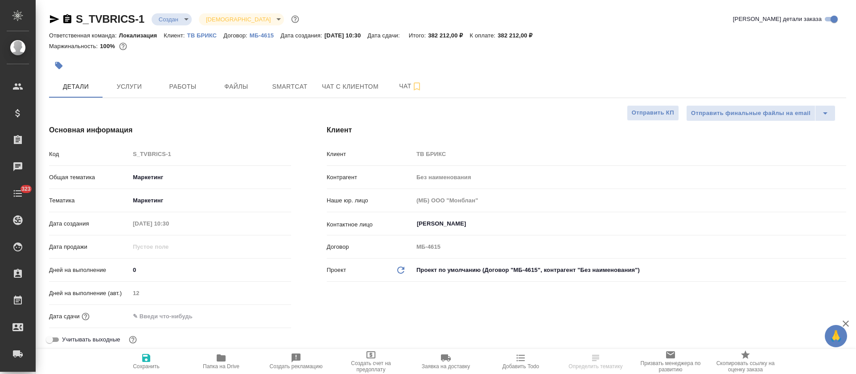
select select "RU"
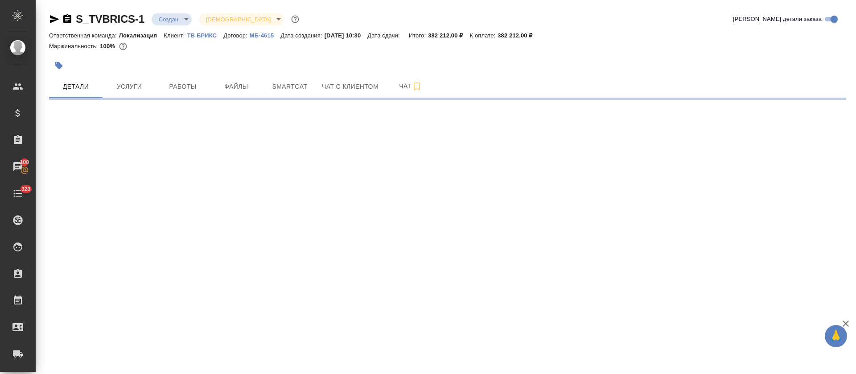
select select "RU"
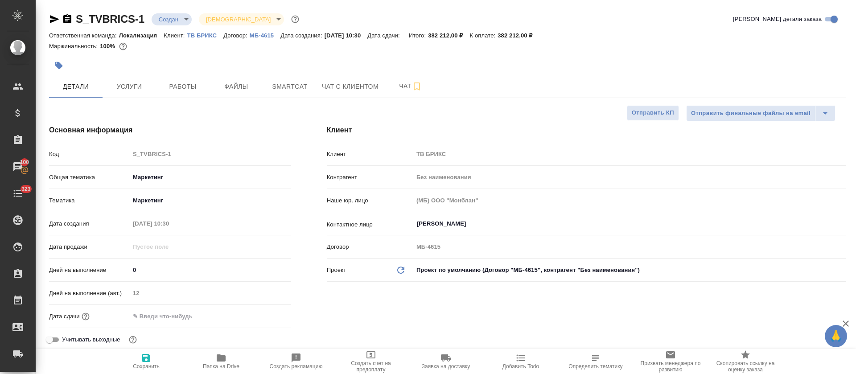
type textarea "x"
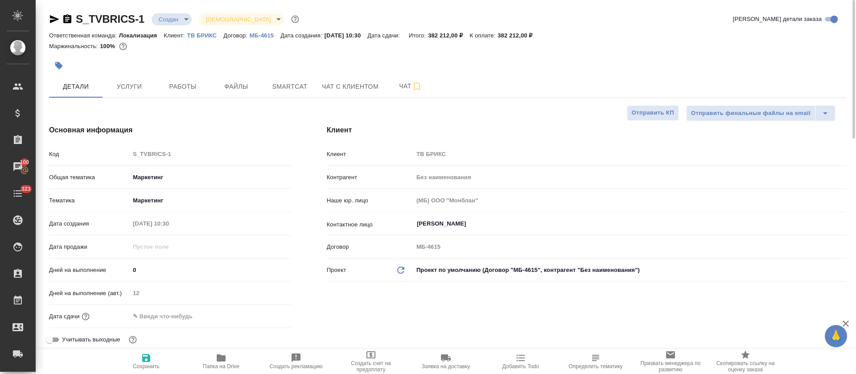
type textarea "x"
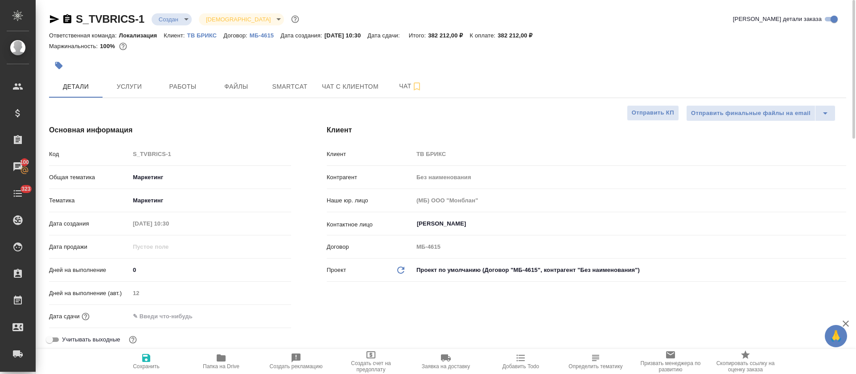
type textarea "x"
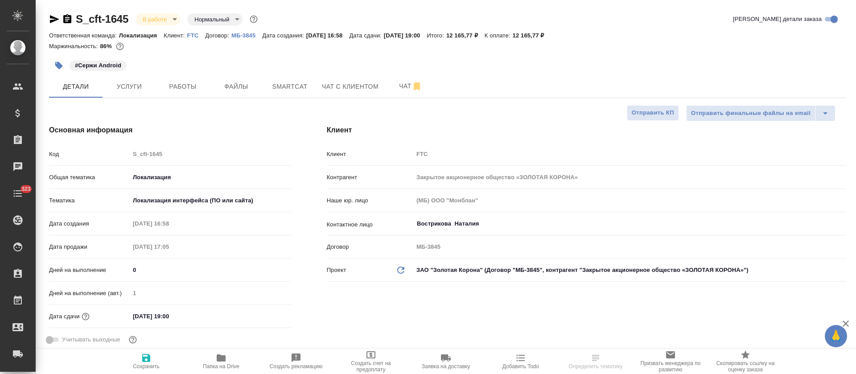
select select "RU"
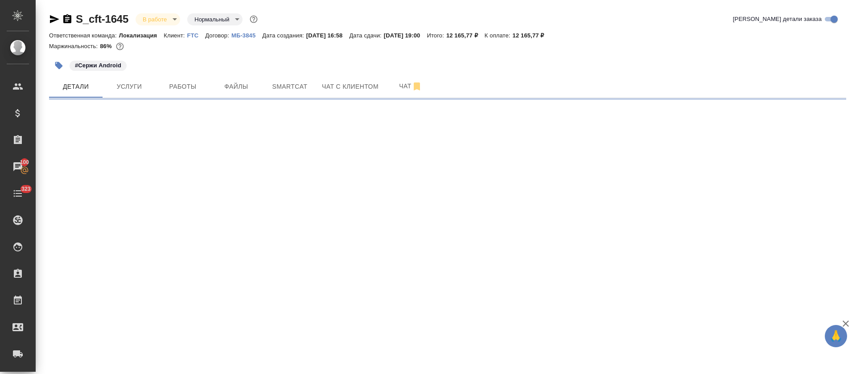
select select "RU"
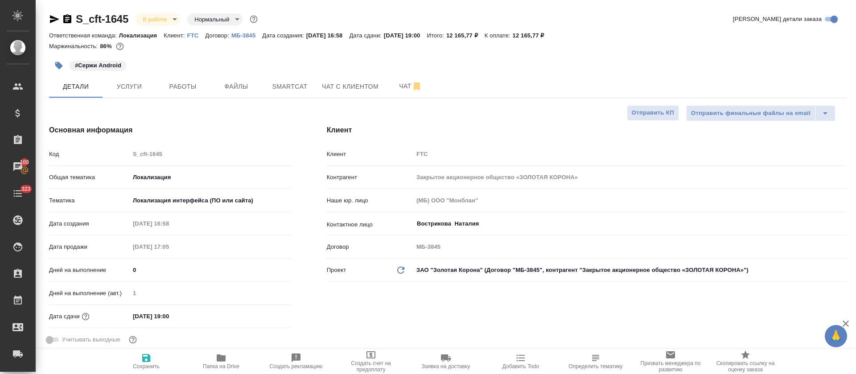
type textarea "x"
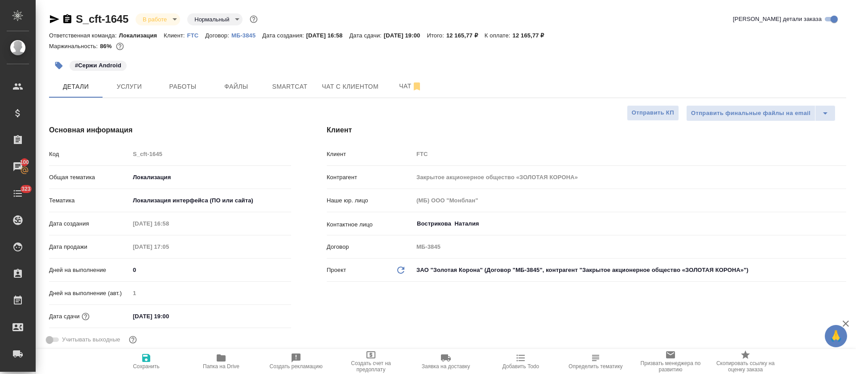
type textarea "x"
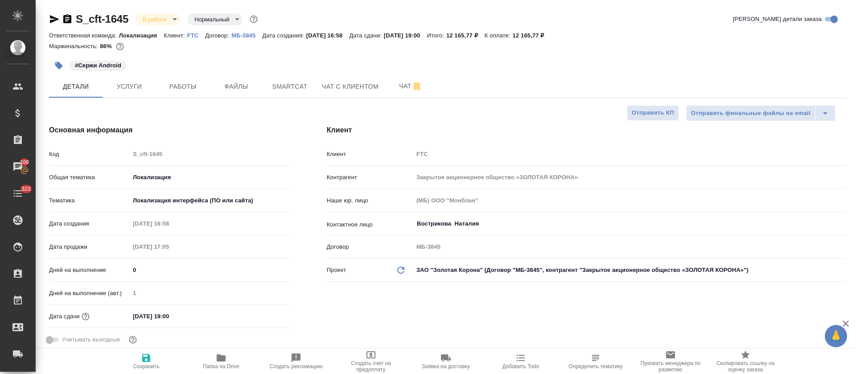
type textarea "x"
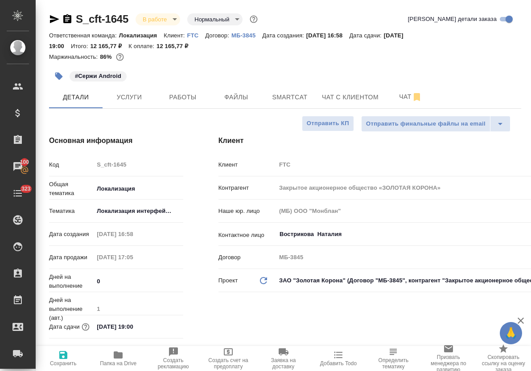
type textarea "x"
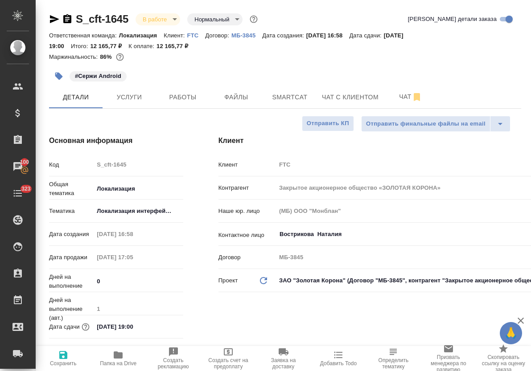
type textarea "x"
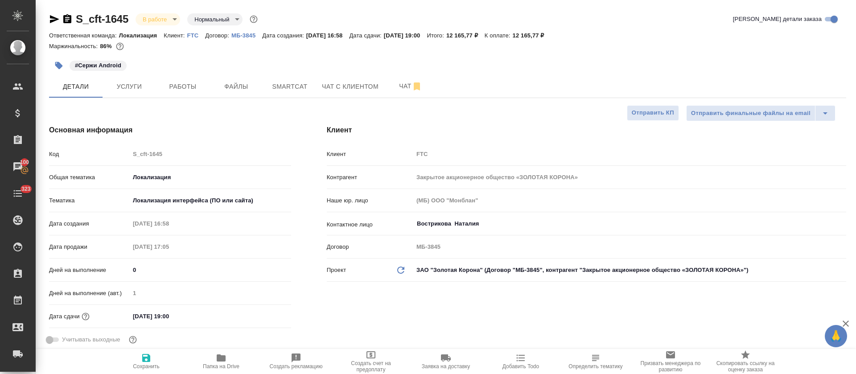
type textarea "x"
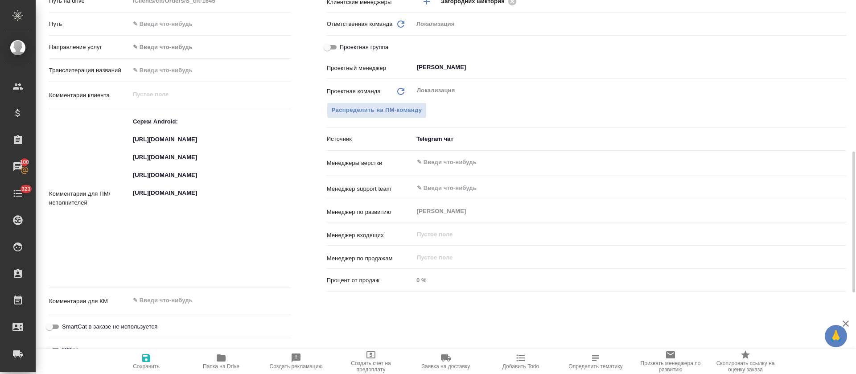
type textarea "x"
click at [185, 137] on textarea "Сержи Android: https://smartcat.com/projects/ce1e2d04-3e56-436e-975d-80da745dea…" at bounding box center [210, 198] width 161 height 167
type textarea "x"
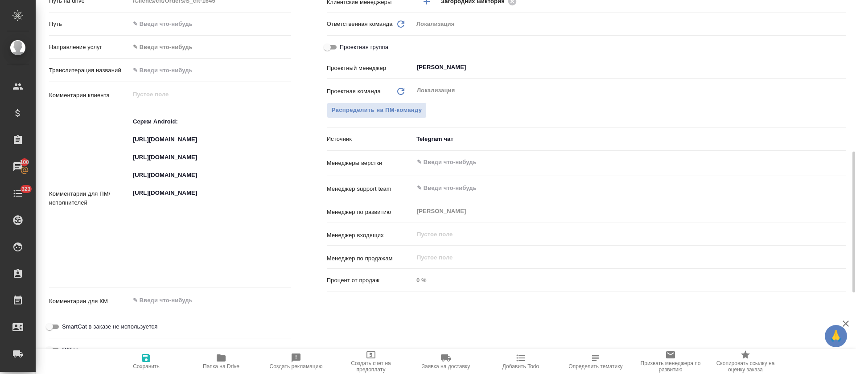
type textarea "x"
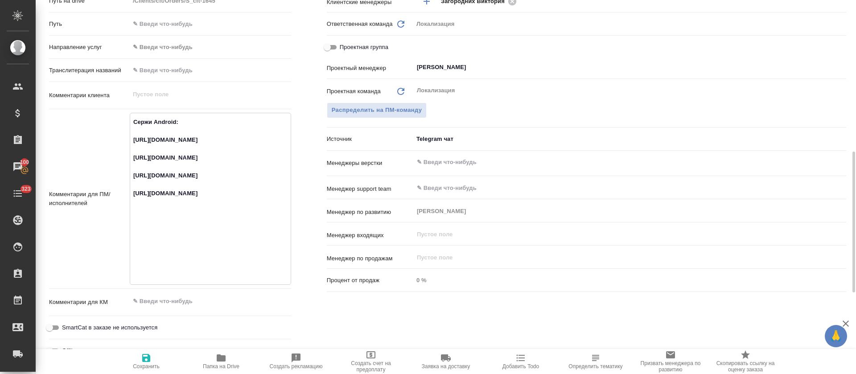
click at [145, 179] on textarea "Сержи Android: https://smartcat.com/projects/ce1e2d04-3e56-436e-975d-80da745dea…" at bounding box center [210, 198] width 161 height 167
type textarea "x"
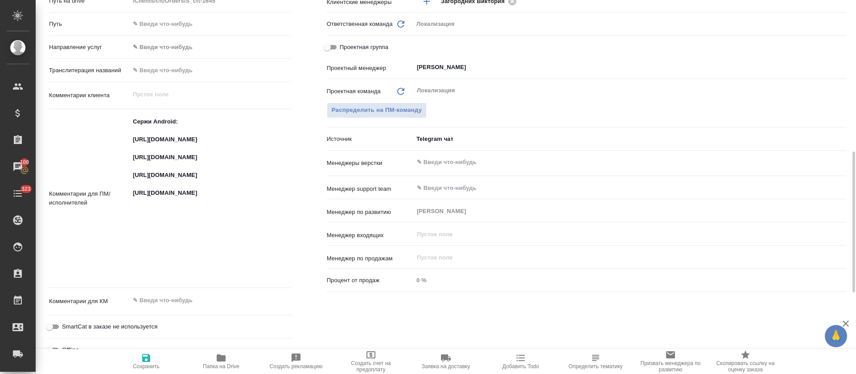
type textarea "x"
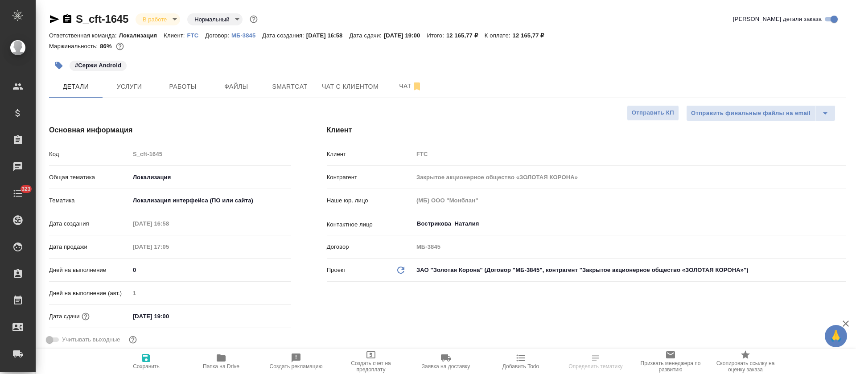
select select "RU"
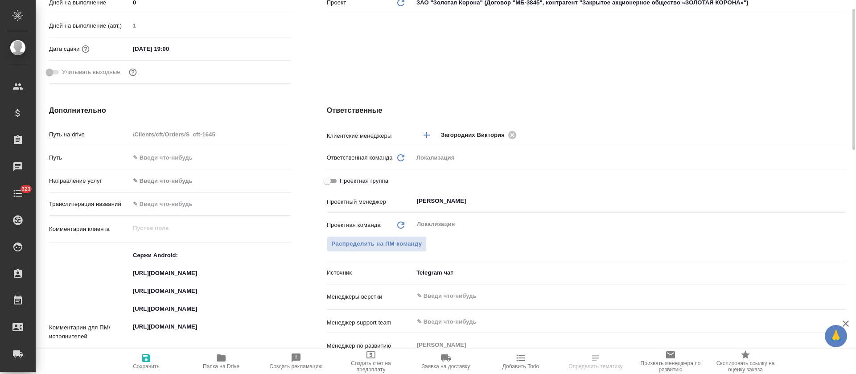
scroll to position [401, 0]
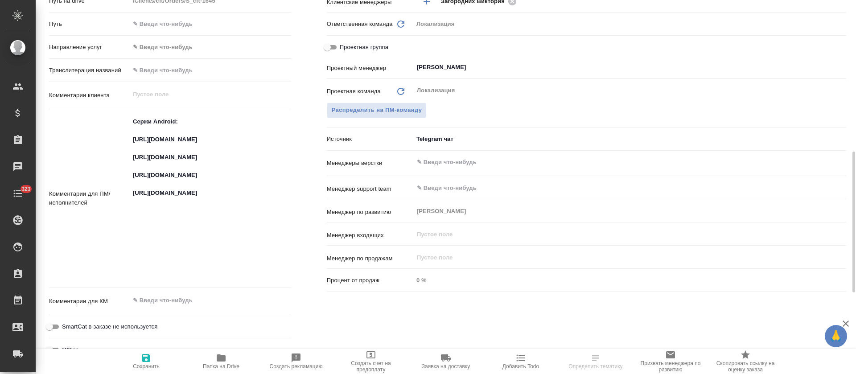
click at [177, 219] on textarea "Сержи Android: [URL][DOMAIN_NAME] [URL][DOMAIN_NAME] [URL][DOMAIN_NAME] [URL][D…" at bounding box center [210, 197] width 161 height 167
click at [177, 219] on textarea "Сержи Android: [URL][DOMAIN_NAME] [URL][DOMAIN_NAME] [URL][DOMAIN_NAME] [URL][D…" at bounding box center [210, 198] width 161 height 167
click at [152, 268] on textarea "Сержи Android: [URL][DOMAIN_NAME] [URL][DOMAIN_NAME] [URL][DOMAIN_NAME] [URL][D…" at bounding box center [210, 198] width 161 height 167
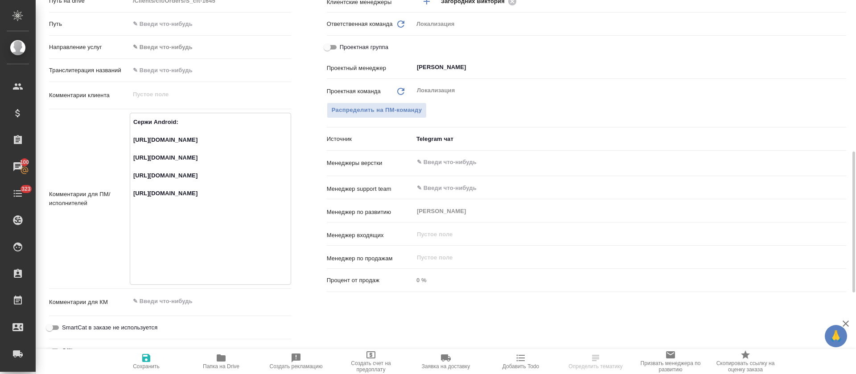
click at [152, 268] on textarea "Сержи Android: [URL][DOMAIN_NAME] [URL][DOMAIN_NAME] [URL][DOMAIN_NAME] [URL][D…" at bounding box center [210, 198] width 161 height 167
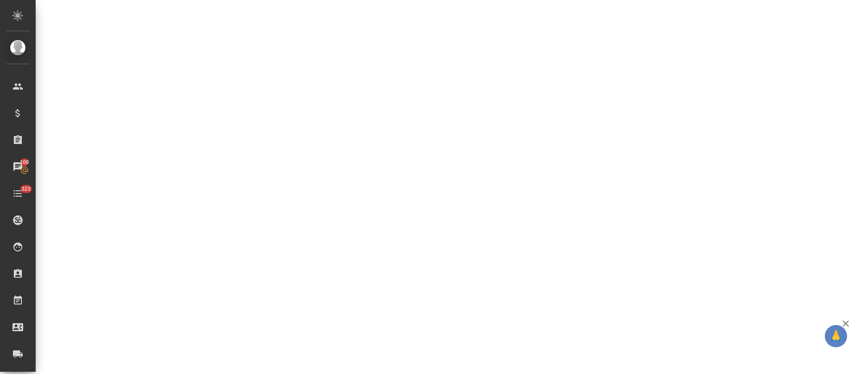
select select "RU"
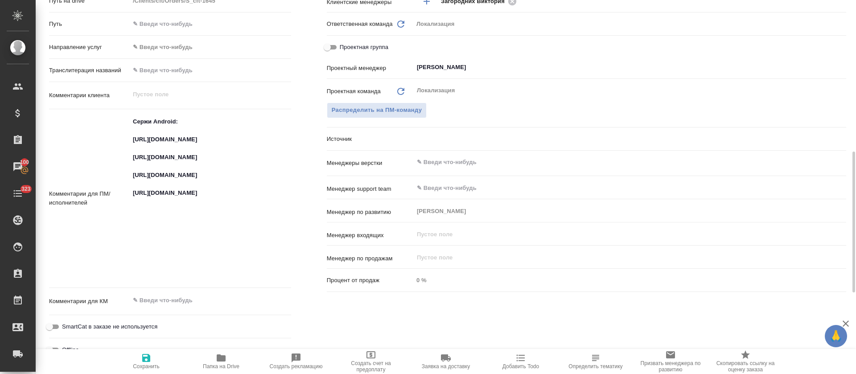
drag, startPoint x: 157, startPoint y: 268, endPoint x: 112, endPoint y: 206, distance: 76.0
click at [112, 206] on p "Комментарии для ПМ/исполнителей" at bounding box center [89, 198] width 81 height 18
type textarea "x"
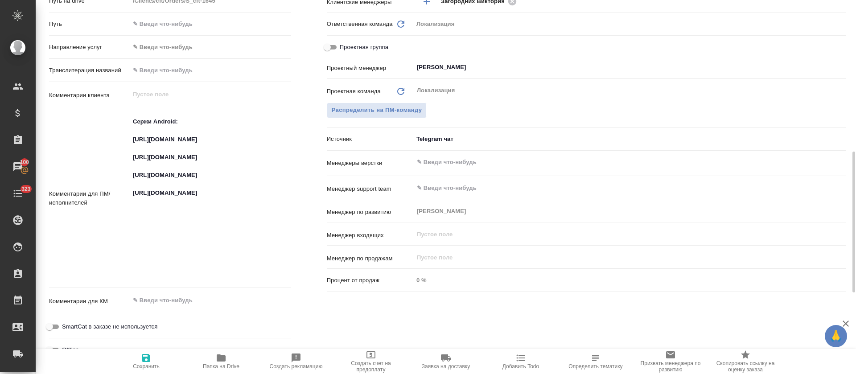
type textarea "x"
click at [139, 251] on textarea "Сержи Android: https://smartcat.com/projects/ce1e2d04-3e56-436e-975d-80da745dea…" at bounding box center [210, 197] width 161 height 167
click at [141, 264] on textarea "Сержи Android: https://smartcat.com/projects/ce1e2d04-3e56-436e-975d-80da745dea…" at bounding box center [210, 198] width 161 height 167
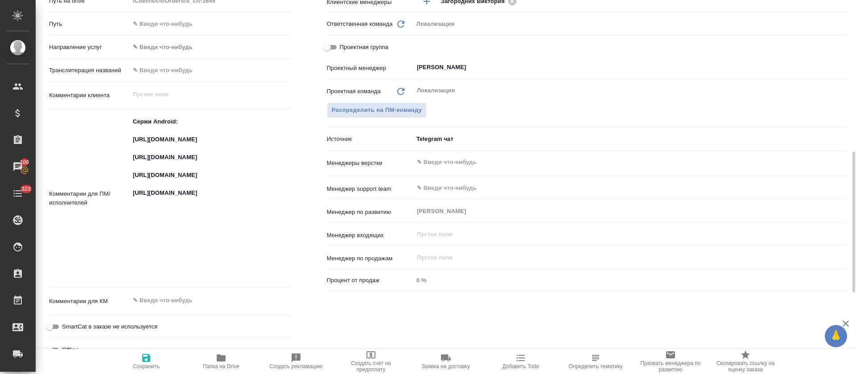
type textarea "x"
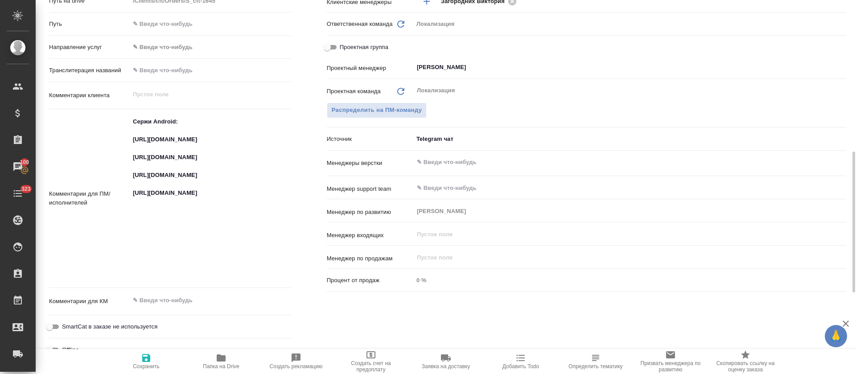
type textarea "x"
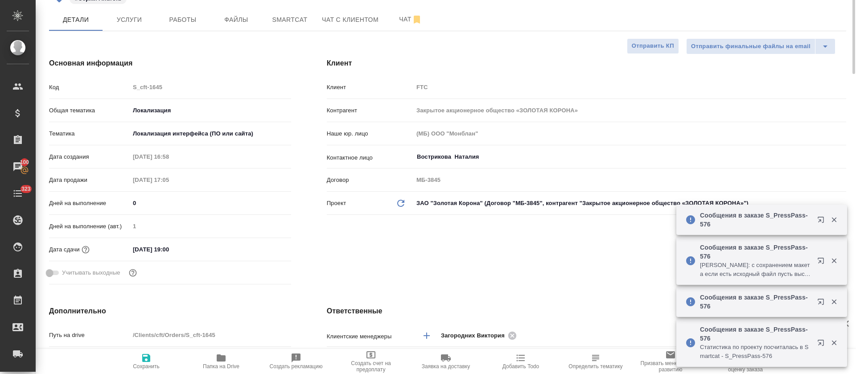
scroll to position [0, 0]
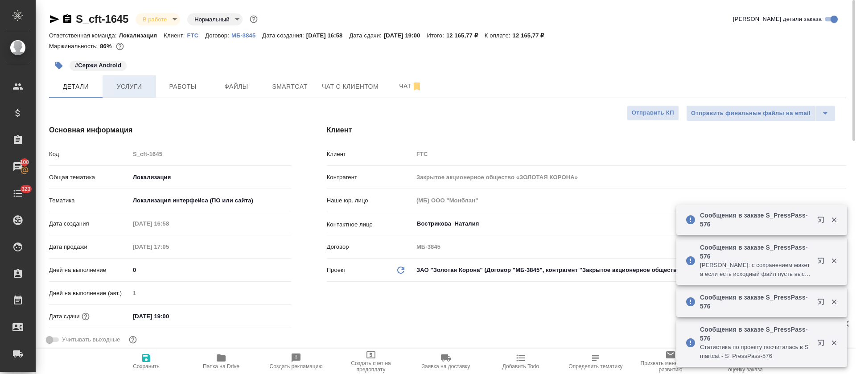
type textarea "x"
click at [134, 78] on button "Услуги" at bounding box center [130, 86] width 54 height 22
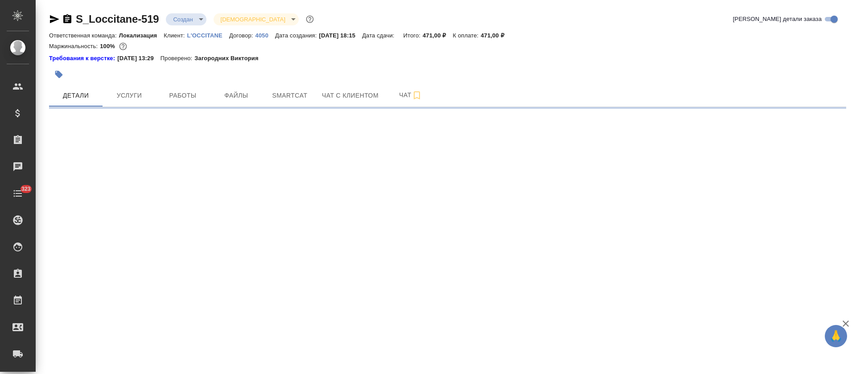
select select "RU"
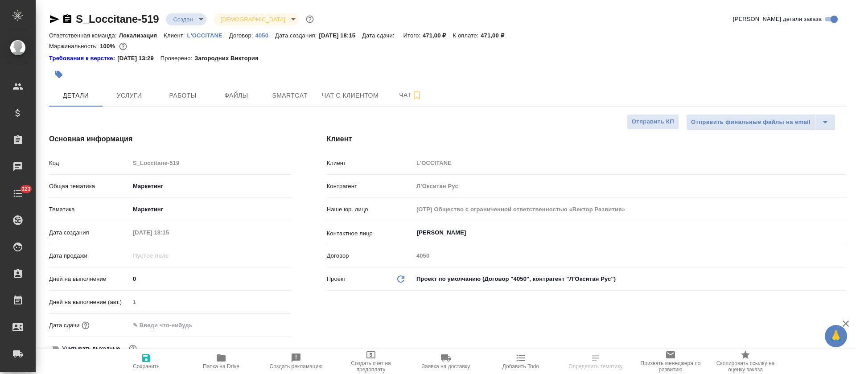
type textarea "x"
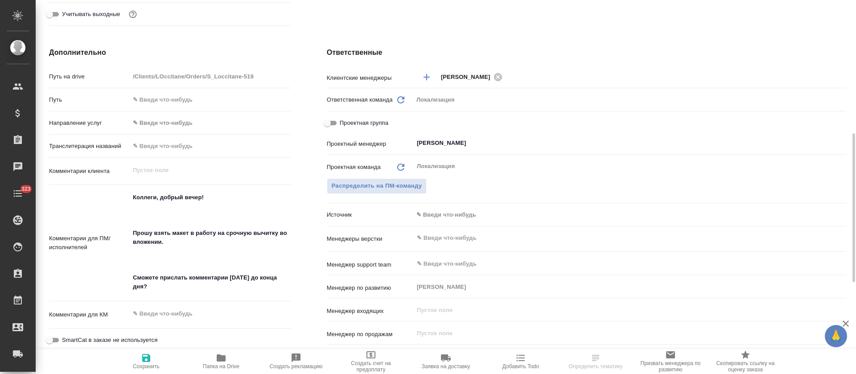
type textarea "x"
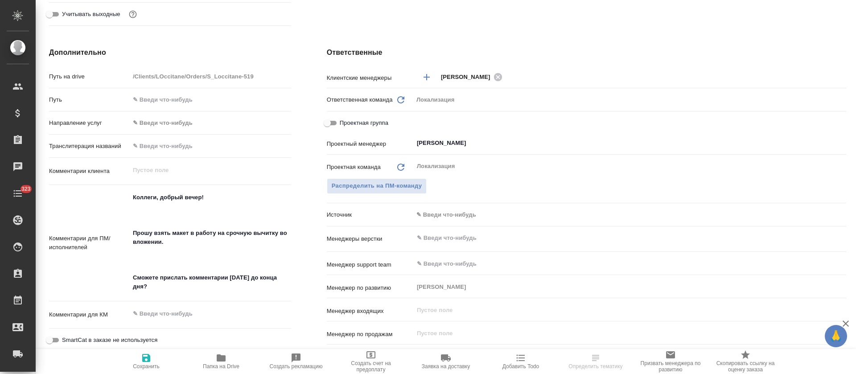
type textarea "x"
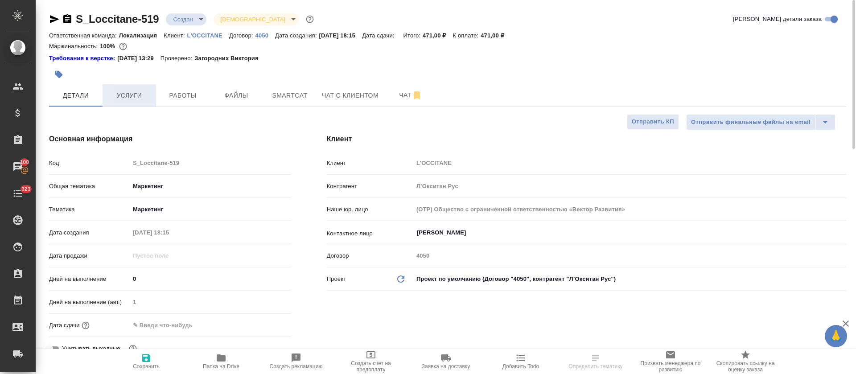
click at [135, 103] on button "Услуги" at bounding box center [130, 95] width 54 height 22
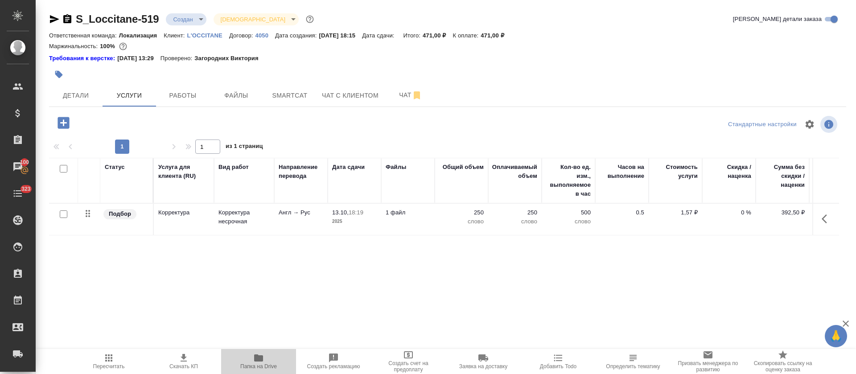
click at [260, 360] on icon "button" at bounding box center [258, 357] width 9 height 7
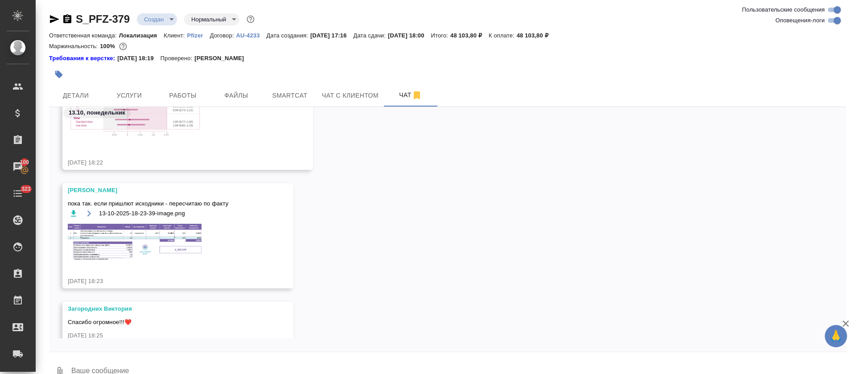
scroll to position [6881, 0]
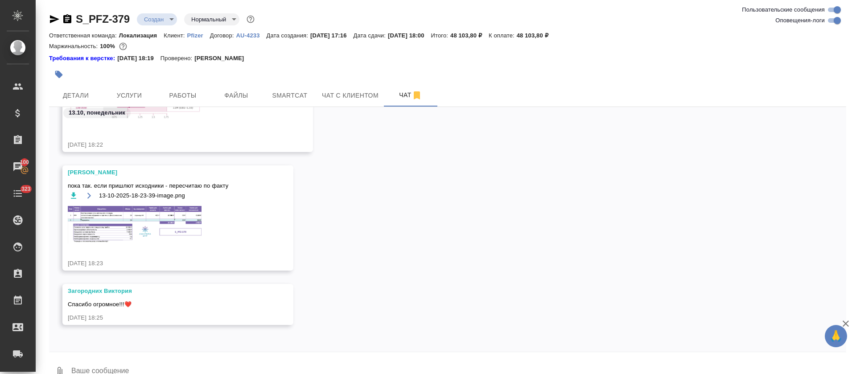
click at [115, 219] on img at bounding box center [135, 225] width 134 height 38
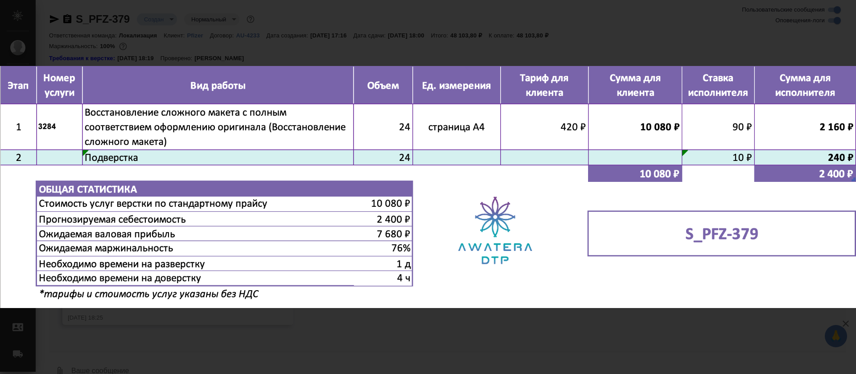
click at [606, 342] on div "13-10-2025-18-23-39-image.png 1 of 1" at bounding box center [428, 187] width 856 height 374
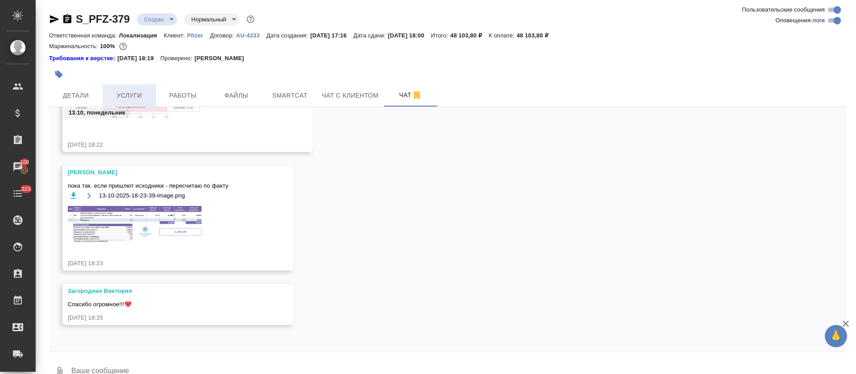
click at [141, 100] on span "Услуги" at bounding box center [129, 95] width 43 height 11
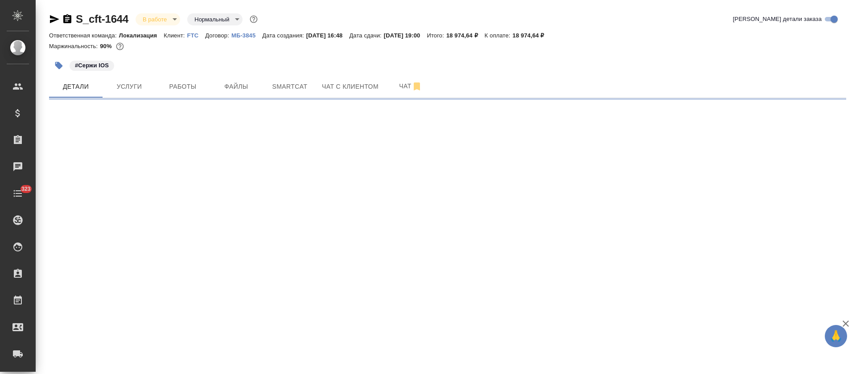
select select "RU"
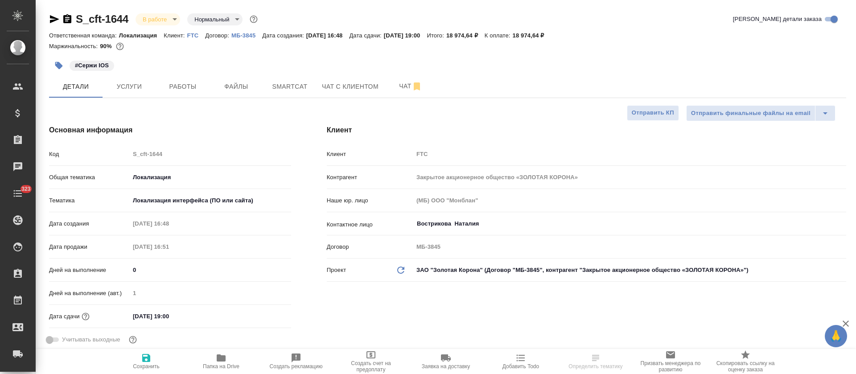
type textarea "x"
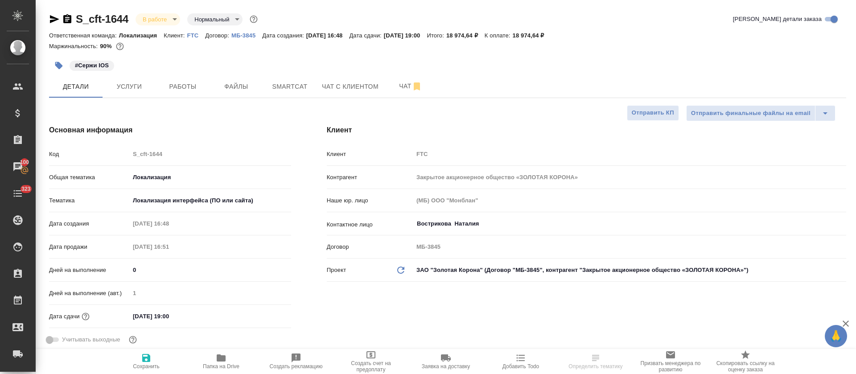
type textarea "x"
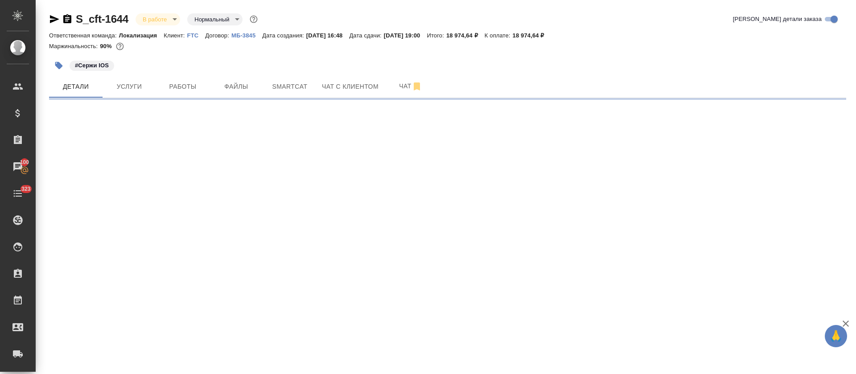
select select "RU"
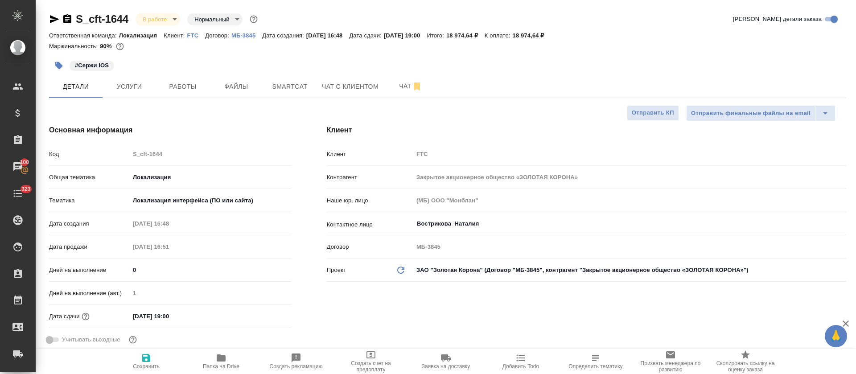
type textarea "x"
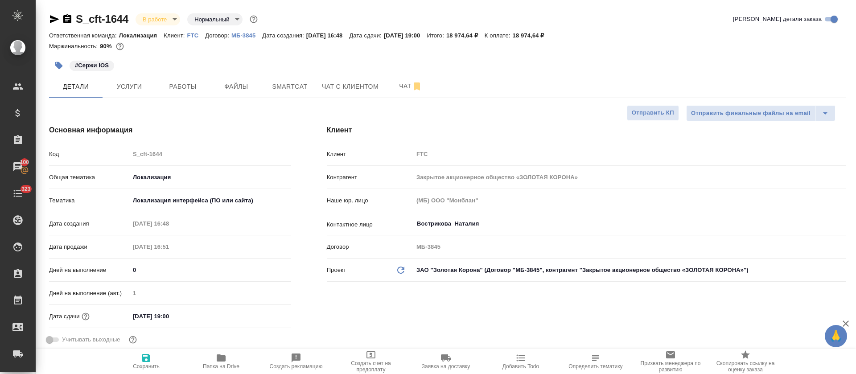
type textarea "x"
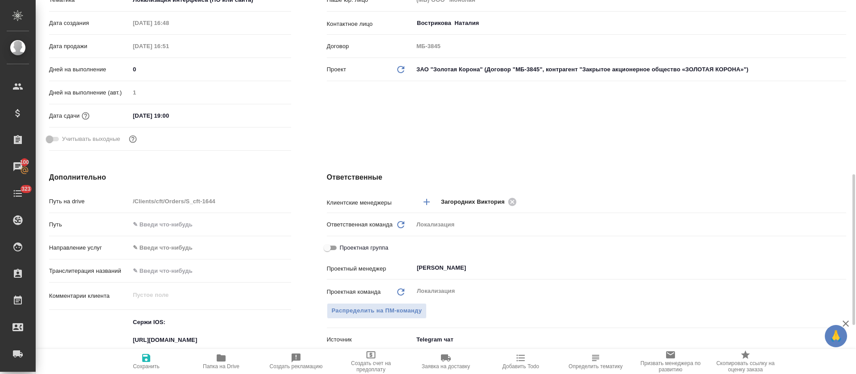
scroll to position [334, 0]
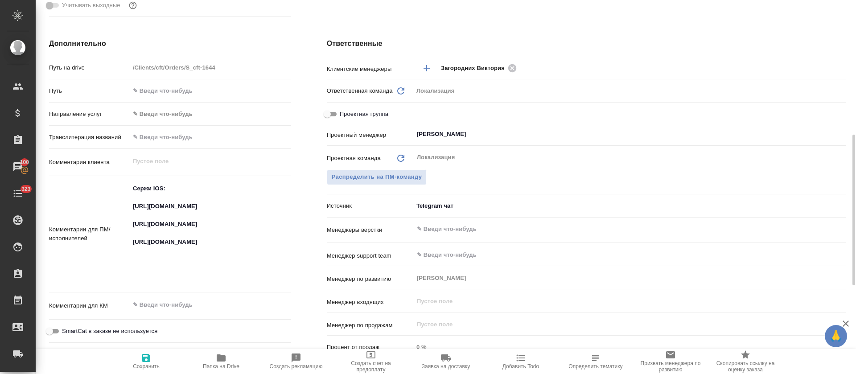
type textarea "x"
click at [148, 211] on textarea "Сержи IOS: [URL][DOMAIN_NAME] [URL][DOMAIN_NAME] [URL][DOMAIN_NAME]" at bounding box center [210, 233] width 161 height 104
click at [148, 211] on textarea "Сержи IOS: https://smartcat.com/projects/c2167bad-6919-42f6-9136-a07398b7a8d9/f…" at bounding box center [210, 233] width 161 height 104
type textarea "x"
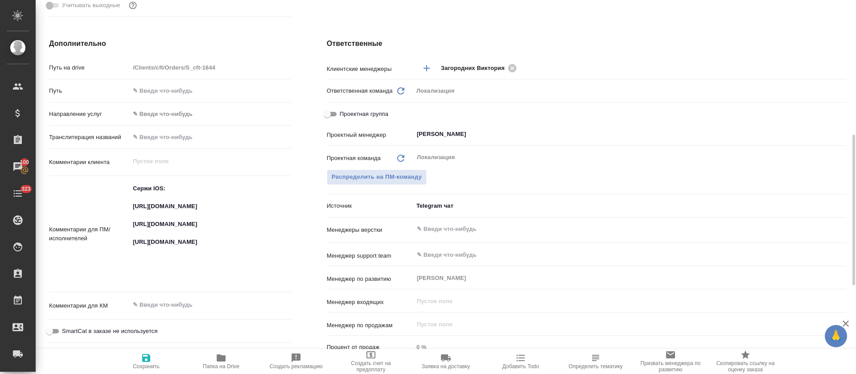
type textarea "x"
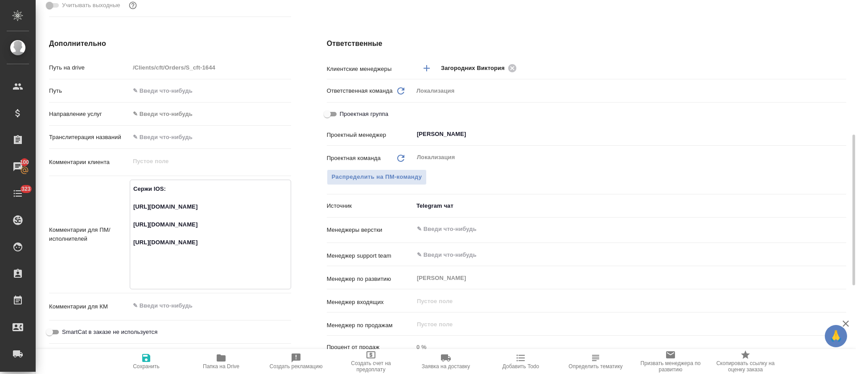
click at [157, 240] on textarea "Сержи IOS: https://smartcat.com/projects/c2167bad-6919-42f6-9136-a07398b7a8d9/f…" at bounding box center [210, 233] width 161 height 104
type textarea "x"
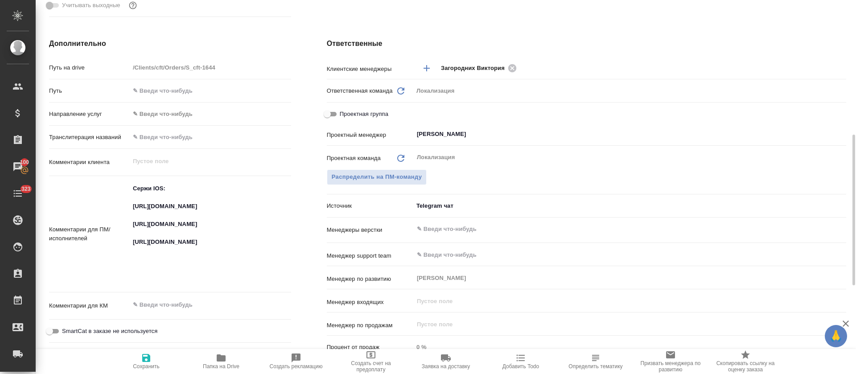
type textarea "x"
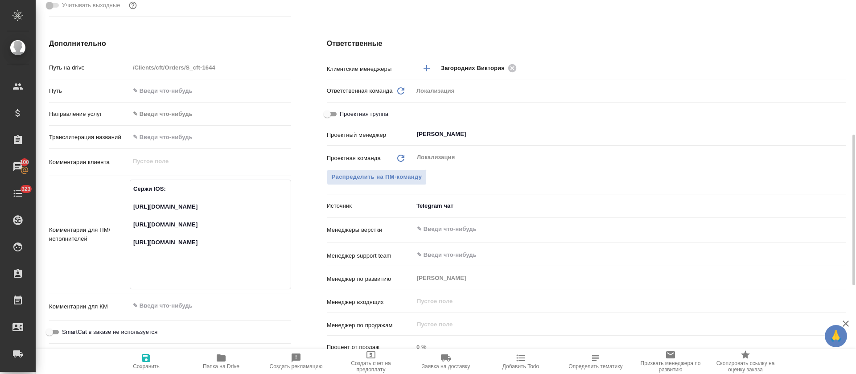
click at [152, 263] on textarea "Сержи IOS: https://smartcat.com/projects/c2167bad-6919-42f6-9136-a07398b7a8d9/f…" at bounding box center [210, 233] width 161 height 104
type textarea "x"
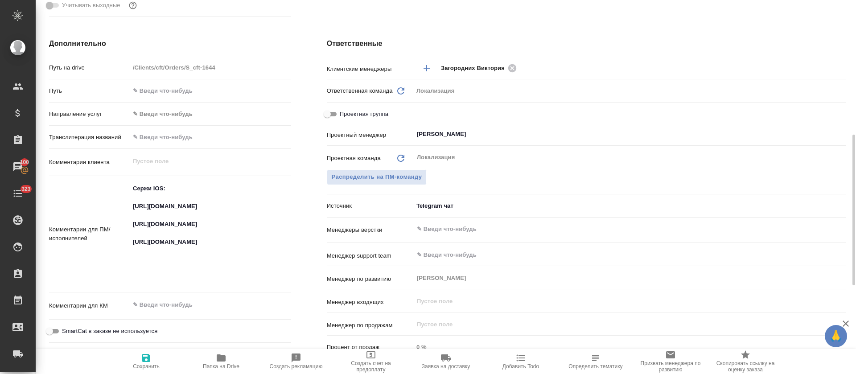
type textarea "x"
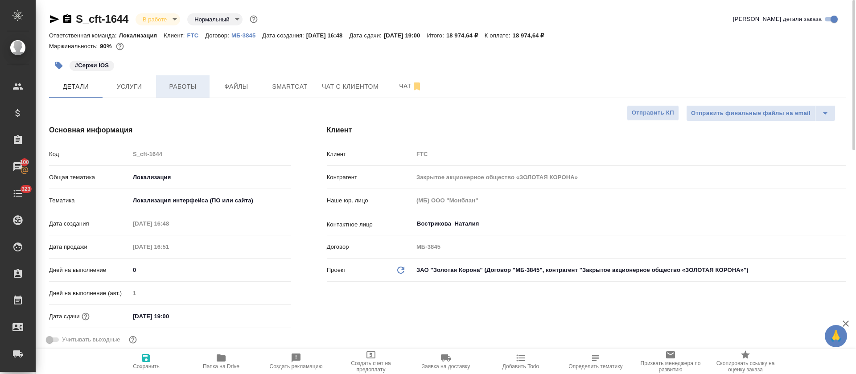
type textarea "x"
click at [182, 84] on span "Работы" at bounding box center [182, 86] width 43 height 11
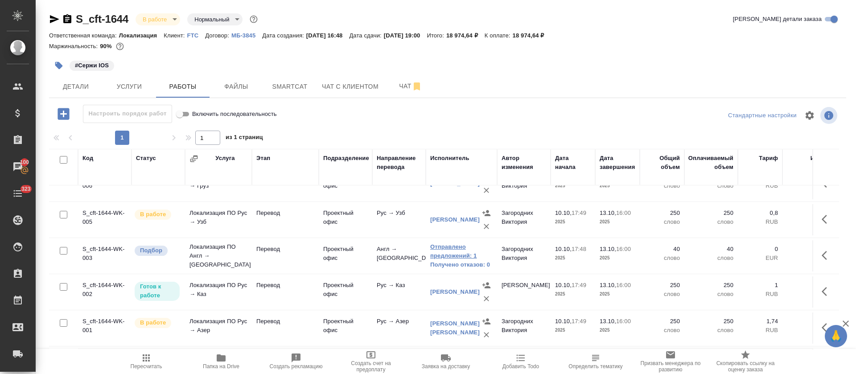
scroll to position [244, 0]
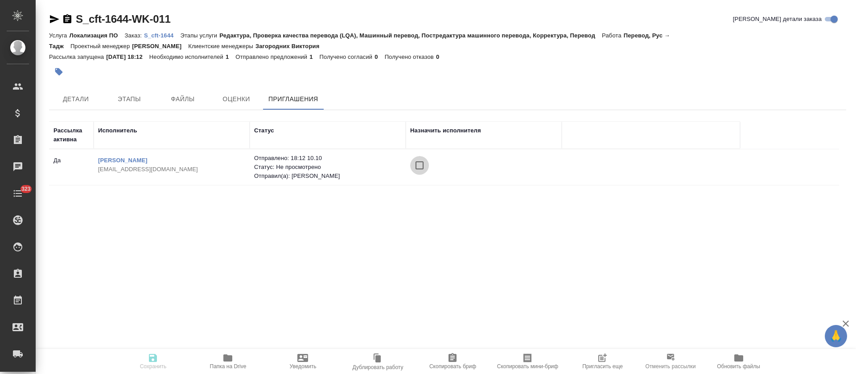
drag, startPoint x: 421, startPoint y: 168, endPoint x: 410, endPoint y: 162, distance: 13.2
click at [422, 167] on input "checkbox" at bounding box center [419, 165] width 19 height 19
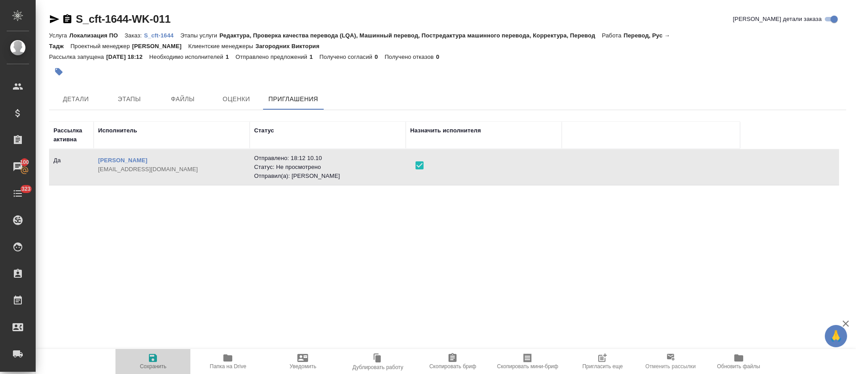
drag, startPoint x: 137, startPoint y: 359, endPoint x: 147, endPoint y: 358, distance: 9.4
click at [140, 359] on span "Сохранить" at bounding box center [153, 361] width 64 height 17
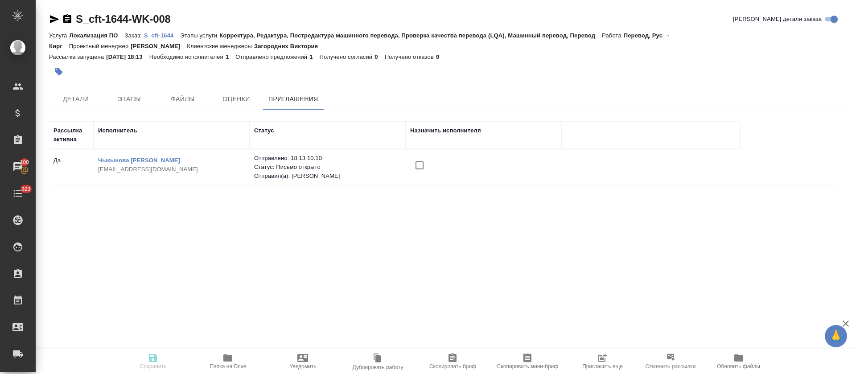
click at [416, 168] on input "checkbox" at bounding box center [419, 165] width 19 height 19
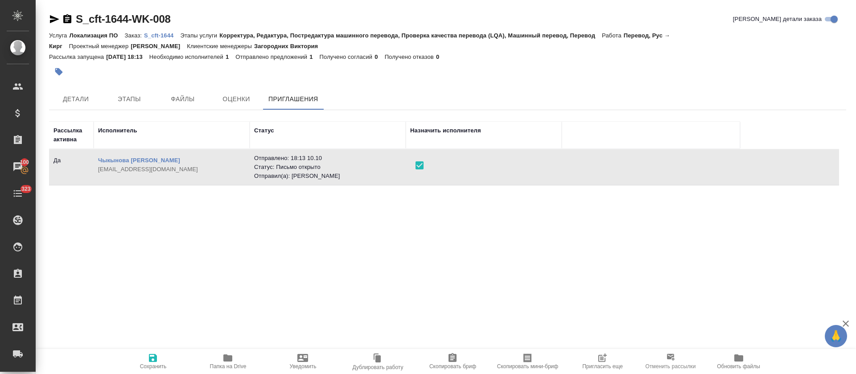
drag, startPoint x: 156, startPoint y: 369, endPoint x: 162, endPoint y: 354, distance: 16.1
click at [156, 368] on span "Сохранить" at bounding box center [153, 366] width 27 height 6
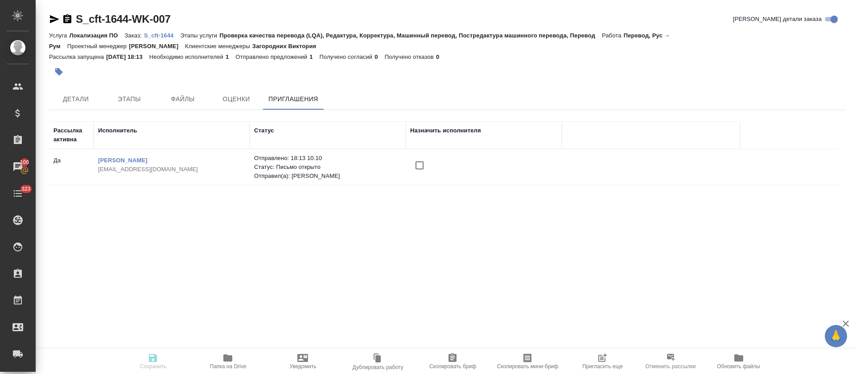
click at [410, 165] on td at bounding box center [484, 167] width 156 height 31
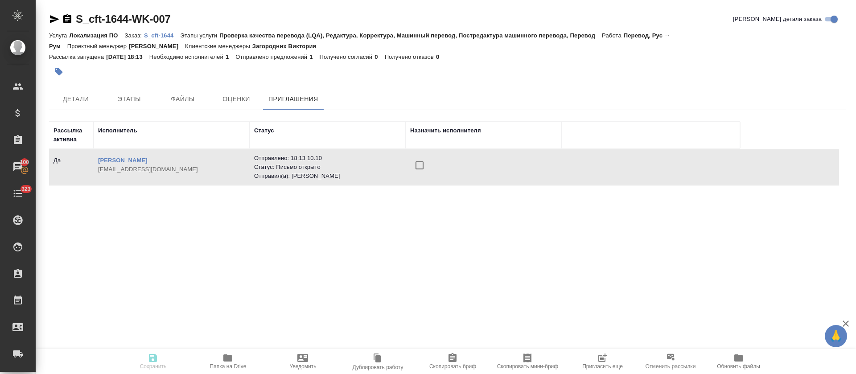
click at [420, 167] on input "checkbox" at bounding box center [419, 165] width 19 height 19
click at [152, 356] on icon "button" at bounding box center [153, 358] width 11 height 11
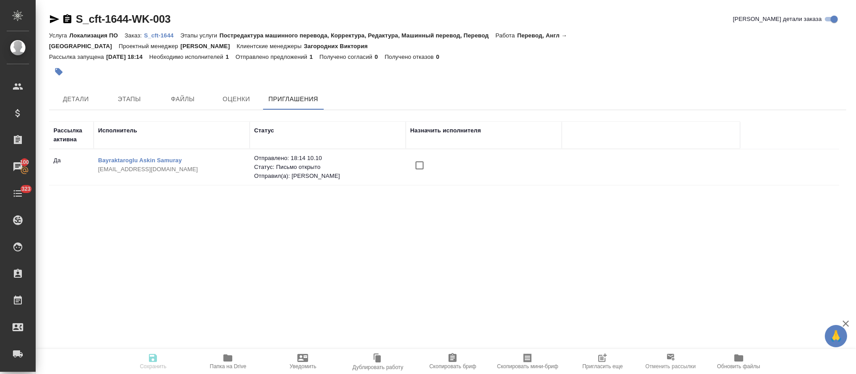
click at [437, 156] on div at bounding box center [483, 165] width 147 height 19
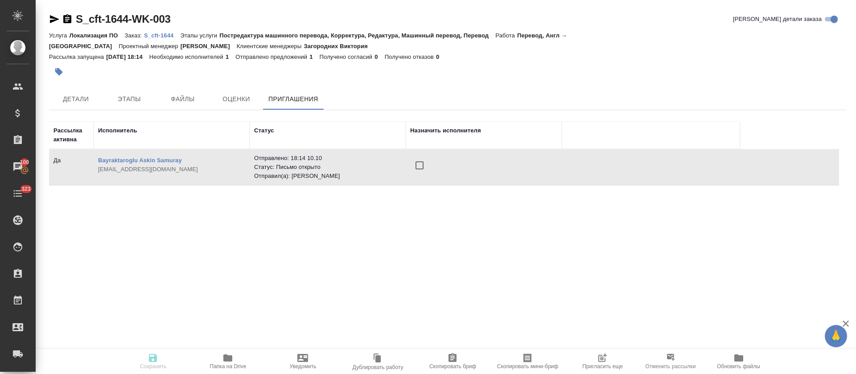
click at [409, 153] on td at bounding box center [484, 167] width 156 height 31
click at [418, 157] on input "checkbox" at bounding box center [419, 165] width 19 height 19
click at [150, 362] on icon "button" at bounding box center [153, 358] width 11 height 11
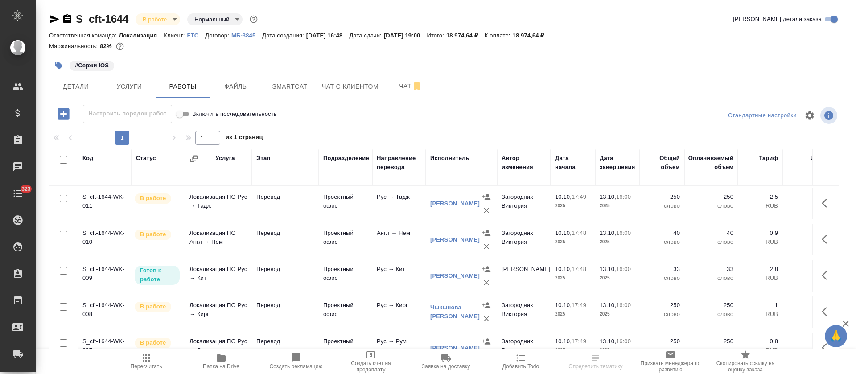
click at [61, 159] on input "checkbox" at bounding box center [64, 160] width 8 height 8
checkbox input "true"
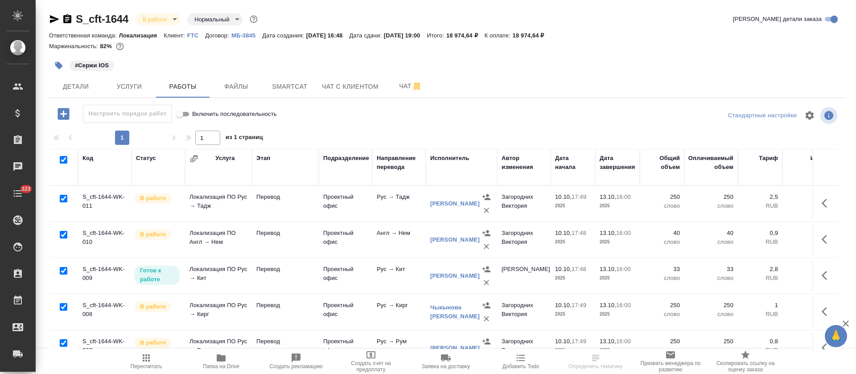
checkbox input "true"
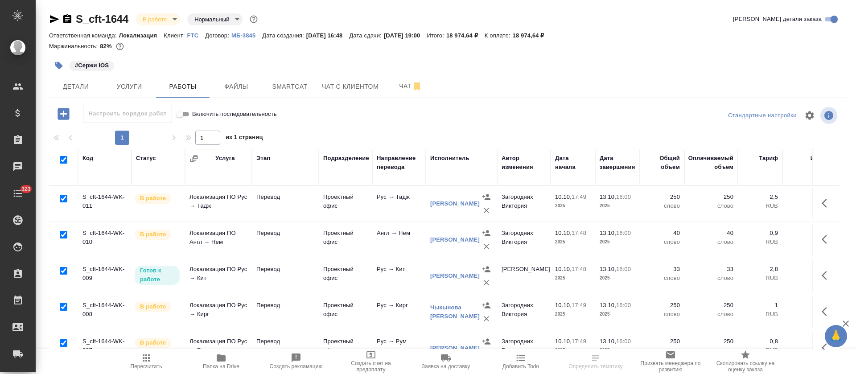
checkbox input "true"
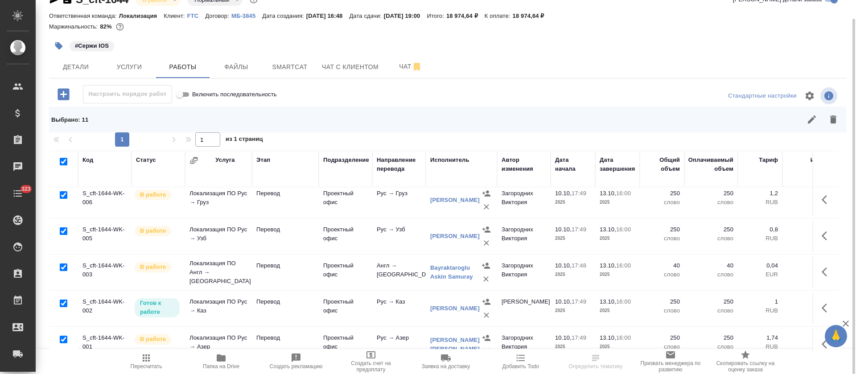
scroll to position [244, 0]
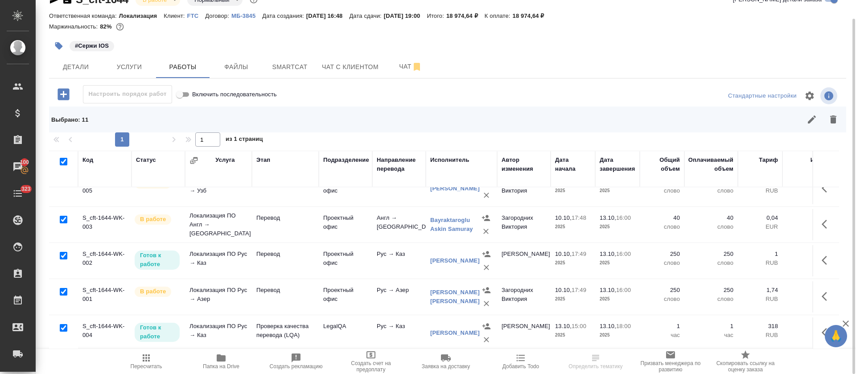
click at [62, 288] on input "checkbox" at bounding box center [64, 292] width 8 height 8
checkbox input "false"
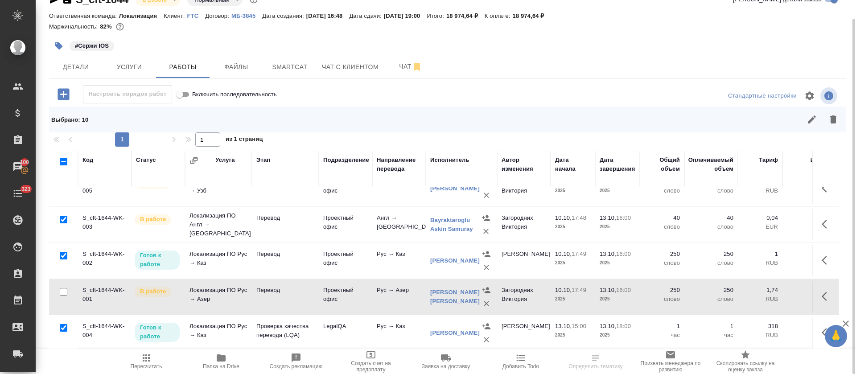
click at [60, 324] on input "checkbox" at bounding box center [64, 328] width 8 height 8
checkbox input "false"
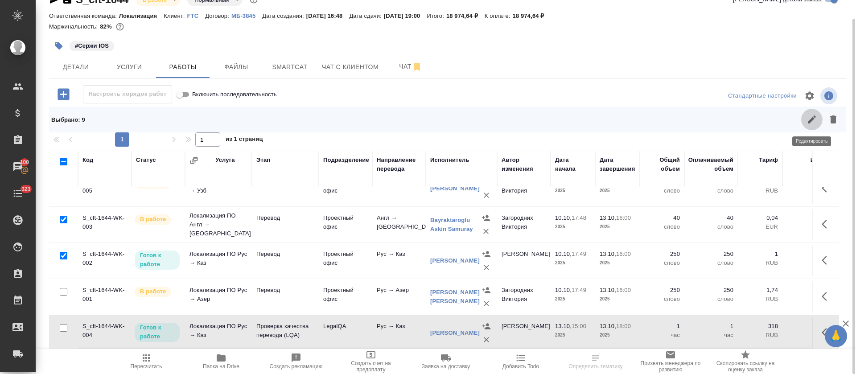
click at [810, 120] on icon "button" at bounding box center [812, 119] width 8 height 8
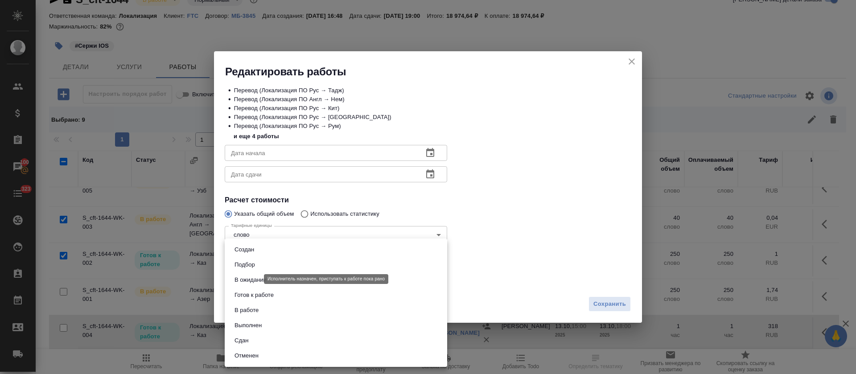
click at [243, 281] on body "🙏 .cls-1 fill:#fff; AWATERA Tretyakova Olga Клиенты Спецификации Заказы 100 Чат…" at bounding box center [428, 187] width 856 height 374
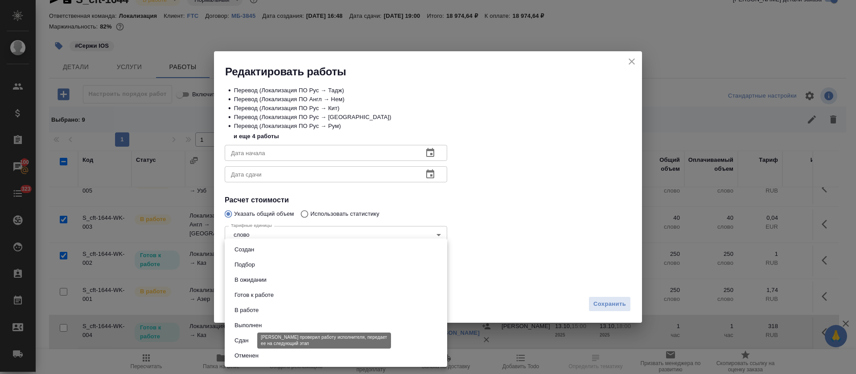
click at [238, 338] on button "Сдан" at bounding box center [241, 341] width 19 height 10
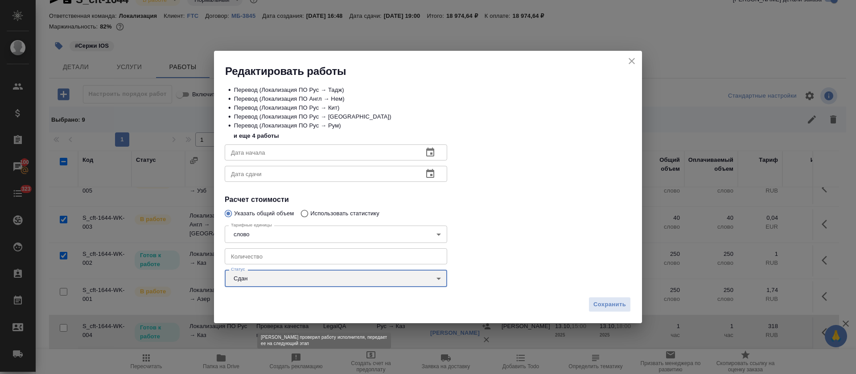
type input "closed"
click at [610, 305] on span "Сохранить" at bounding box center [609, 305] width 33 height 10
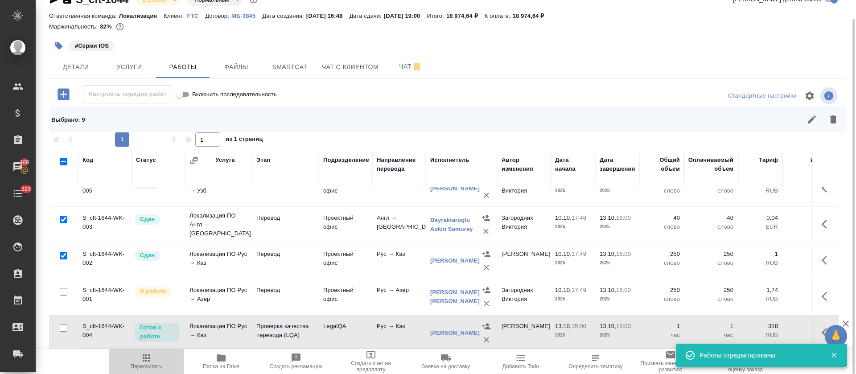
click at [150, 358] on icon "button" at bounding box center [146, 357] width 7 height 7
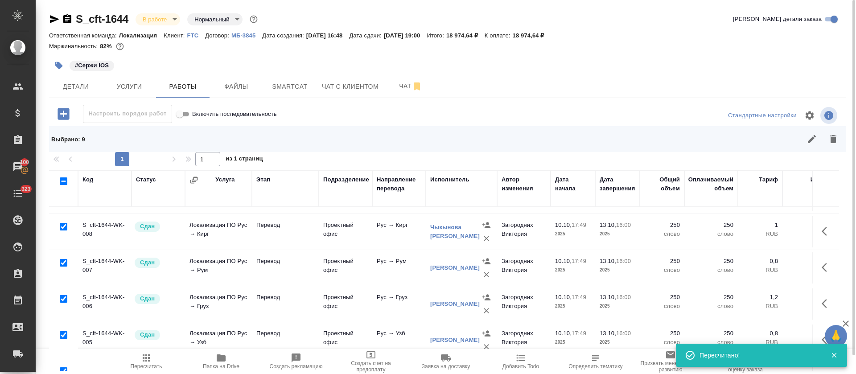
scroll to position [0, 0]
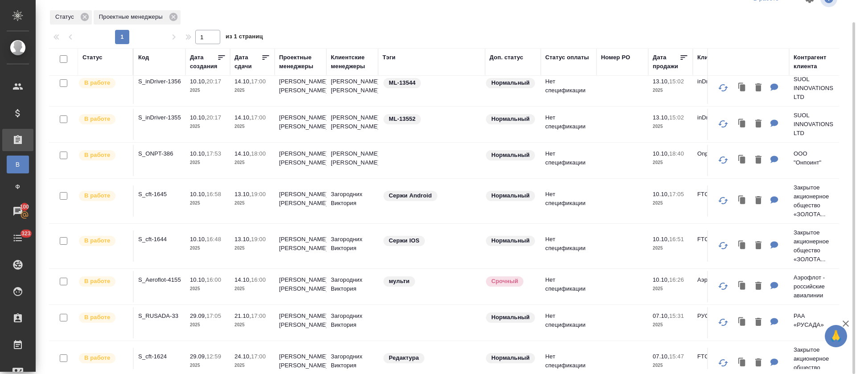
scroll to position [201, 0]
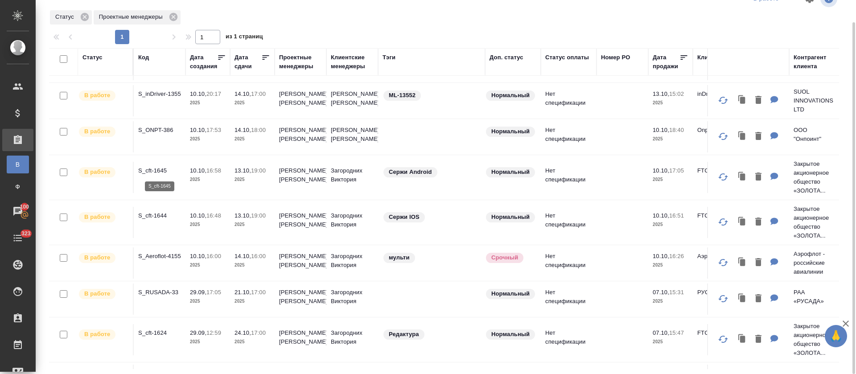
click at [155, 172] on p "S_cft-1645" at bounding box center [159, 170] width 43 height 9
click at [268, 60] on icon at bounding box center [265, 57] width 9 height 9
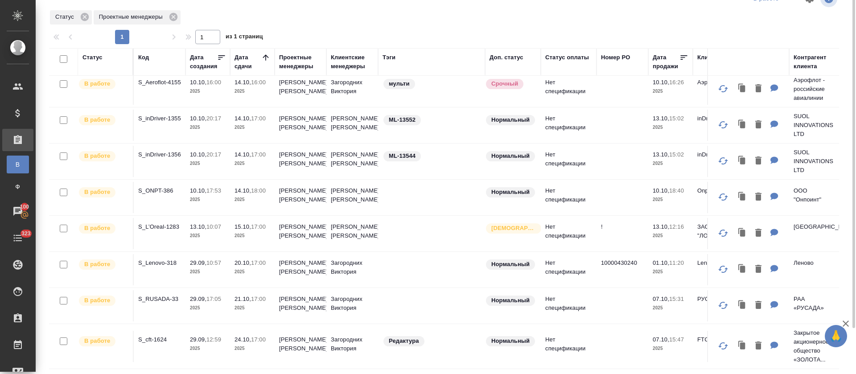
scroll to position [0, 0]
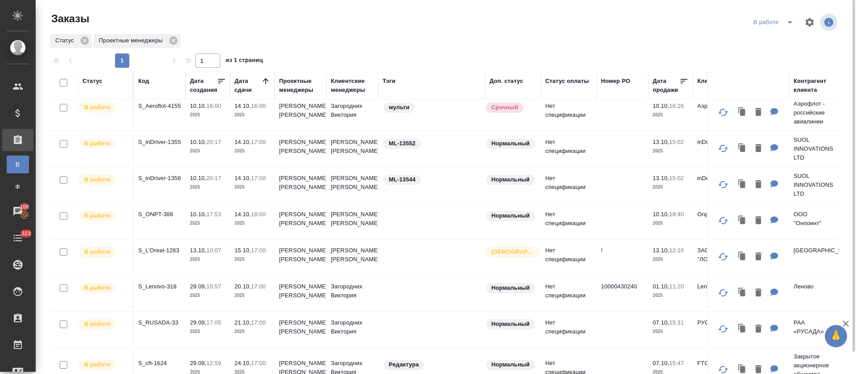
click at [790, 22] on icon "split button" at bounding box center [790, 22] width 4 height 2
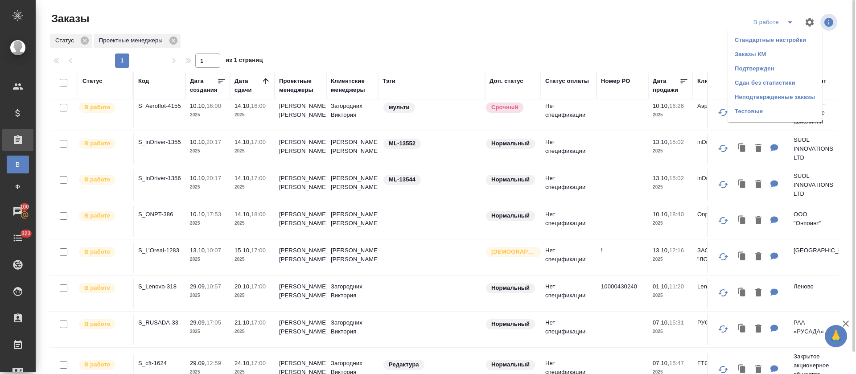
click at [779, 71] on li "Подтвержден" at bounding box center [775, 69] width 95 height 14
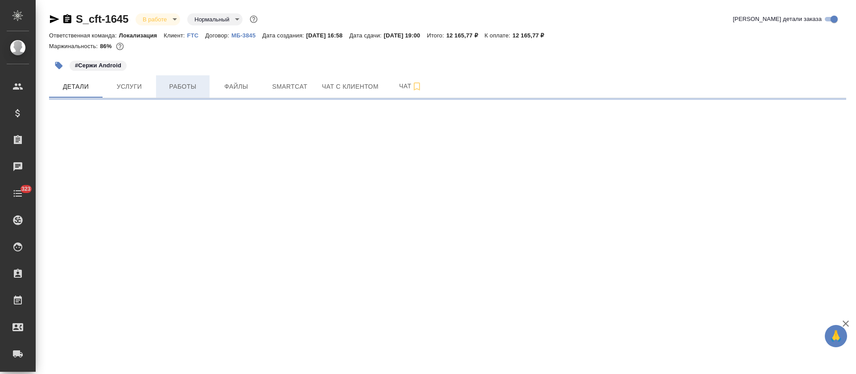
select select "RU"
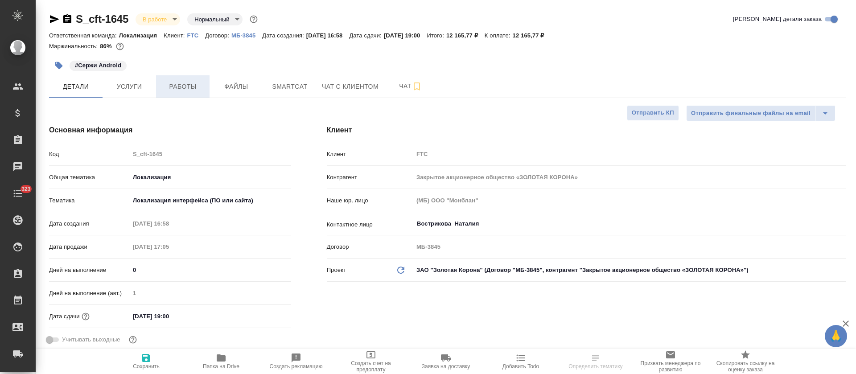
type textarea "x"
click at [177, 91] on span "Работы" at bounding box center [182, 86] width 43 height 11
type textarea "x"
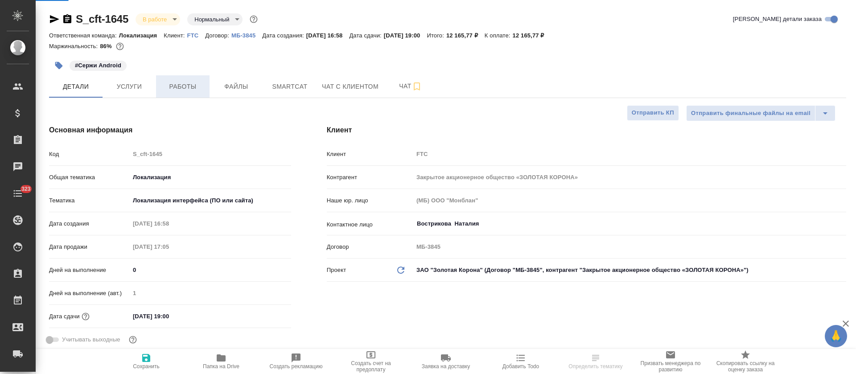
type textarea "x"
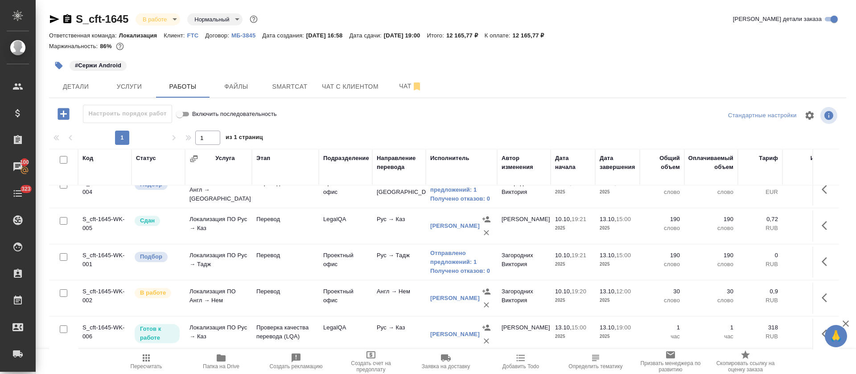
scroll to position [244, 0]
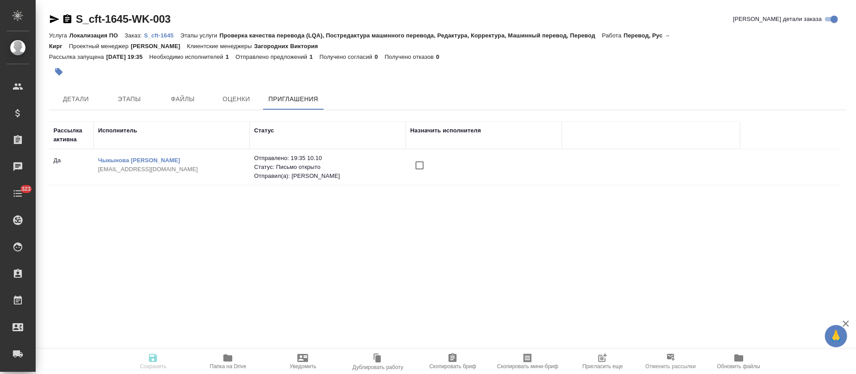
click at [416, 169] on input "checkbox" at bounding box center [419, 165] width 19 height 19
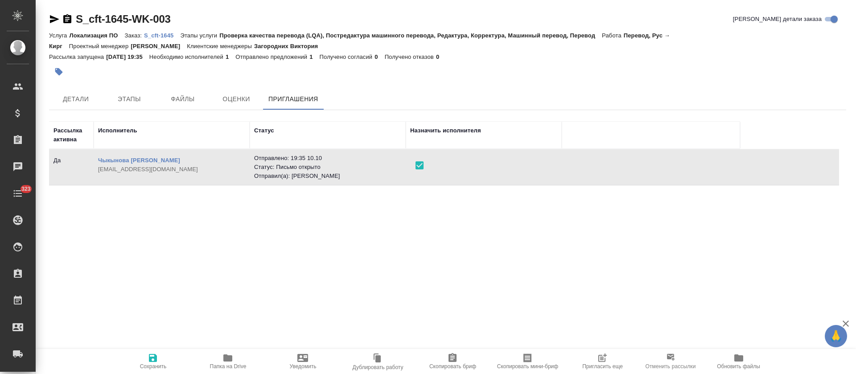
drag, startPoint x: 152, startPoint y: 360, endPoint x: 177, endPoint y: 300, distance: 65.2
click at [152, 360] on icon "button" at bounding box center [153, 358] width 11 height 11
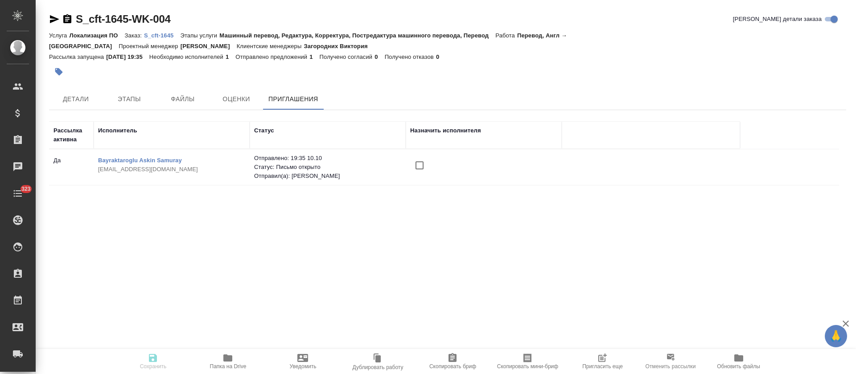
click at [420, 161] on input "checkbox" at bounding box center [419, 165] width 19 height 19
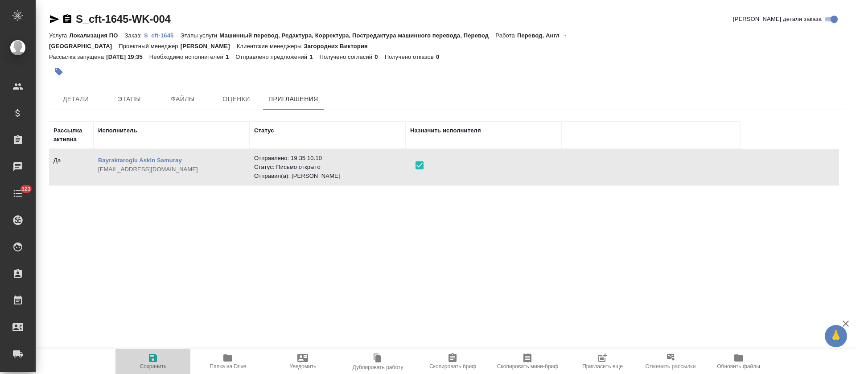
click at [147, 365] on span "Сохранить" at bounding box center [153, 366] width 27 height 6
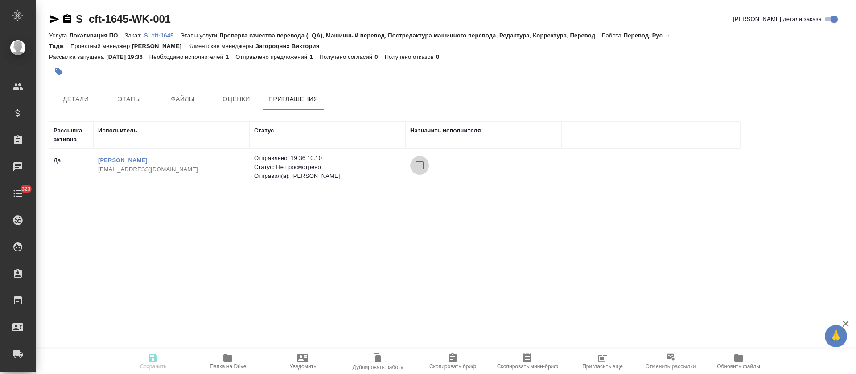
drag, startPoint x: 413, startPoint y: 160, endPoint x: 406, endPoint y: 180, distance: 21.0
click at [414, 160] on input "checkbox" at bounding box center [419, 165] width 19 height 19
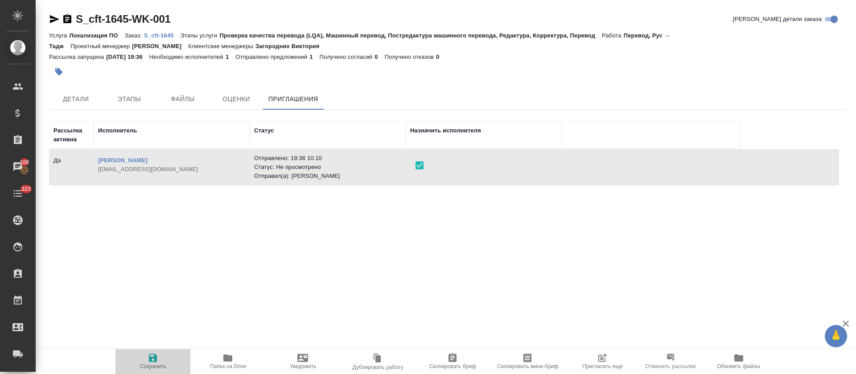
drag, startPoint x: 144, startPoint y: 362, endPoint x: 164, endPoint y: 357, distance: 19.8
click at [144, 362] on span "Сохранить" at bounding box center [153, 361] width 64 height 17
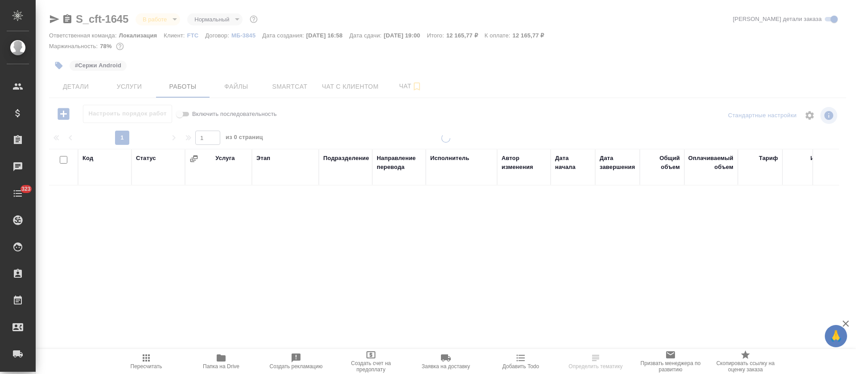
click at [64, 162] on input "checkbox" at bounding box center [64, 160] width 8 height 8
checkbox input "true"
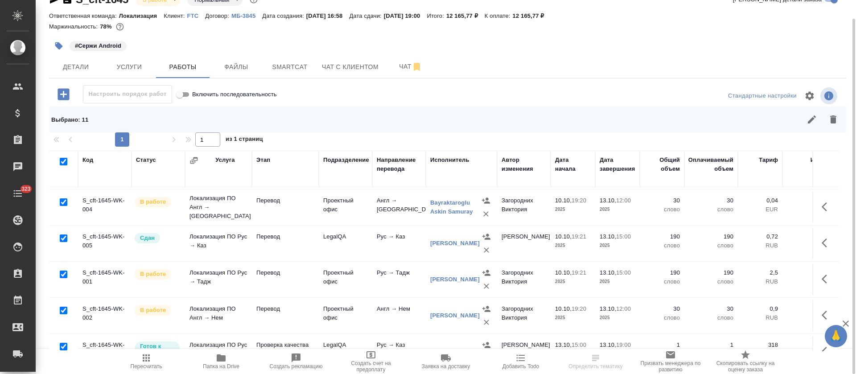
scroll to position [244, 0]
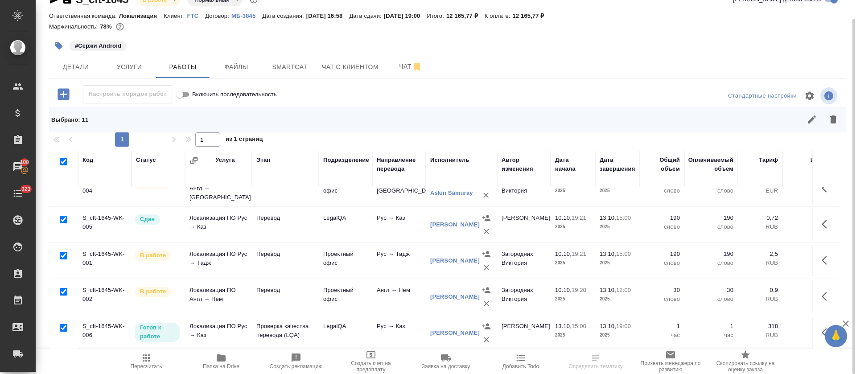
click at [61, 324] on input "checkbox" at bounding box center [64, 328] width 8 height 8
checkbox input "false"
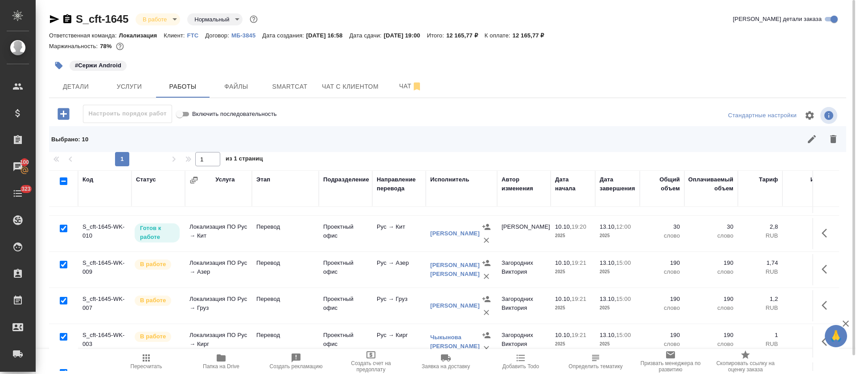
scroll to position [43, 0]
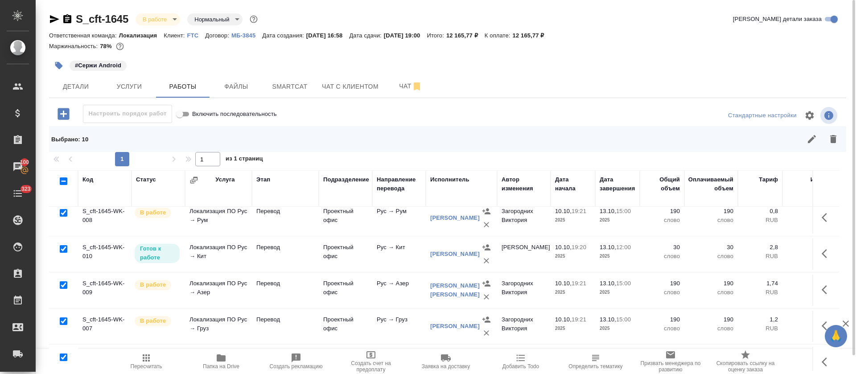
click at [64, 284] on input "checkbox" at bounding box center [64, 285] width 8 height 8
checkbox input "false"
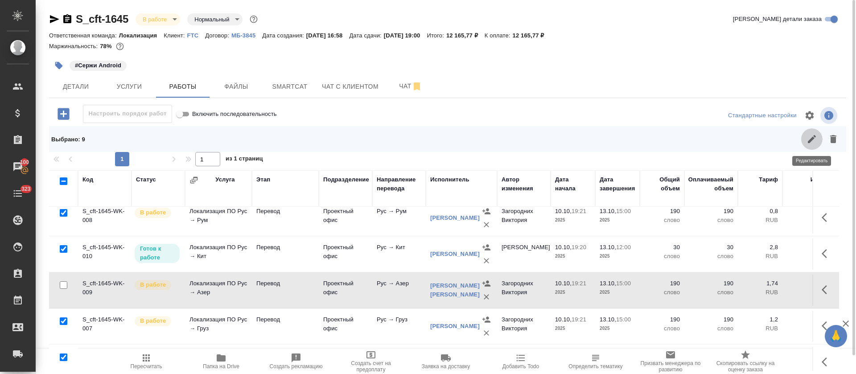
click at [807, 143] on icon "button" at bounding box center [812, 139] width 11 height 11
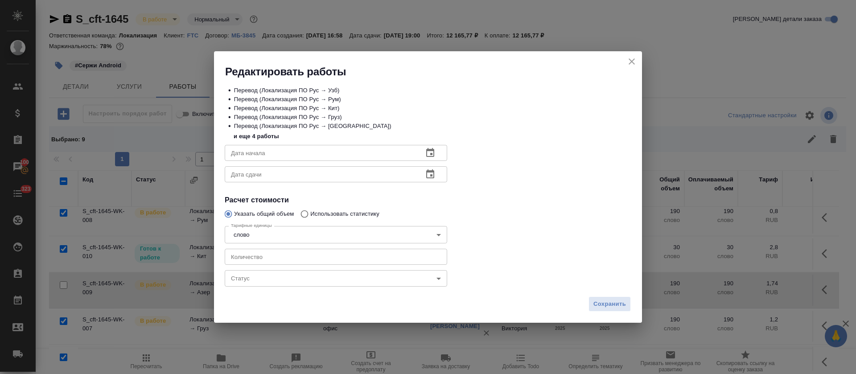
click at [254, 278] on body "🙏 .cls-1 fill:#fff; AWATERA Tretyakova Olga Клиенты Спецификации Заказы 100 Чат…" at bounding box center [428, 187] width 856 height 374
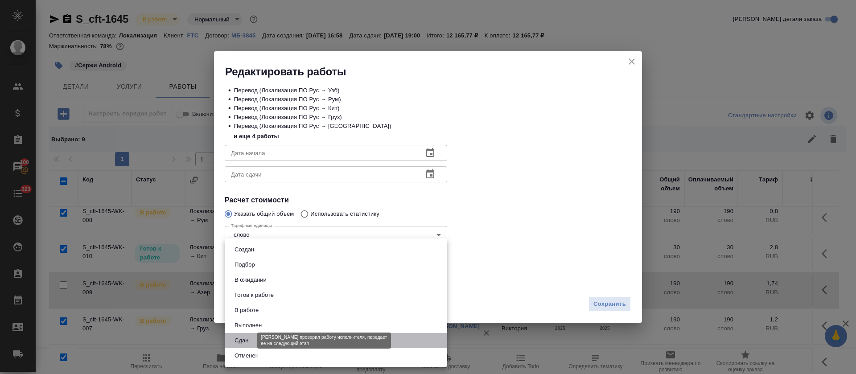
click at [248, 337] on button "Сдан" at bounding box center [241, 341] width 19 height 10
type input "closed"
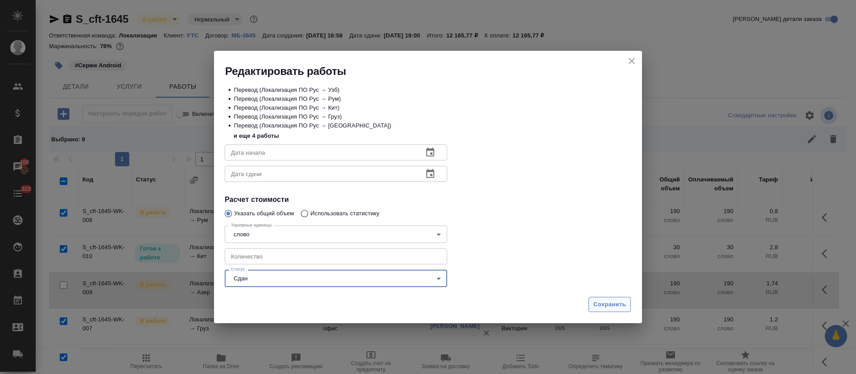
click at [612, 307] on span "Сохранить" at bounding box center [609, 305] width 33 height 10
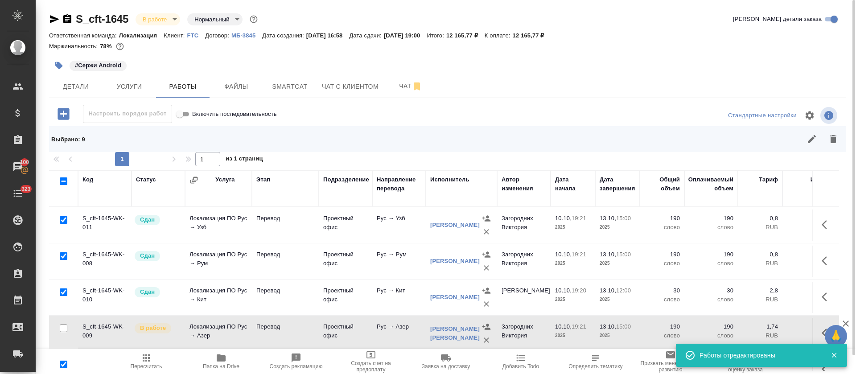
scroll to position [244, 0]
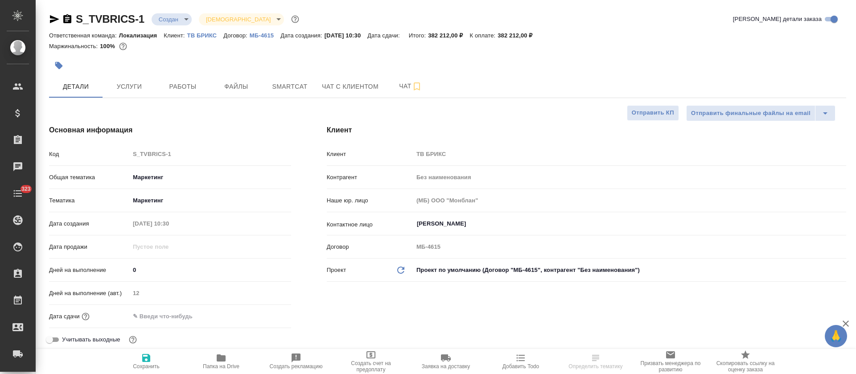
select select "RU"
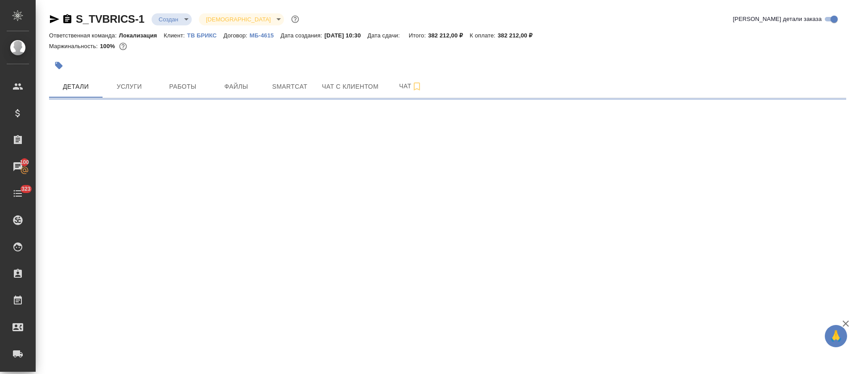
select select "RU"
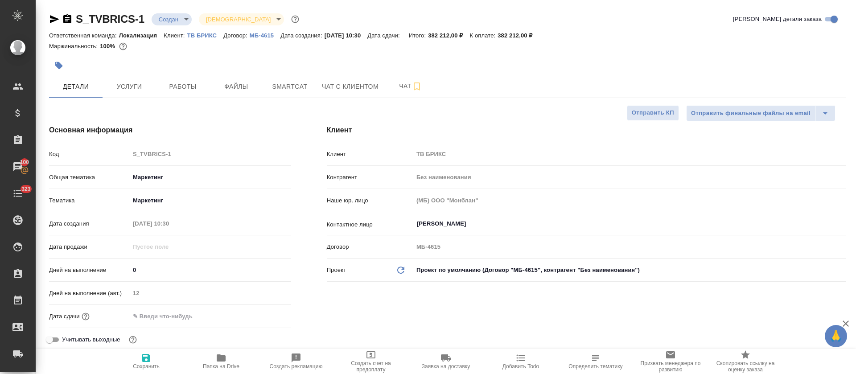
type textarea "x"
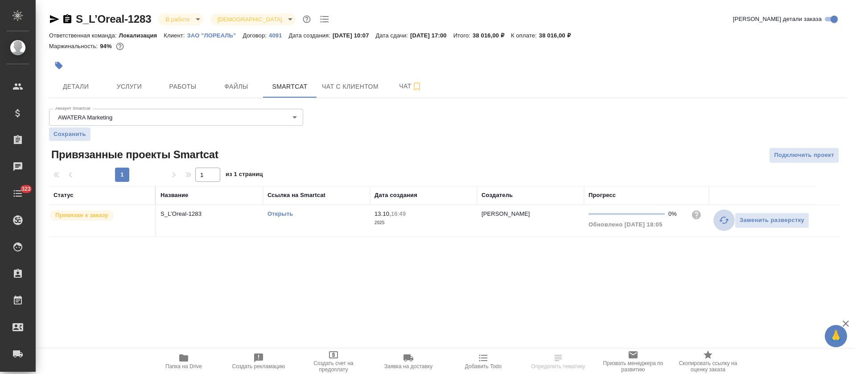
click at [727, 219] on icon "button" at bounding box center [724, 220] width 11 height 11
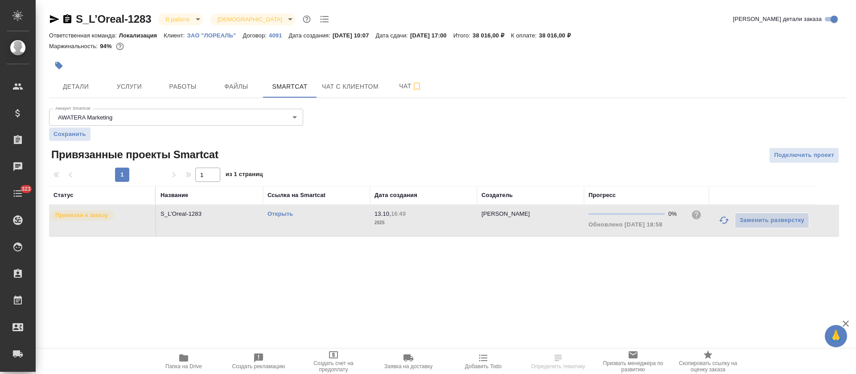
click at [449, 221] on p "2025" at bounding box center [424, 222] width 98 height 9
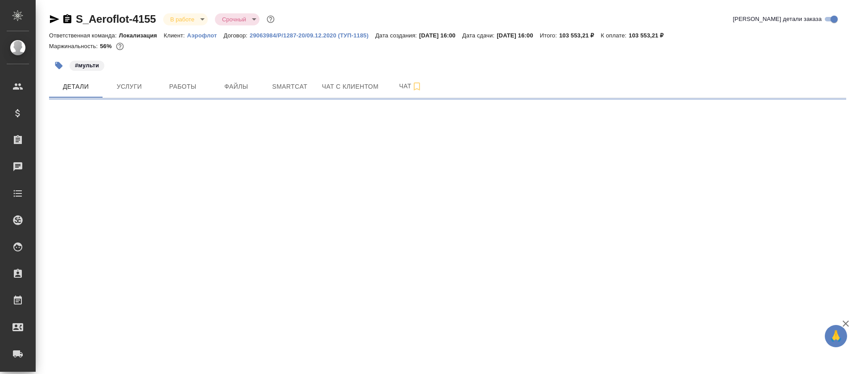
select select "RU"
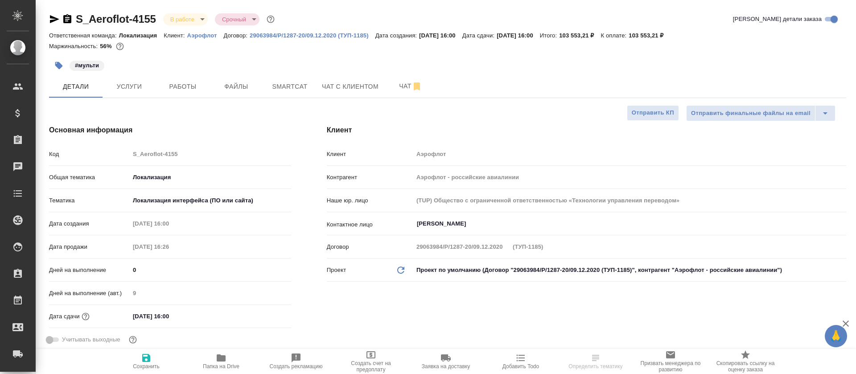
type textarea "x"
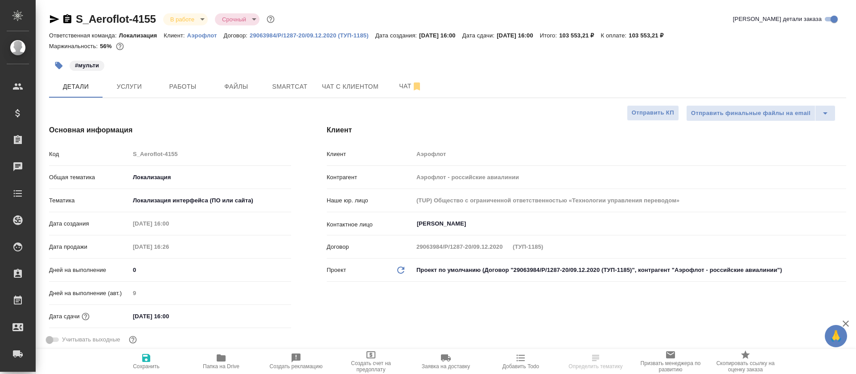
type textarea "x"
click at [186, 86] on span "Работы" at bounding box center [182, 86] width 43 height 11
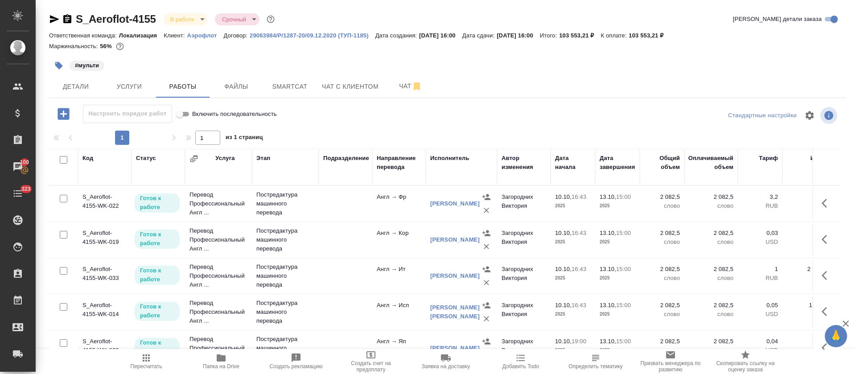
scroll to position [108, 0]
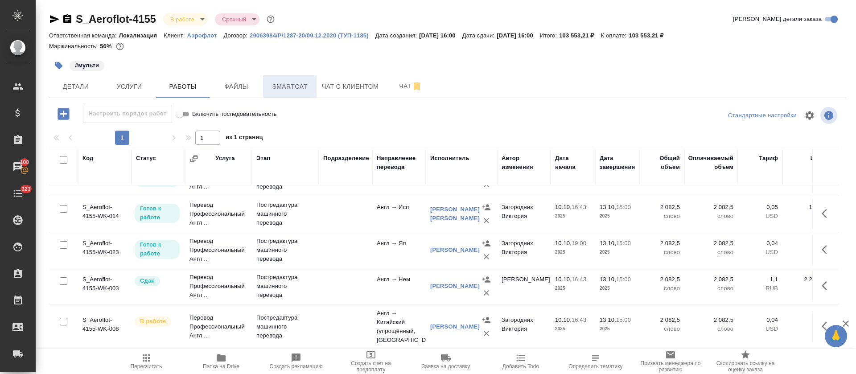
click at [292, 86] on span "Smartcat" at bounding box center [289, 86] width 43 height 11
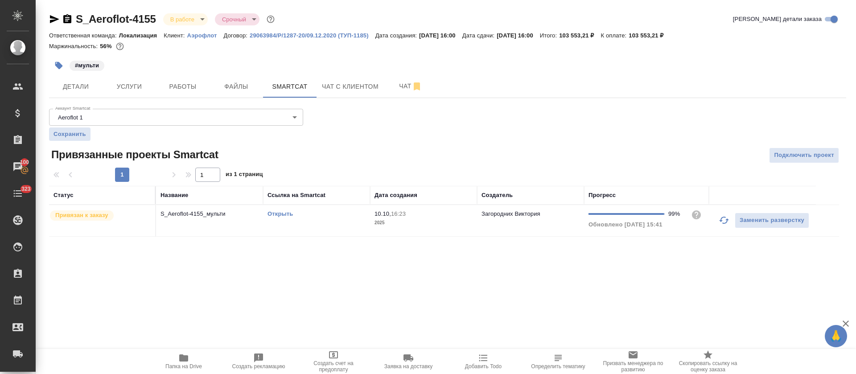
click at [723, 220] on icon "button" at bounding box center [724, 220] width 11 height 11
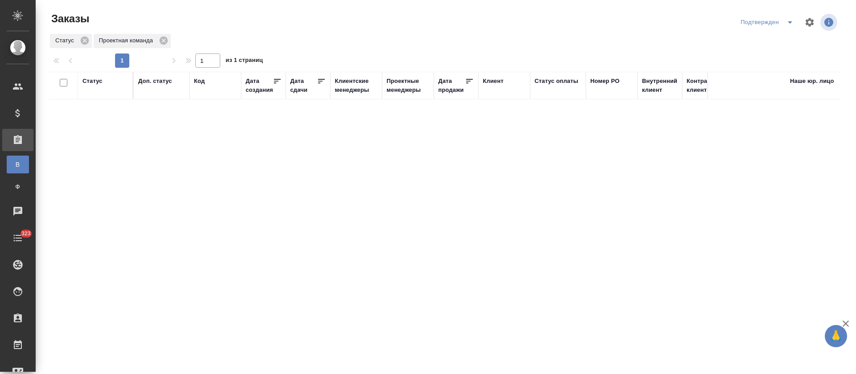
click at [787, 22] on icon "split button" at bounding box center [790, 22] width 11 height 11
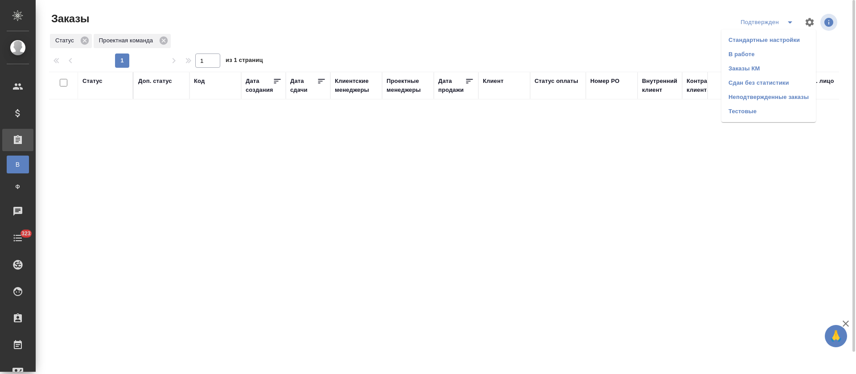
click at [760, 85] on li "Сдан без статистики" at bounding box center [768, 83] width 95 height 14
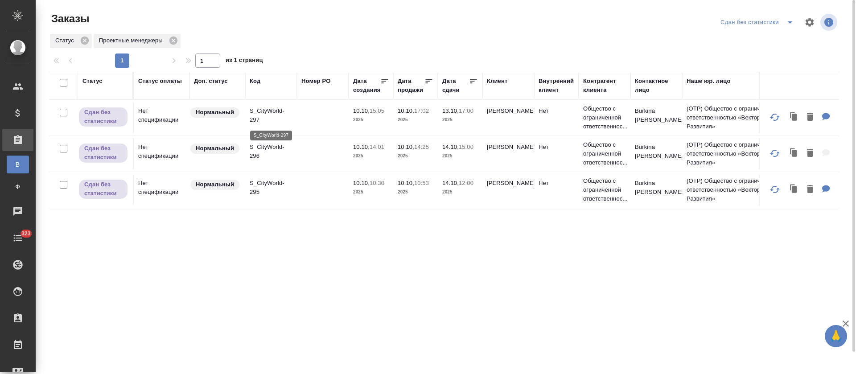
click at [263, 113] on p "S_CityWorld-297" at bounding box center [271, 116] width 43 height 18
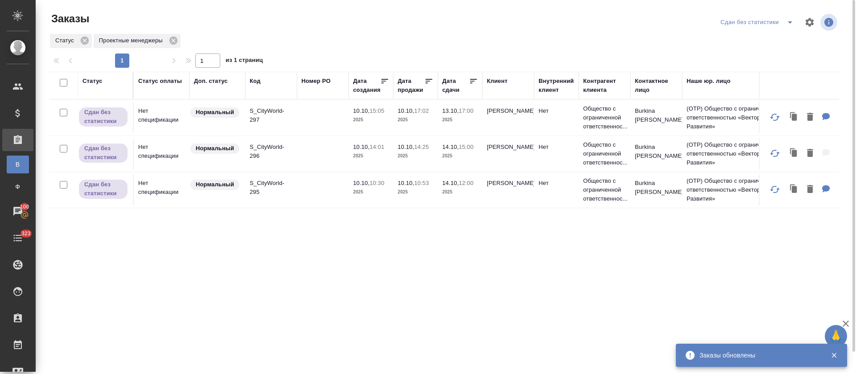
click at [787, 20] on icon "split button" at bounding box center [790, 22] width 11 height 11
click at [781, 49] on li "В работе" at bounding box center [758, 54] width 95 height 14
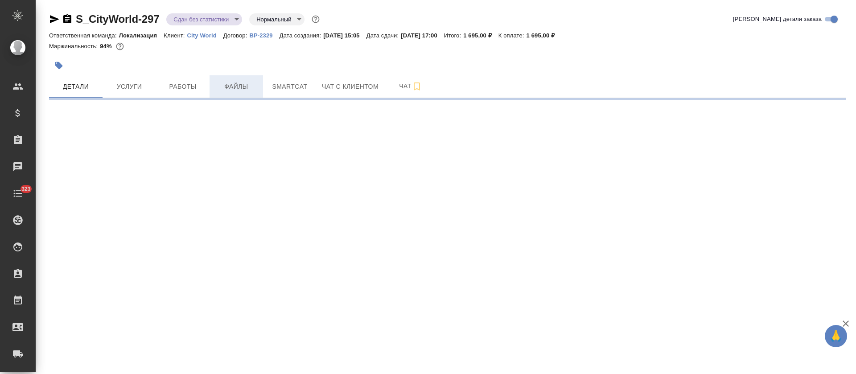
select select "RU"
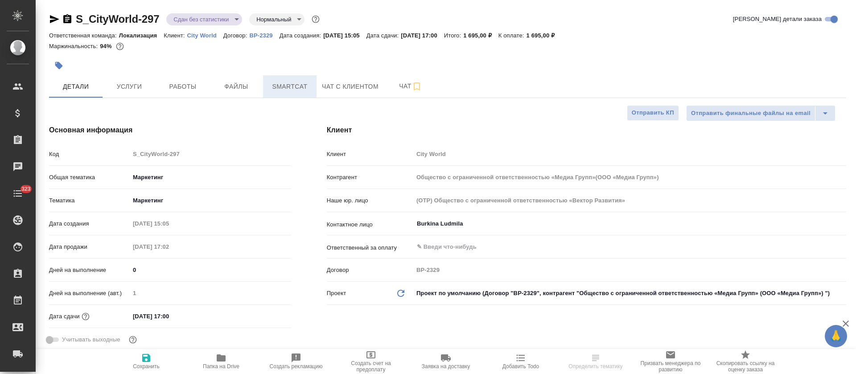
type input "Общество с ограниченной ответственностью «Медиа Групп»(ООО «Медиа Групп»)"
type textarea "x"
click at [296, 91] on span "Smartcat" at bounding box center [289, 86] width 43 height 11
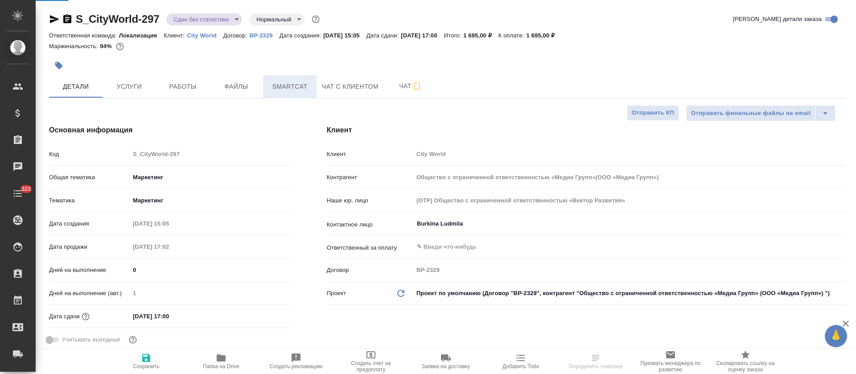
type input "Общество с ограниченной ответственностью «Медиа Групп»(ООО «Медиа Групп»)"
type textarea "x"
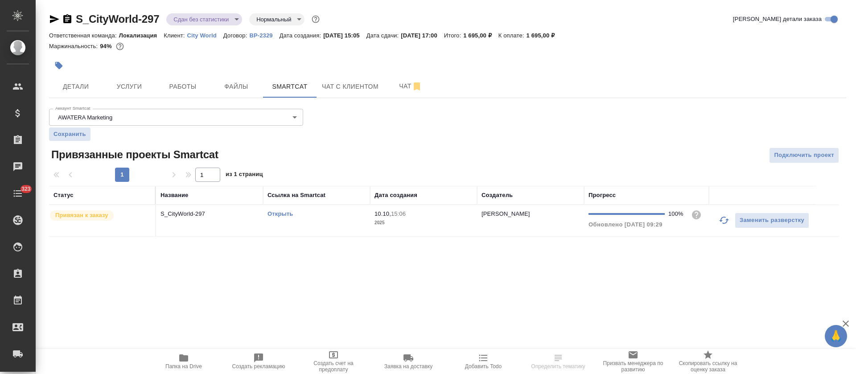
click at [351, 227] on td "Открыть" at bounding box center [316, 220] width 107 height 31
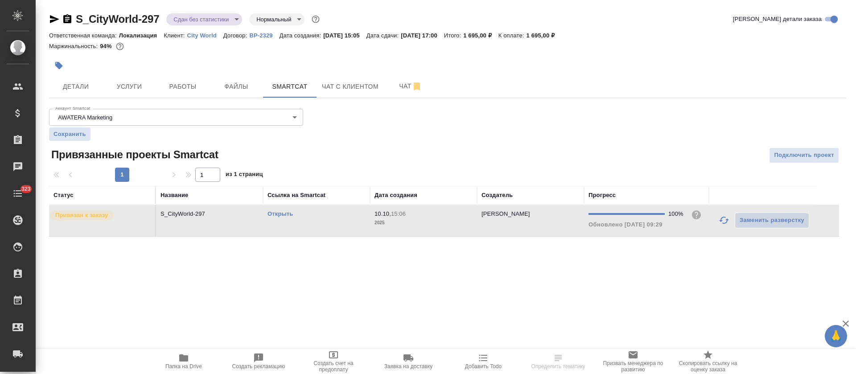
click at [351, 227] on td "Открыть" at bounding box center [316, 220] width 107 height 31
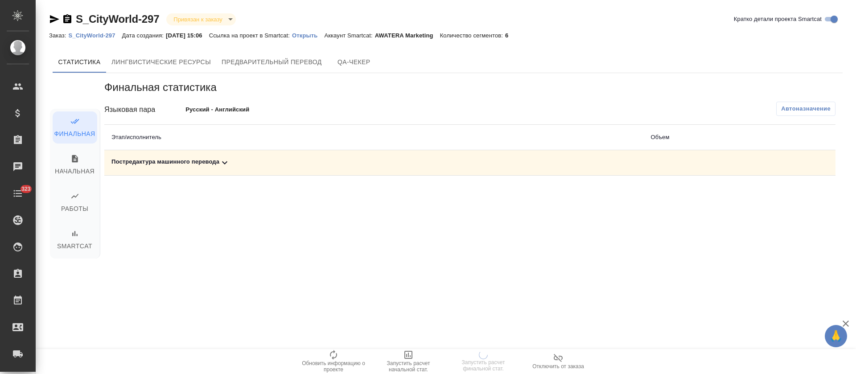
click at [243, 164] on div "Постредактура машинного перевода" at bounding box center [373, 162] width 525 height 11
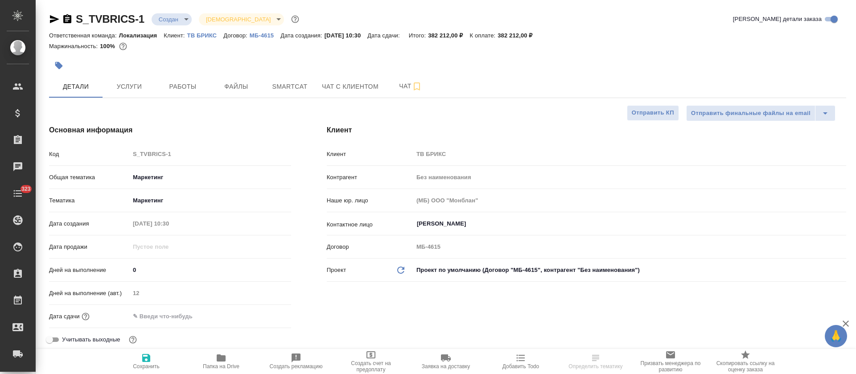
select select "RU"
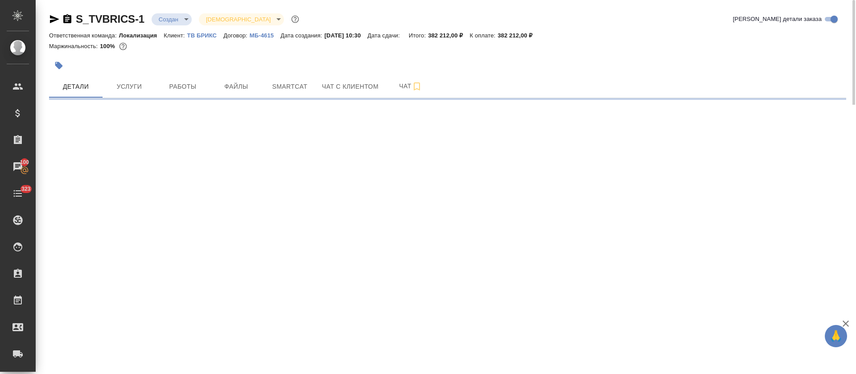
select select "RU"
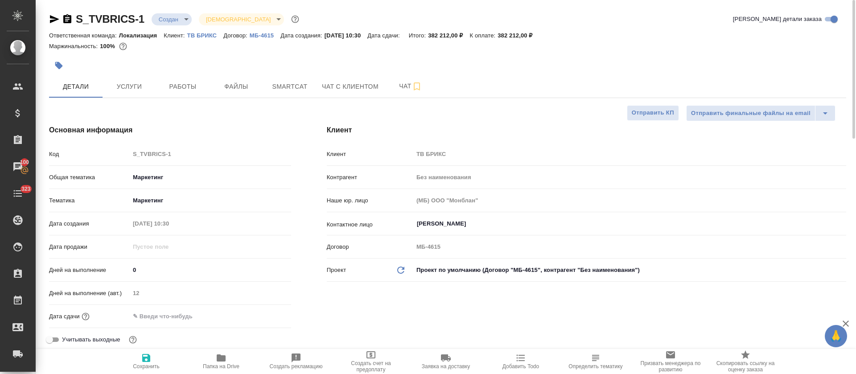
type textarea "x"
